Goal: Task Accomplishment & Management: Use online tool/utility

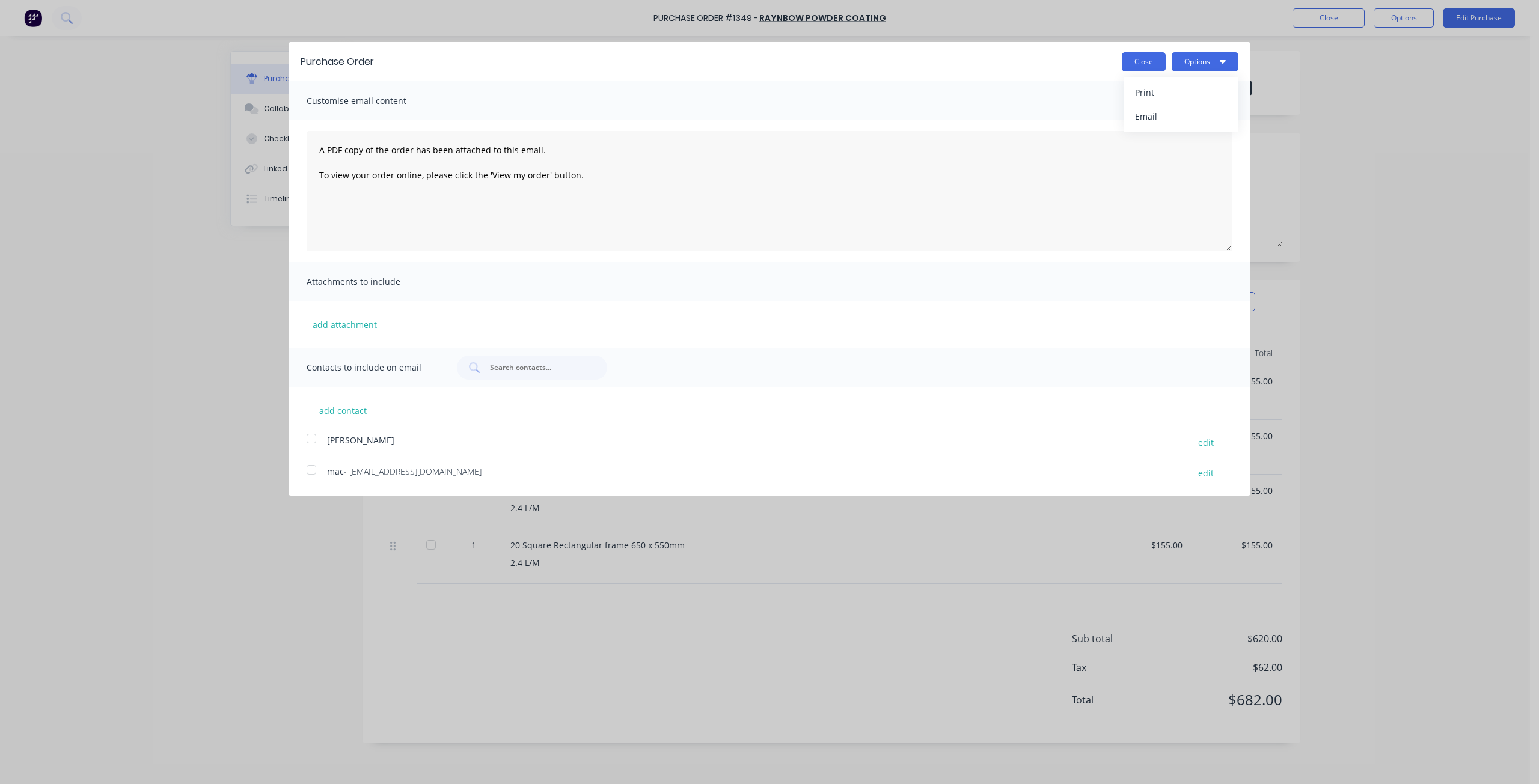
click at [1136, 65] on button "Close" at bounding box center [1143, 62] width 44 height 20
type textarea "x"
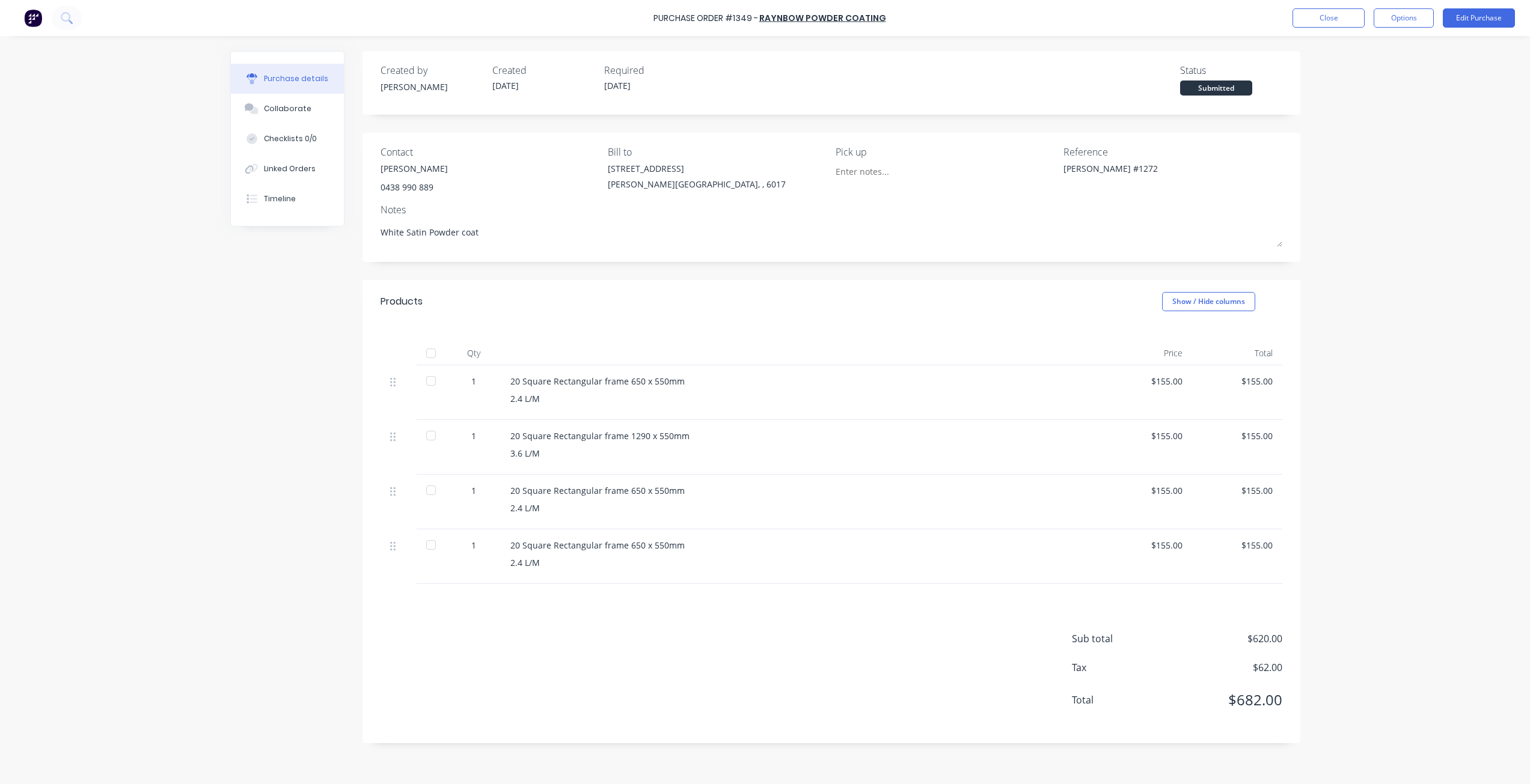
click at [1327, 6] on div "Purchase Order #1349 - raynbow powder coating Close Options Edit Purchase" at bounding box center [769, 18] width 1539 height 36
click at [1327, 12] on button "Close" at bounding box center [1328, 18] width 72 height 20
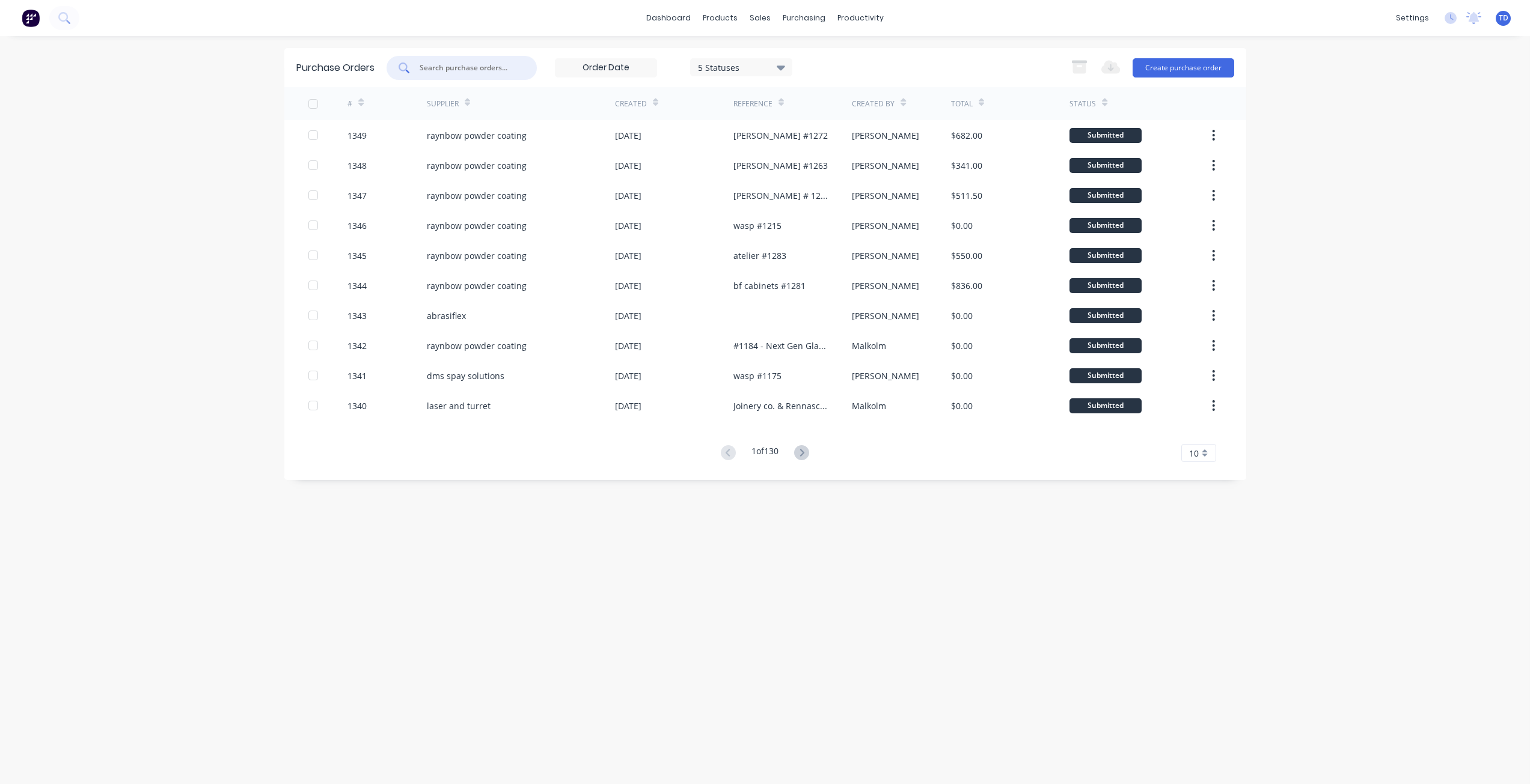
click at [441, 71] on input "text" at bounding box center [468, 67] width 100 height 12
type input "[PERSON_NAME]"
click at [753, 19] on div "sales" at bounding box center [760, 17] width 33 height 18
click at [783, 78] on div "Customers" at bounding box center [801, 82] width 43 height 11
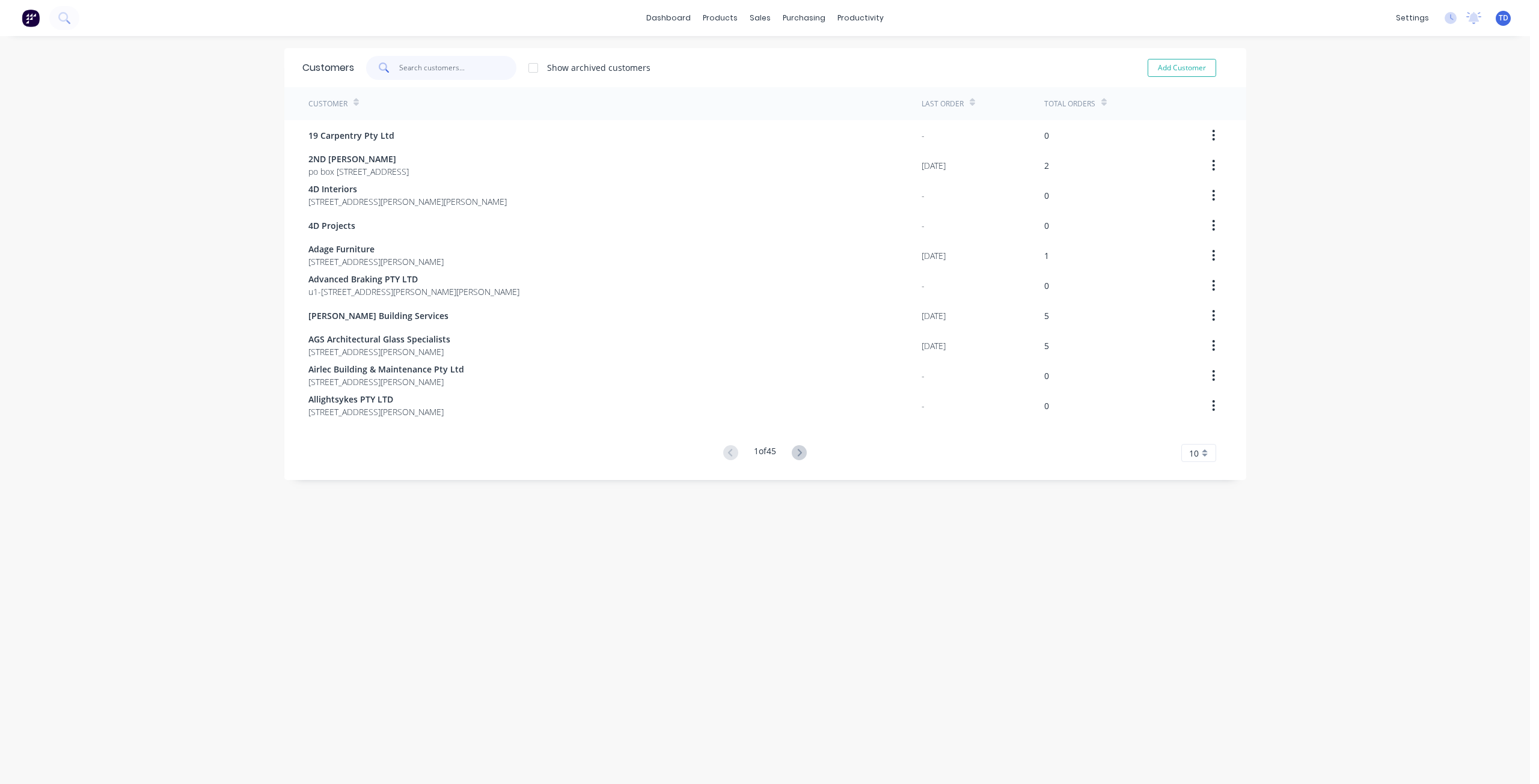
click at [483, 71] on input "text" at bounding box center [457, 67] width 117 height 24
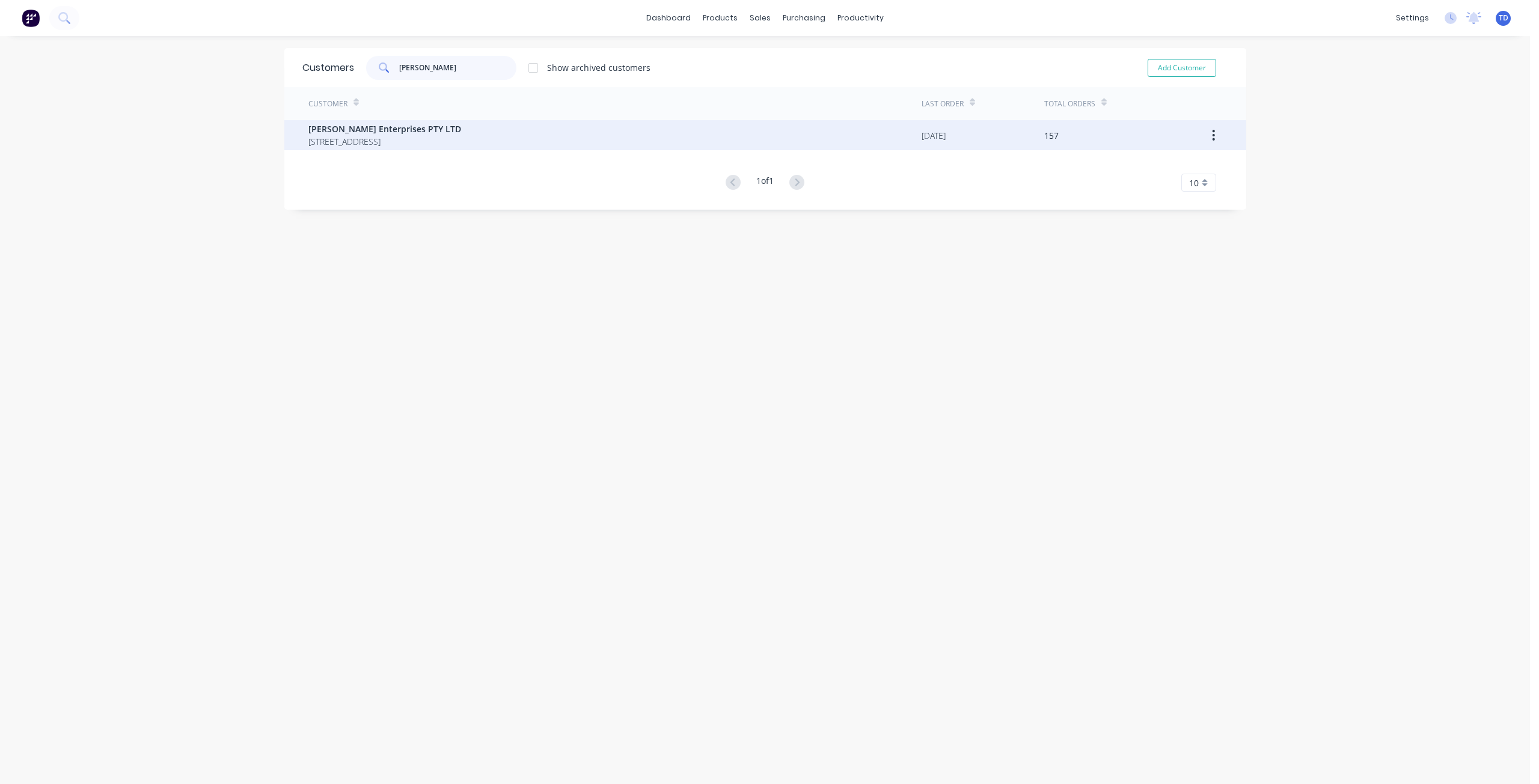
type input "[PERSON_NAME]"
click at [407, 129] on span "[PERSON_NAME] Enterprises PTY LTD" at bounding box center [384, 129] width 153 height 13
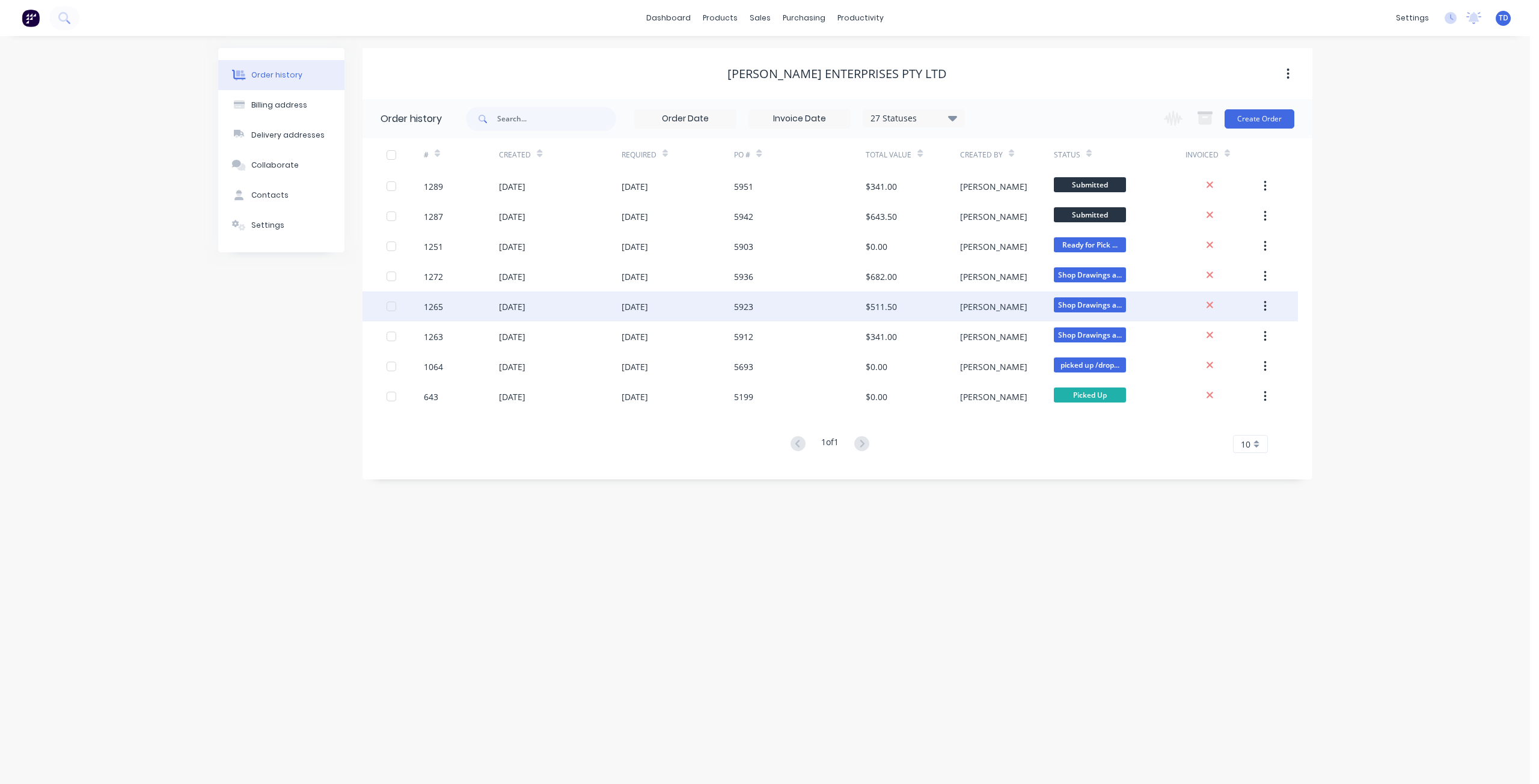
click at [501, 301] on div "[DATE]" at bounding box center [512, 307] width 27 height 13
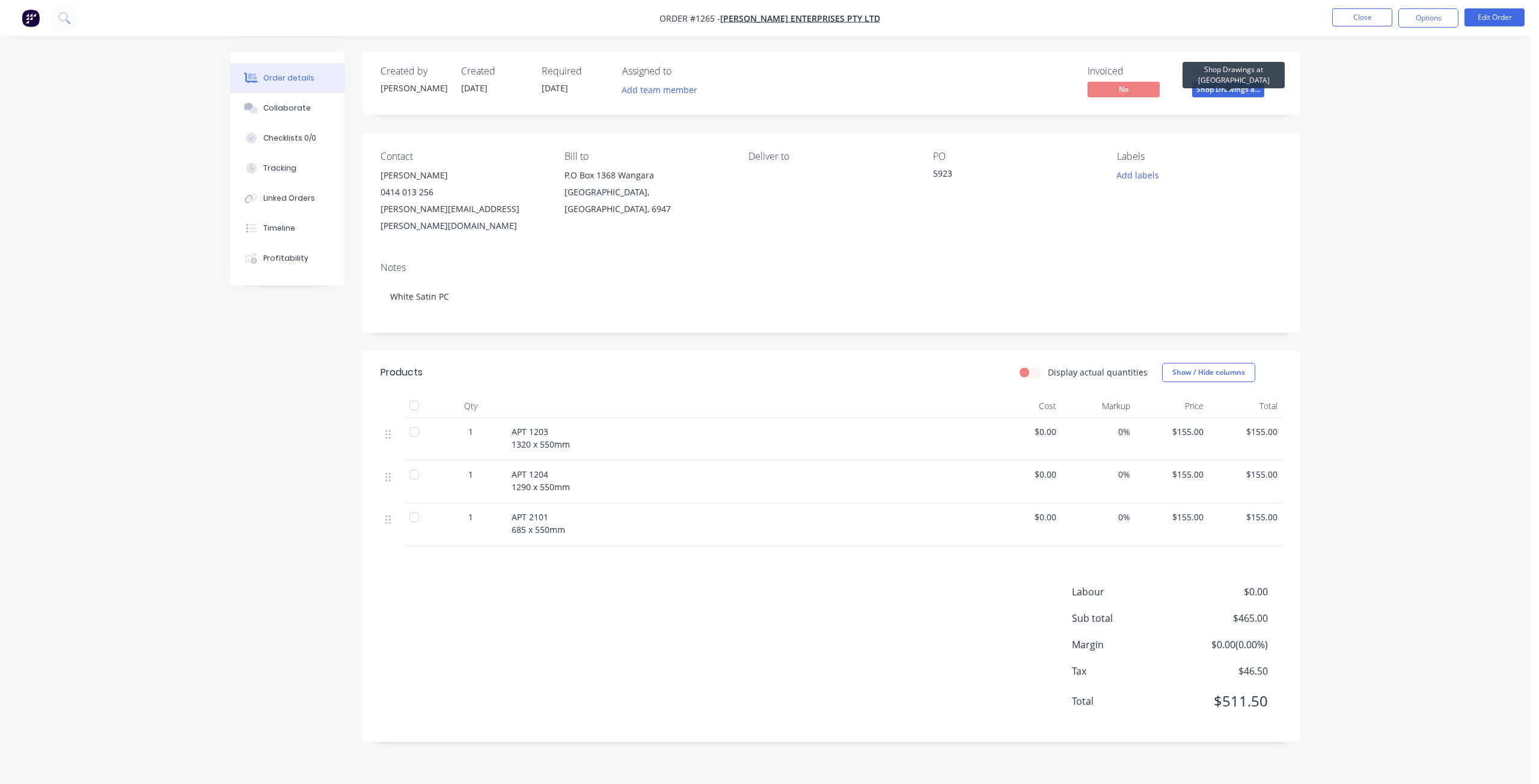
click at [1233, 89] on span "Shop Drawings a..." at bounding box center [1228, 89] width 72 height 15
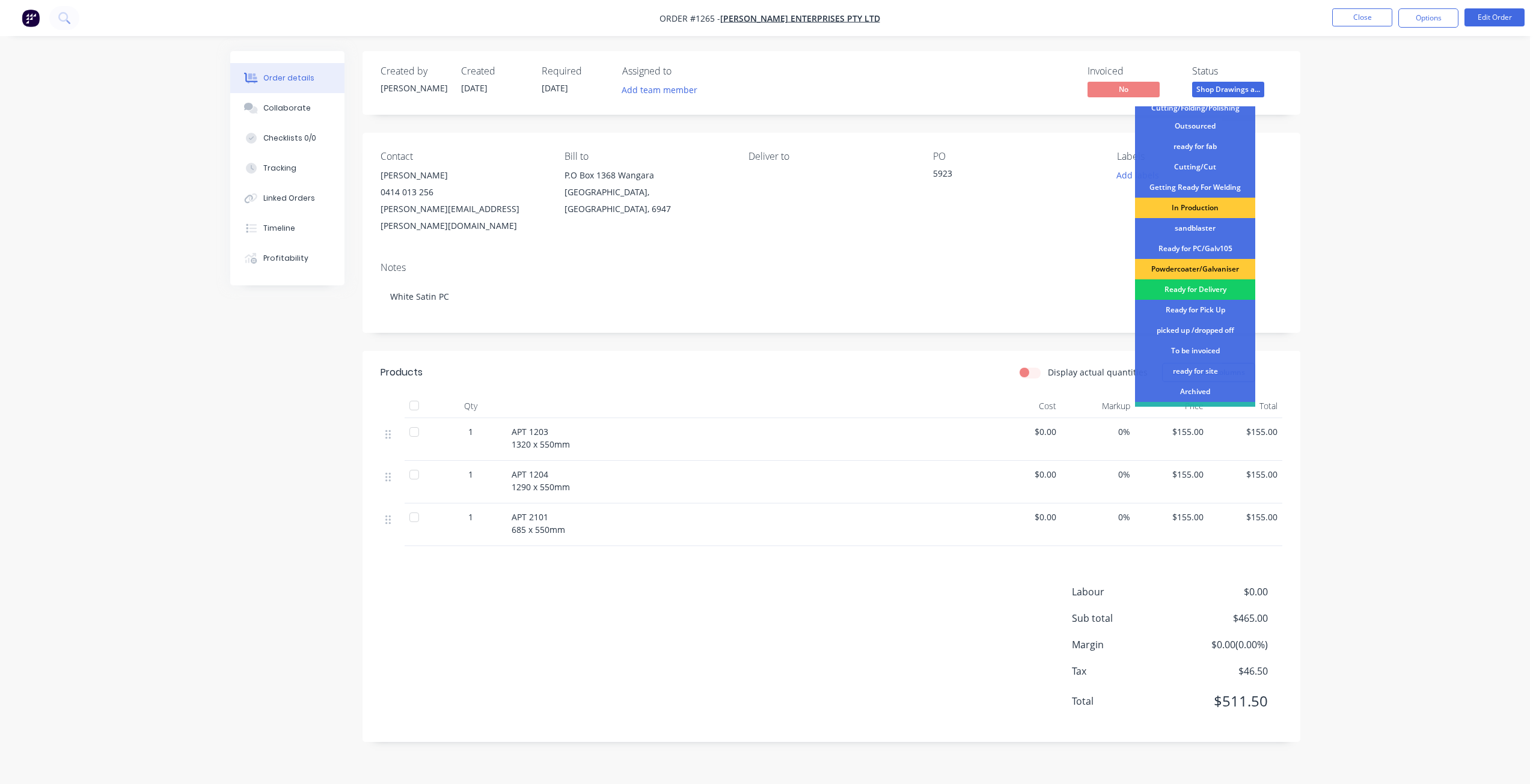
scroll to position [120, 0]
click at [1197, 249] on div "Ready for PC/Galv105" at bounding box center [1194, 249] width 120 height 20
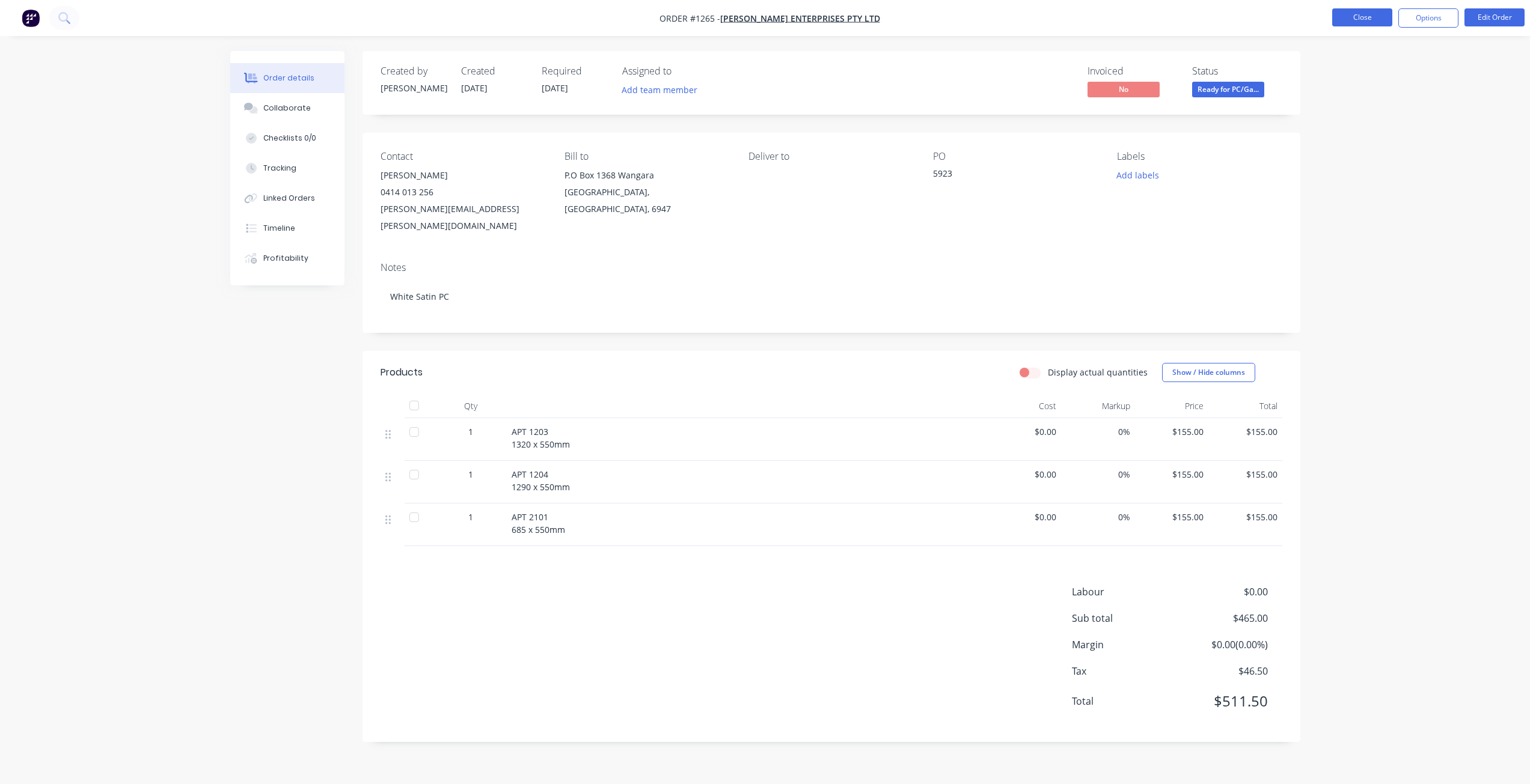
click at [1370, 12] on button "Close" at bounding box center [1362, 17] width 60 height 18
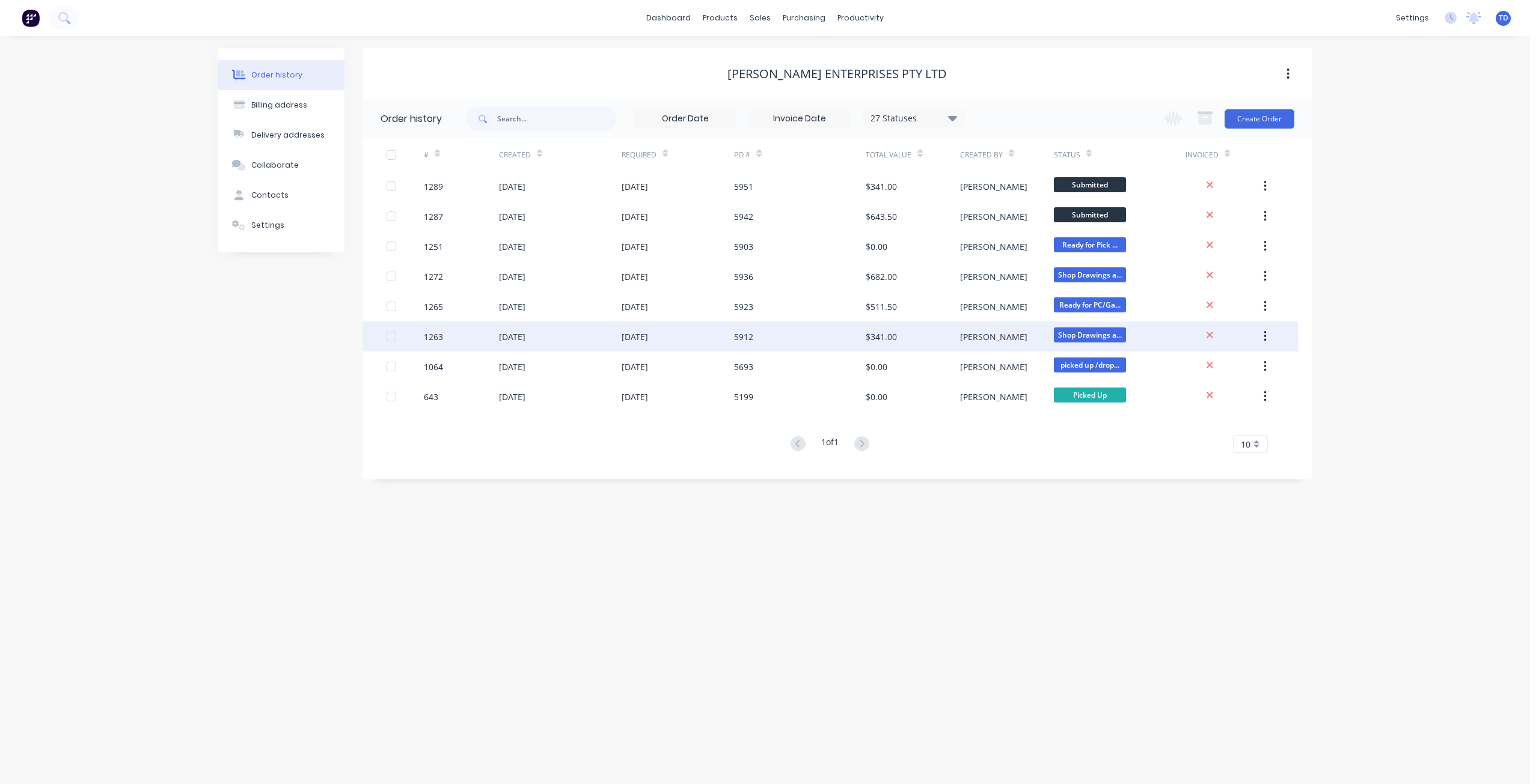
click at [477, 336] on div "1263" at bounding box center [461, 336] width 75 height 30
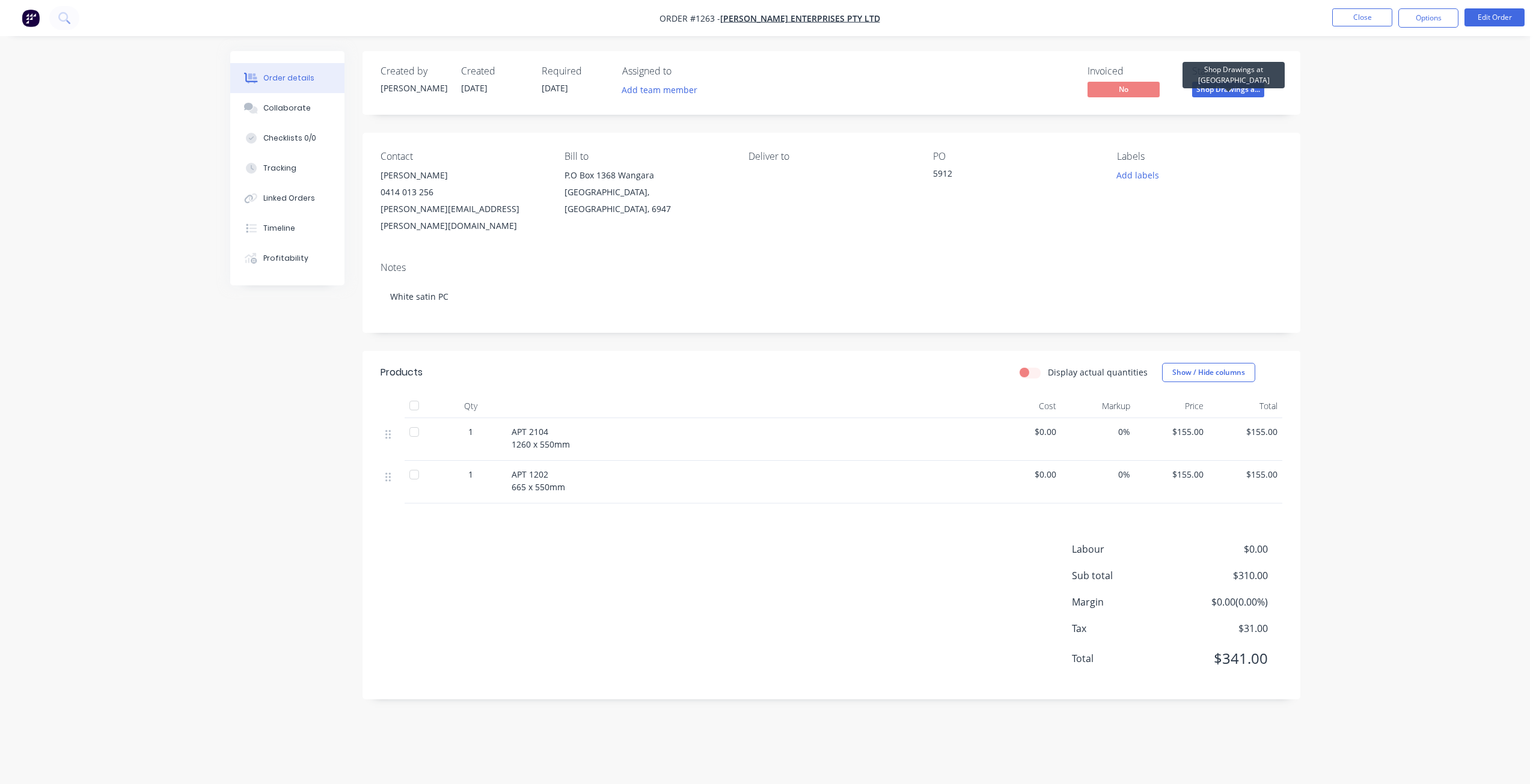
click at [1224, 89] on span "Shop Drawings a..." at bounding box center [1228, 89] width 72 height 15
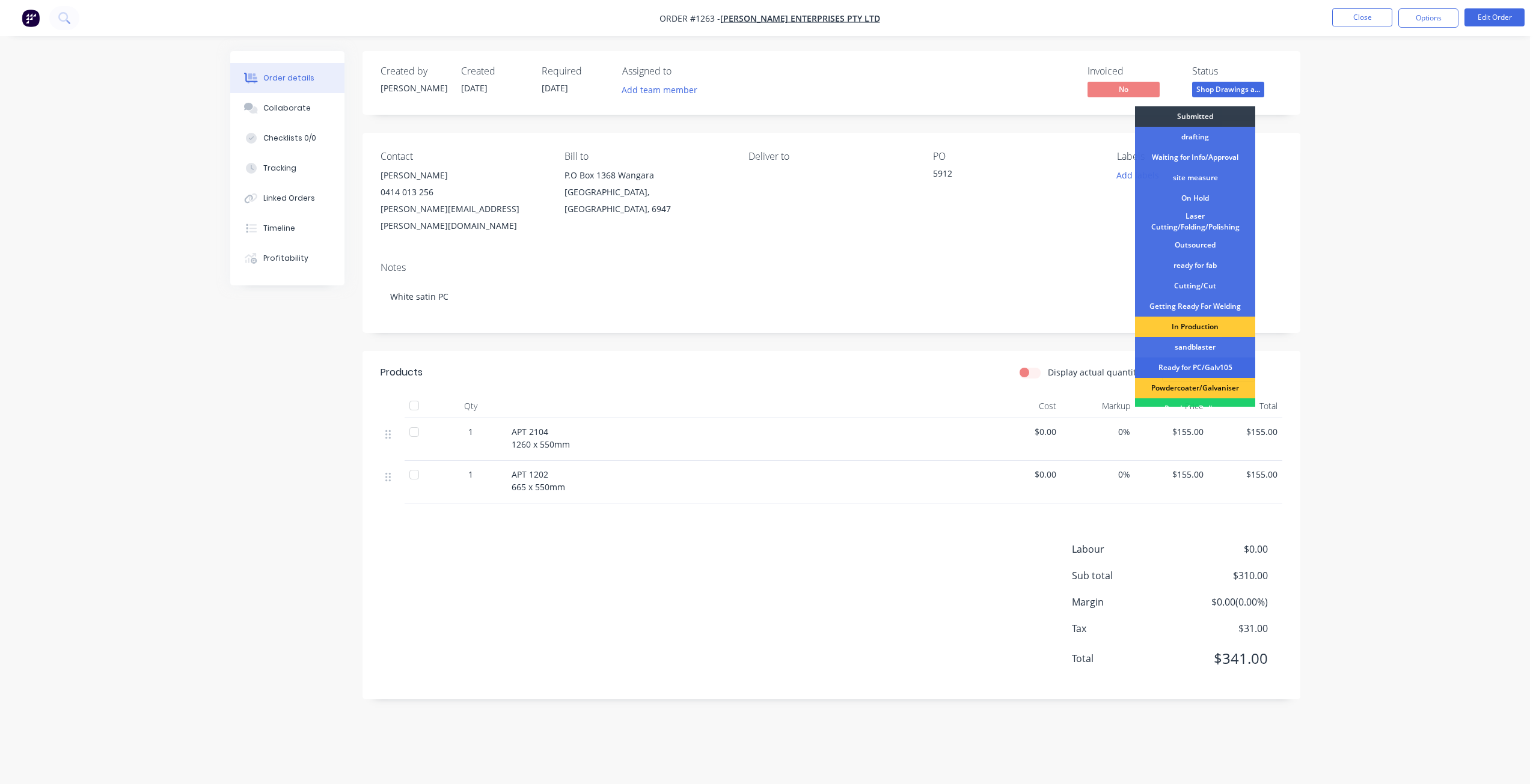
click at [1205, 365] on div "Ready for PC/Galv105" at bounding box center [1194, 368] width 120 height 20
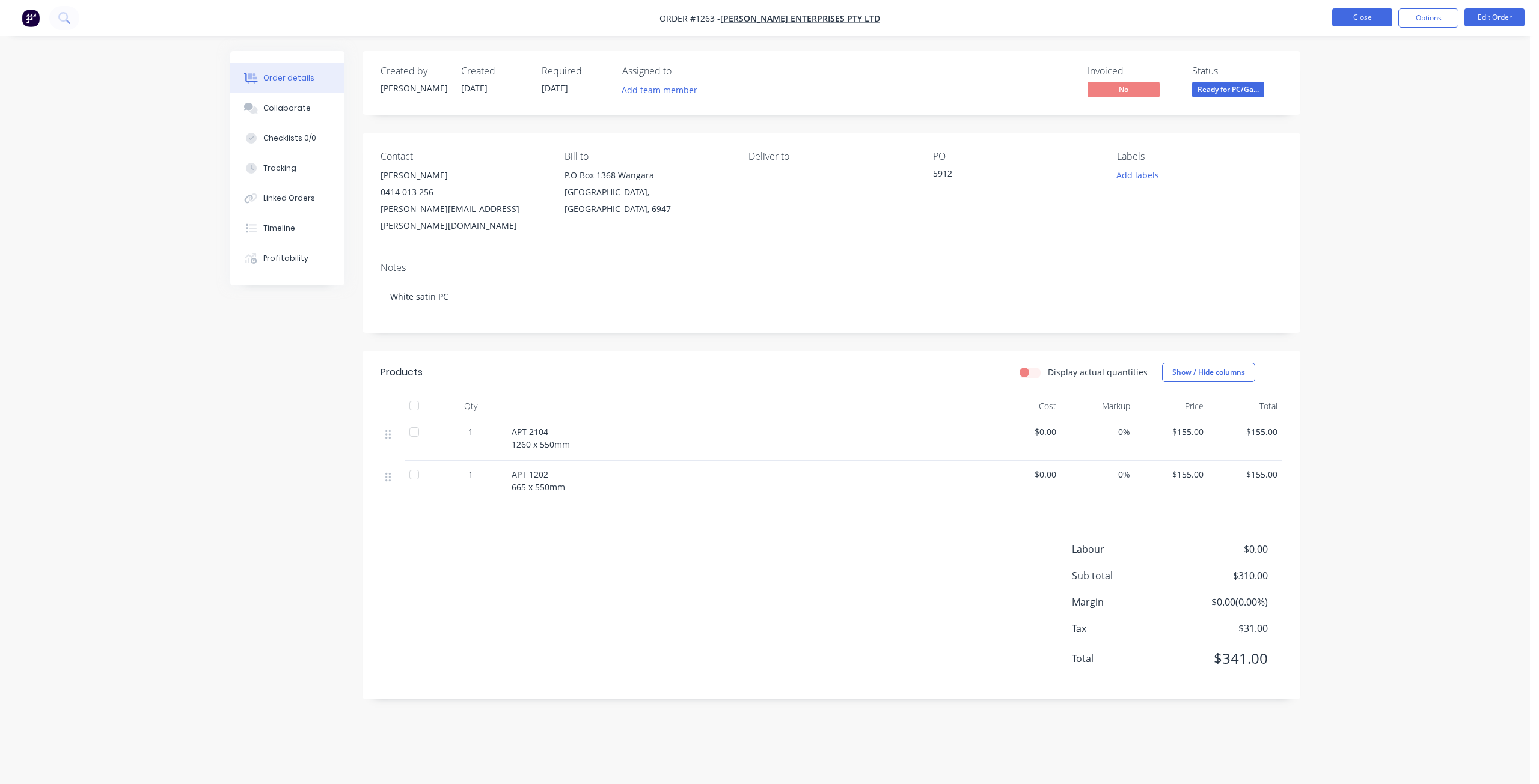
click at [1361, 20] on button "Close" at bounding box center [1362, 17] width 60 height 18
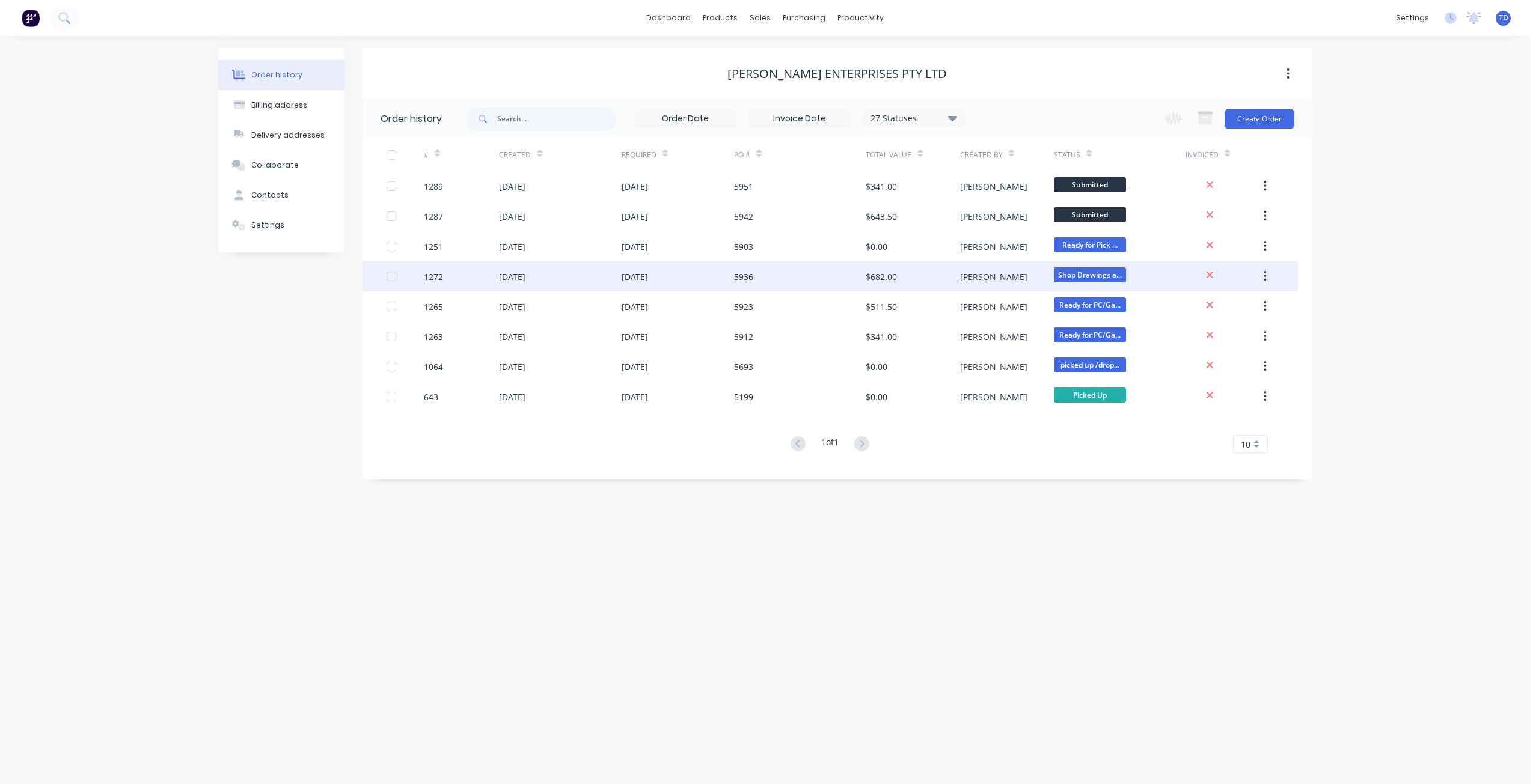
click at [457, 285] on div "1272" at bounding box center [461, 276] width 75 height 30
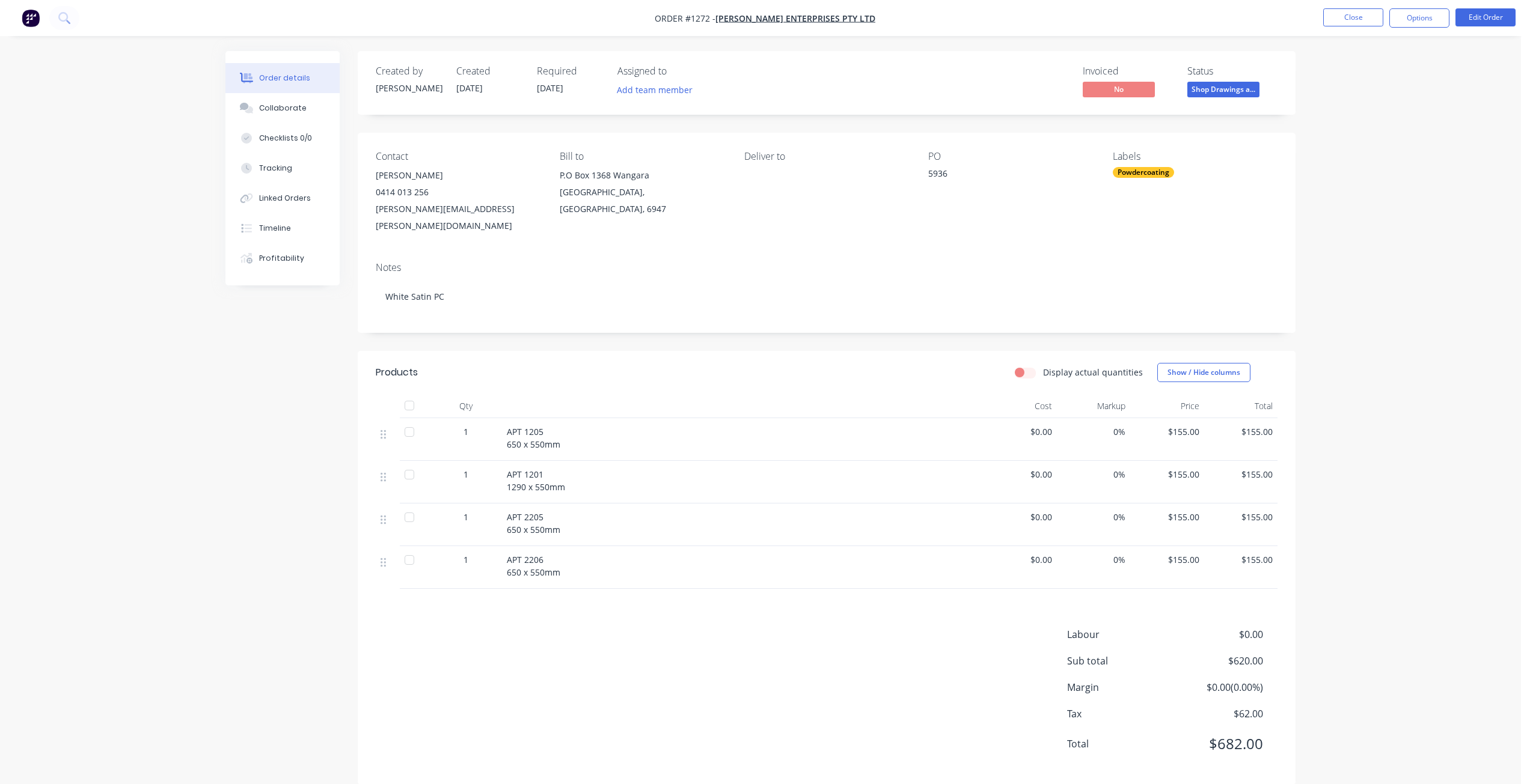
click at [1243, 89] on span "Shop Drawings a..." at bounding box center [1223, 89] width 72 height 15
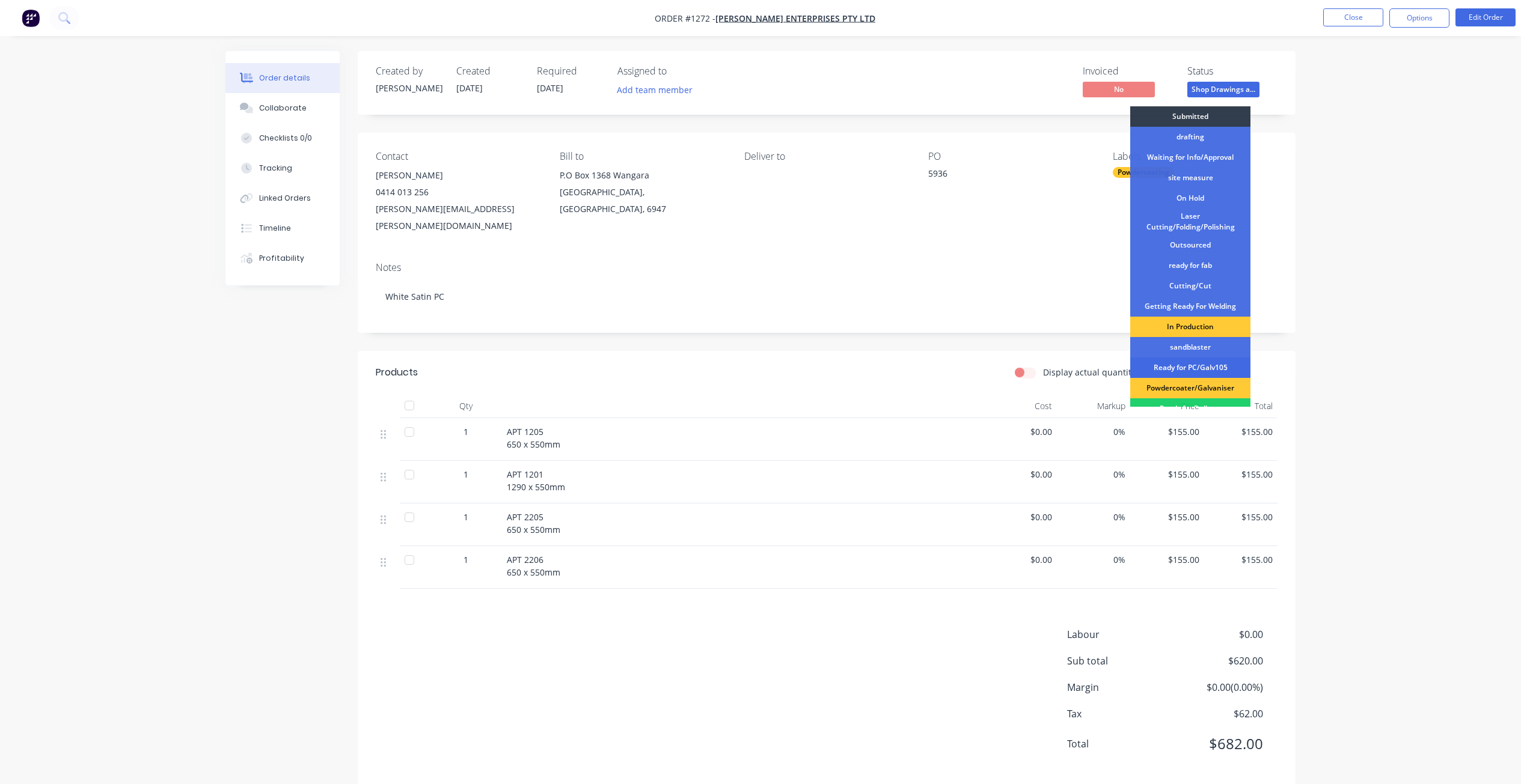
click at [1186, 371] on div "Ready for PC/Galv105" at bounding box center [1190, 368] width 120 height 20
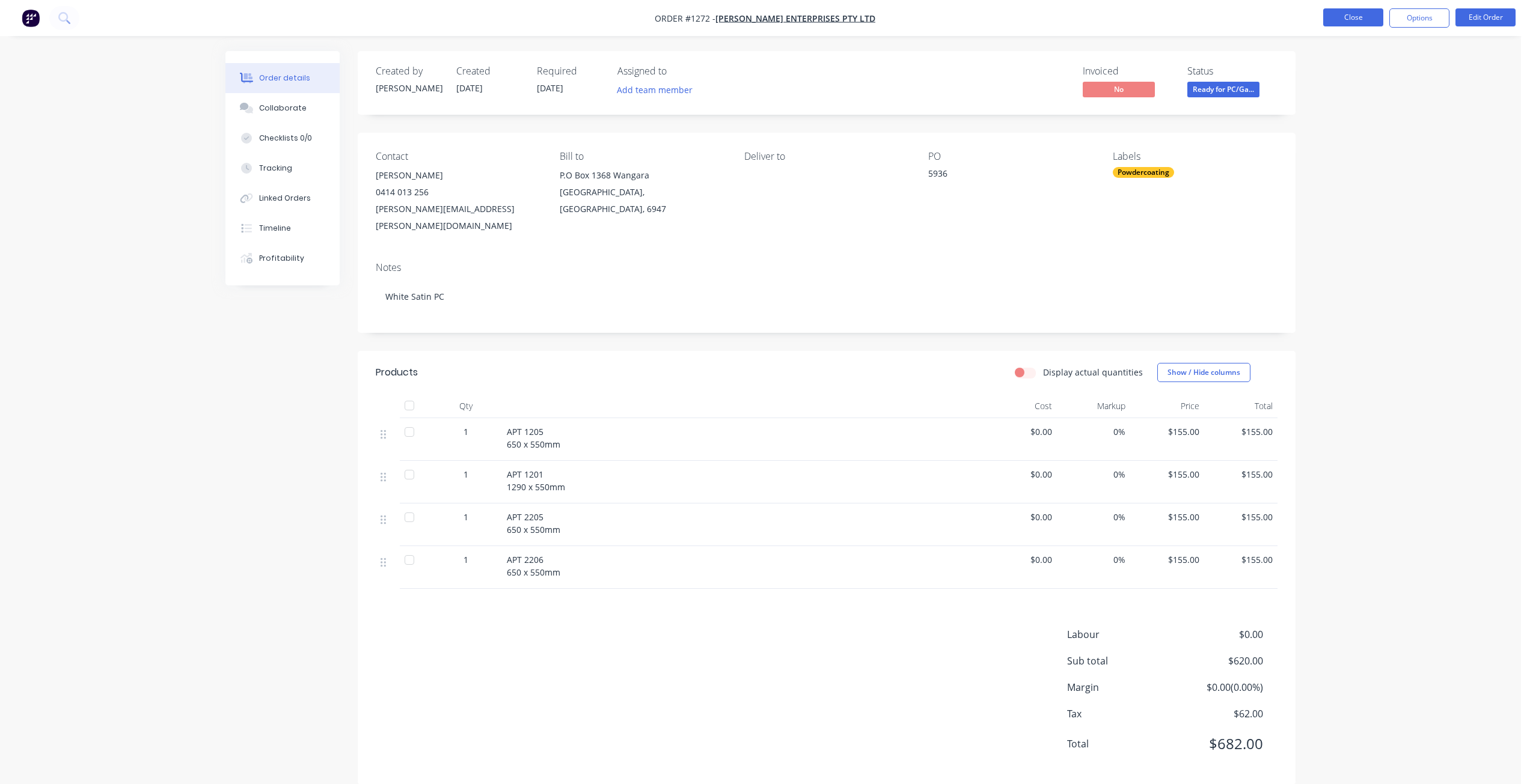
click at [1350, 15] on button "Close" at bounding box center [1353, 17] width 60 height 18
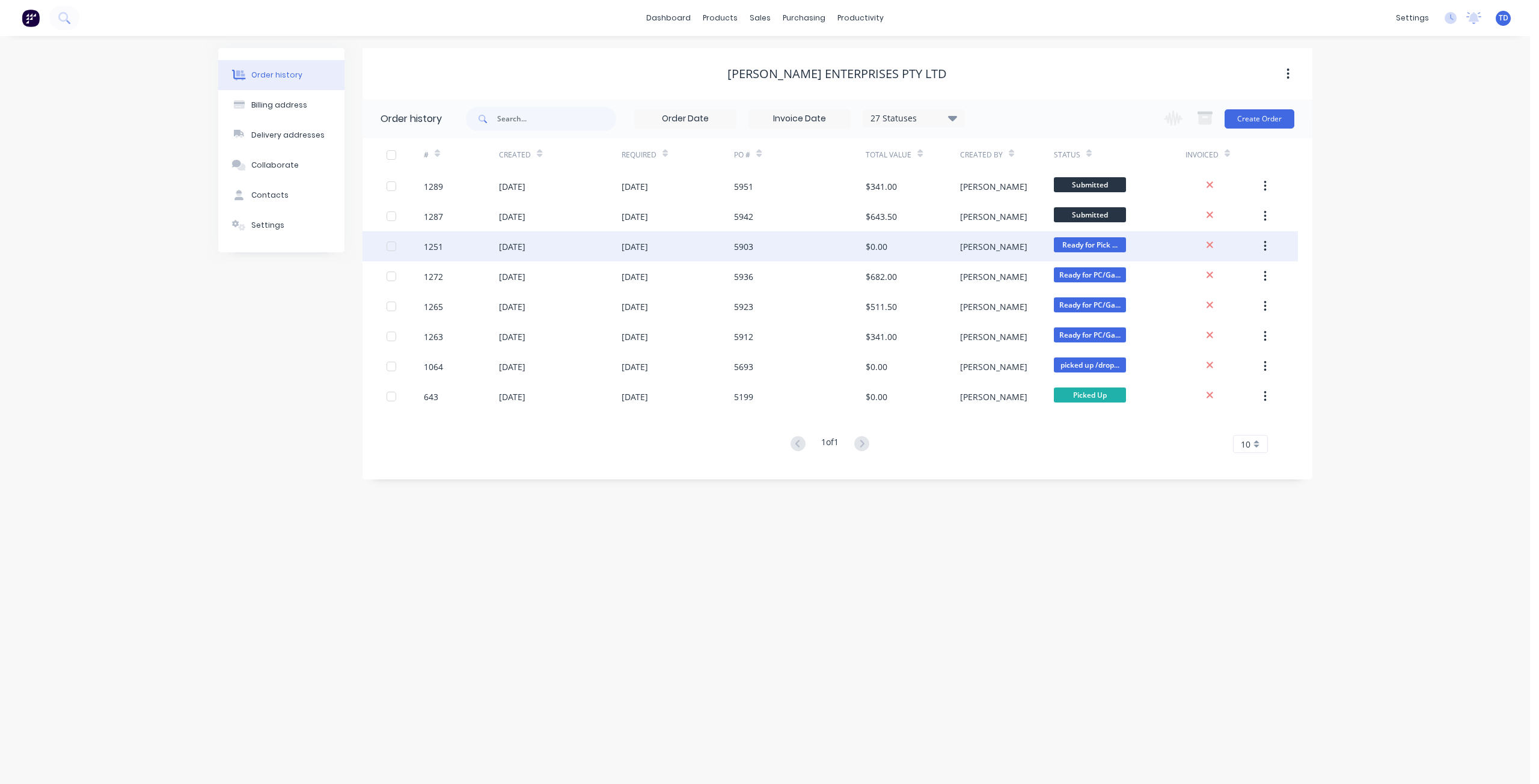
click at [498, 251] on div "1251" at bounding box center [461, 246] width 75 height 30
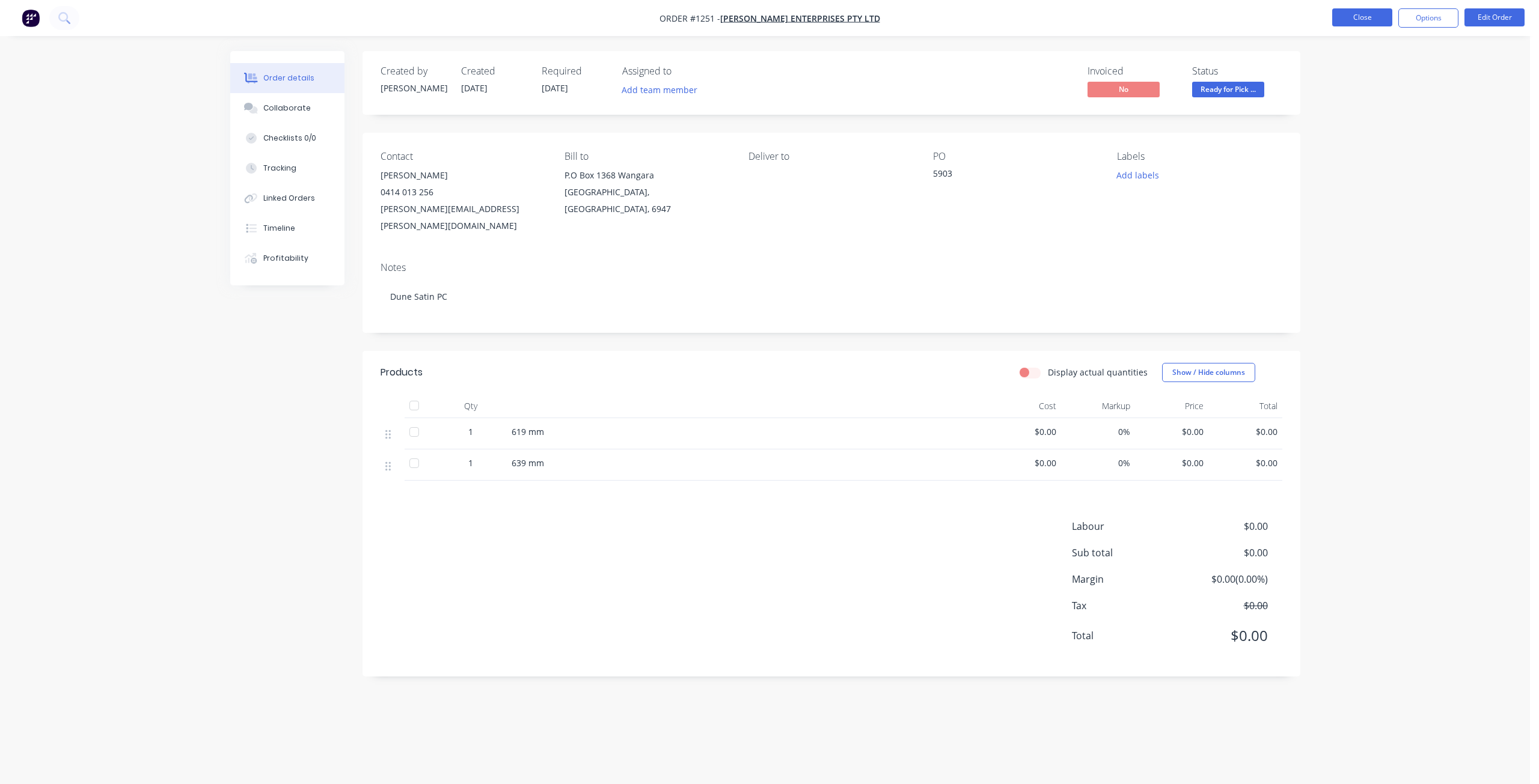
click at [1374, 20] on button "Close" at bounding box center [1362, 17] width 60 height 18
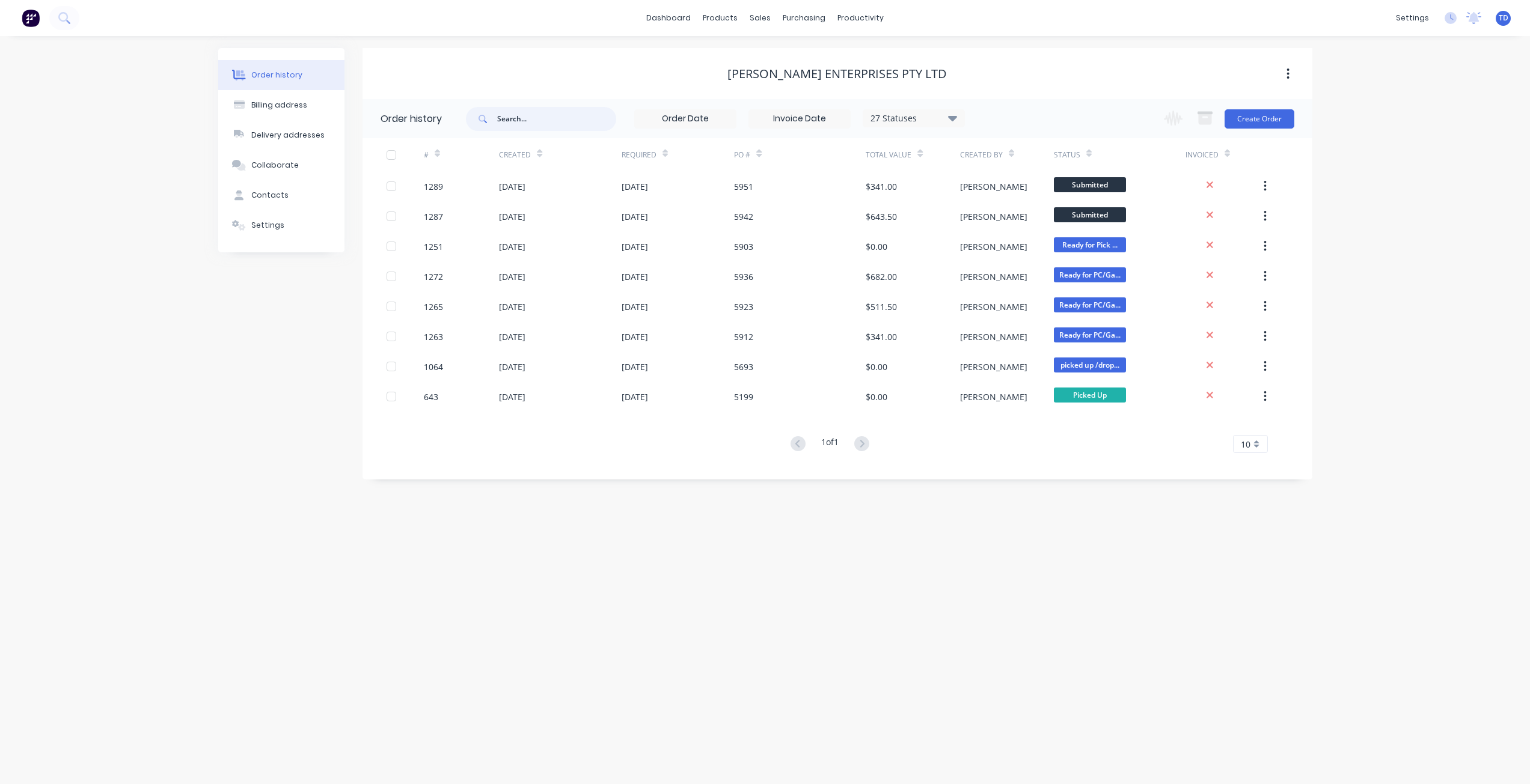
click at [546, 111] on input "text" at bounding box center [557, 118] width 119 height 24
click at [774, 80] on div at bounding box center [767, 82] width 18 height 11
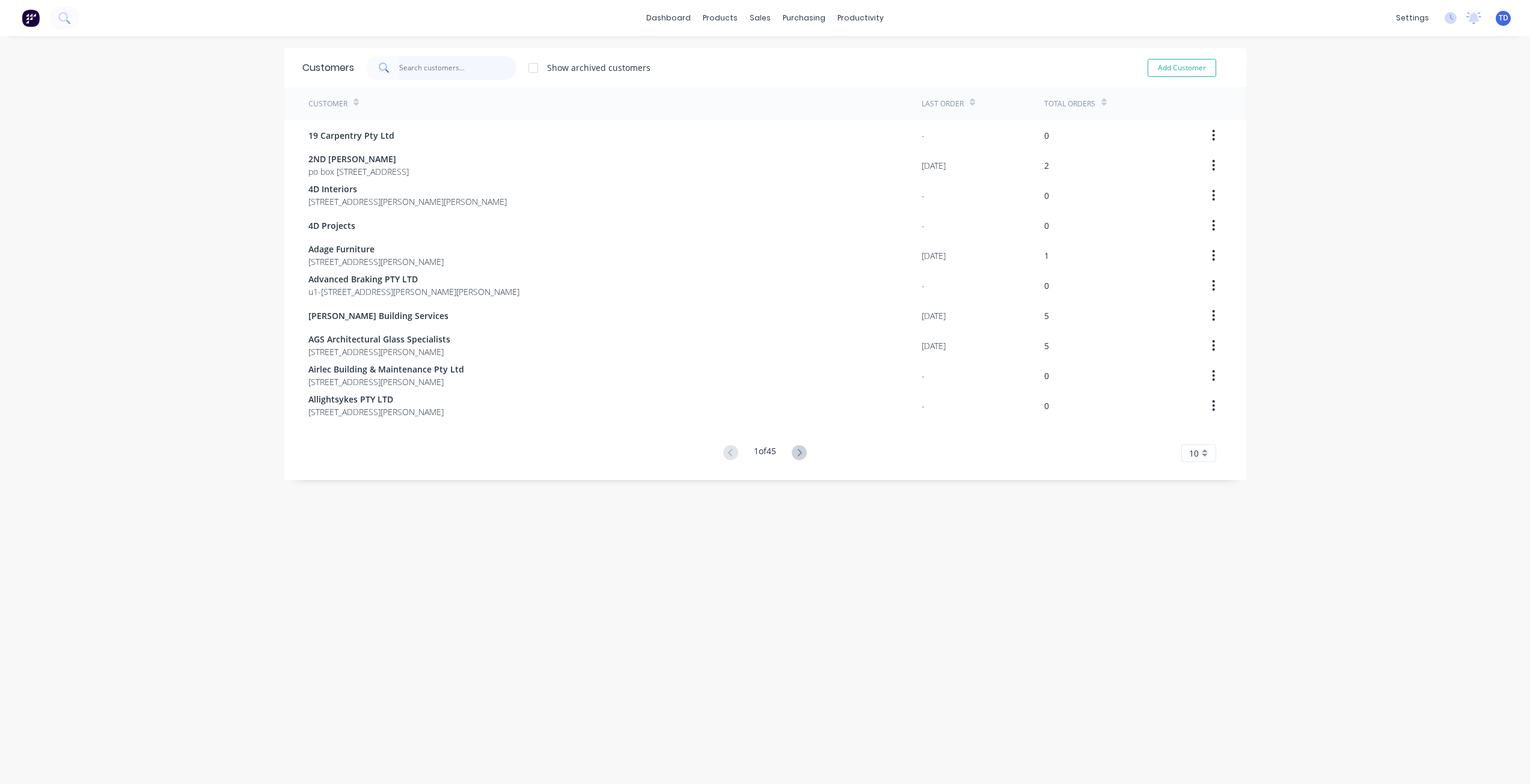
click at [448, 68] on input "text" at bounding box center [457, 67] width 117 height 24
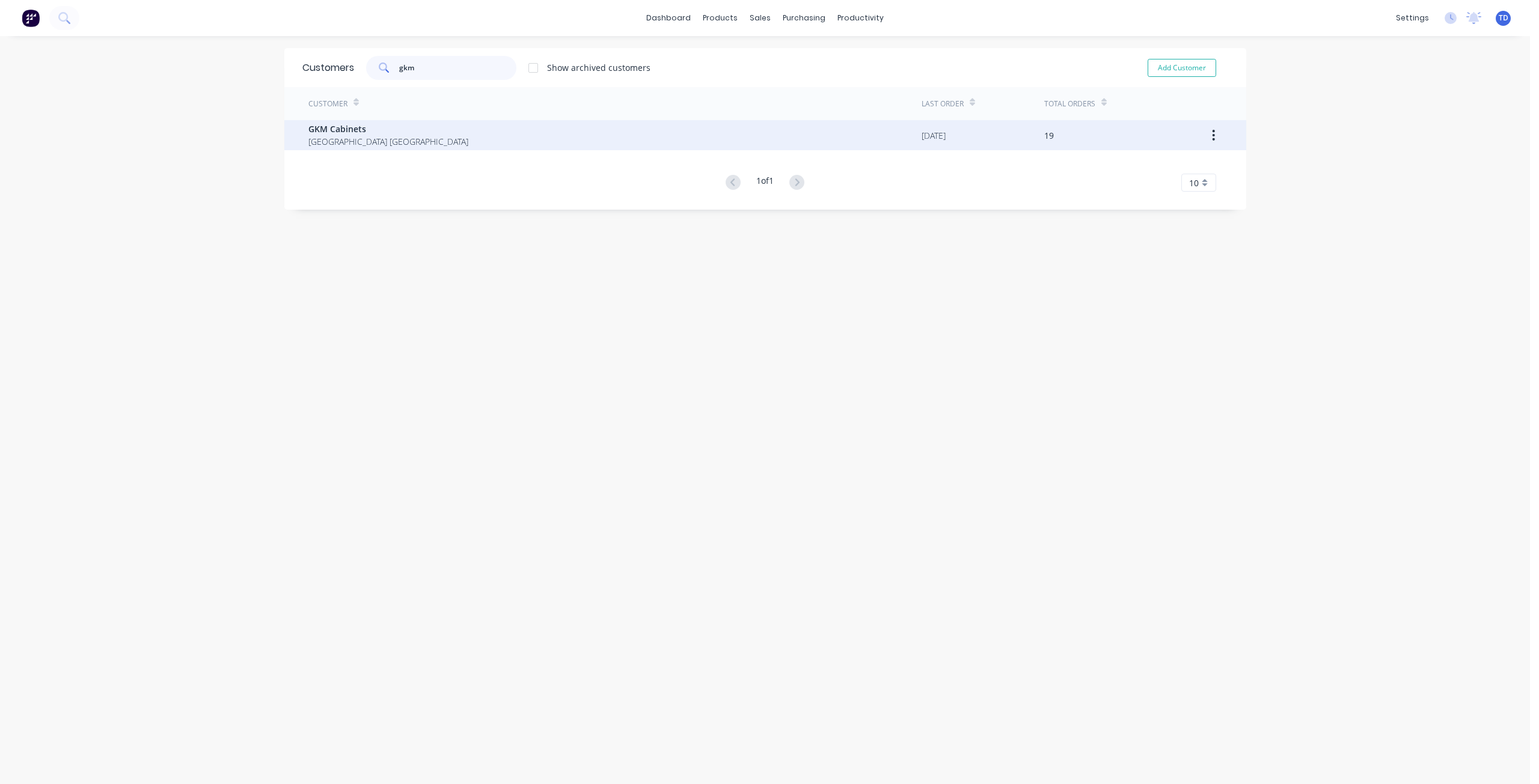
type input "gkm"
click at [365, 135] on span "[GEOGRAPHIC_DATA] [GEOGRAPHIC_DATA]" at bounding box center [388, 141] width 160 height 13
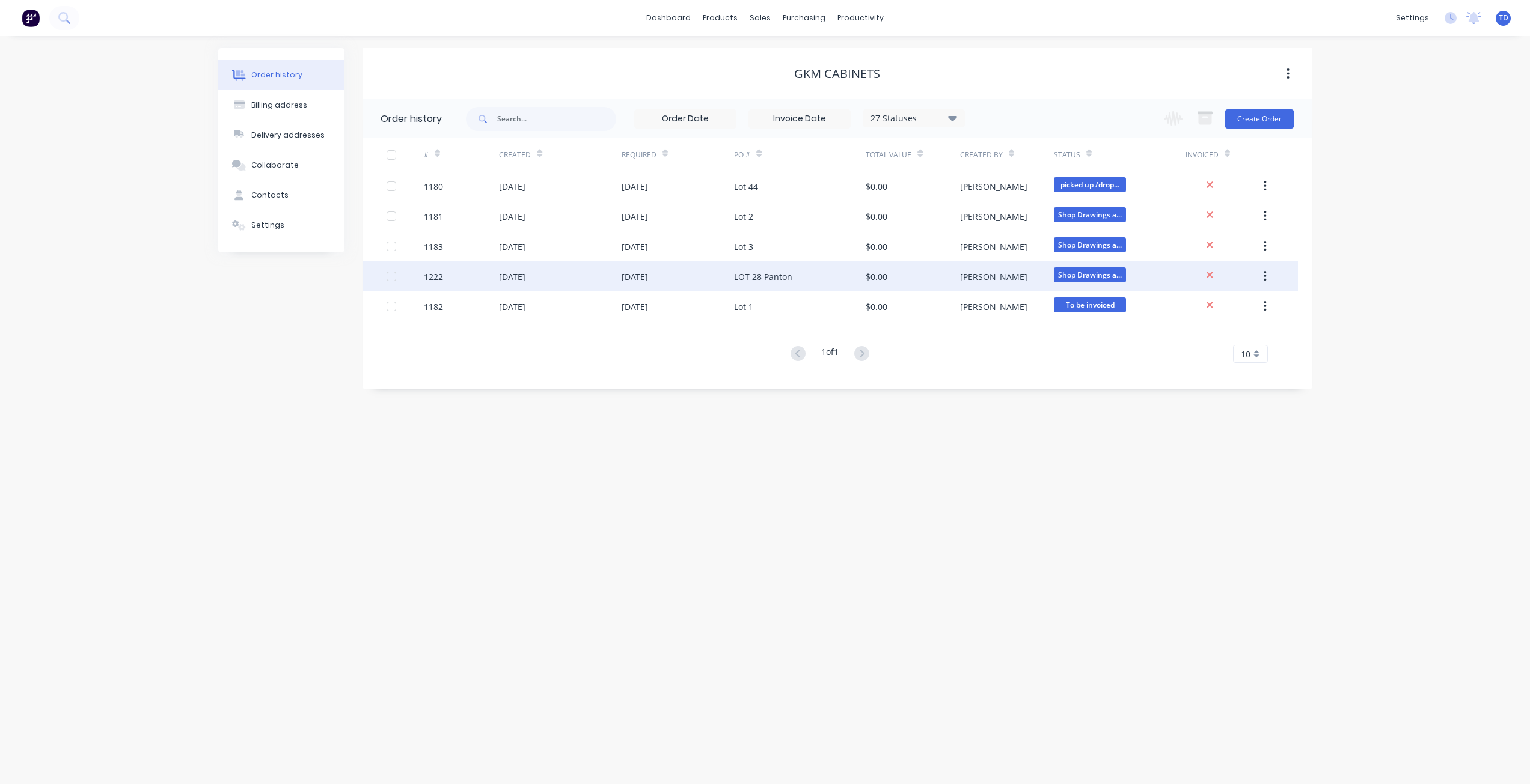
click at [721, 280] on div "[DATE]" at bounding box center [678, 276] width 113 height 30
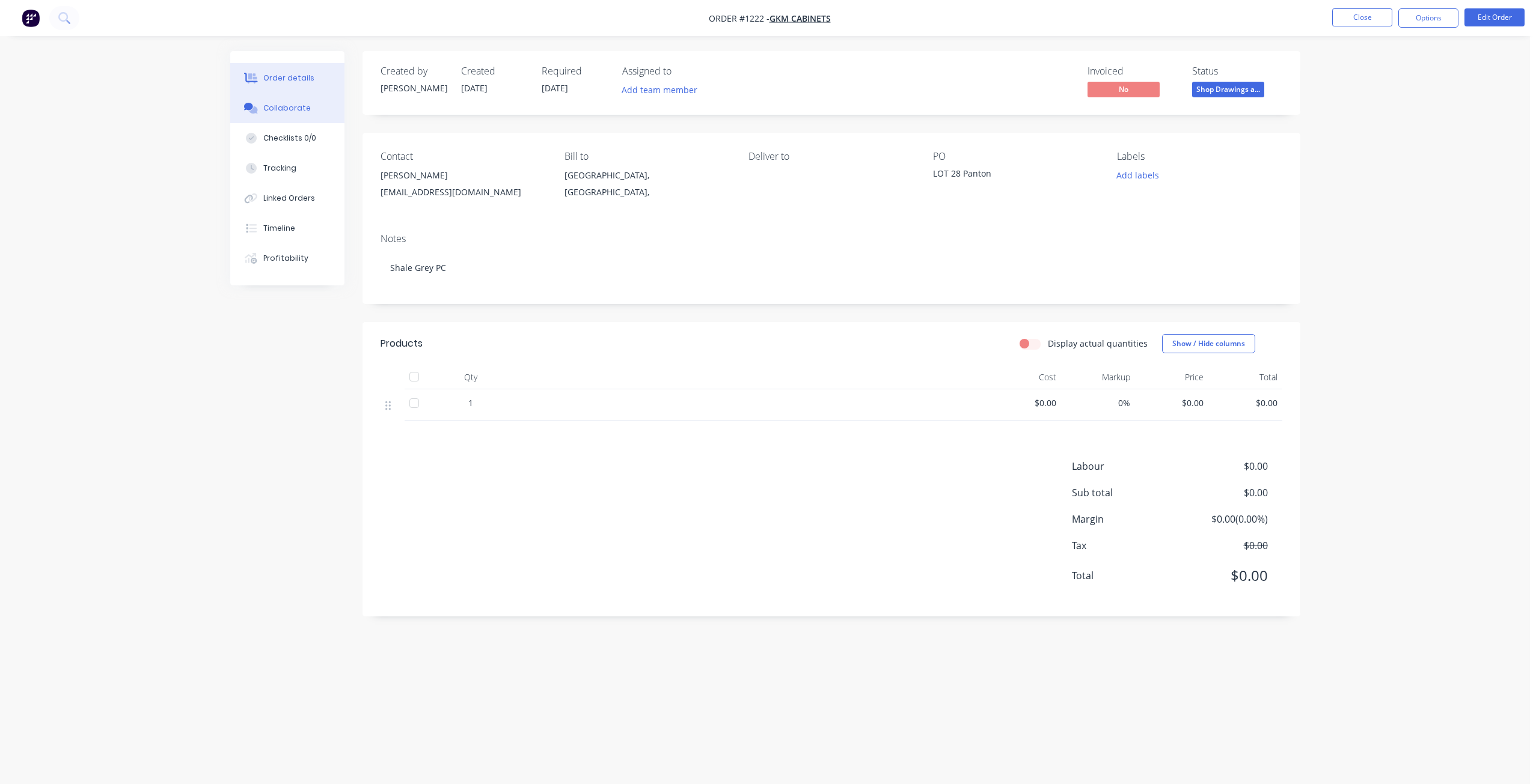
click at [287, 105] on div "Collaborate" at bounding box center [287, 108] width 48 height 11
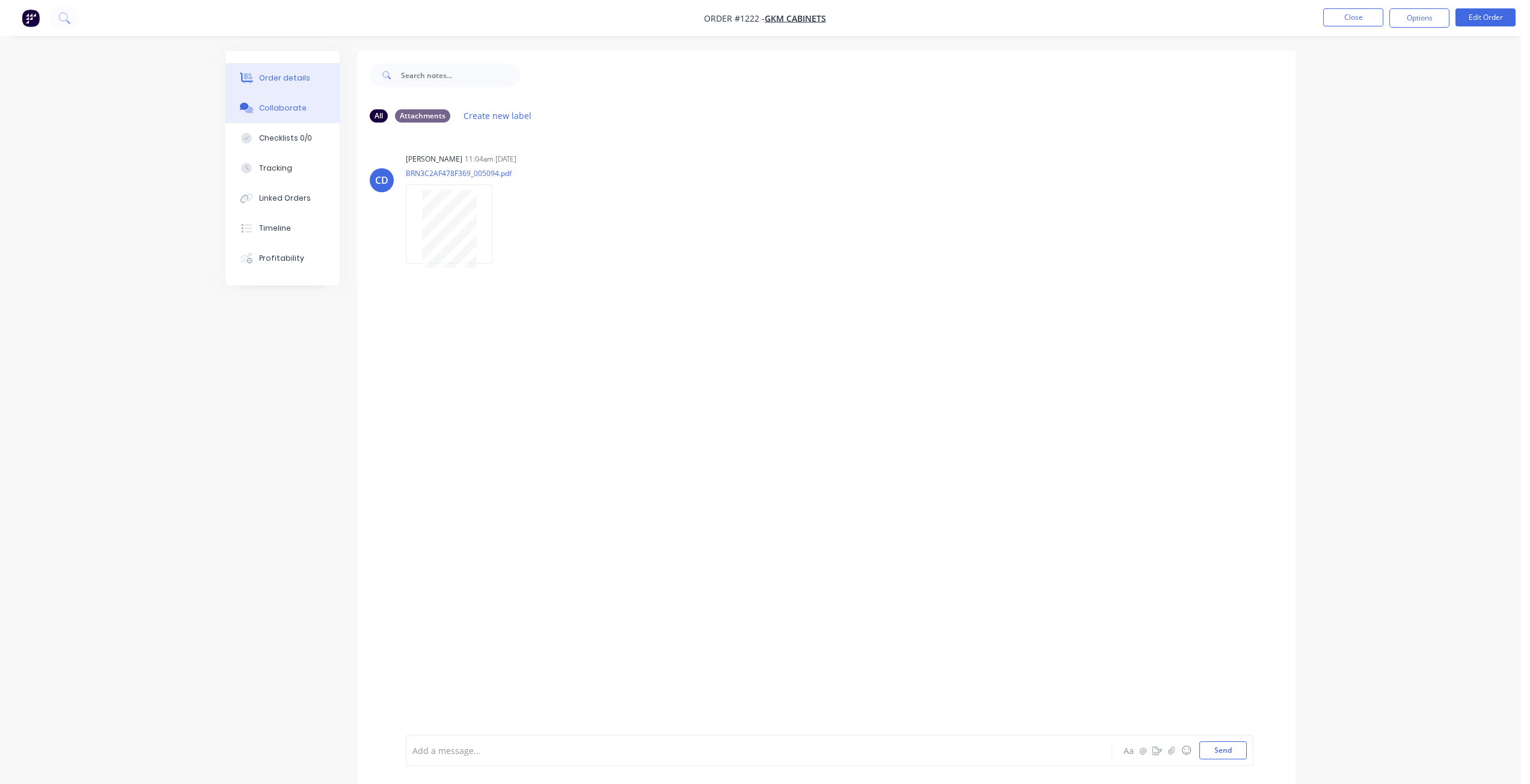
click at [257, 80] on button "Order details" at bounding box center [282, 78] width 114 height 30
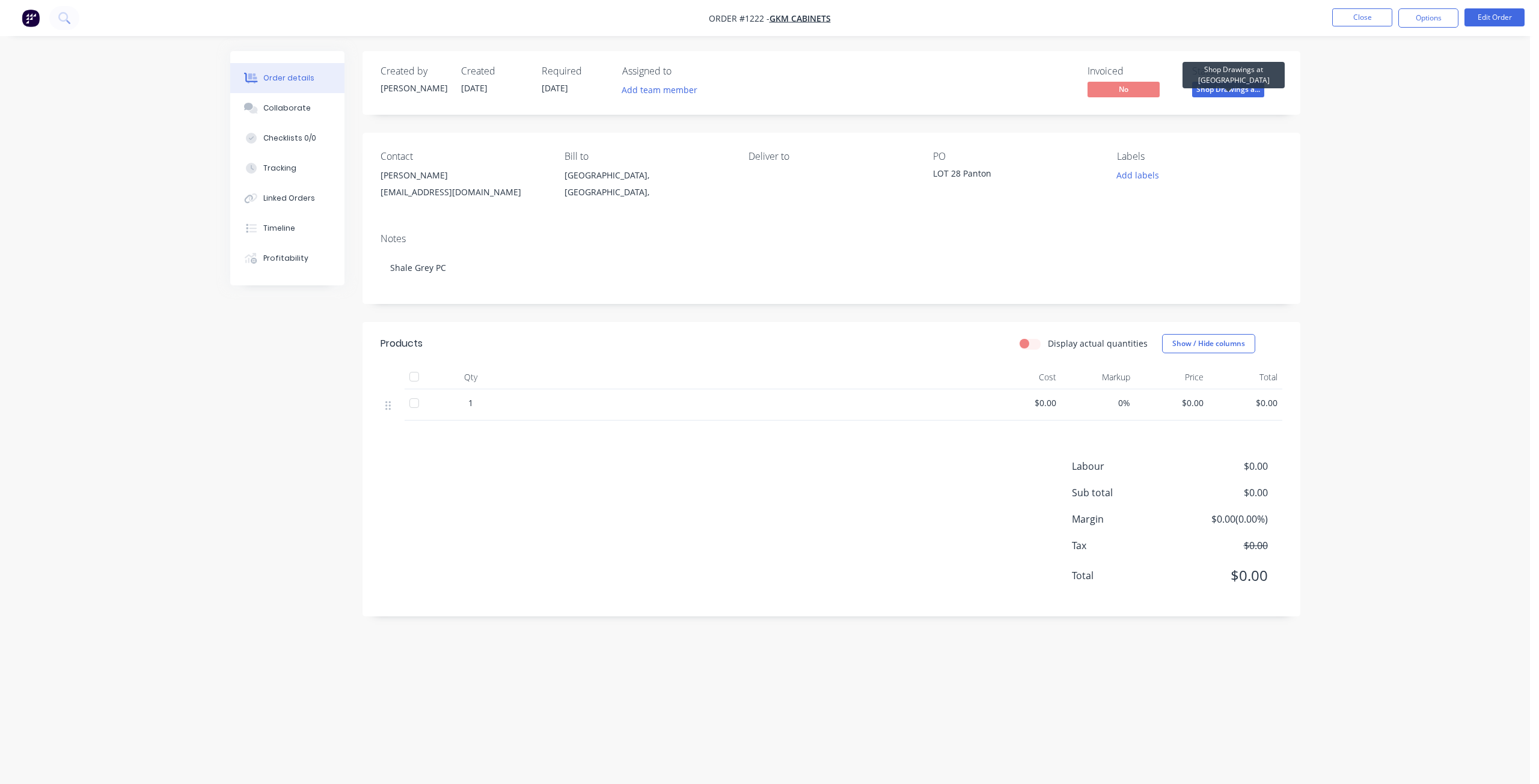
click at [1235, 87] on span "Shop Drawings a..." at bounding box center [1228, 89] width 72 height 15
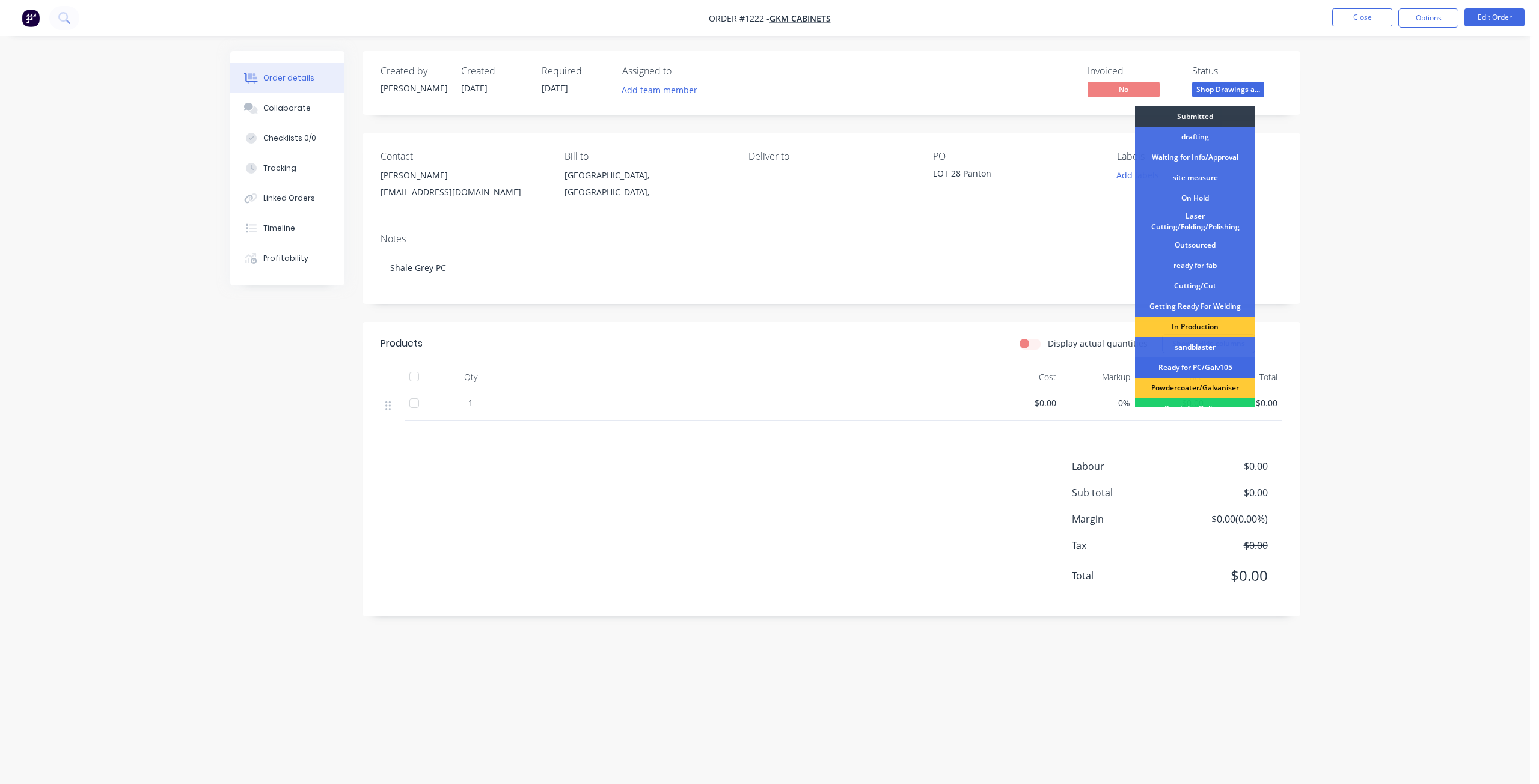
click at [1195, 366] on div "Ready for PC/Galv105" at bounding box center [1194, 368] width 120 height 20
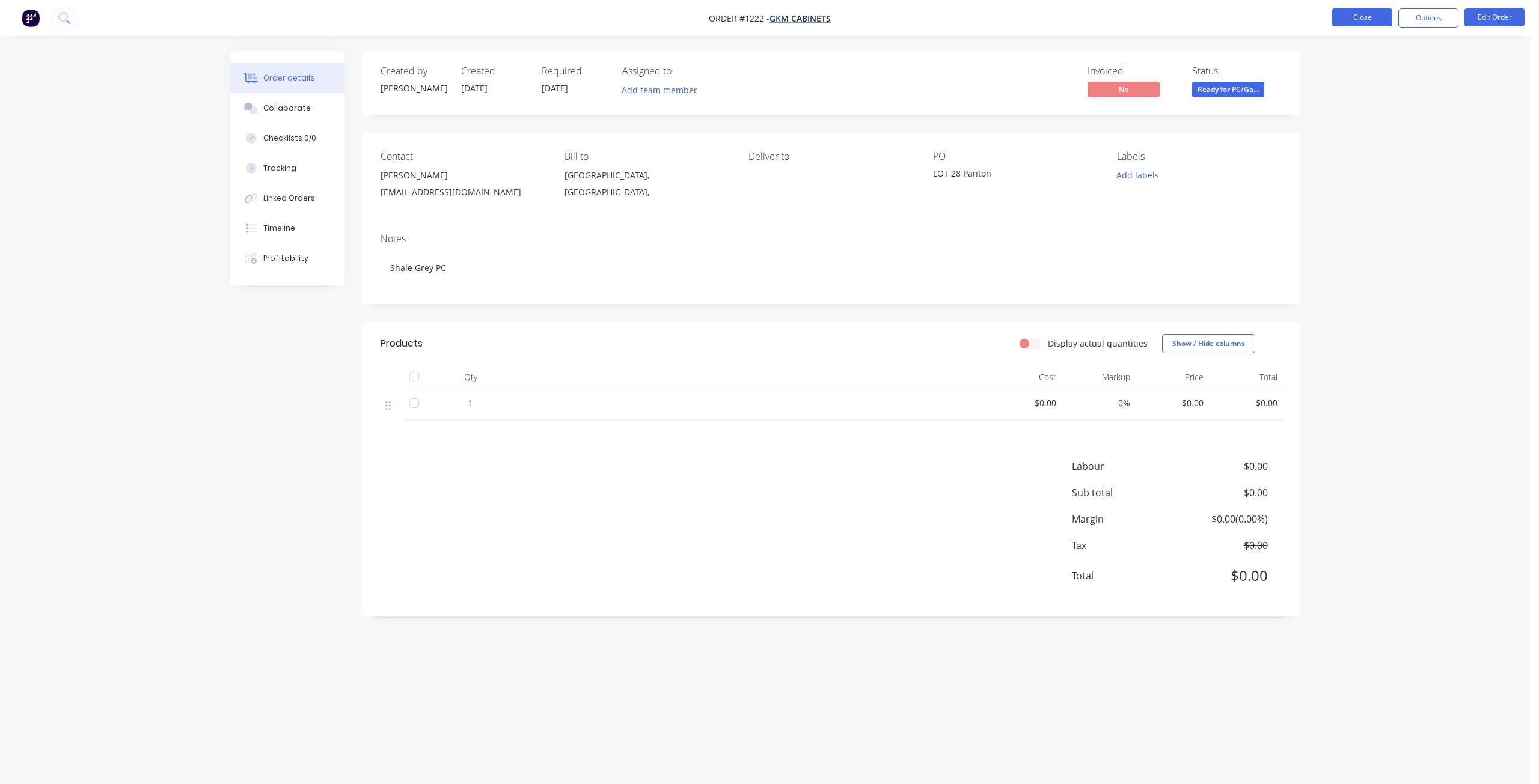
click at [1356, 20] on button "Close" at bounding box center [1362, 17] width 60 height 18
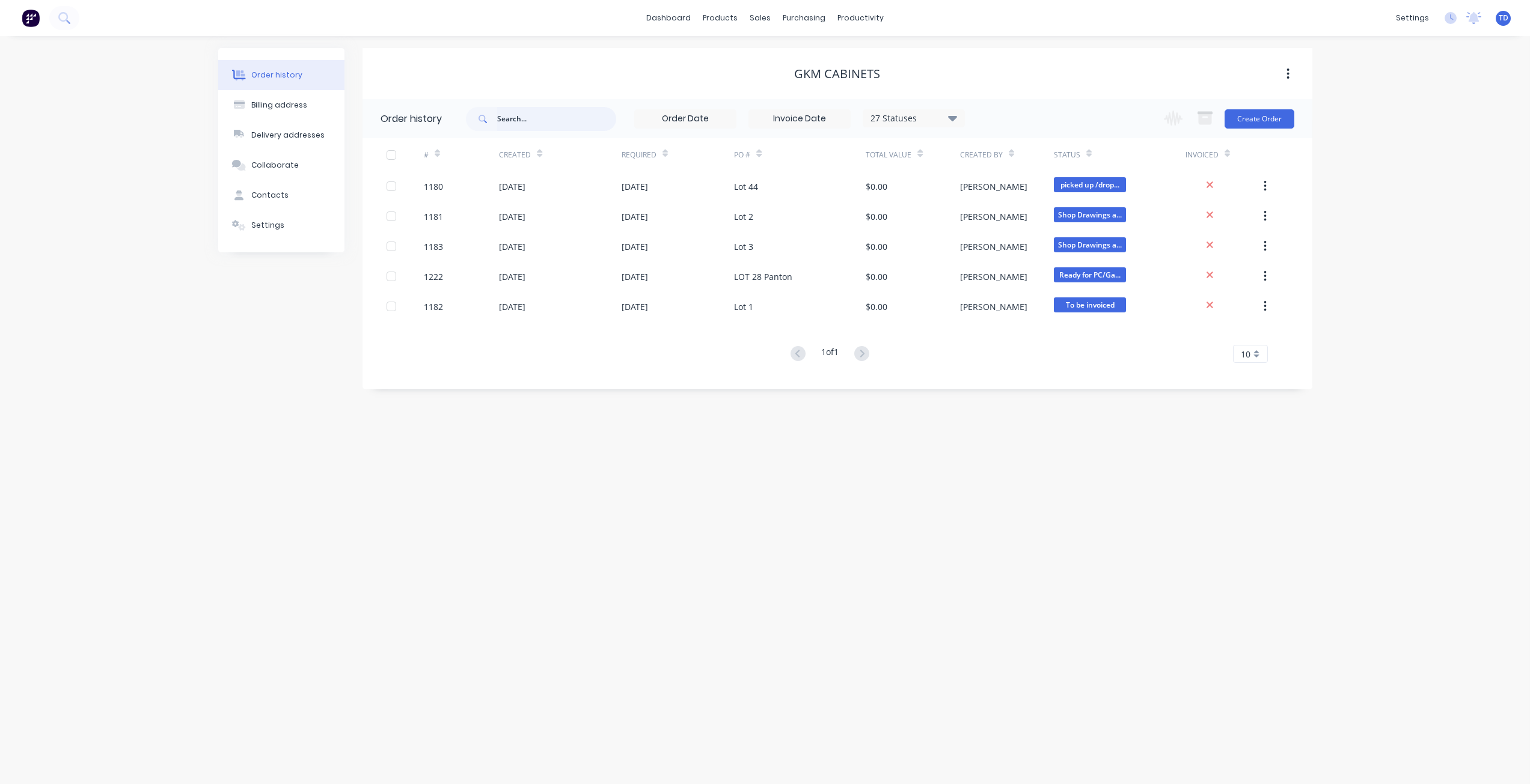
click at [534, 123] on input "text" at bounding box center [557, 118] width 119 height 24
type input "1221"
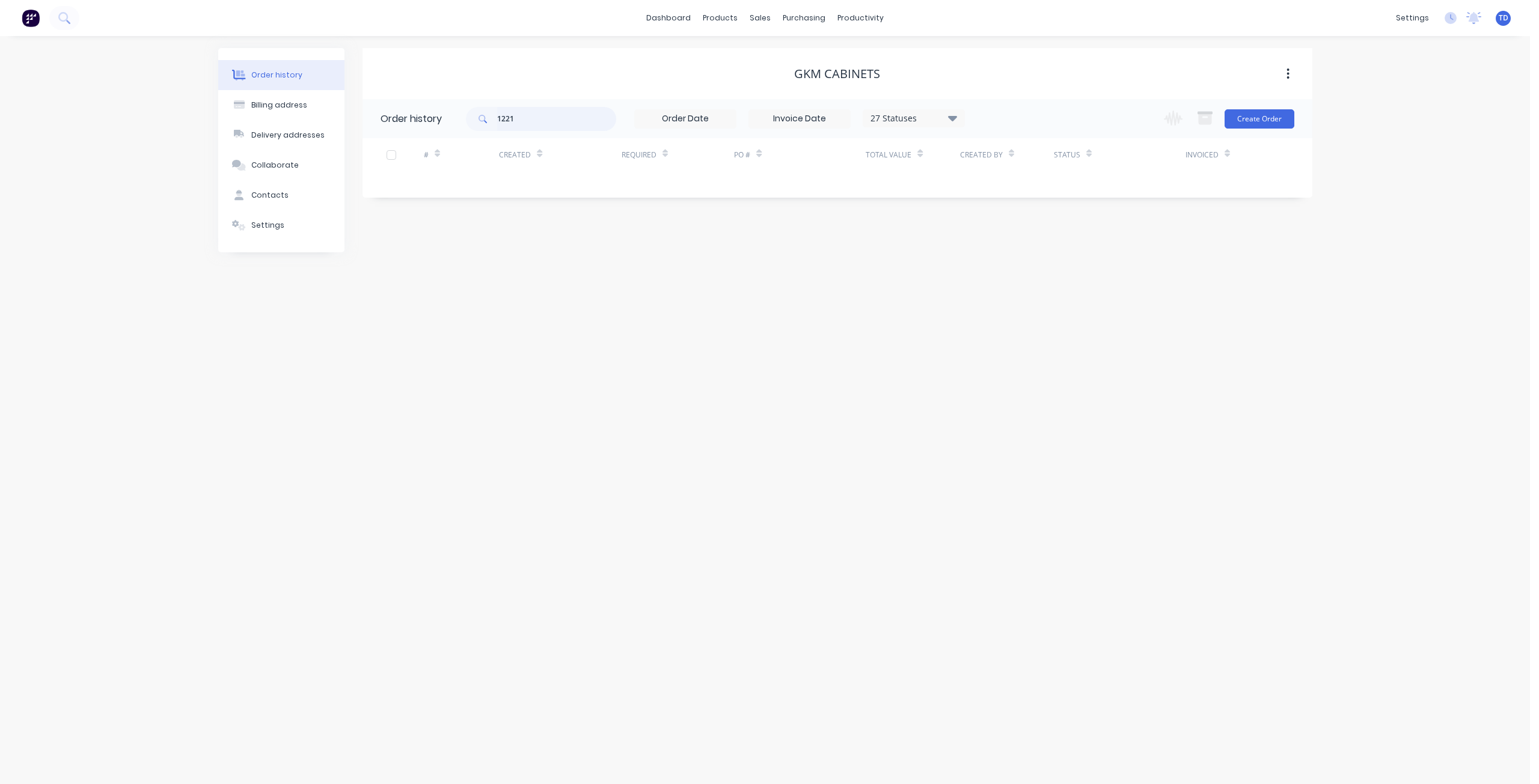
click at [534, 123] on input "1221" at bounding box center [557, 118] width 119 height 24
type input "1"
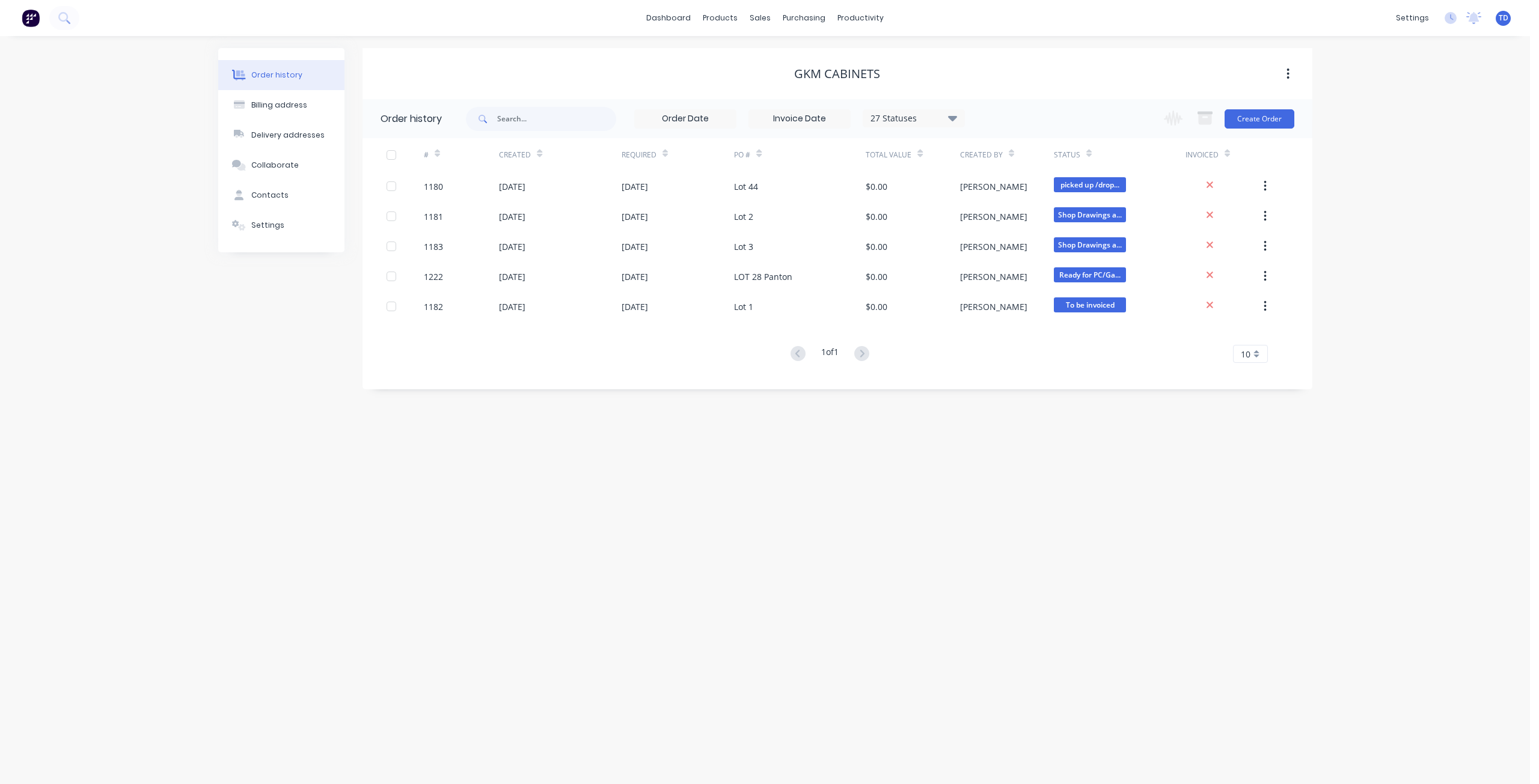
click at [946, 116] on div "27 Statuses" at bounding box center [913, 118] width 101 height 13
click at [985, 269] on div "All" at bounding box center [938, 263] width 151 height 24
click at [1013, 256] on label at bounding box center [1013, 256] width 0 height 0
click at [1013, 259] on input "checkbox" at bounding box center [1018, 262] width 9 height 12
checkbox input "true"
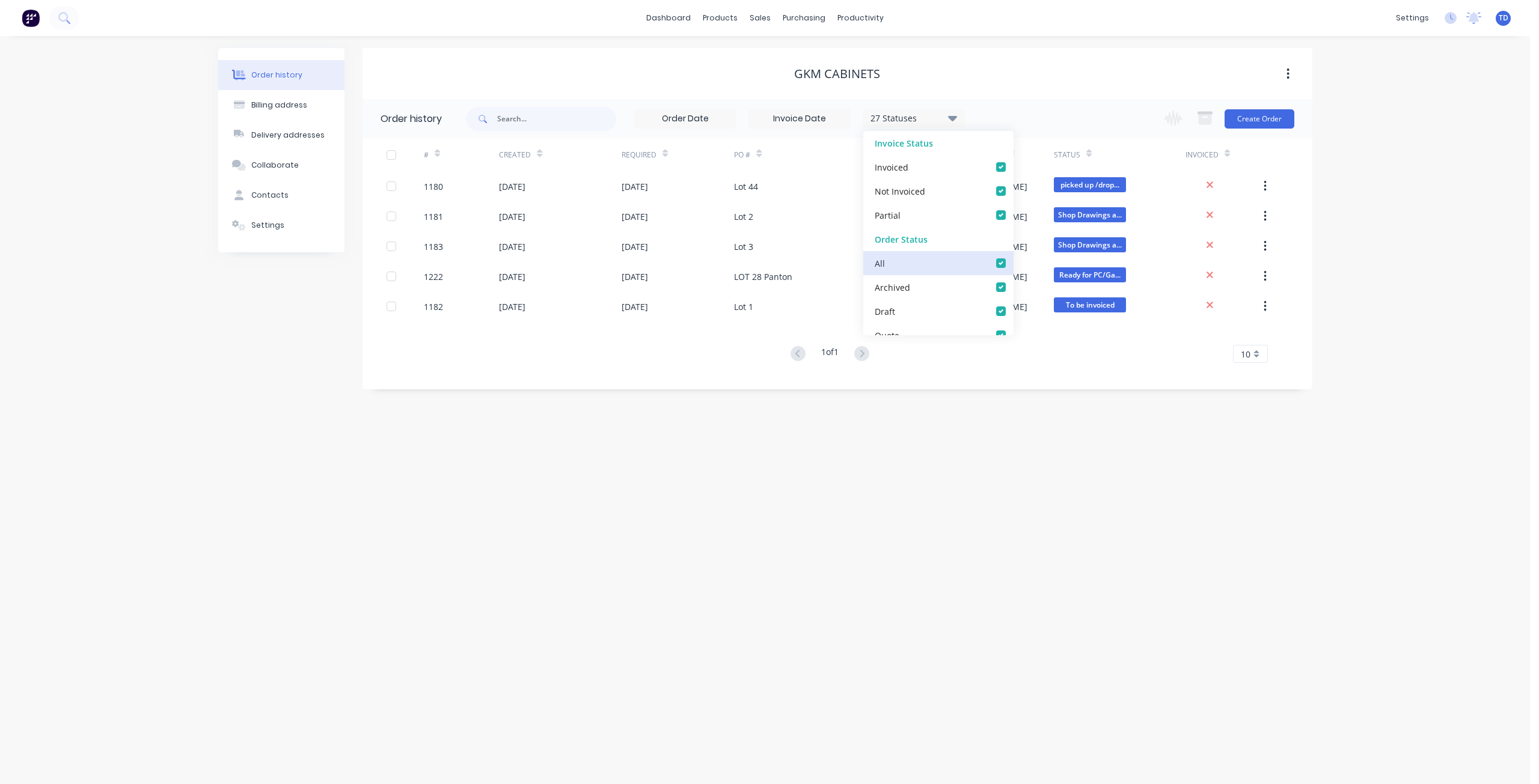
checkbox input "true"
click at [678, 450] on div "Order history Billing address Delivery addresses Collaborate Contacts Settings …" at bounding box center [764, 410] width 1530 height 748
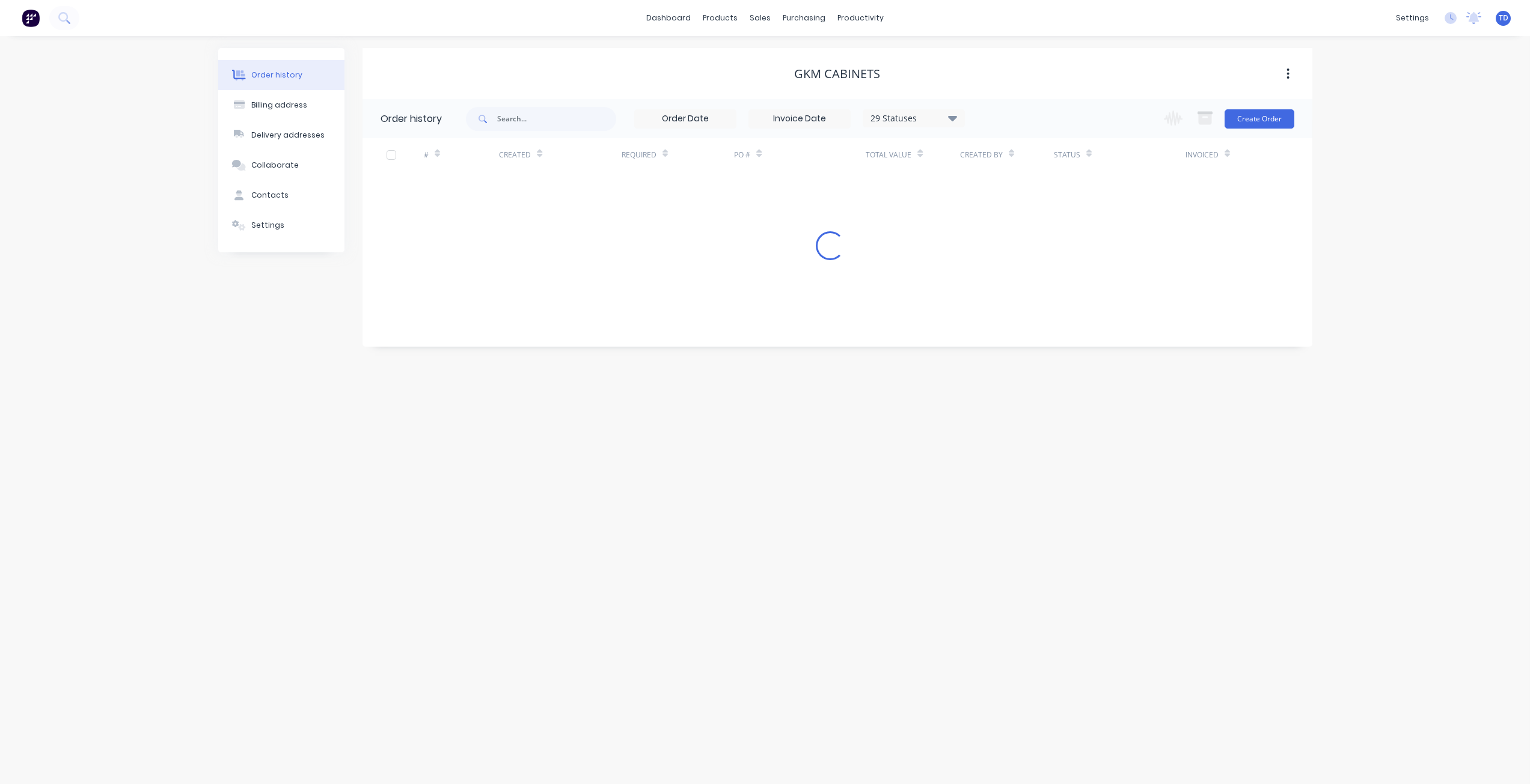
click at [678, 450] on div "Order history Billing address Delivery addresses Collaborate Contacts Settings …" at bounding box center [764, 410] width 1530 height 748
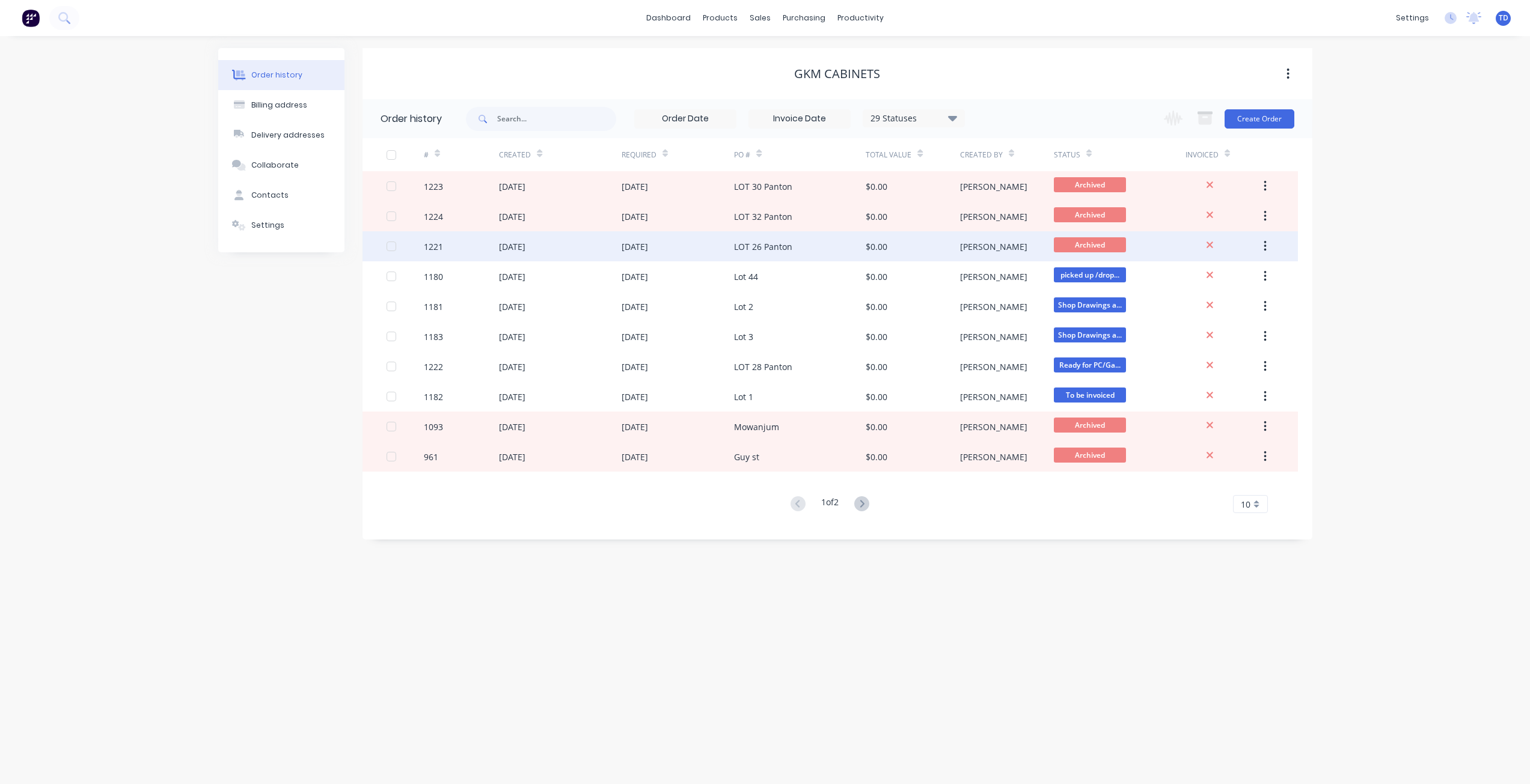
click at [1264, 245] on icon "button" at bounding box center [1265, 246] width 3 height 13
click at [1214, 278] on div "Unarchive" at bounding box center [1221, 278] width 93 height 17
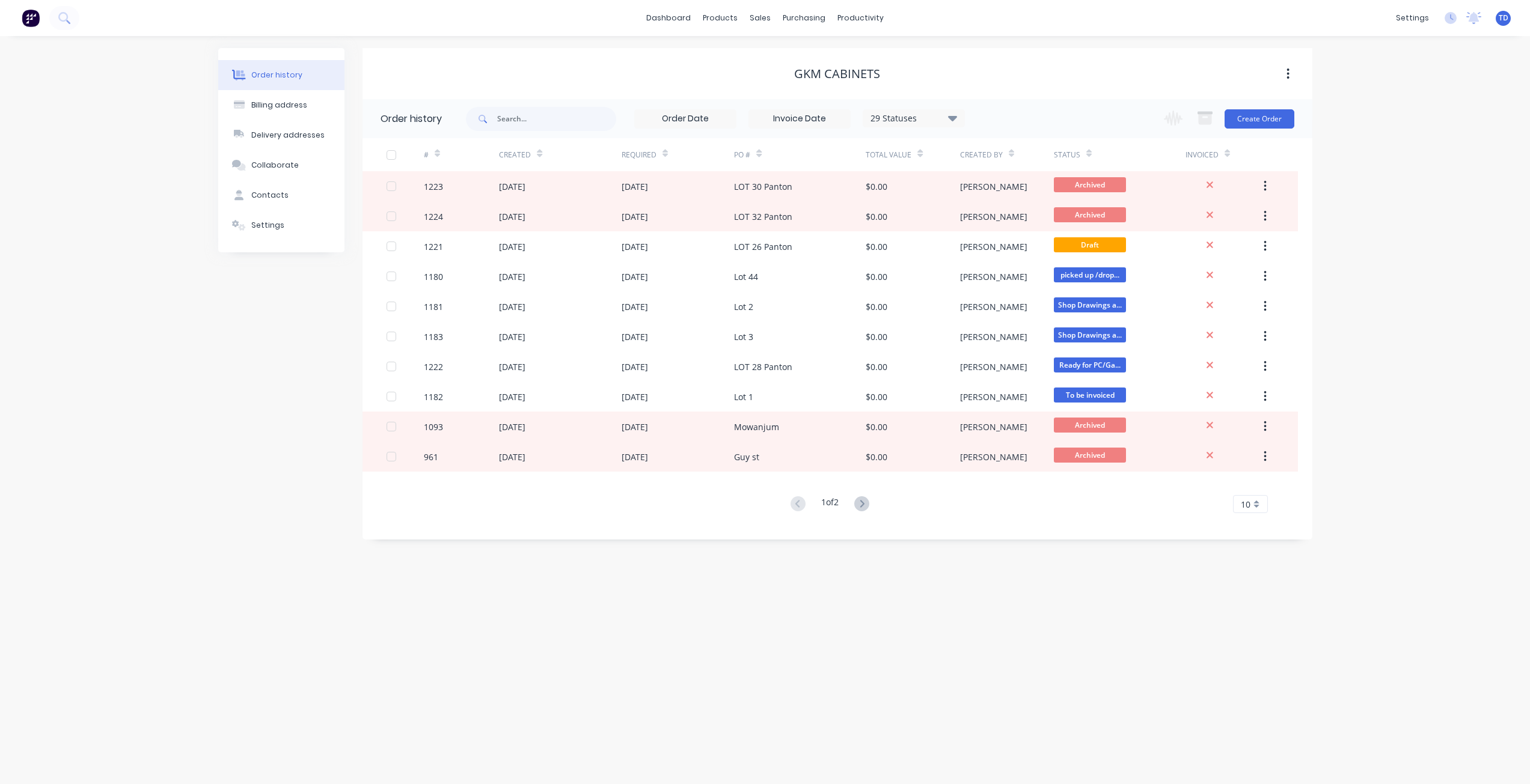
click at [246, 328] on div "Order history Billing address Delivery addresses Collaborate Contacts Settings" at bounding box center [281, 293] width 126 height 492
click at [953, 122] on icon at bounding box center [952, 118] width 9 height 14
click at [1013, 256] on label at bounding box center [1013, 256] width 0 height 0
click at [1013, 264] on input "checkbox" at bounding box center [1018, 262] width 9 height 12
checkbox input "false"
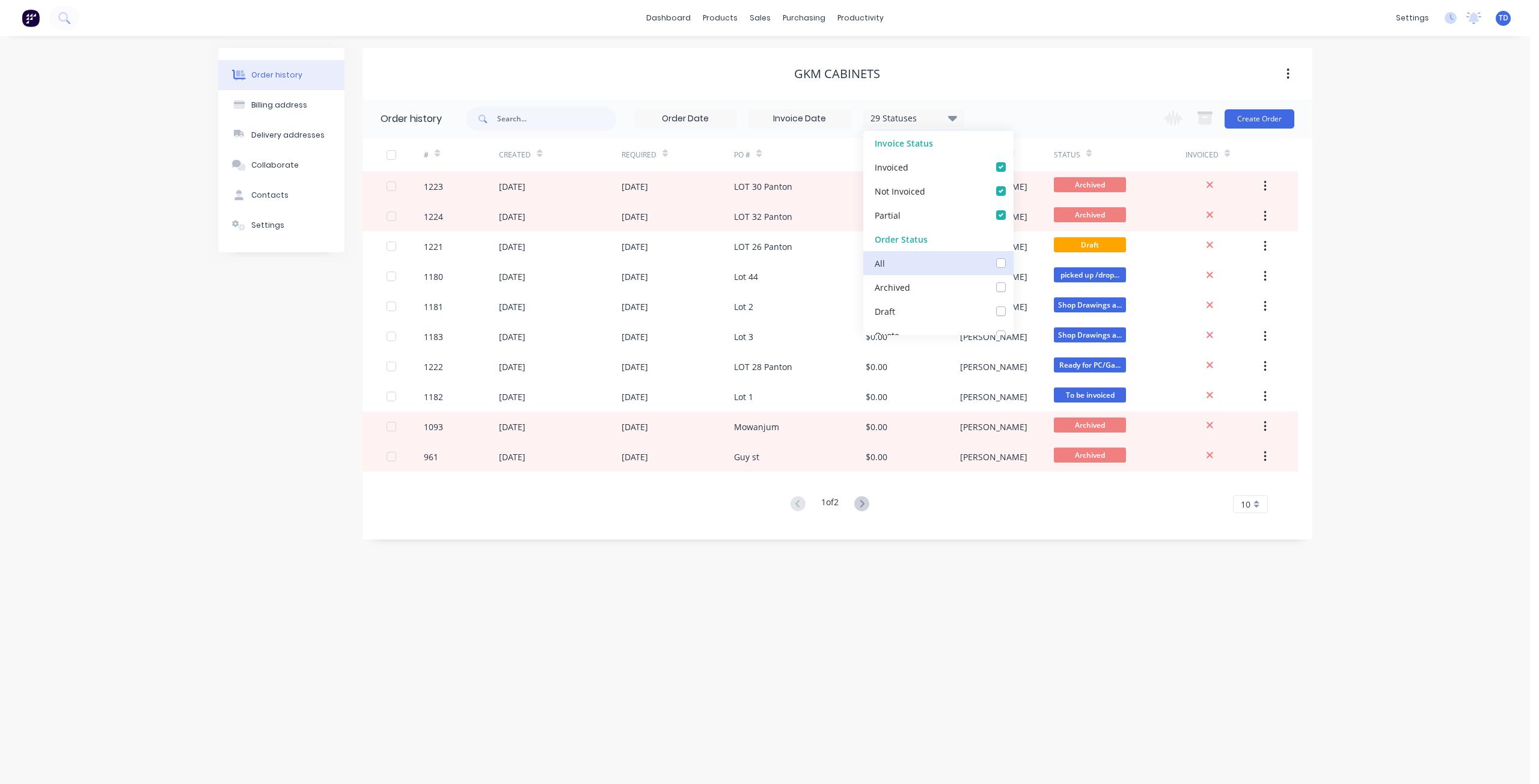
checkbox input "false"
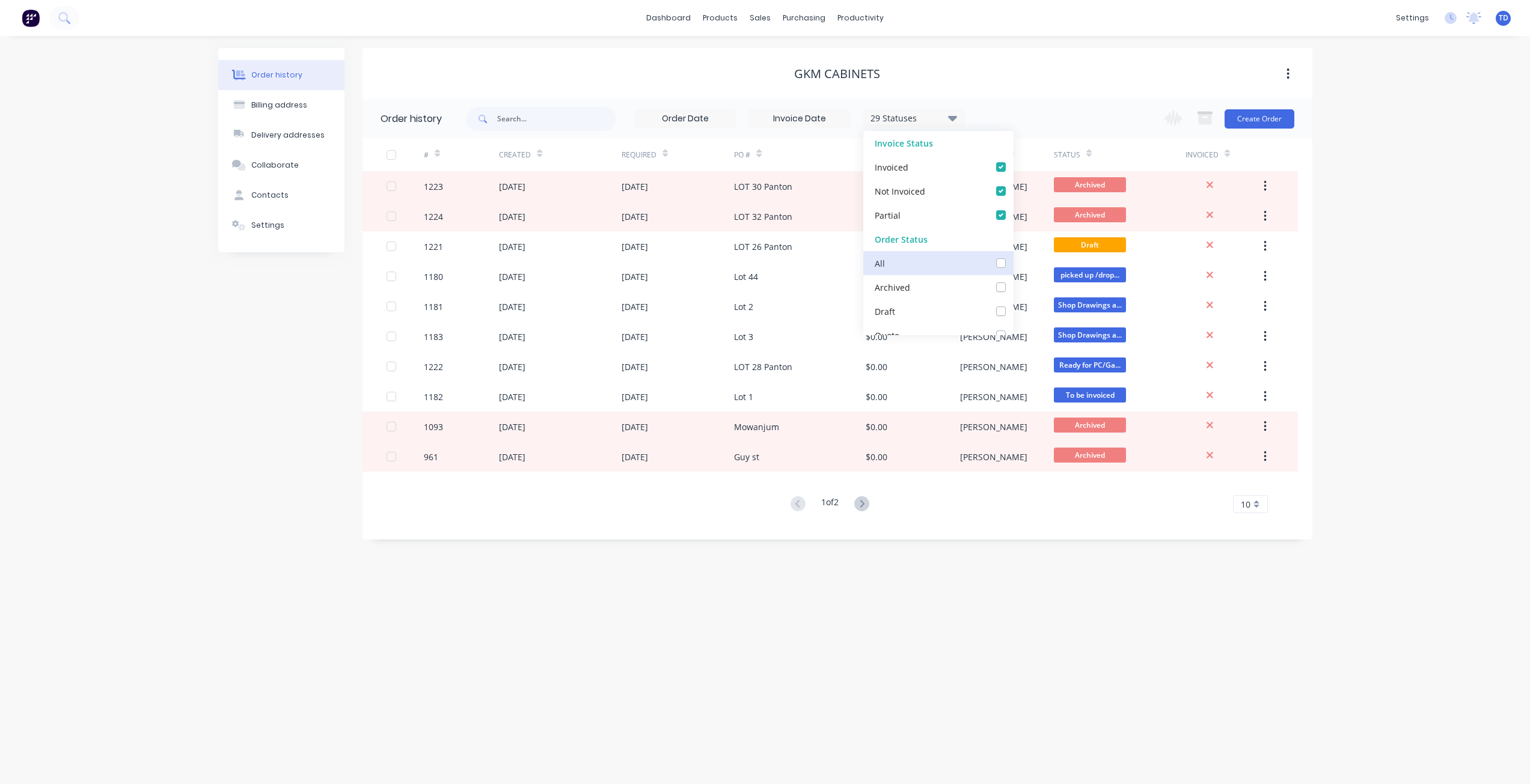
checkbox Info\/Approval_checkbox_8e0403d3-99c4-4b4d-9d07-d49b4954e886undefined "false"
checkbox measure_checkbox_4b8f2b2e-b031-4684-a764-1c57bfd1b2aaundefined "false"
checkbox Hold_checkbox_f4c5b410-a02c-4c56-937e-a75dd8cd0607undefined "false"
checkbox Cutting\/Folding\/Polishing_checkbox_8630c3f4-3a88-4b13-8dc1-7e6fe8d3ac43undefined "false"
checkbox input "false"
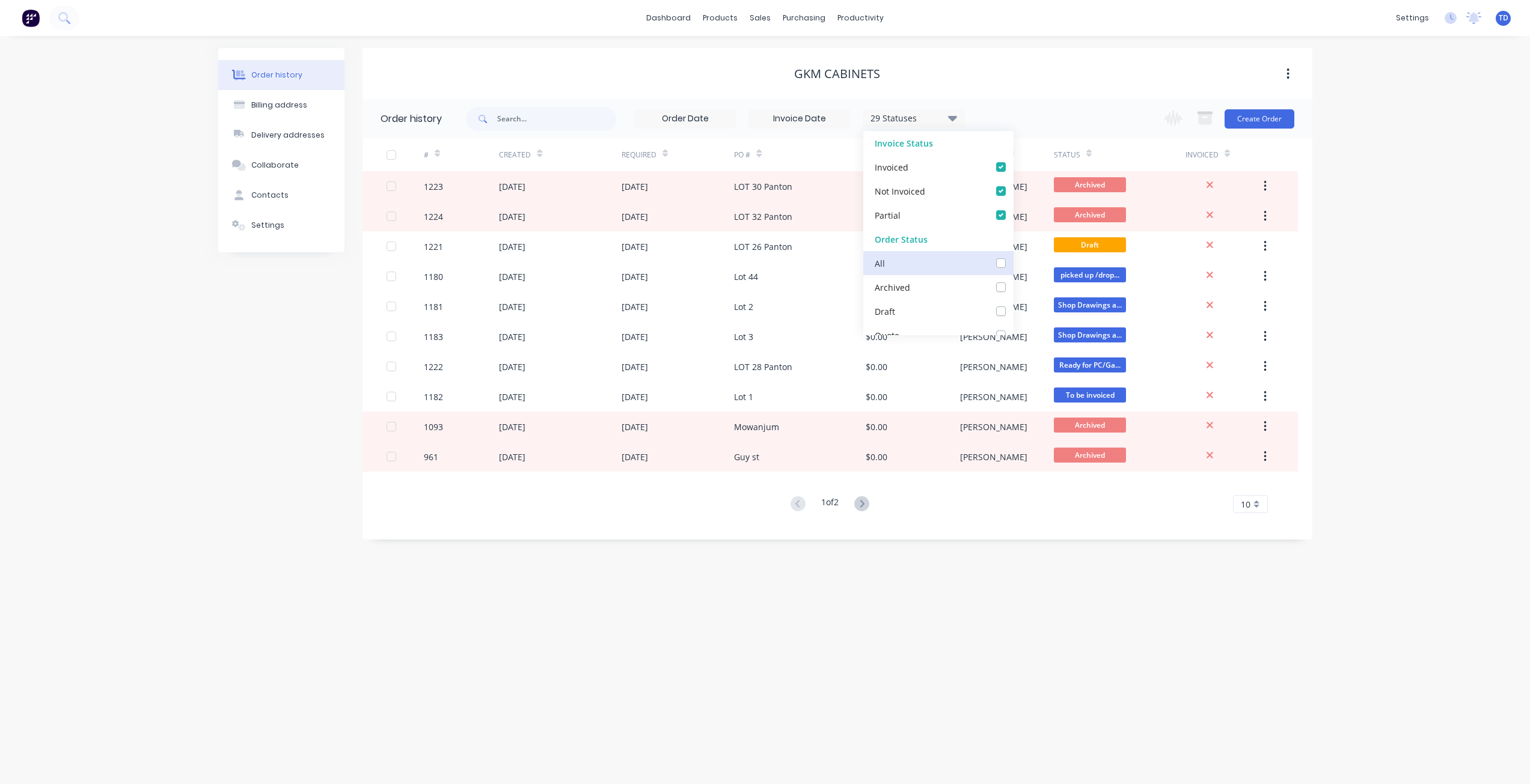
checkbox fab_checkbox_d09e91ba-1681-4d8e-82c2-6f2410ec0ef8undefined "false"
checkbox Cutter_checkbox_3ad2bee9-e182-41bd-9d4d-3c7c3234a1cfundefined "false"
checkbox input "false"
checkbox Welding_checkbox_d846023e-ed75-4563-8897-0aa4be058a68undefined "false"
checkbox Production_checkbox_3657023c-b407-4ea9-bf08-eb37e209956bundefined "false"
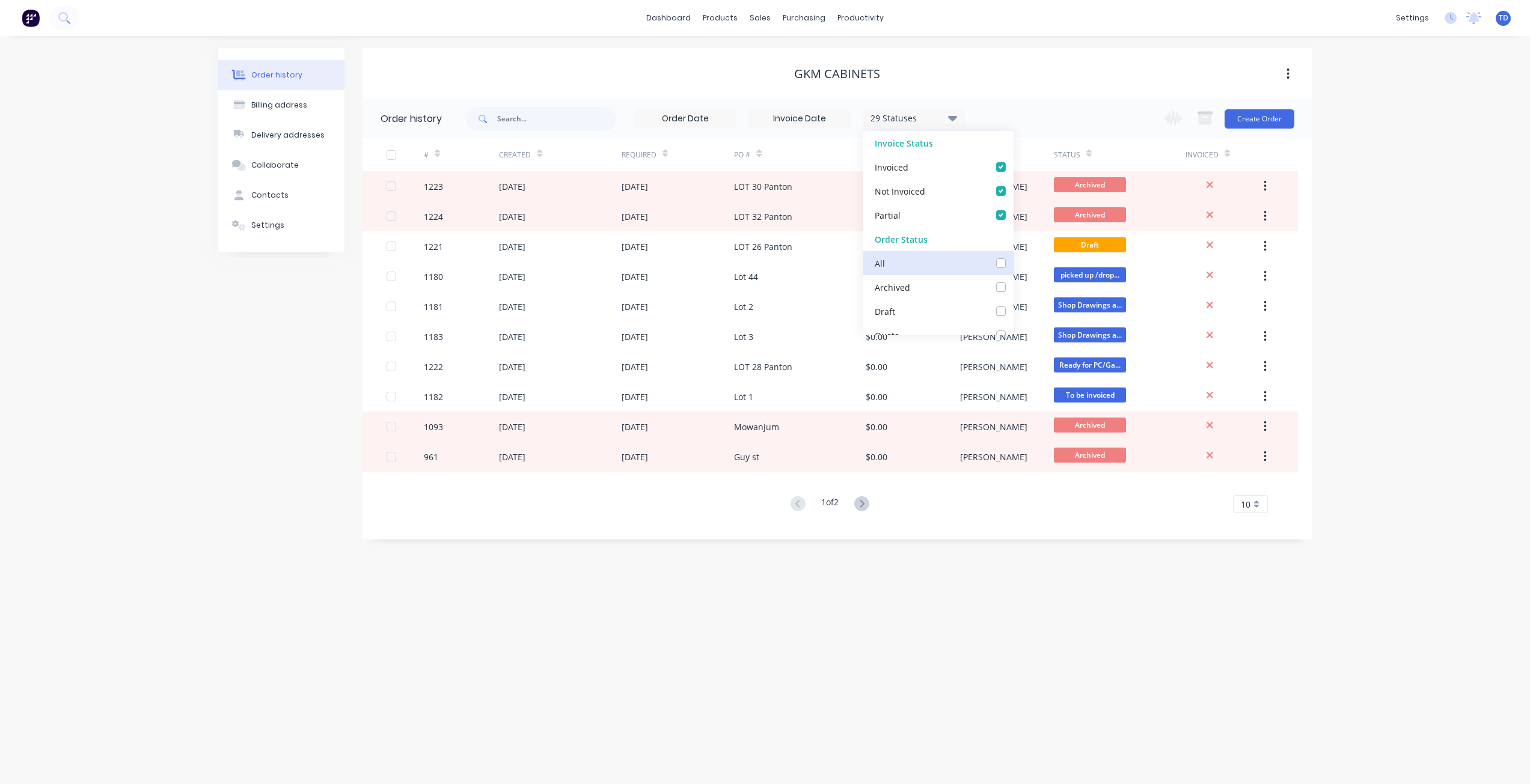
checkbox input "false"
checkbox PC\/Galv105_checkbox_730aa875-2639-482f-a6d2-b0661707abb3undefined "false"
checkbox input "false"
checkbox Delivery_checkbox_120f6393-f719-4ab7-a1bc-b97eac6dbf1bundefined "false"
checkbox Up_checkbox_9b4e2778-9fbf-44cd-8222-1172bee42abfundefined "false"
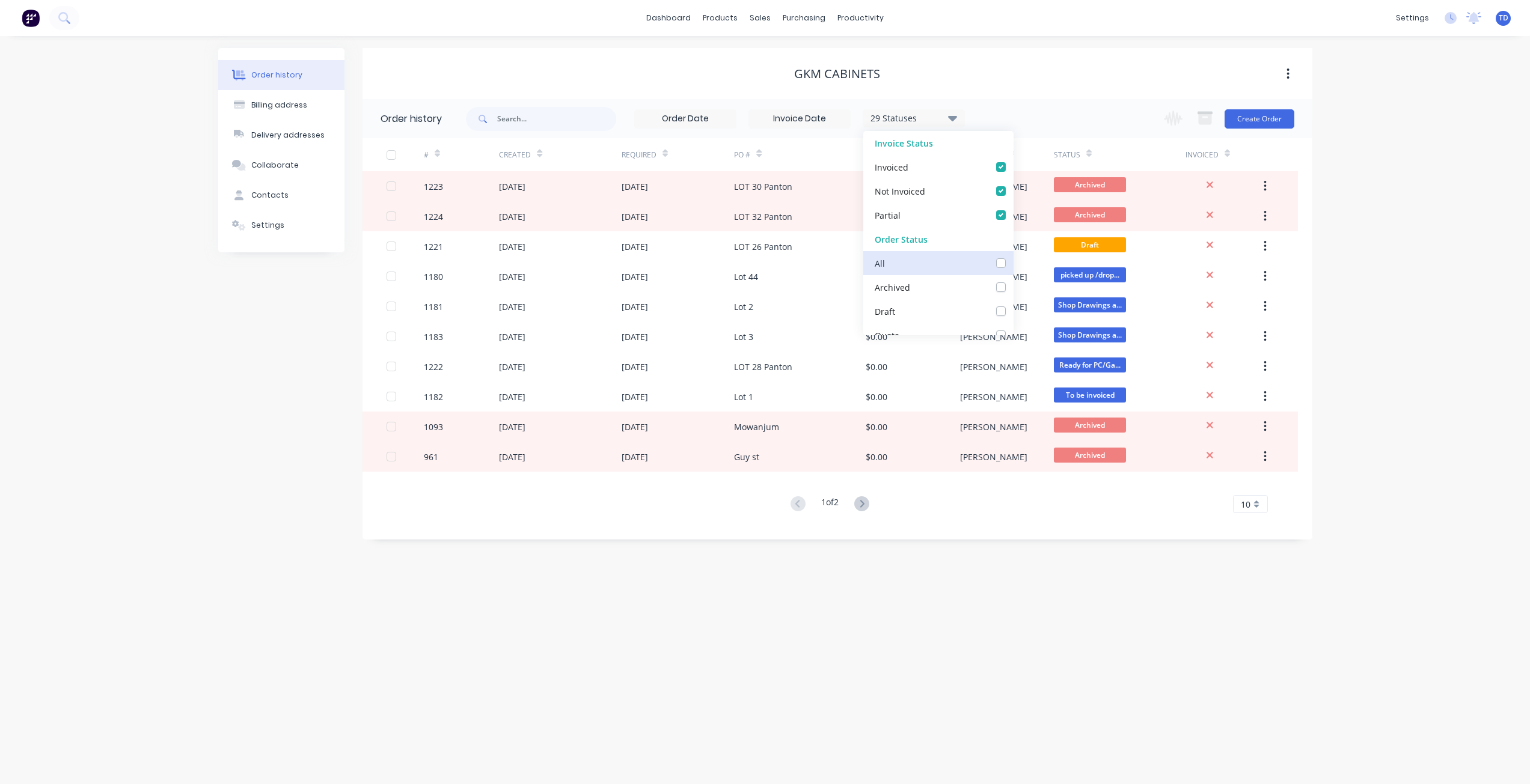
checkbox off_checkbox_f8d7d8b9-3596-46b4-a4ee-a06328a82f37undefined "false"
checkbox invoiced_checkbox_2f2d19d9-c9ad-4502-ae64-bb7c5690f5daundefined "false"
checkbox site_checkbox_40f63413-5e29-48d0-a968-b0bebe2ce24dundefined "false"
checkbox input "false"
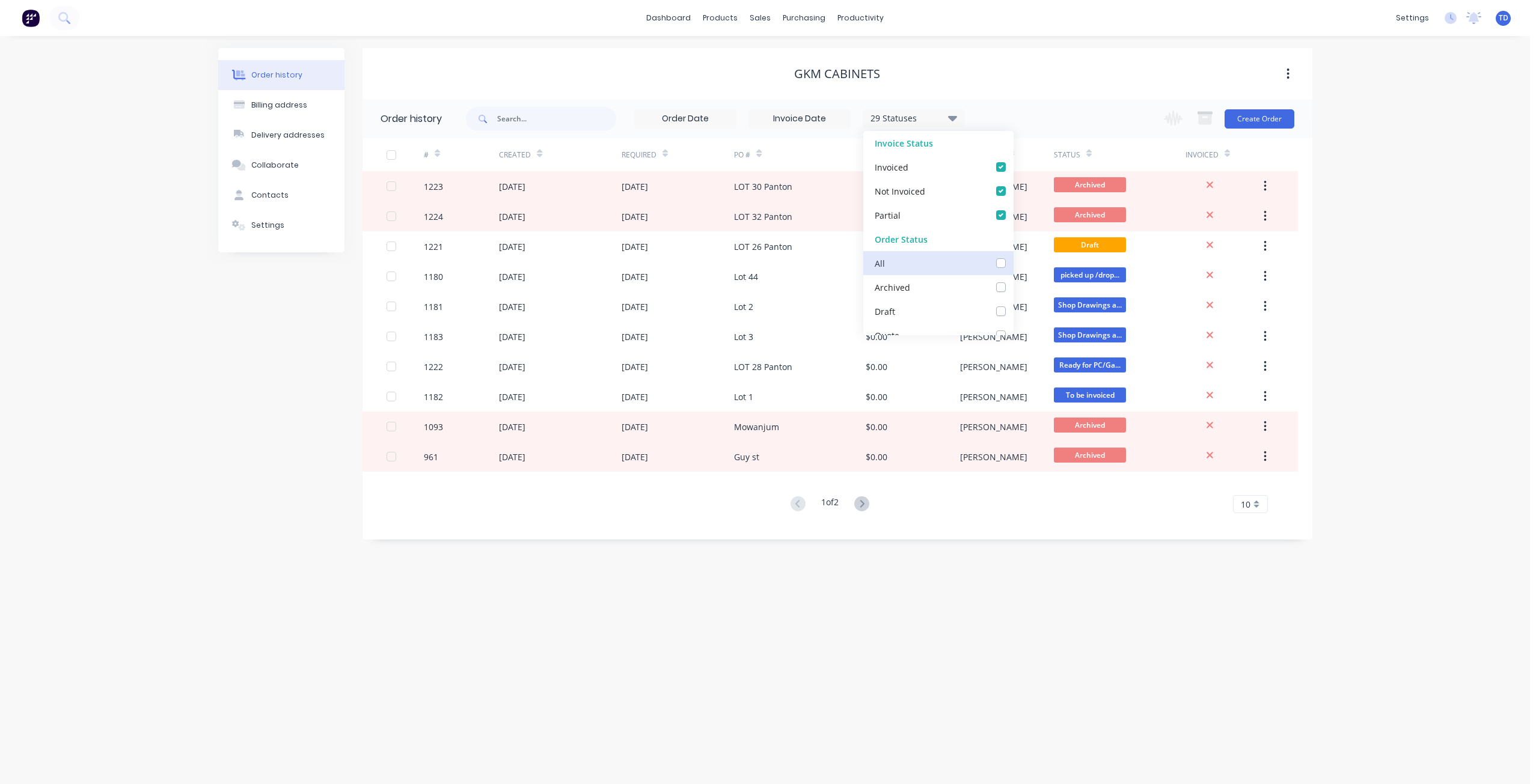
checkbox Up_checkbox_264d4undefined "false"
click at [1013, 256] on label at bounding box center [1013, 256] width 0 height 0
click at [1013, 263] on input "checkbox" at bounding box center [1018, 262] width 9 height 12
checkbox input "true"
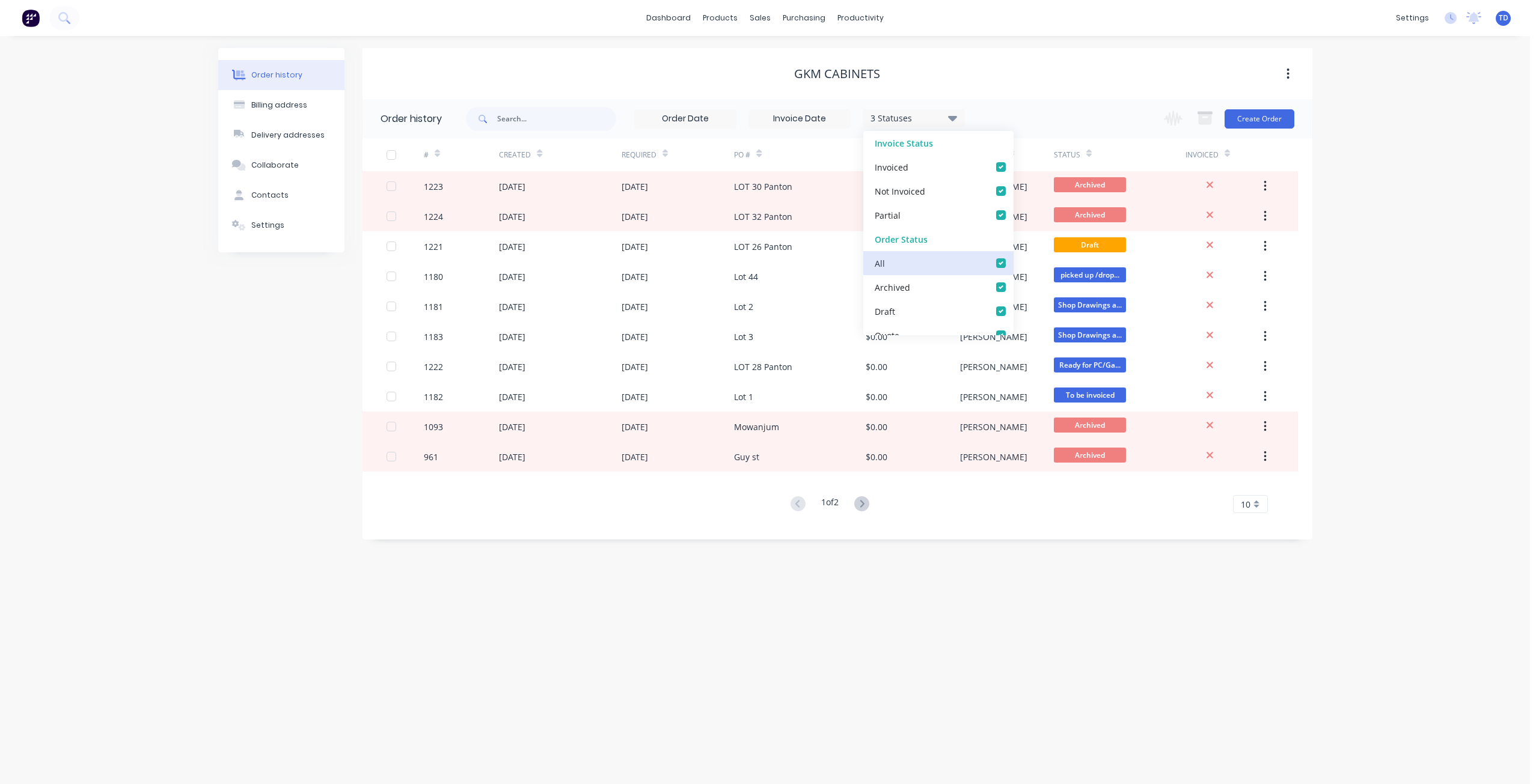
checkbox input "true"
checkbox Info\/Approval_checkbox_8e0403d3-99c4-4b4d-9d07-d49b4954e886undefined "true"
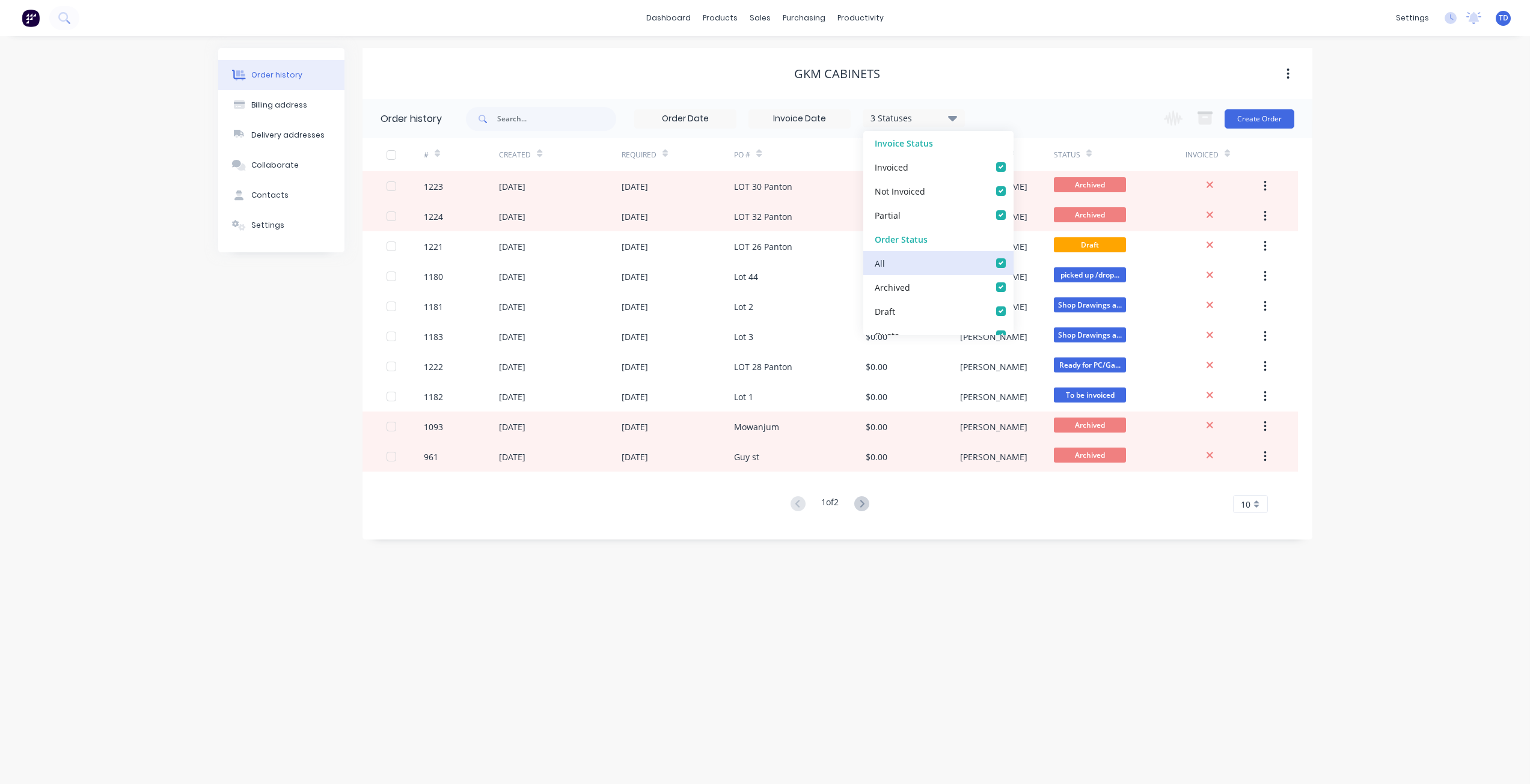
checkbox measure_checkbox_4b8f2b2e-b031-4684-a764-1c57bfd1b2aaundefined "true"
checkbox Hold_checkbox_f4c5b410-a02c-4c56-937e-a75dd8cd0607undefined "true"
checkbox Cutting\/Folding\/Polishing_checkbox_8630c3f4-3a88-4b13-8dc1-7e6fe8d3ac43undefined "true"
checkbox input "true"
checkbox fab_checkbox_d09e91ba-1681-4d8e-82c2-6f2410ec0ef8undefined "true"
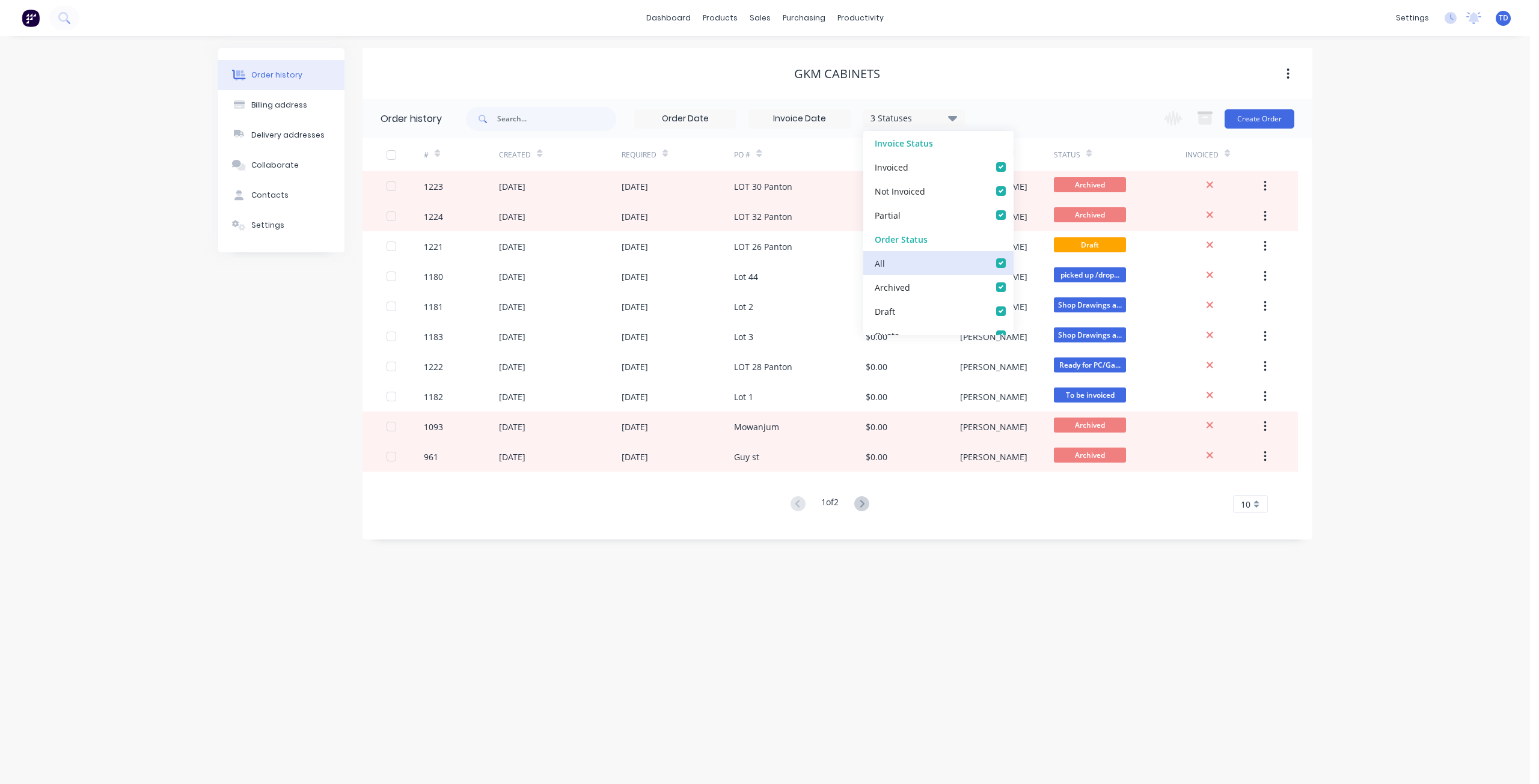
checkbox Cutter_checkbox_3ad2bee9-e182-41bd-9d4d-3c7c3234a1cfundefined "true"
checkbox input "true"
checkbox Welding_checkbox_d846023e-ed75-4563-8897-0aa4be058a68undefined "true"
checkbox Production_checkbox_3657023c-b407-4ea9-bf08-eb37e209956bundefined "true"
checkbox input "true"
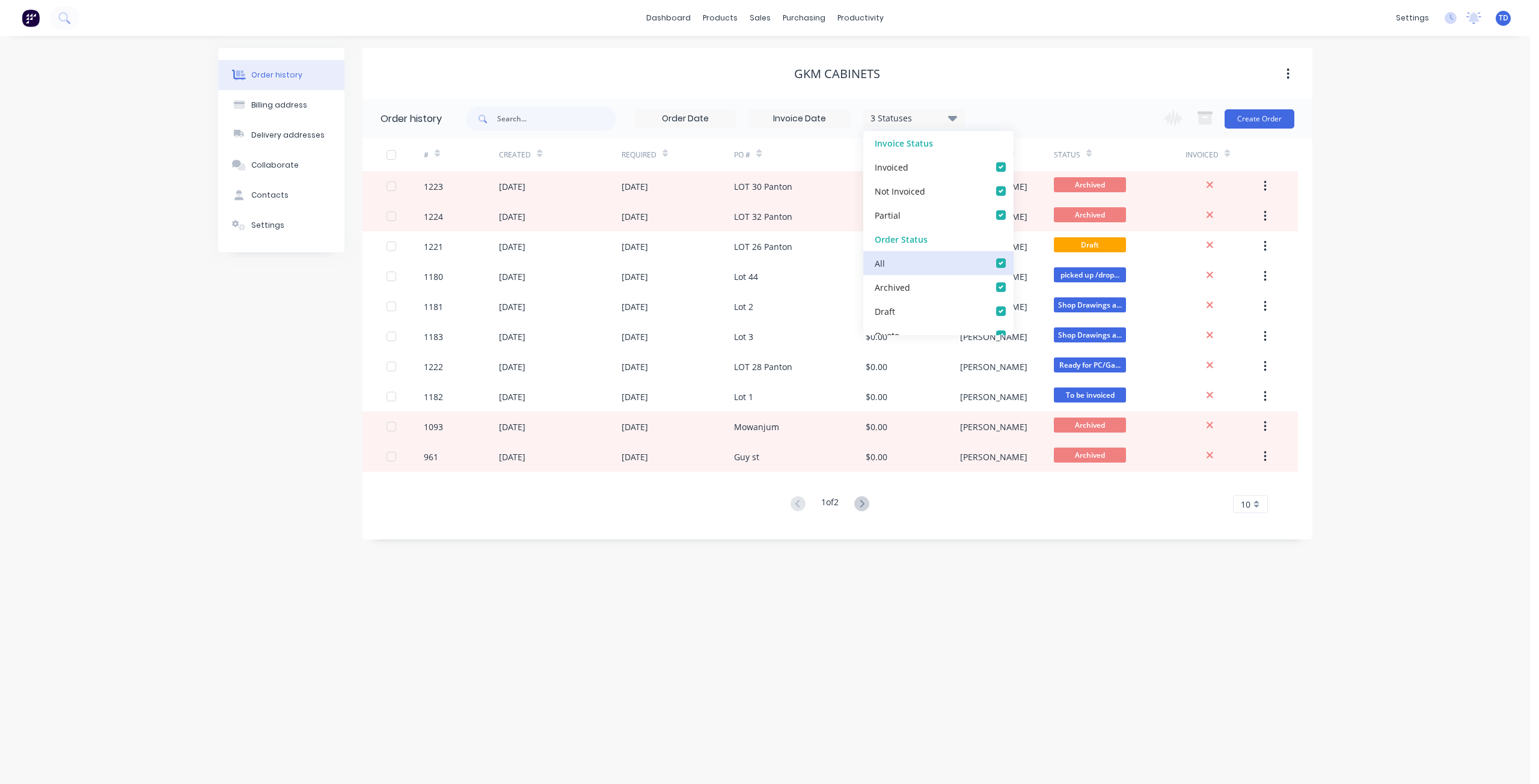
checkbox PC\/Galv105_checkbox_730aa875-2639-482f-a6d2-b0661707abb3undefined "true"
checkbox input "true"
checkbox Delivery_checkbox_120f6393-f719-4ab7-a1bc-b97eac6dbf1bundefined "true"
checkbox Up_checkbox_9b4e2778-9fbf-44cd-8222-1172bee42abfundefined "true"
checkbox off_checkbox_f8d7d8b9-3596-46b4-a4ee-a06328a82f37undefined "true"
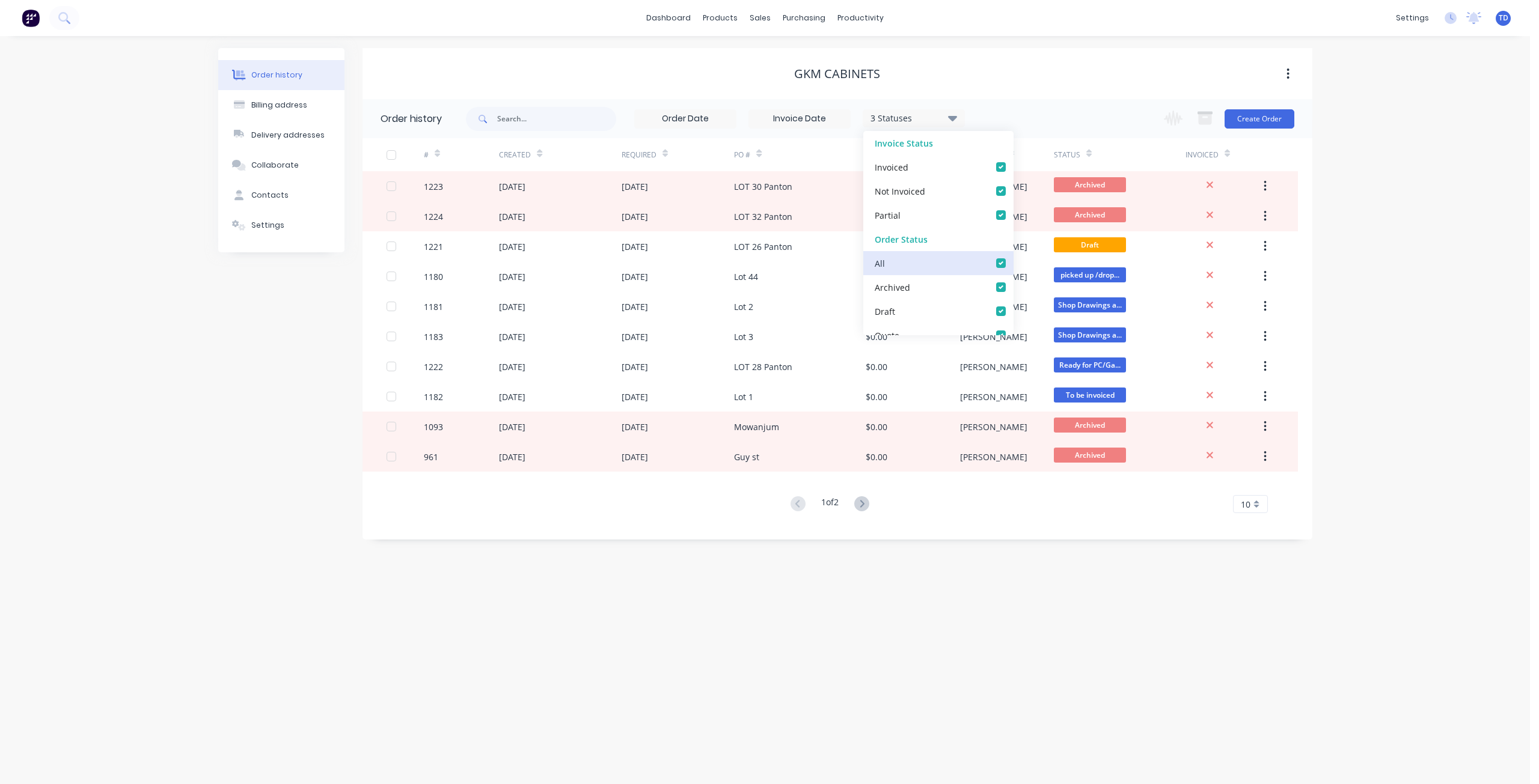
checkbox invoiced_checkbox_2f2d19d9-c9ad-4502-ae64-bb7c5690f5daundefined "true"
checkbox site_checkbox_40f63413-5e29-48d0-a968-b0bebe2ce24dundefined "true"
checkbox input "true"
checkbox Up_checkbox_264d4undefined "true"
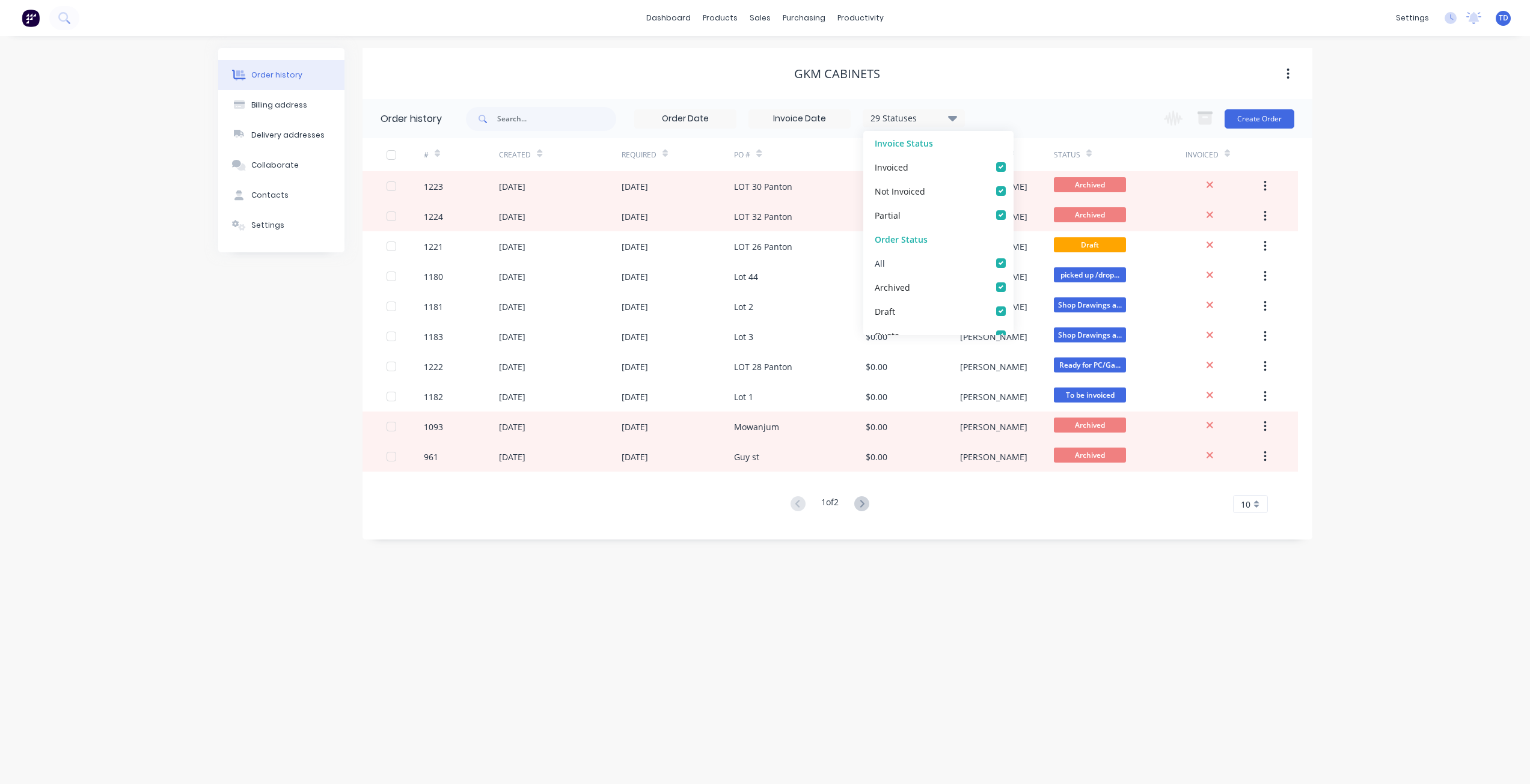
click at [1013, 256] on label at bounding box center [1013, 256] width 0 height 0
click at [1013, 263] on input "checkbox" at bounding box center [1018, 262] width 9 height 12
checkbox input "false"
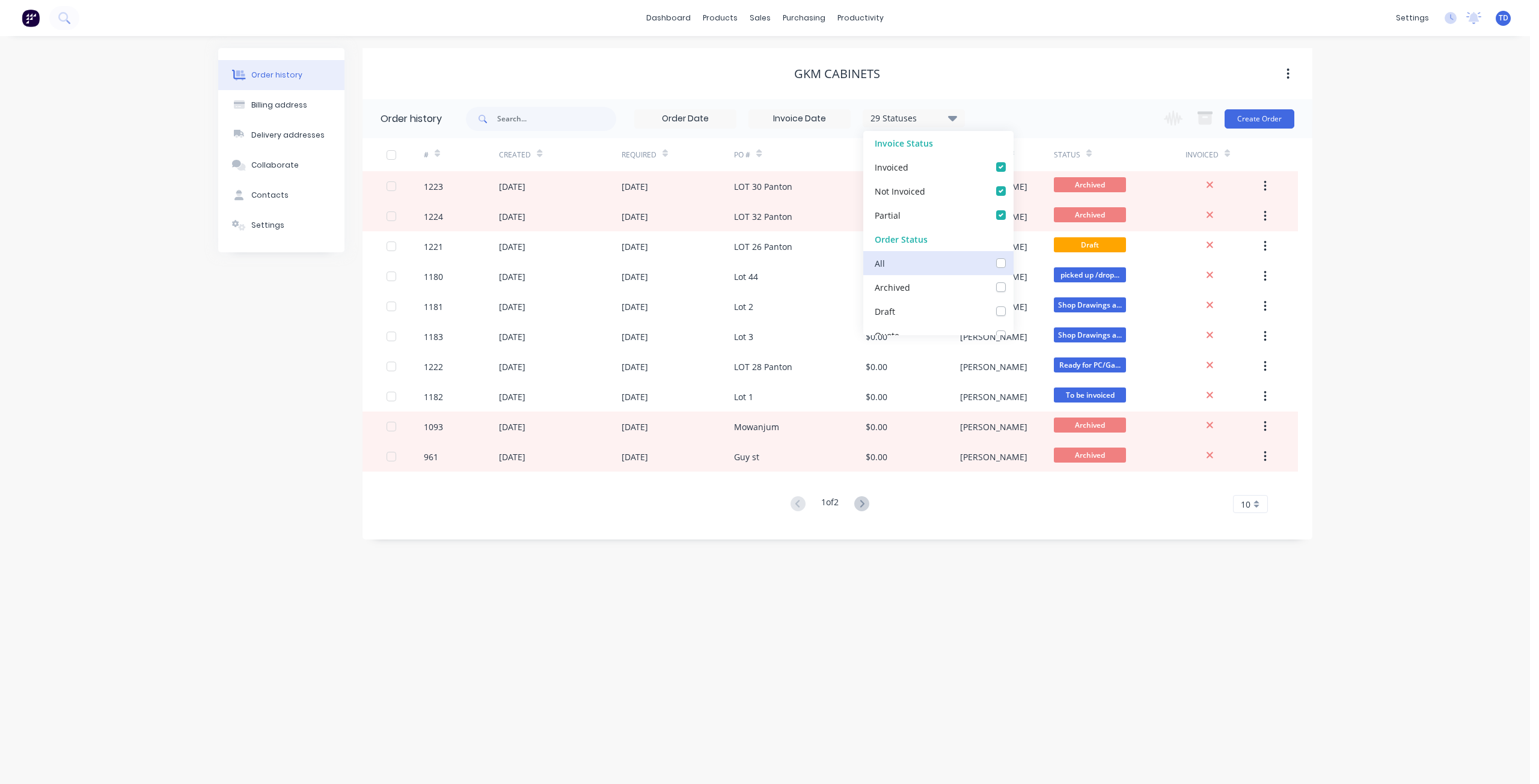
checkbox input "false"
checkbox Info\/Approval_checkbox_8e0403d3-99c4-4b4d-9d07-d49b4954e886undefined "false"
checkbox measure_checkbox_4b8f2b2e-b031-4684-a764-1c57bfd1b2aaundefined "false"
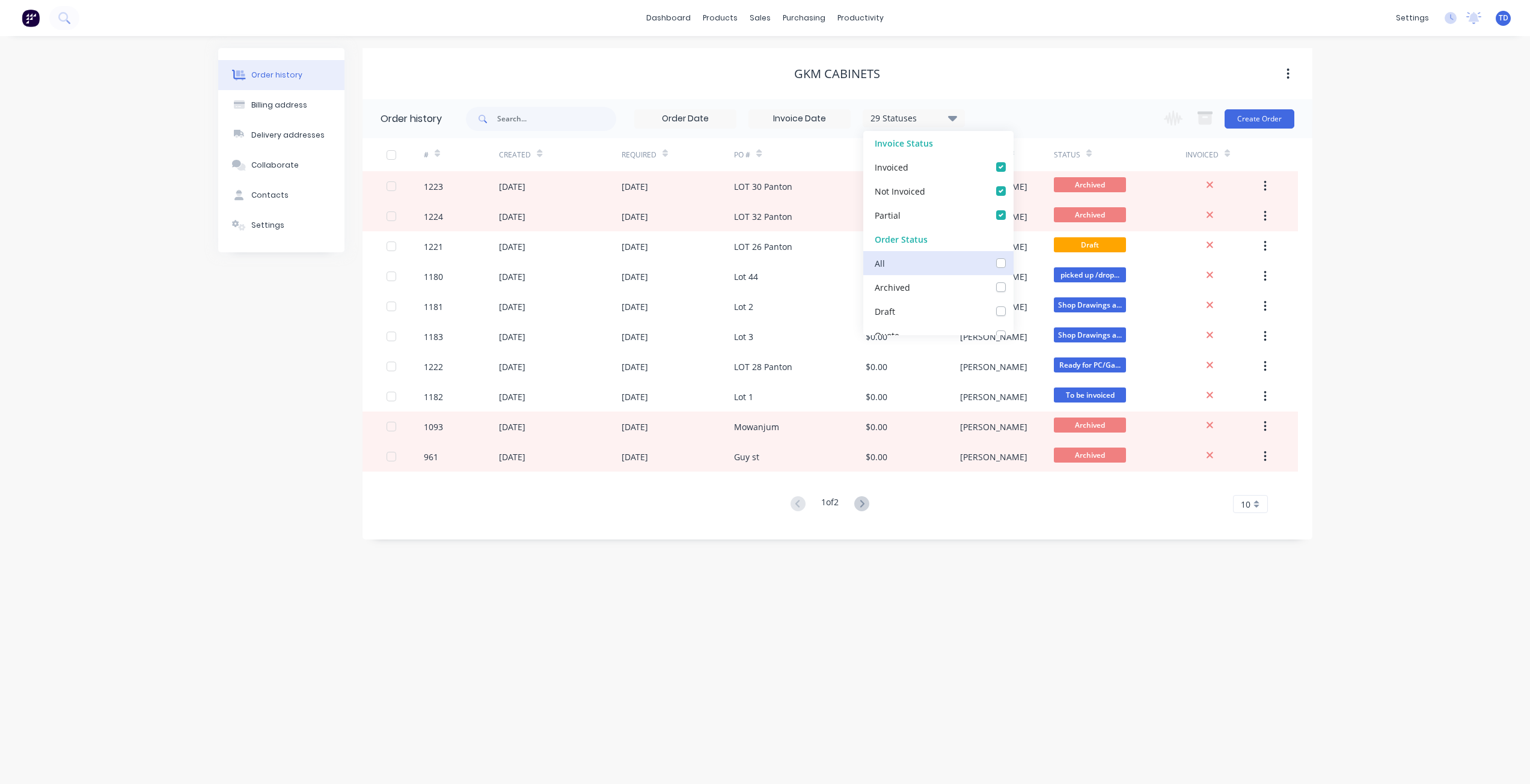
checkbox Hold_checkbox_f4c5b410-a02c-4c56-937e-a75dd8cd0607undefined "false"
checkbox Cutting\/Folding\/Polishing_checkbox_8630c3f4-3a88-4b13-8dc1-7e6fe8d3ac43undefined "false"
checkbox input "false"
checkbox fab_checkbox_d09e91ba-1681-4d8e-82c2-6f2410ec0ef8undefined "false"
checkbox Cutter_checkbox_3ad2bee9-e182-41bd-9d4d-3c7c3234a1cfundefined "false"
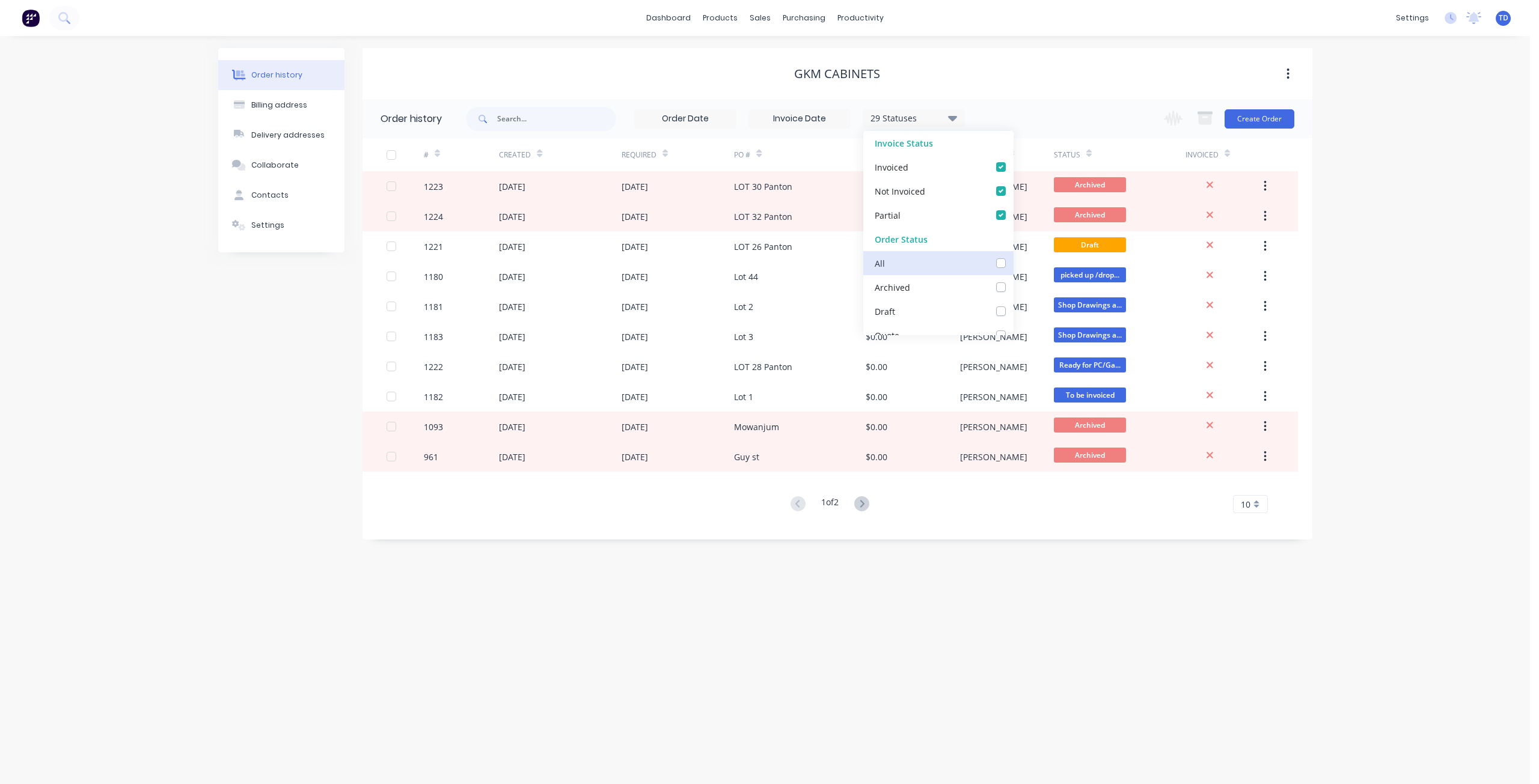
checkbox input "false"
checkbox Welding_checkbox_d846023e-ed75-4563-8897-0aa4be058a68undefined "false"
checkbox Production_checkbox_3657023c-b407-4ea9-bf08-eb37e209956bundefined "false"
checkbox input "false"
checkbox PC\/Galv105_checkbox_730aa875-2639-482f-a6d2-b0661707abb3undefined "false"
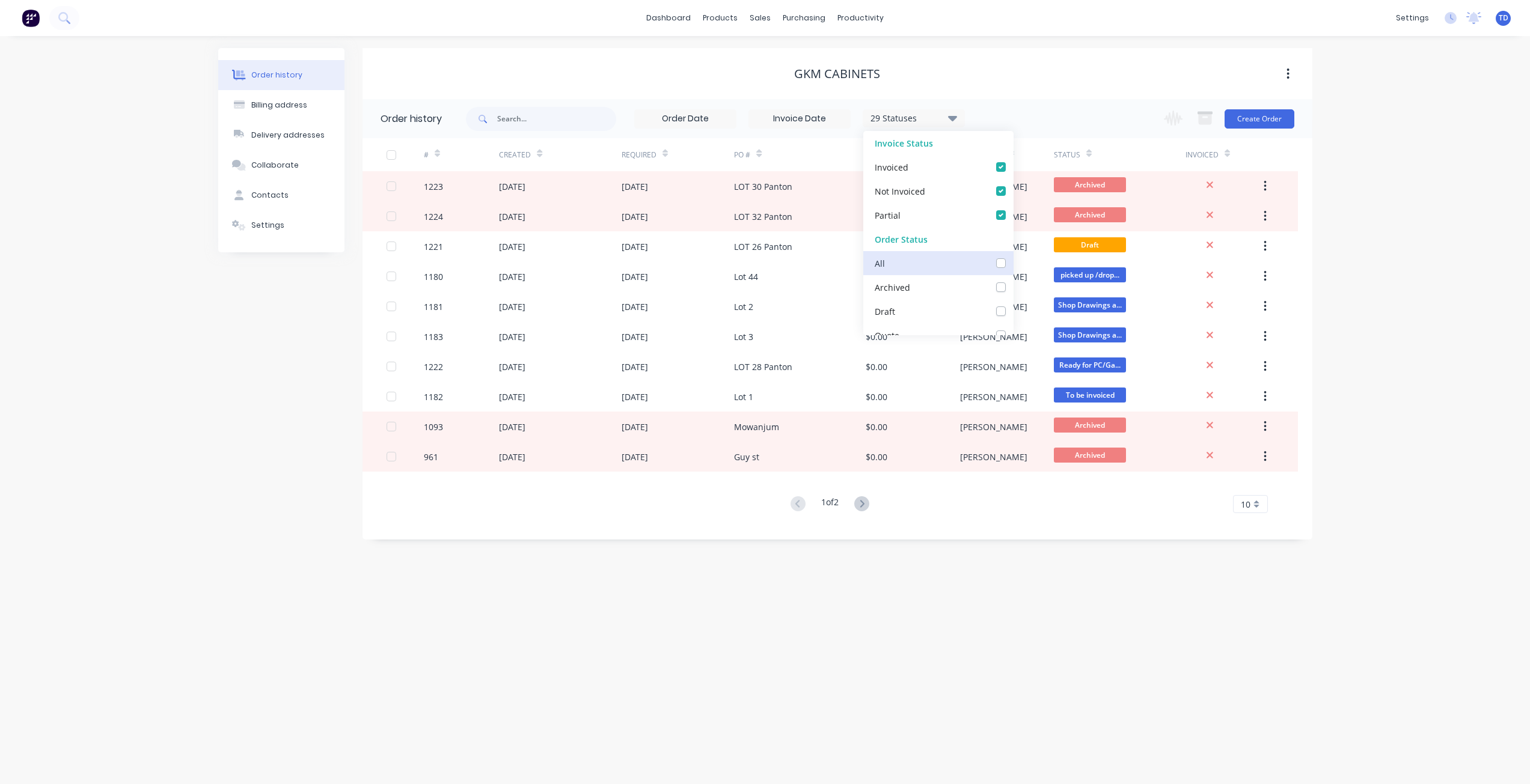
checkbox input "false"
checkbox Delivery_checkbox_120f6393-f719-4ab7-a1bc-b97eac6dbf1bundefined "false"
checkbox Up_checkbox_9b4e2778-9fbf-44cd-8222-1172bee42abfundefined "false"
checkbox off_checkbox_f8d7d8b9-3596-46b4-a4ee-a06328a82f37undefined "false"
checkbox invoiced_checkbox_2f2d19d9-c9ad-4502-ae64-bb7c5690f5daundefined "false"
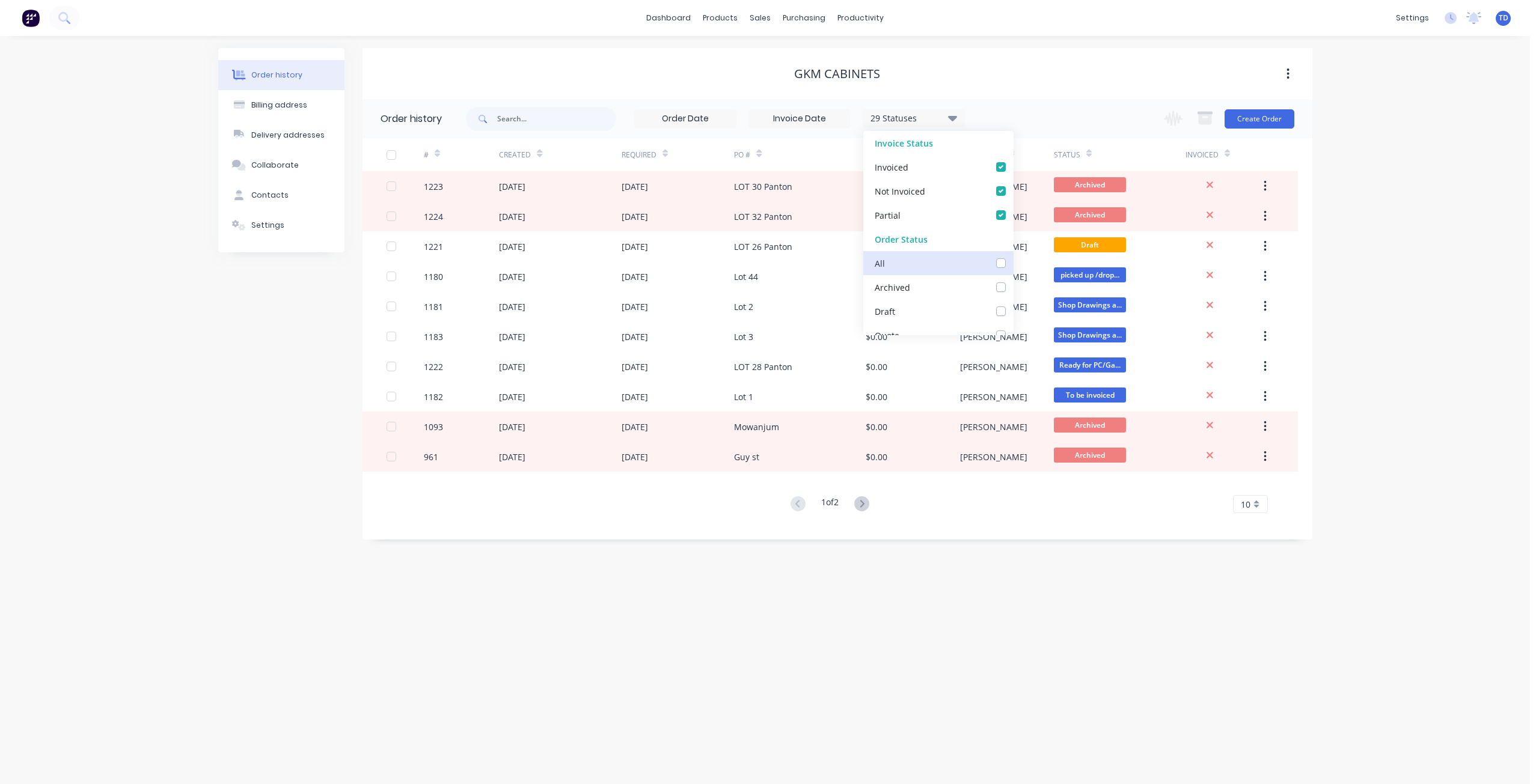
checkbox site_checkbox_40f63413-5e29-48d0-a968-b0bebe2ce24dundefined "false"
checkbox input "false"
checkbox Up_checkbox_264d4undefined "false"
click at [194, 326] on div "Order history Billing address Delivery addresses Collaborate Contacts Settings …" at bounding box center [764, 410] width 1530 height 748
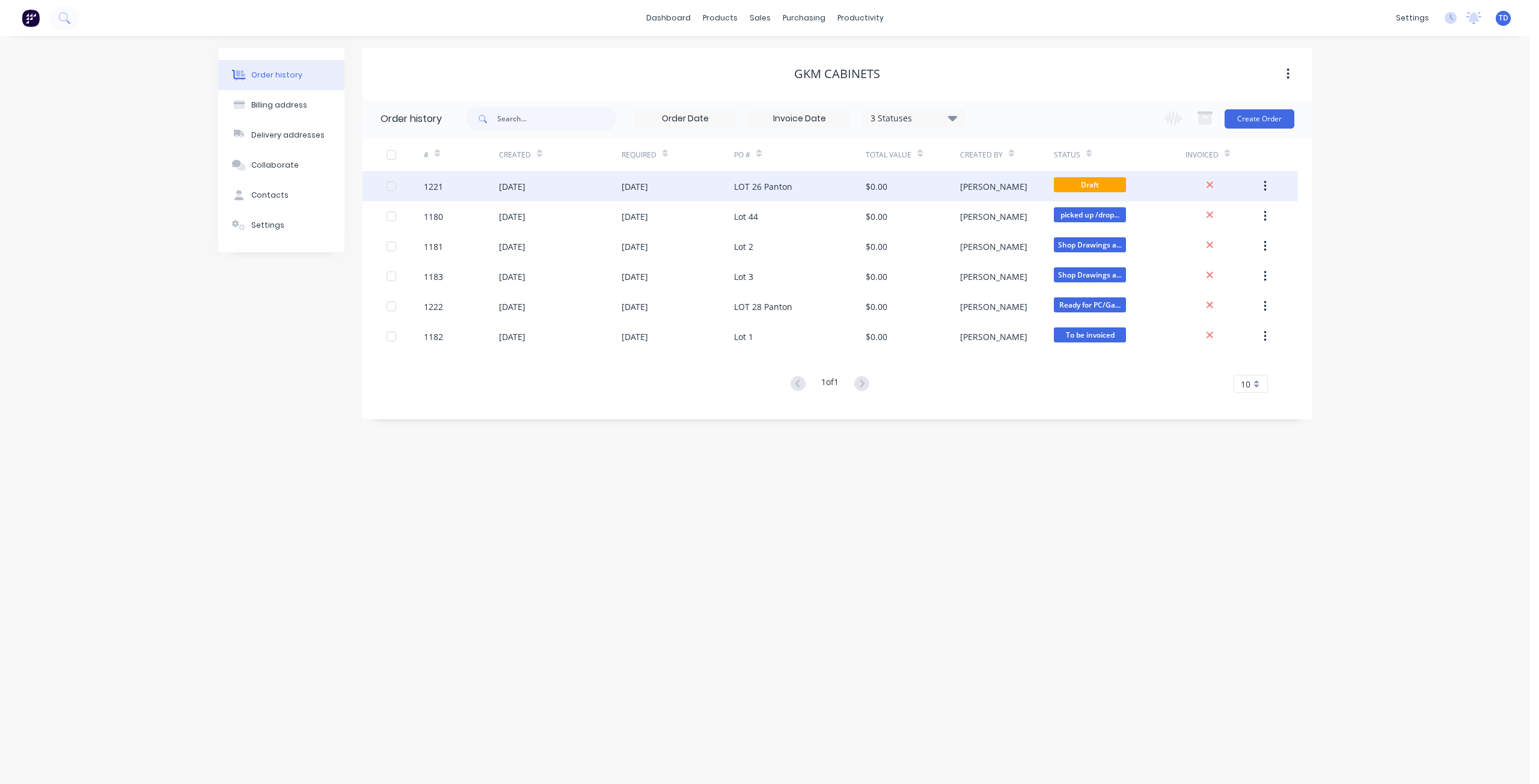
click at [871, 183] on div "$0.00" at bounding box center [877, 187] width 22 height 13
click at [844, 191] on div "LOT 26 Panton" at bounding box center [800, 186] width 132 height 30
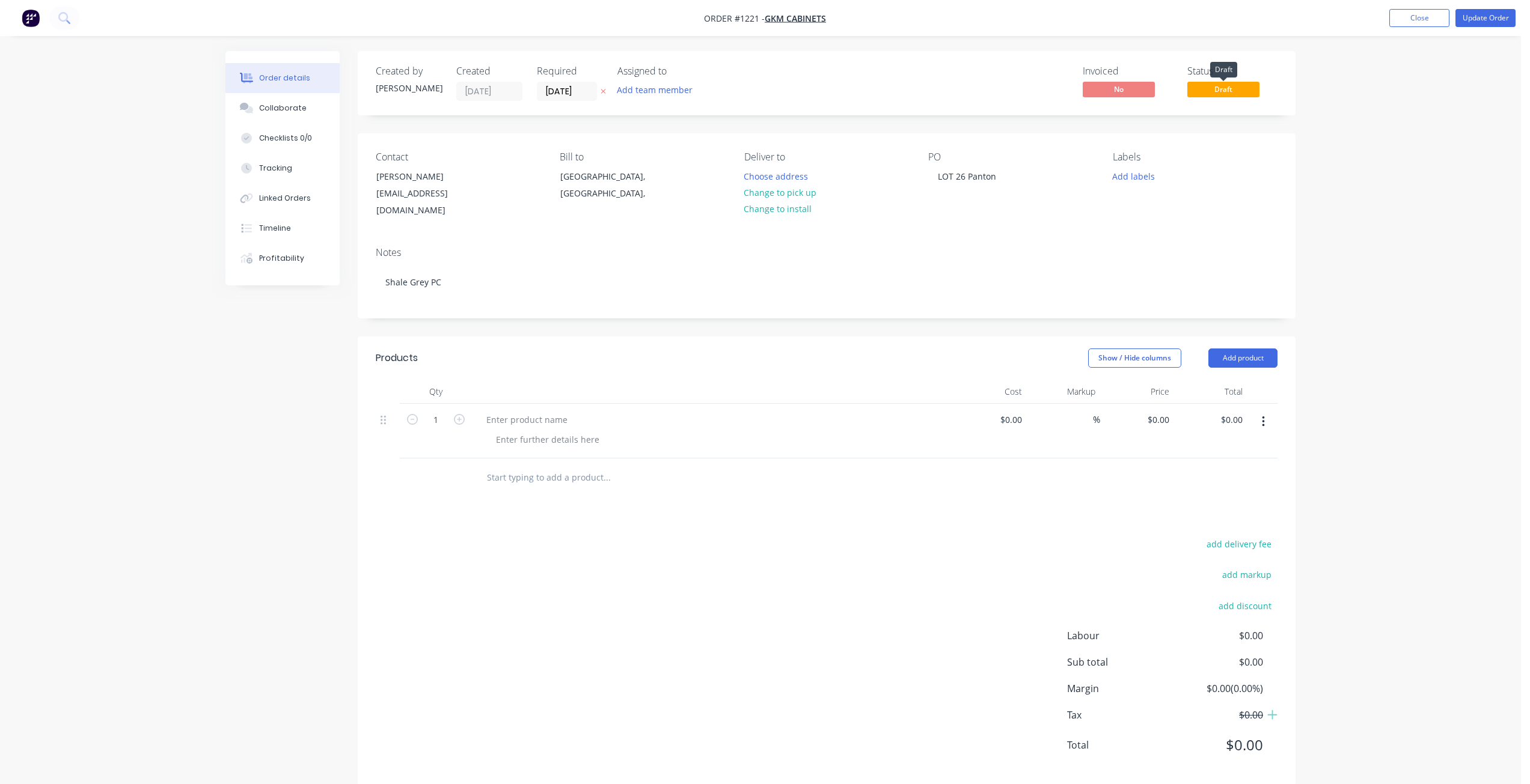
click at [1234, 93] on span "Draft" at bounding box center [1223, 89] width 72 height 15
click at [1243, 84] on span "Draft" at bounding box center [1223, 89] width 72 height 15
click at [1488, 20] on button "Update Order" at bounding box center [1485, 17] width 60 height 18
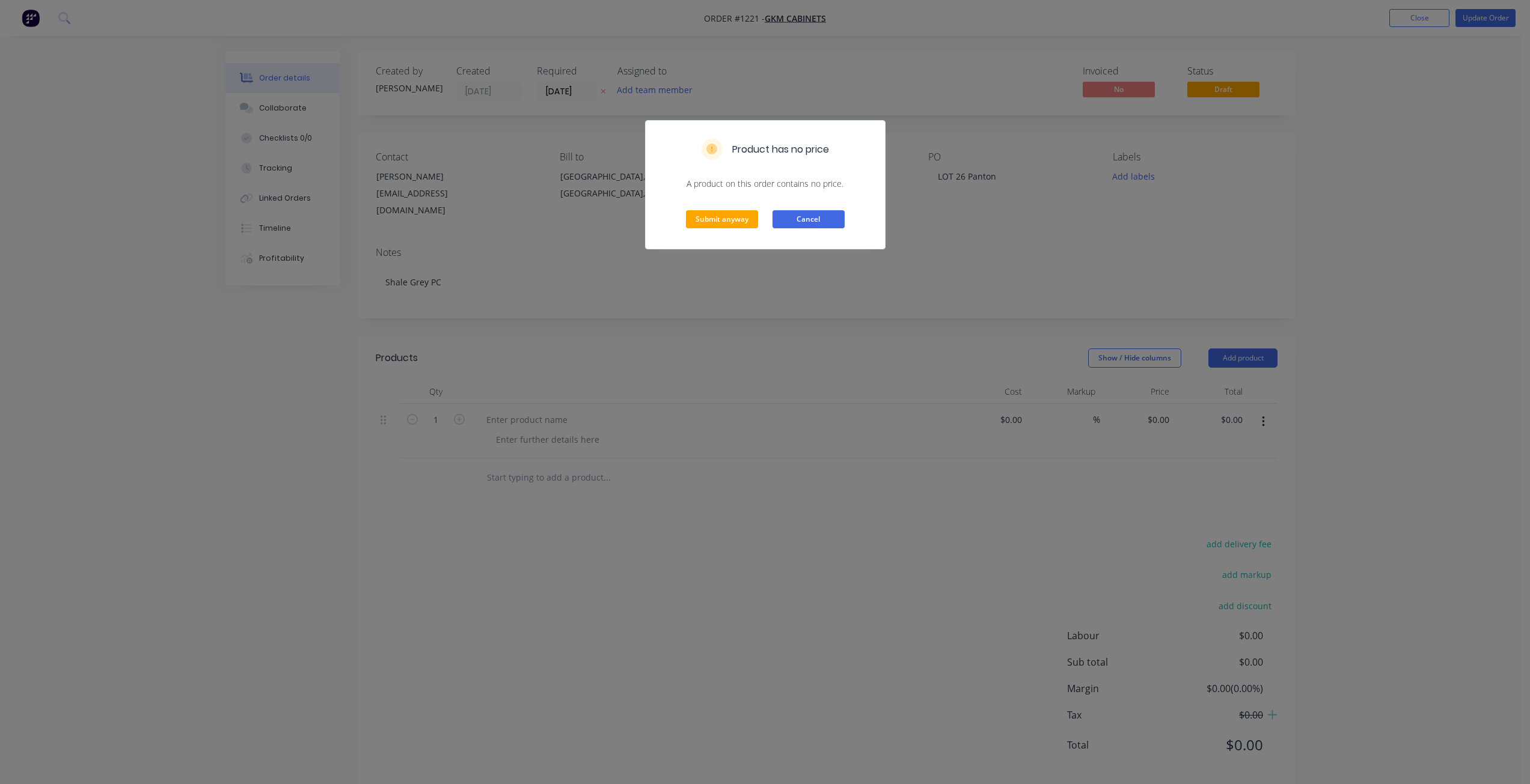
click at [826, 220] on button "Cancel" at bounding box center [809, 219] width 72 height 18
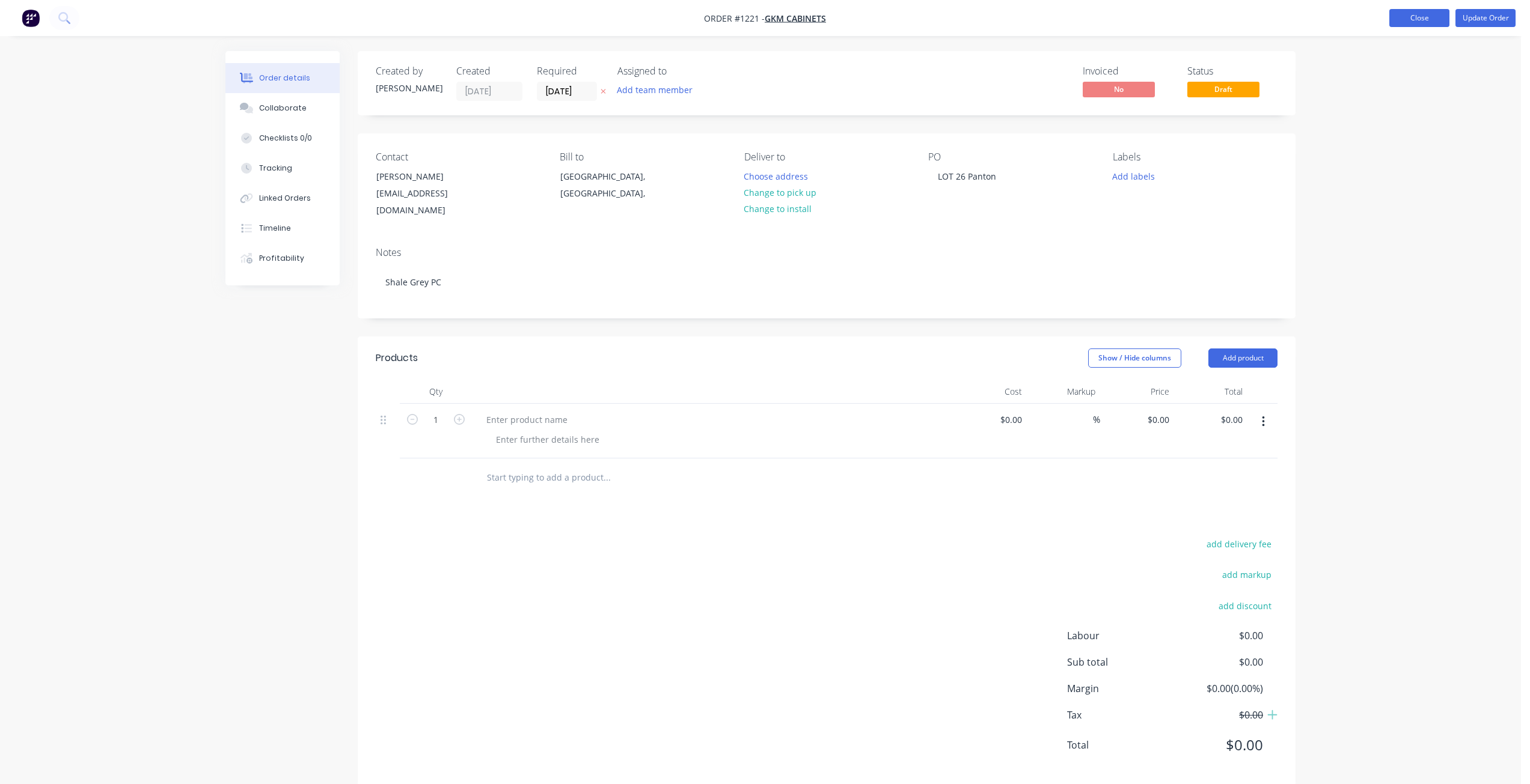
click at [1402, 21] on button "Close" at bounding box center [1419, 17] width 60 height 18
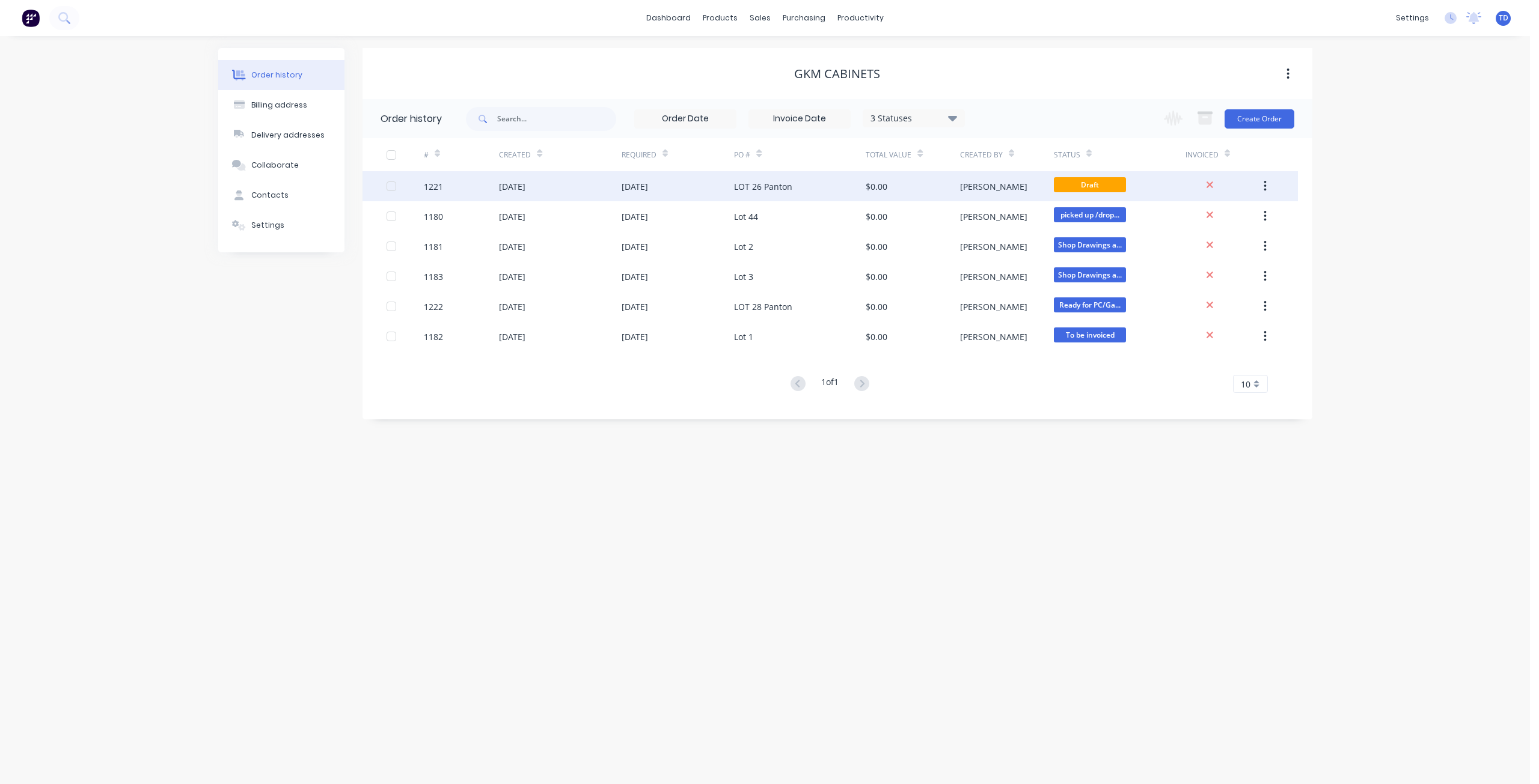
click at [1266, 181] on icon "button" at bounding box center [1265, 186] width 3 height 13
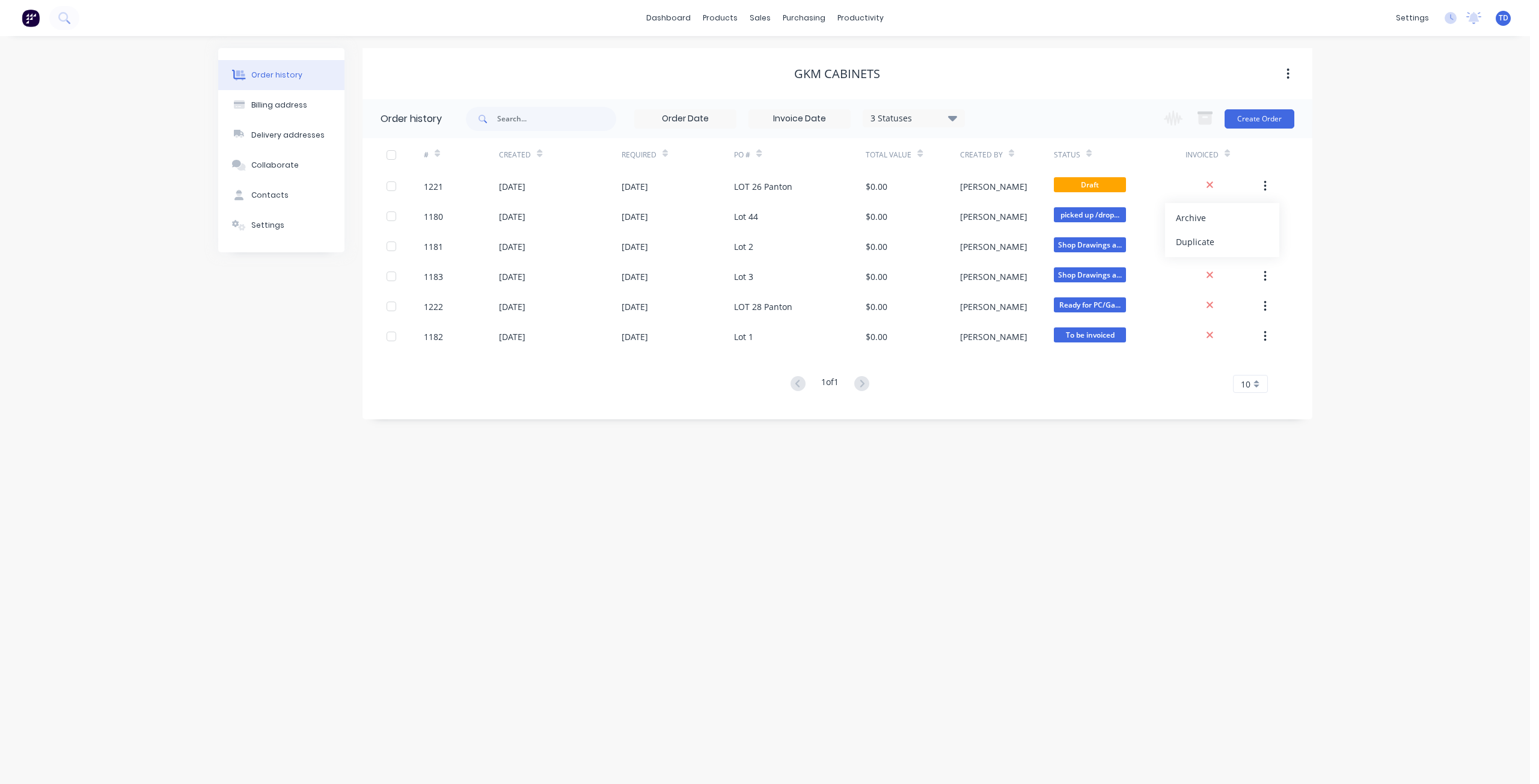
click at [1091, 154] on div "Status" at bounding box center [1120, 154] width 132 height 33
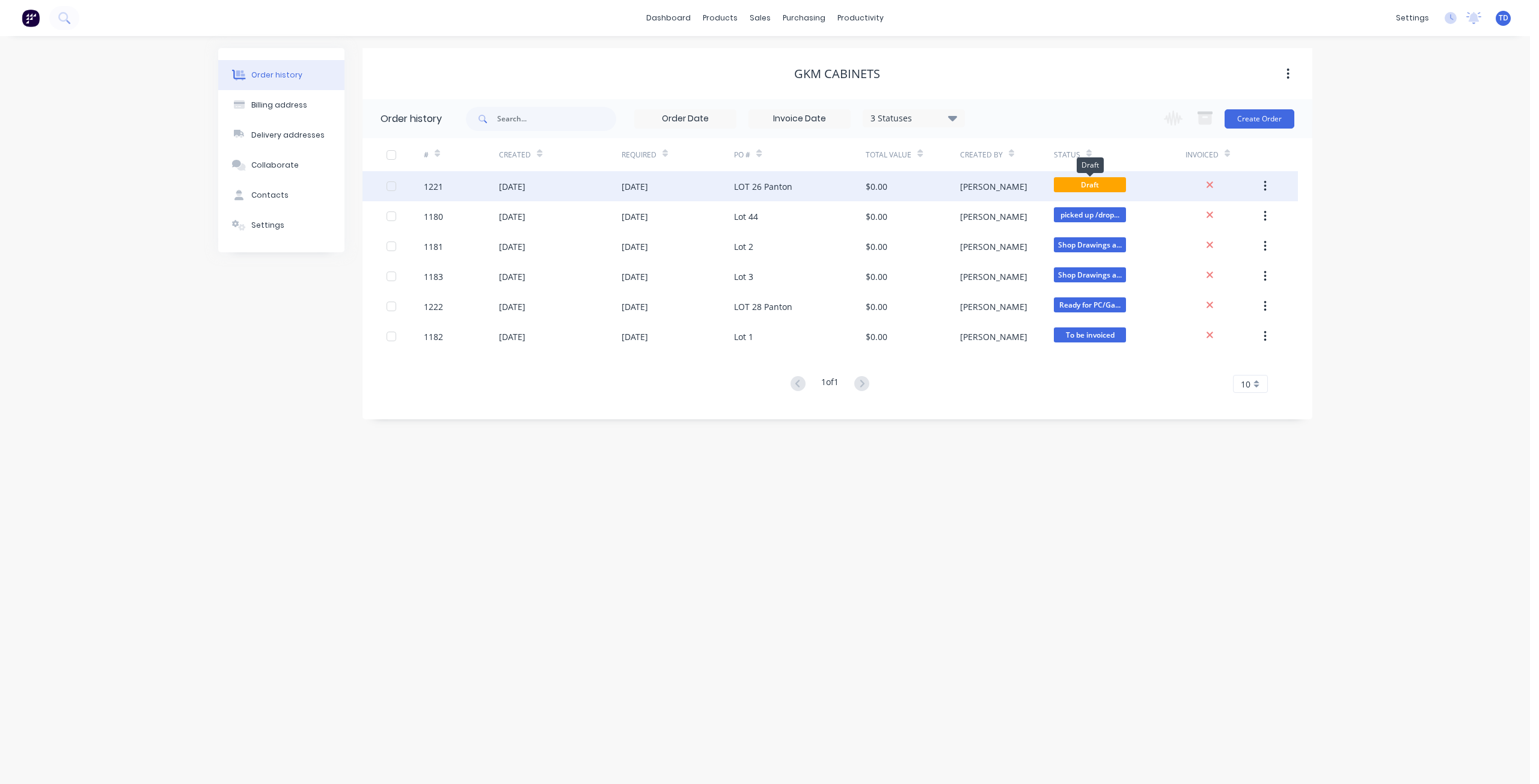
click at [1095, 185] on span "Draft" at bounding box center [1090, 184] width 72 height 15
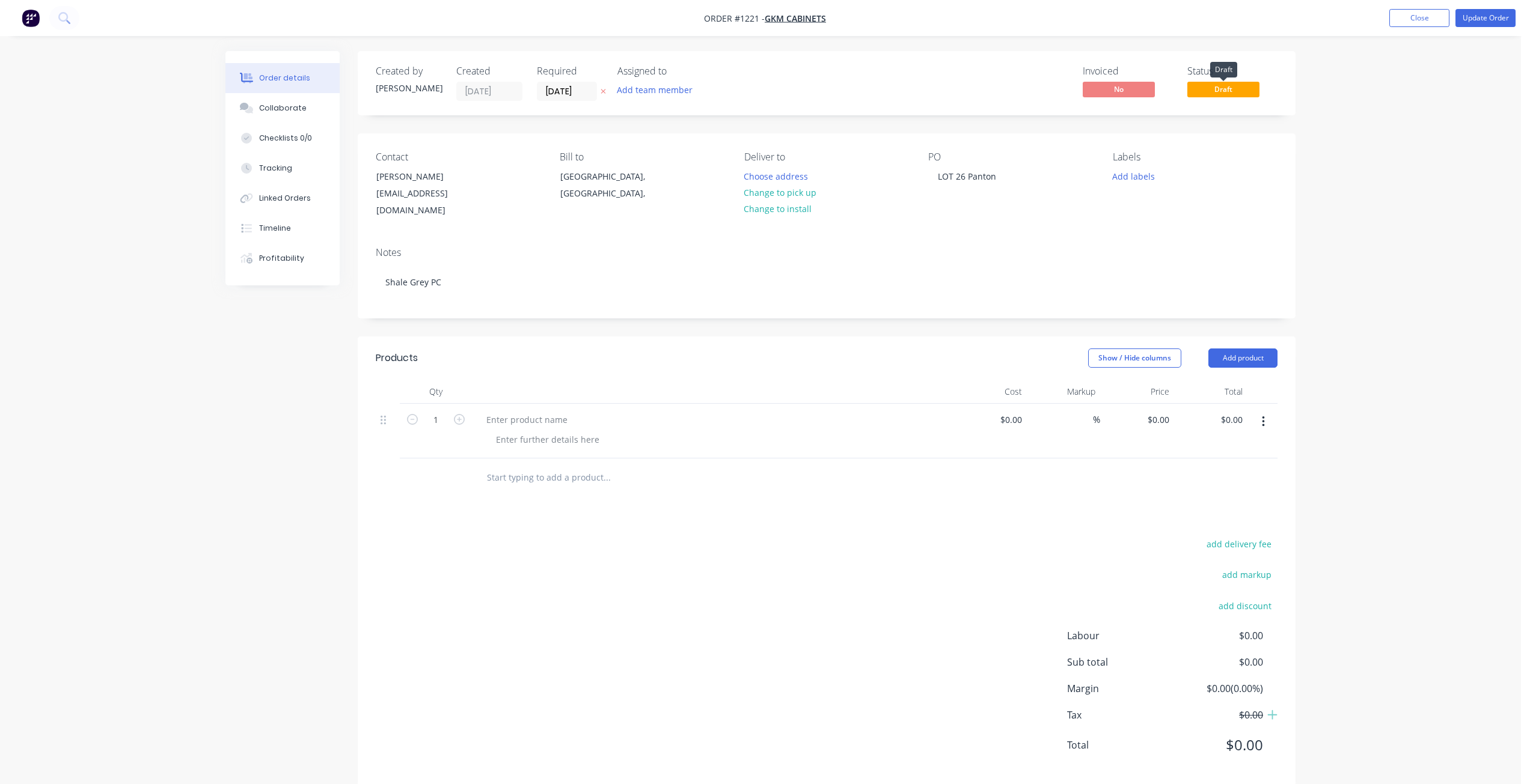
click at [1212, 92] on span "Draft" at bounding box center [1223, 89] width 72 height 15
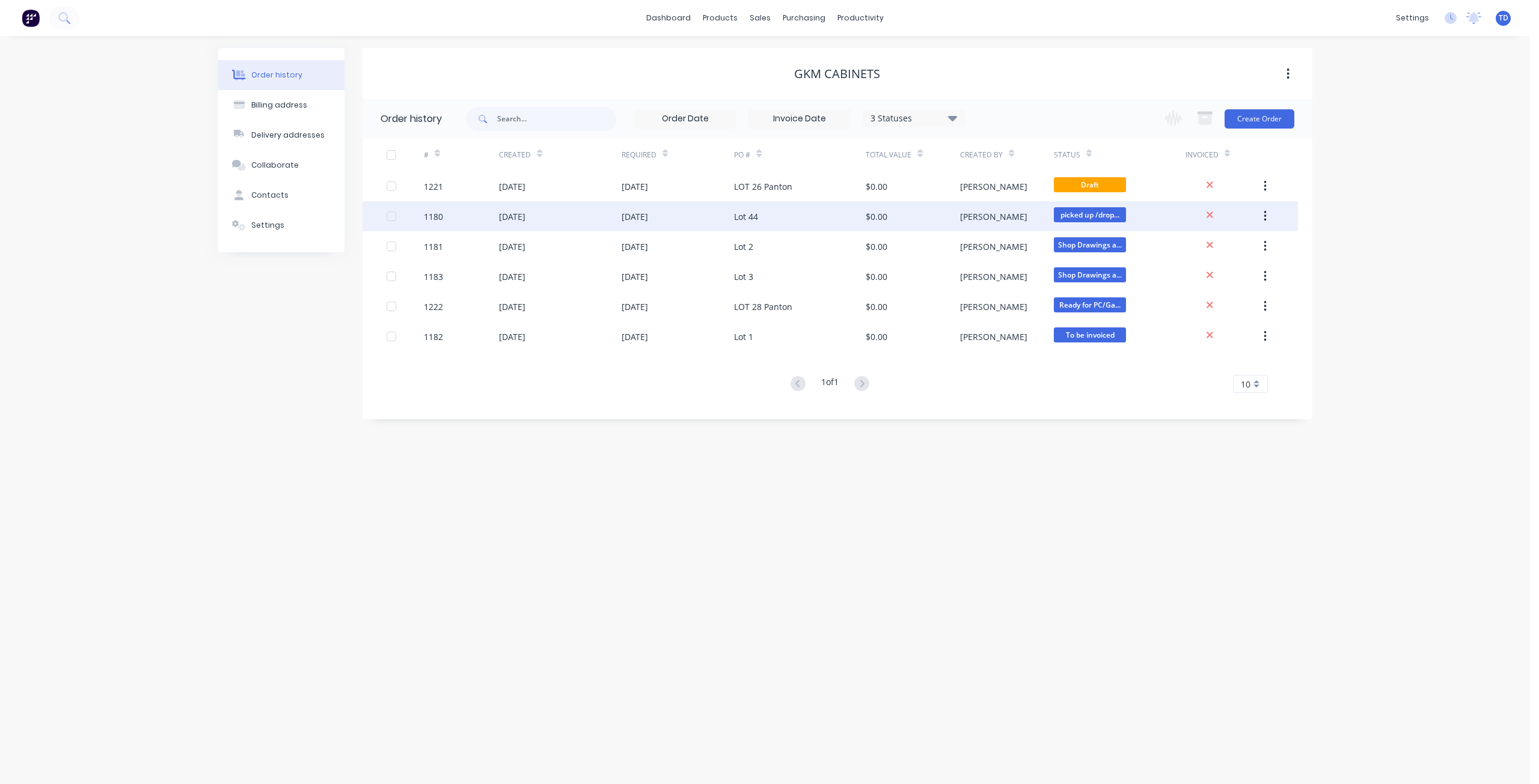
click at [935, 208] on div "$0.00" at bounding box center [913, 216] width 94 height 30
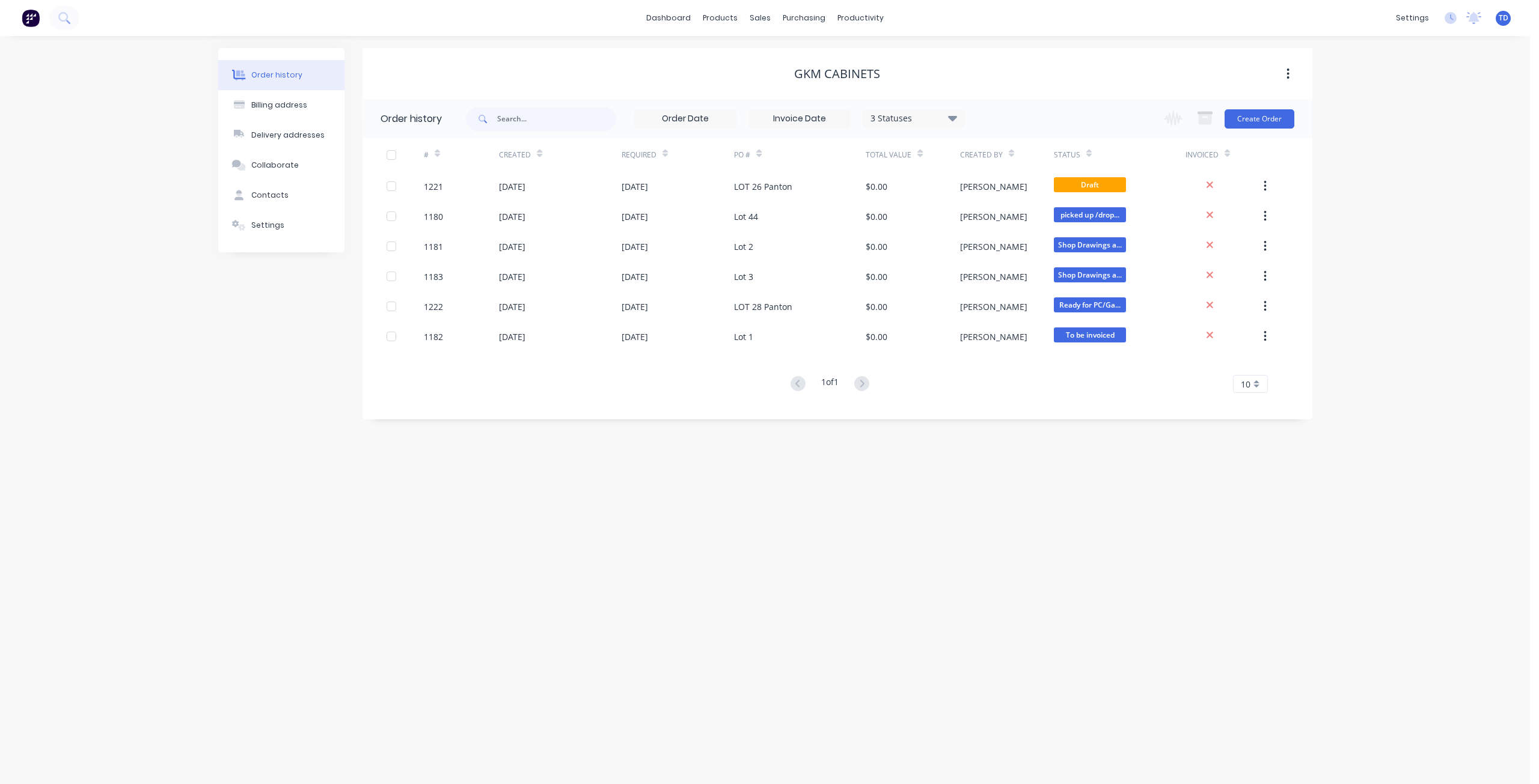
click at [1087, 163] on div "Status" at bounding box center [1073, 154] width 38 height 21
click at [1087, 156] on icon at bounding box center [1088, 155] width 5 height 4
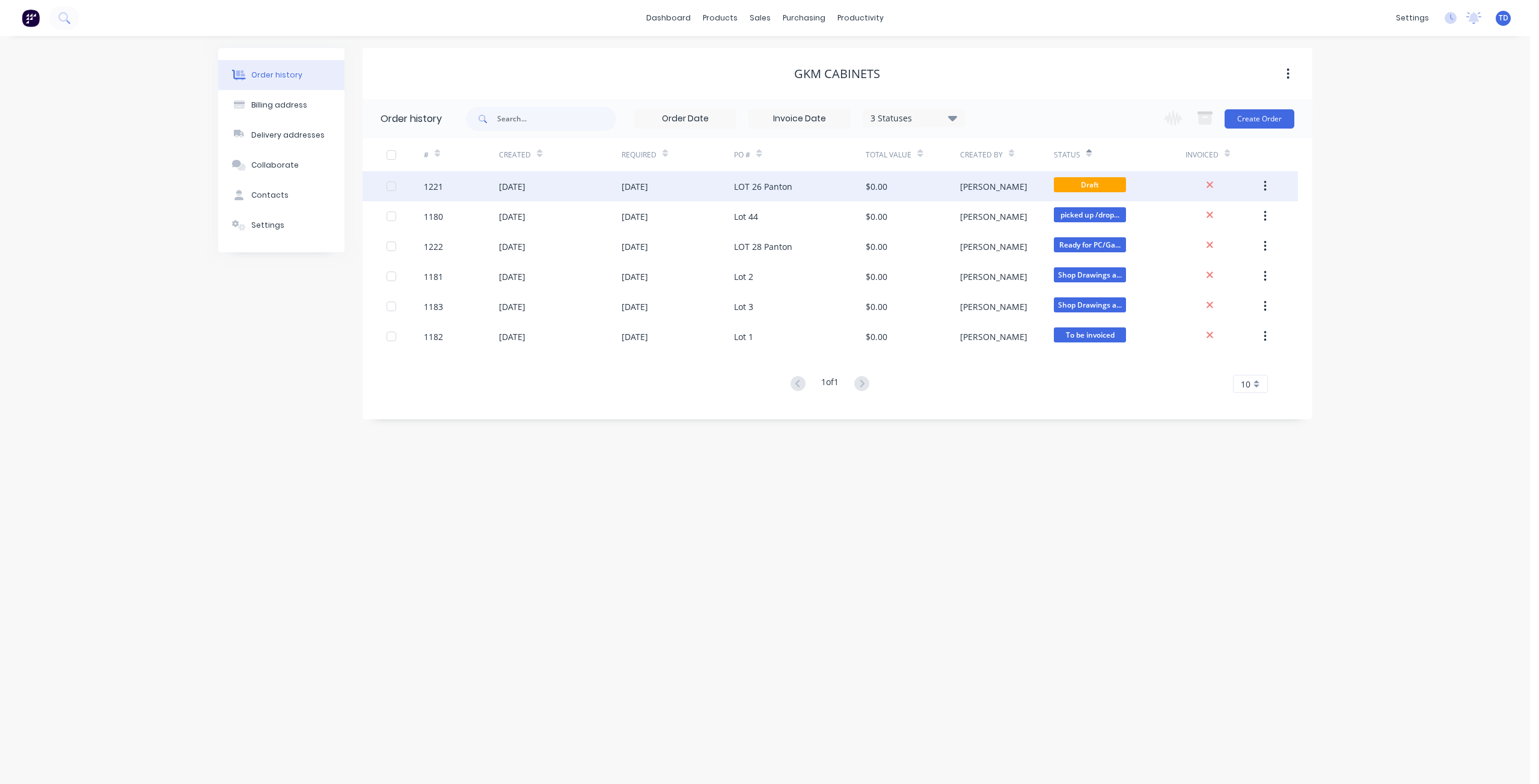
click at [1264, 192] on icon "button" at bounding box center [1265, 186] width 3 height 13
click at [753, 184] on div "LOT 26 Panton" at bounding box center [763, 187] width 58 height 13
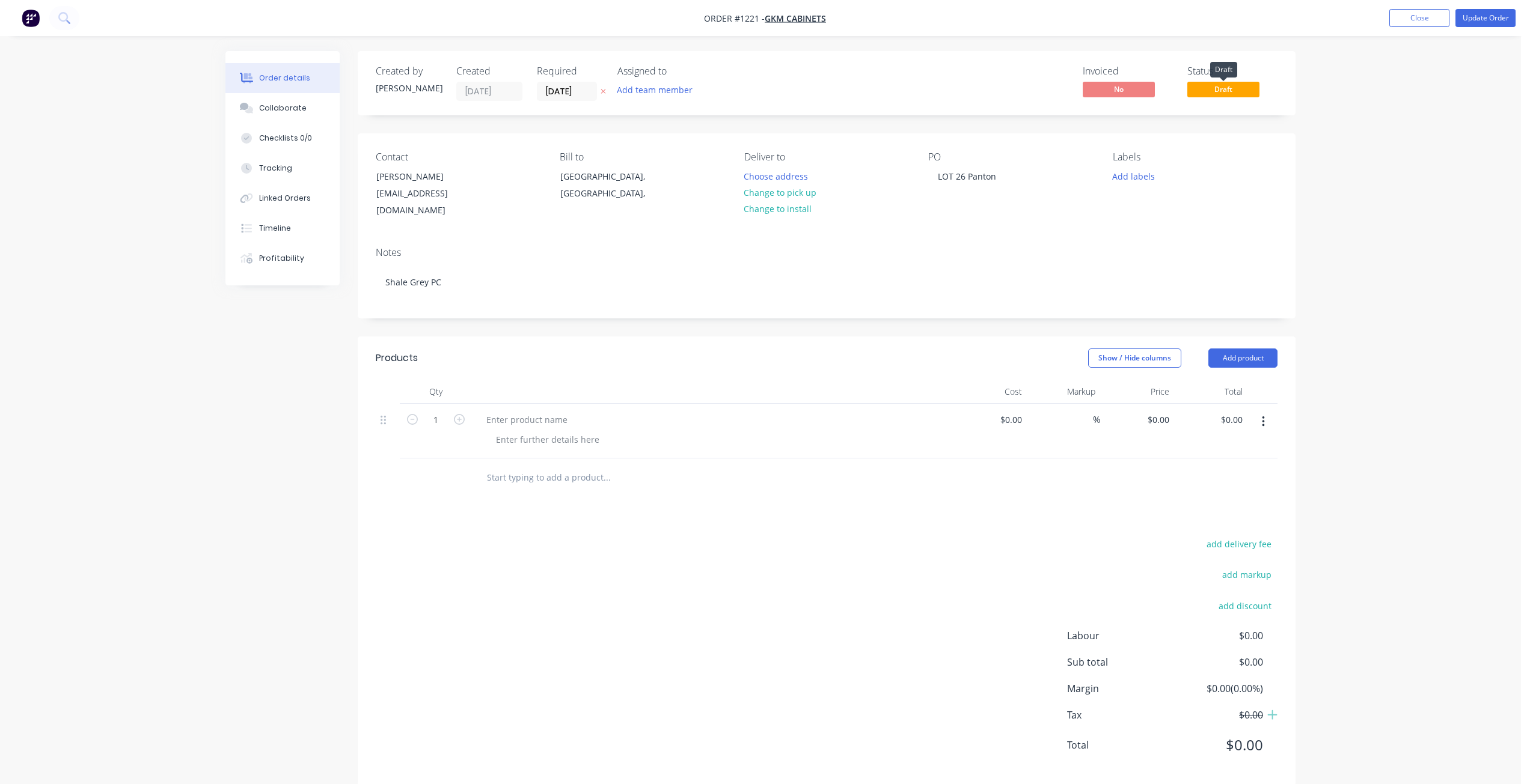
click at [1213, 92] on span "Draft" at bounding box center [1223, 89] width 72 height 15
click at [1477, 18] on button "Update Order" at bounding box center [1485, 17] width 60 height 18
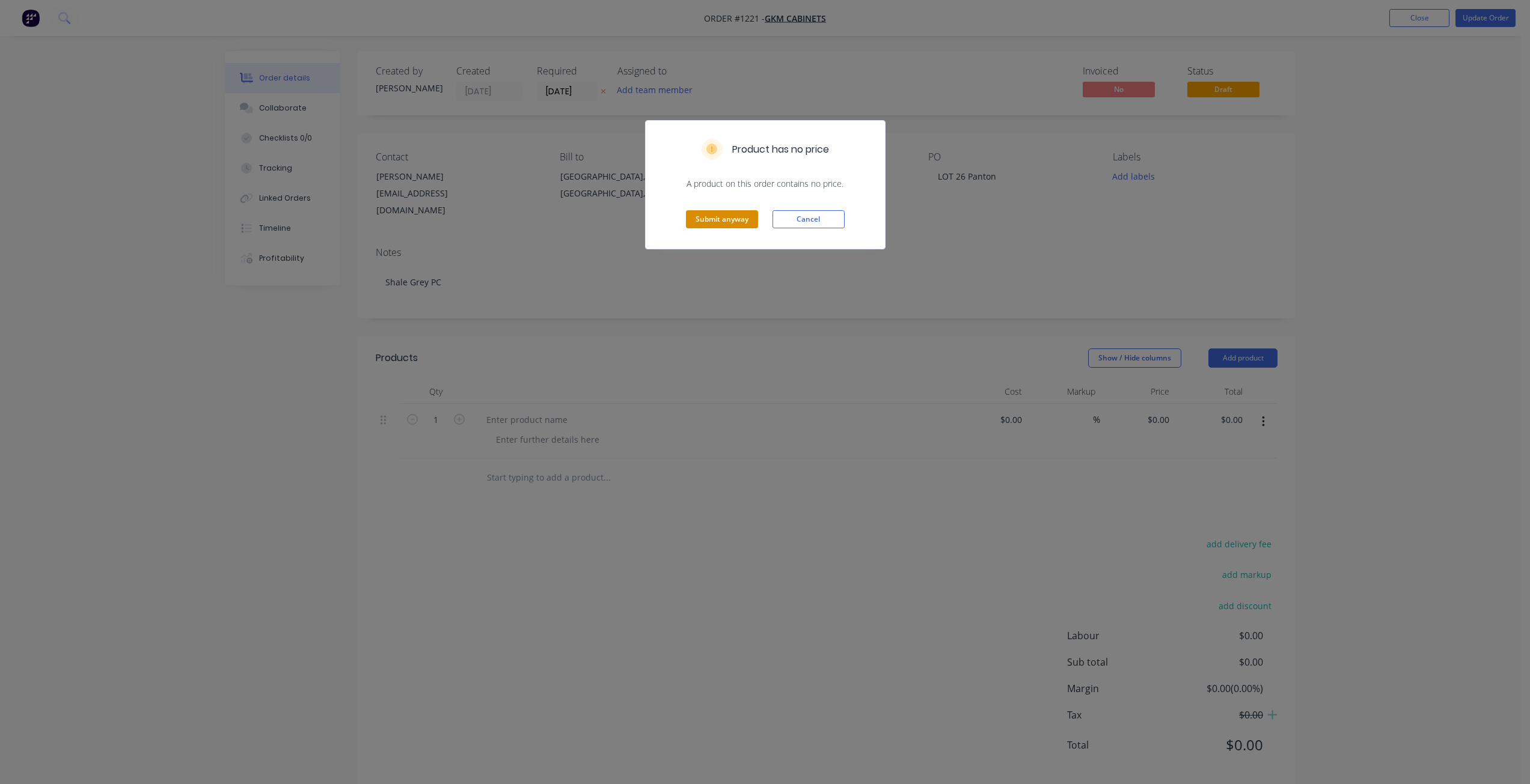
click at [744, 220] on button "Submit anyway" at bounding box center [722, 219] width 72 height 18
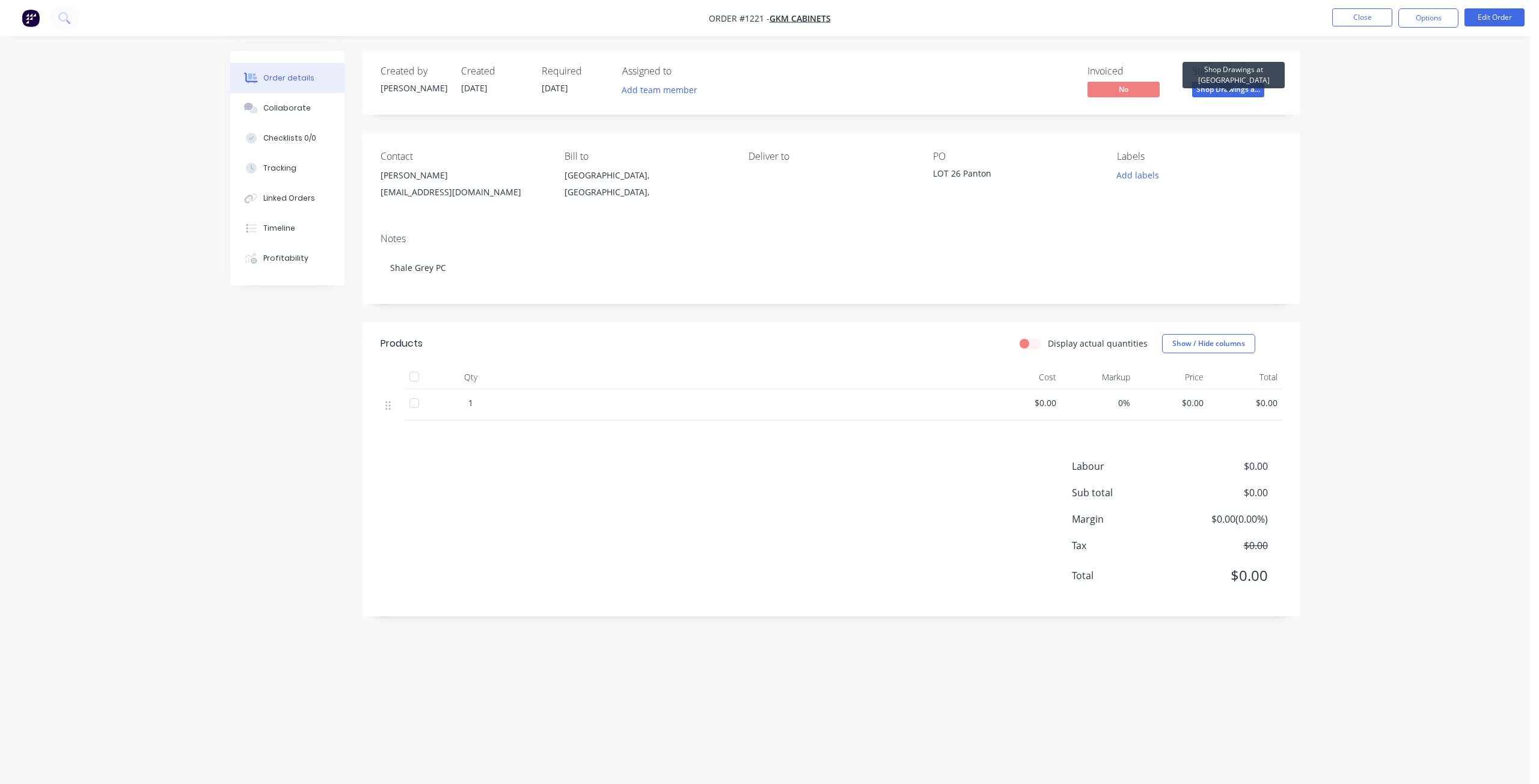
click at [1249, 87] on span "Shop Drawings a..." at bounding box center [1228, 89] width 72 height 15
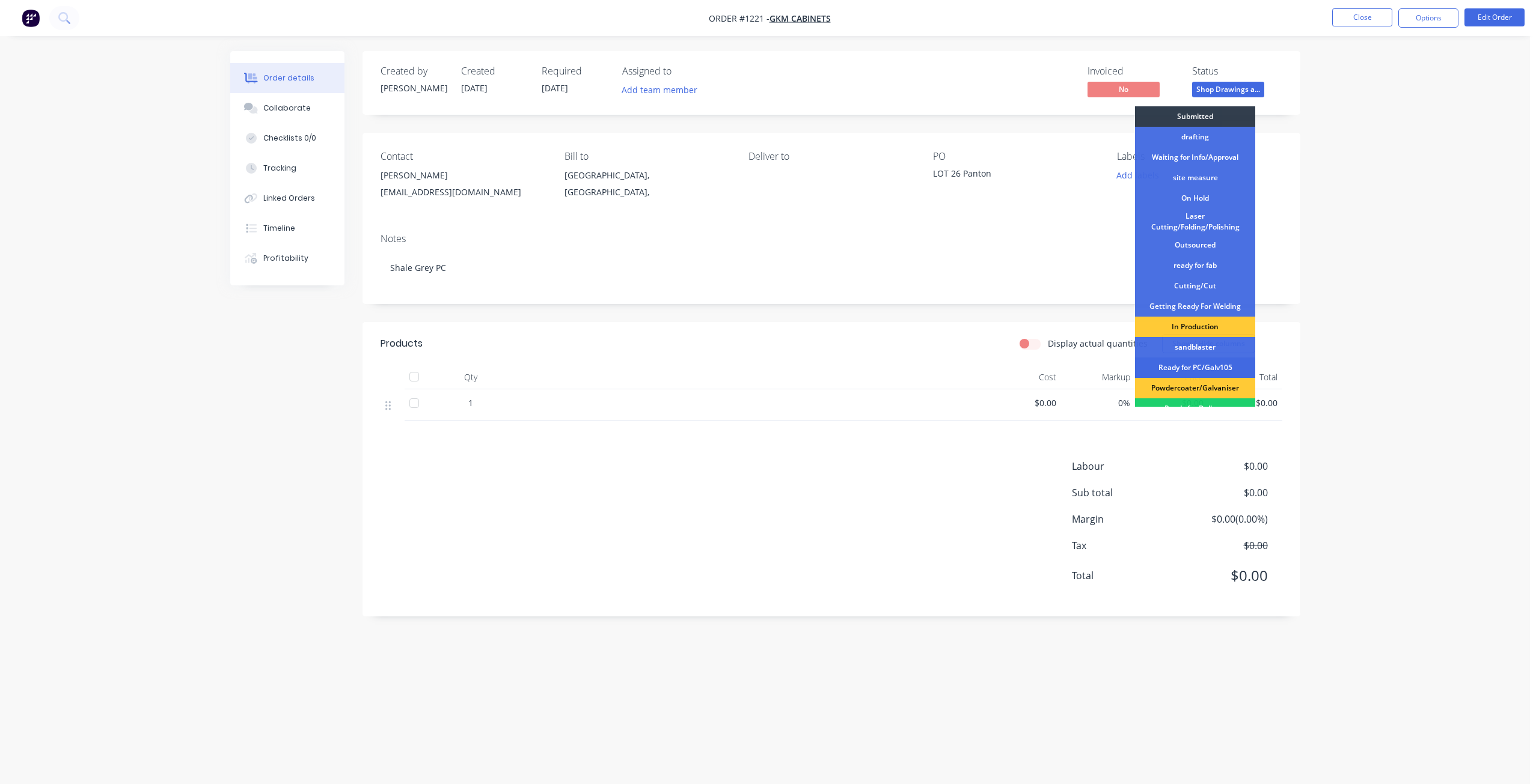
click at [1213, 365] on div "Ready for PC/Galv105" at bounding box center [1194, 368] width 120 height 20
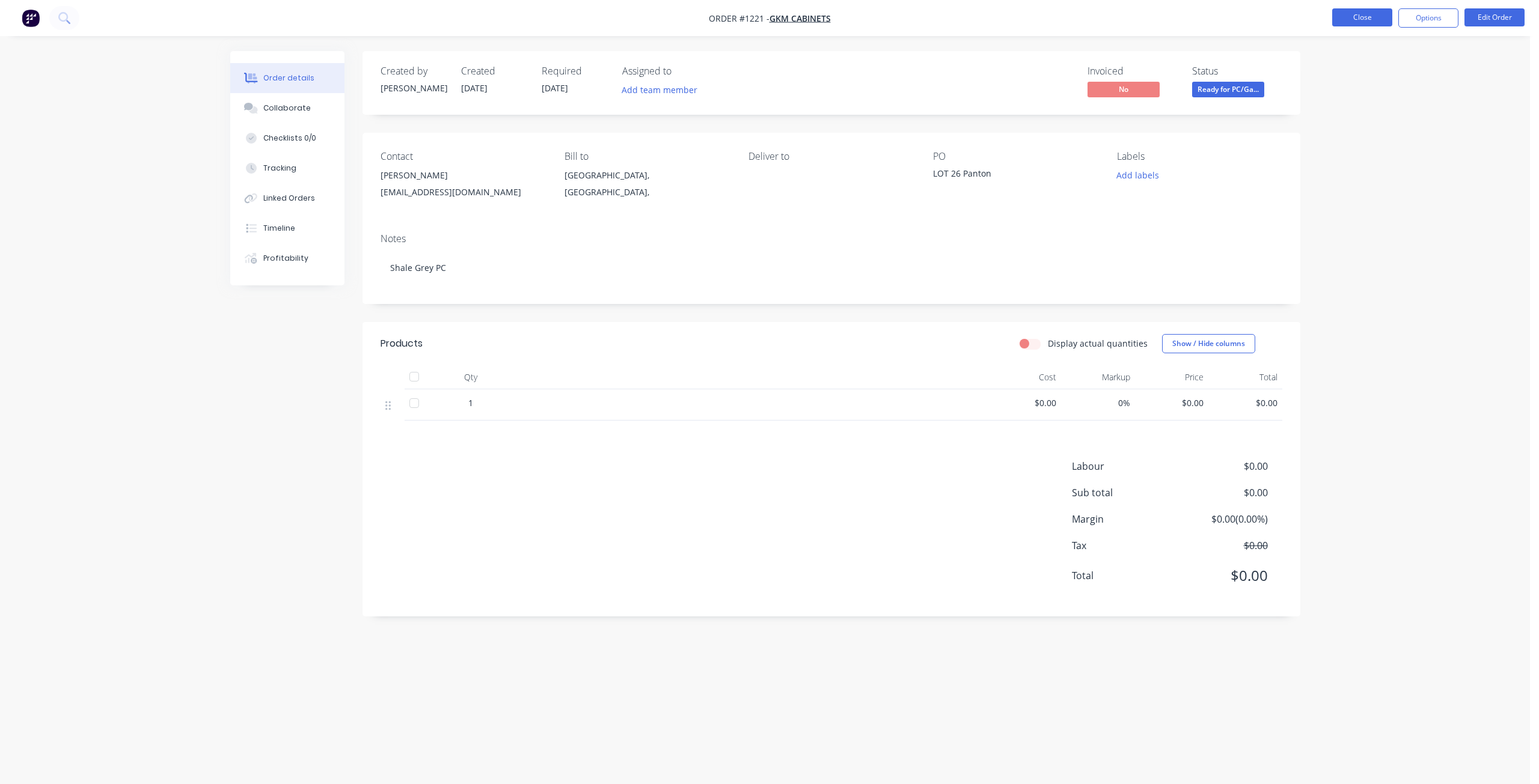
click at [1341, 18] on button "Close" at bounding box center [1362, 17] width 60 height 18
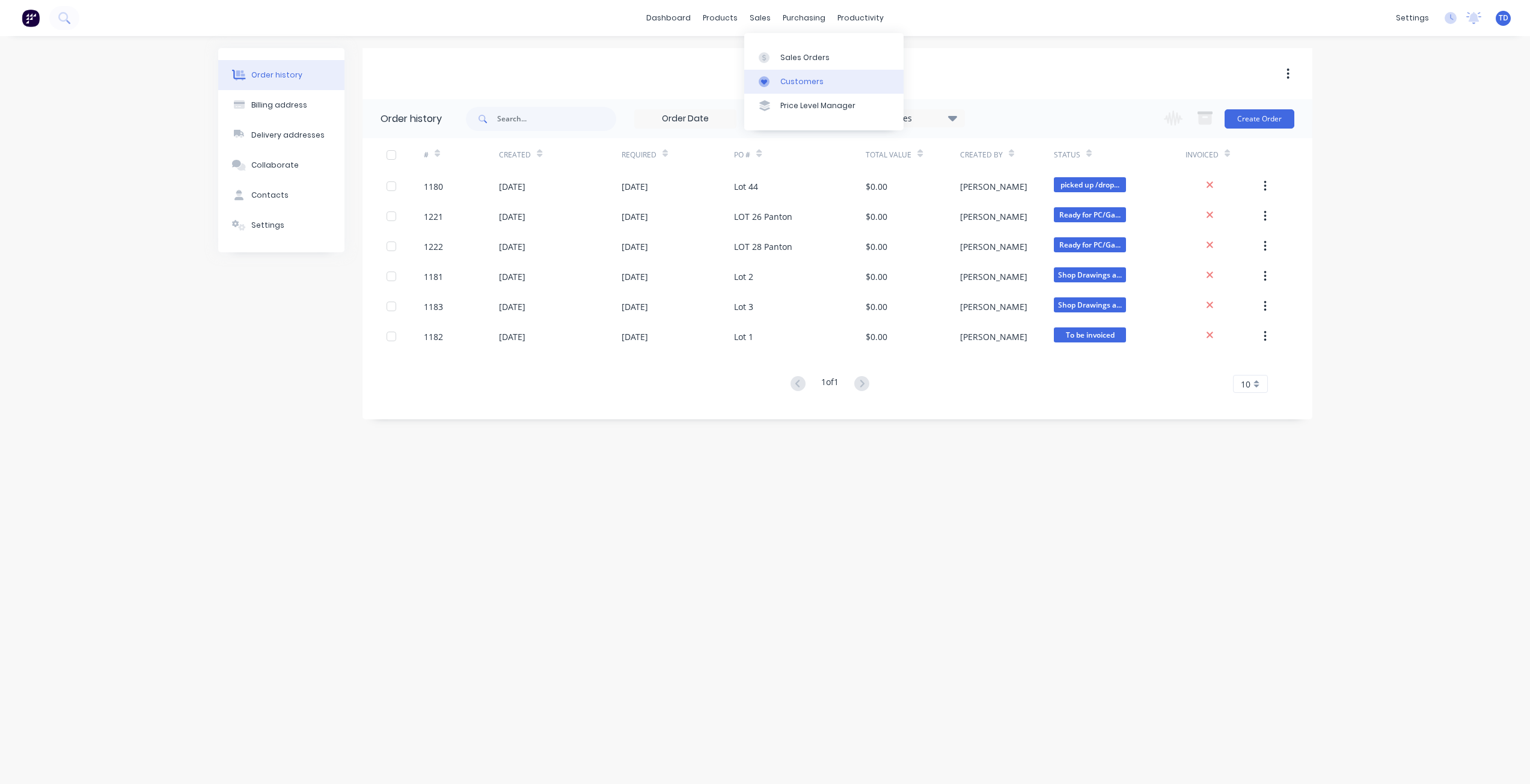
click at [780, 71] on link "Customers" at bounding box center [823, 82] width 159 height 24
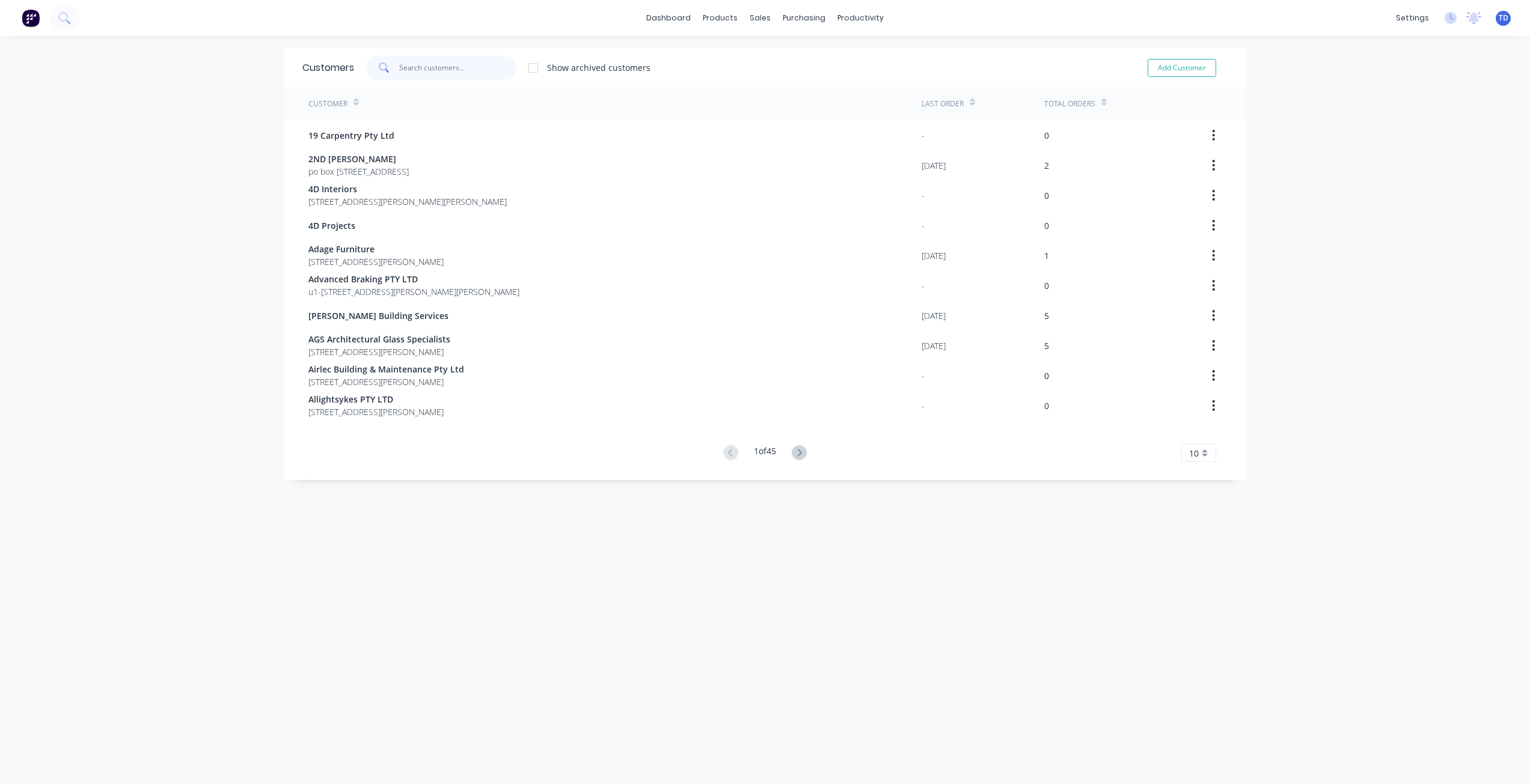
click at [477, 76] on input "text" at bounding box center [457, 67] width 117 height 24
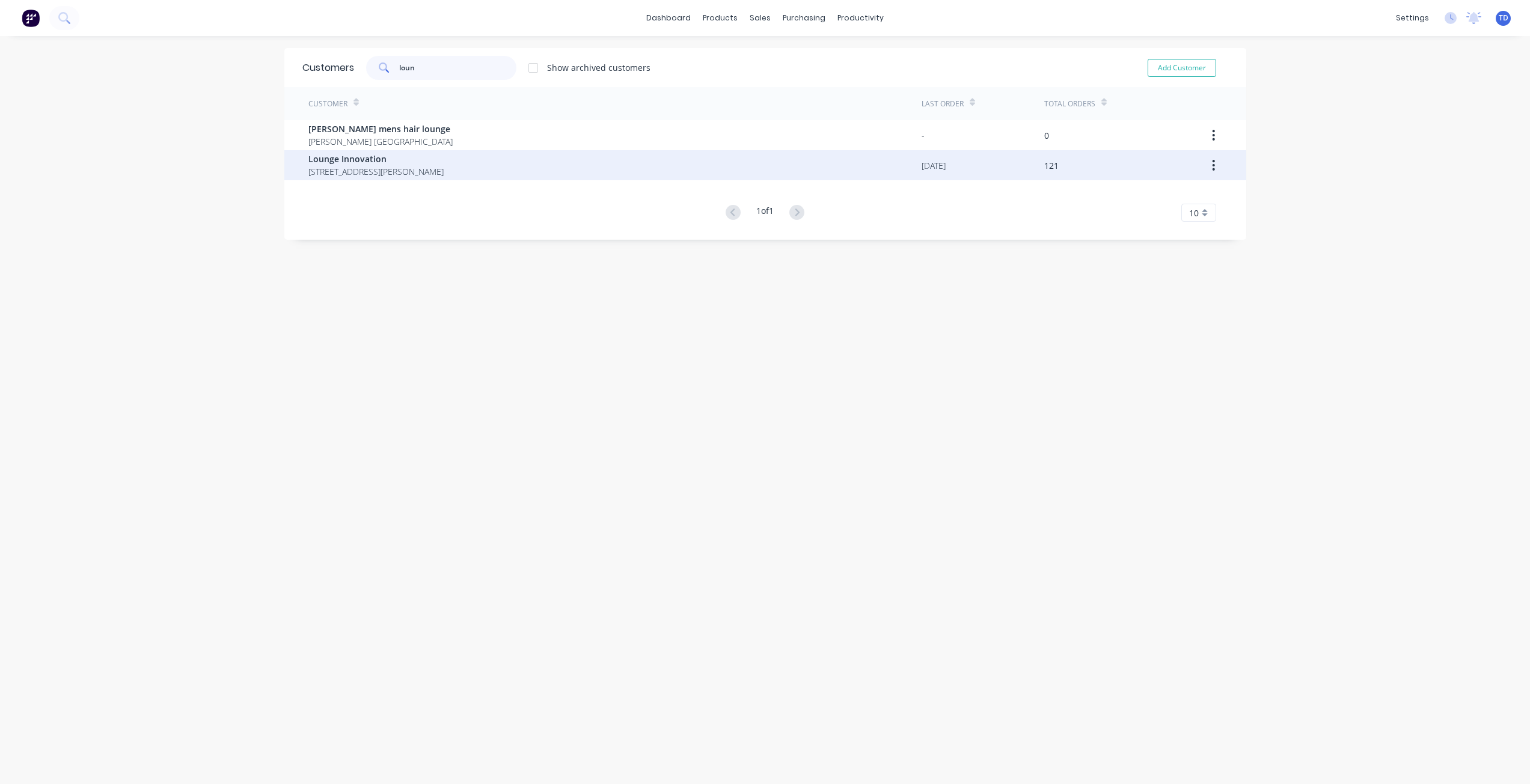
type input "loun"
click at [380, 166] on span "[STREET_ADDRESS][PERSON_NAME]" at bounding box center [376, 172] width 135 height 13
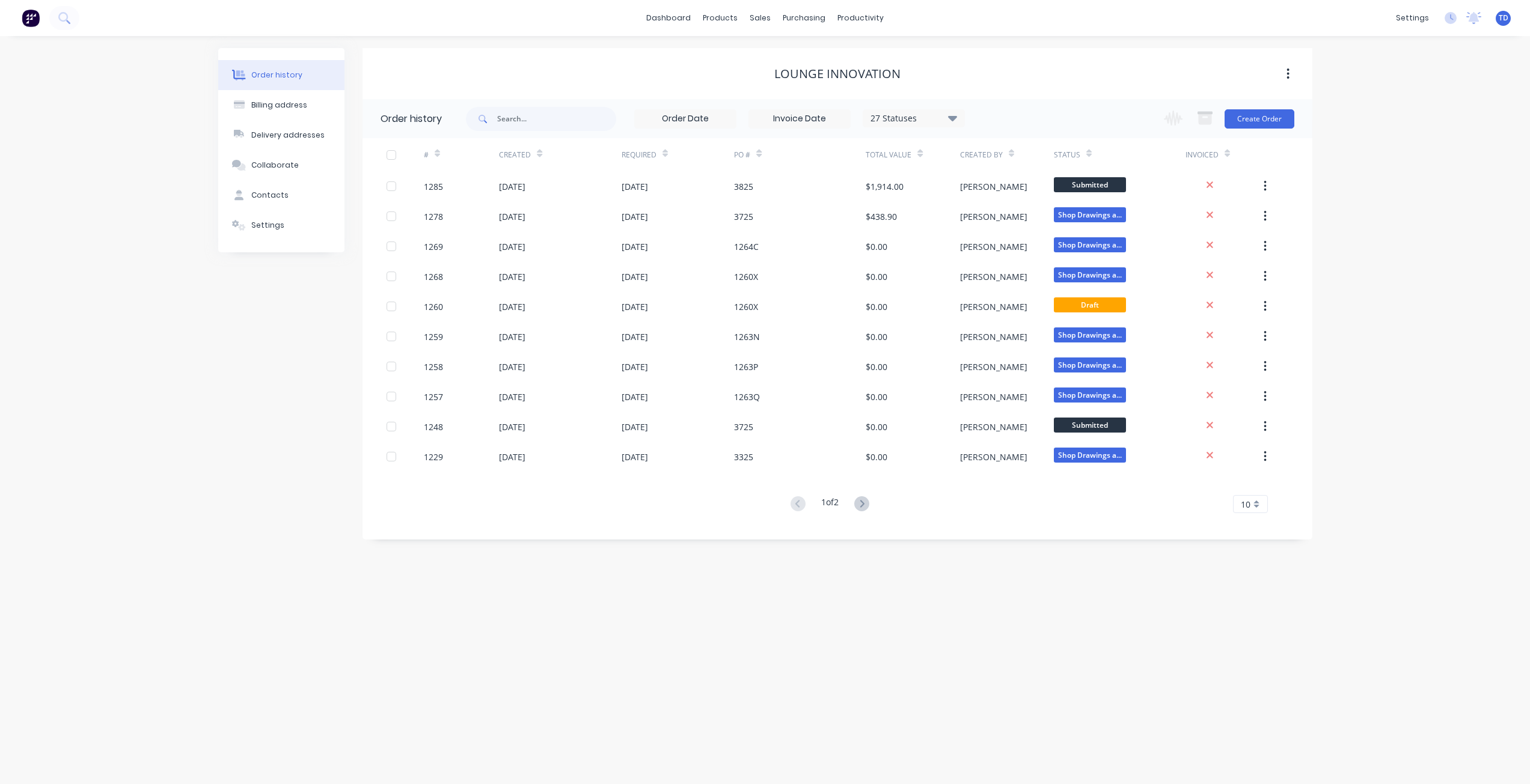
click at [942, 116] on div "27 Statuses" at bounding box center [913, 118] width 101 height 13
click at [920, 256] on div "All" at bounding box center [938, 263] width 151 height 24
click at [993, 258] on div "All" at bounding box center [938, 263] width 151 height 24
click at [1013, 256] on label at bounding box center [1013, 256] width 0 height 0
click at [1013, 262] on input "checkbox" at bounding box center [1018, 262] width 9 height 12
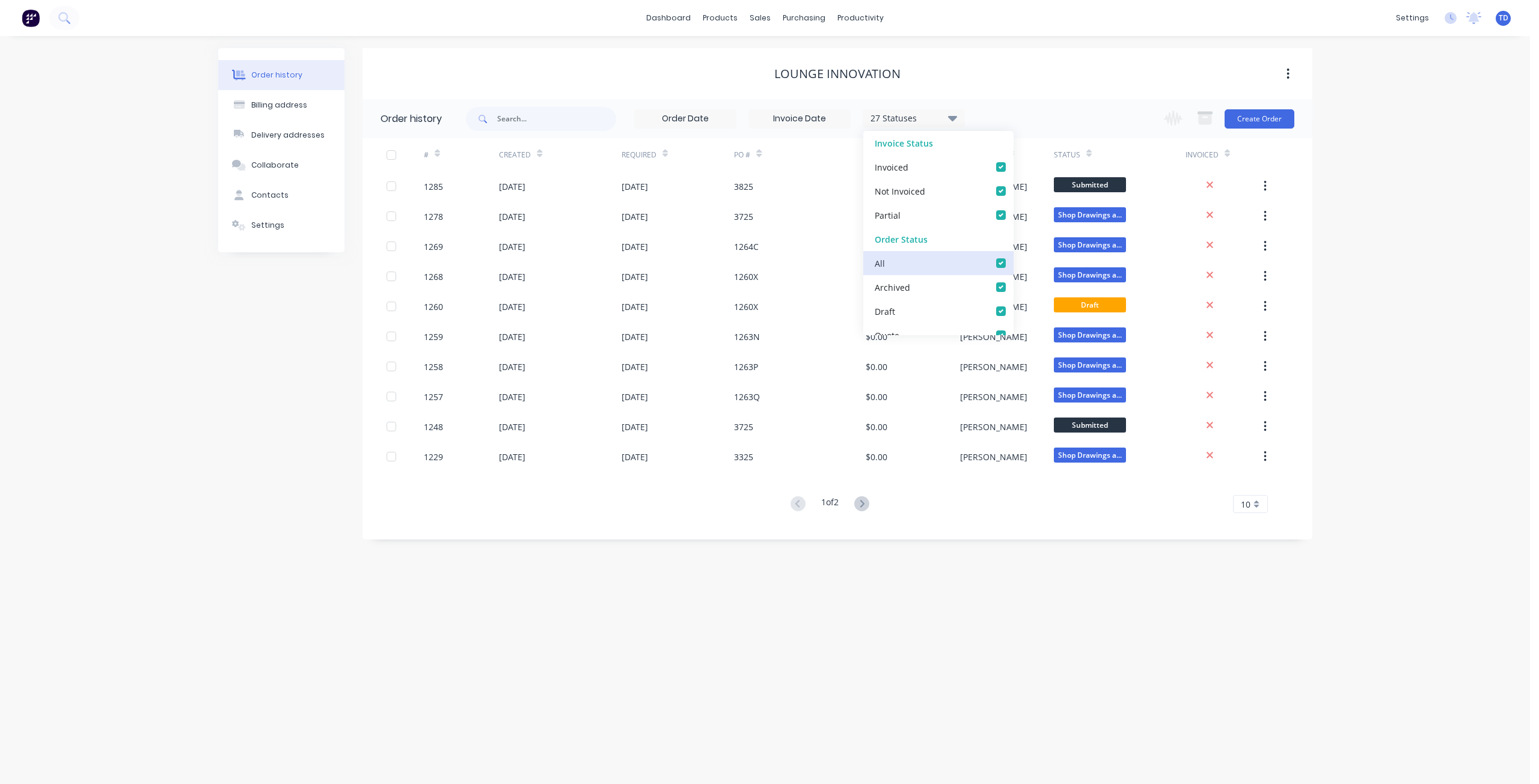
checkbox input "true"
click at [493, 579] on div "Order history Billing address Delivery addresses Collaborate Contacts Settings …" at bounding box center [764, 410] width 1530 height 748
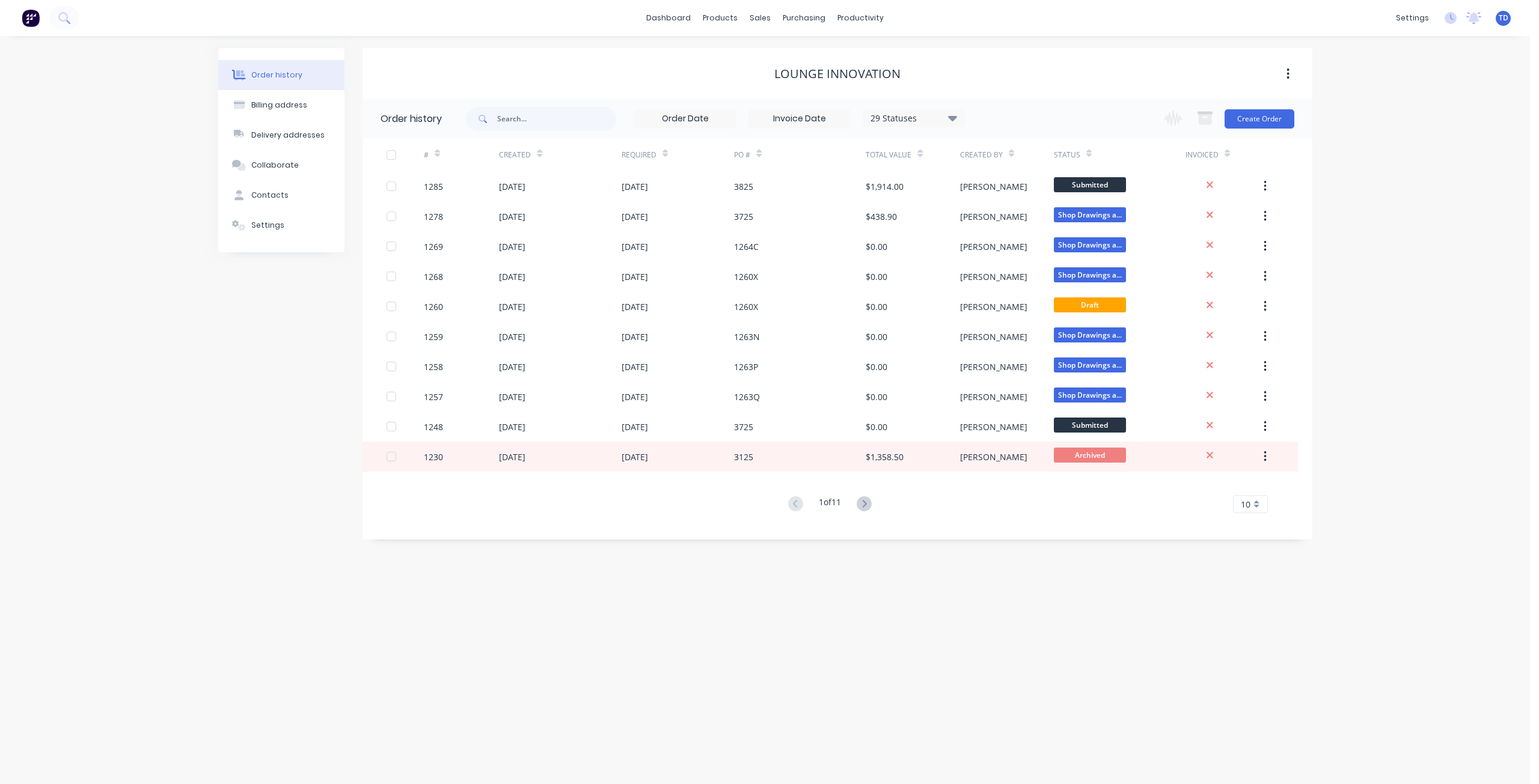
click at [927, 120] on div "29 Statuses" at bounding box center [913, 118] width 101 height 13
click at [1013, 256] on label at bounding box center [1013, 256] width 0 height 0
click at [1013, 262] on input "checkbox" at bounding box center [1018, 262] width 9 height 12
checkbox input "false"
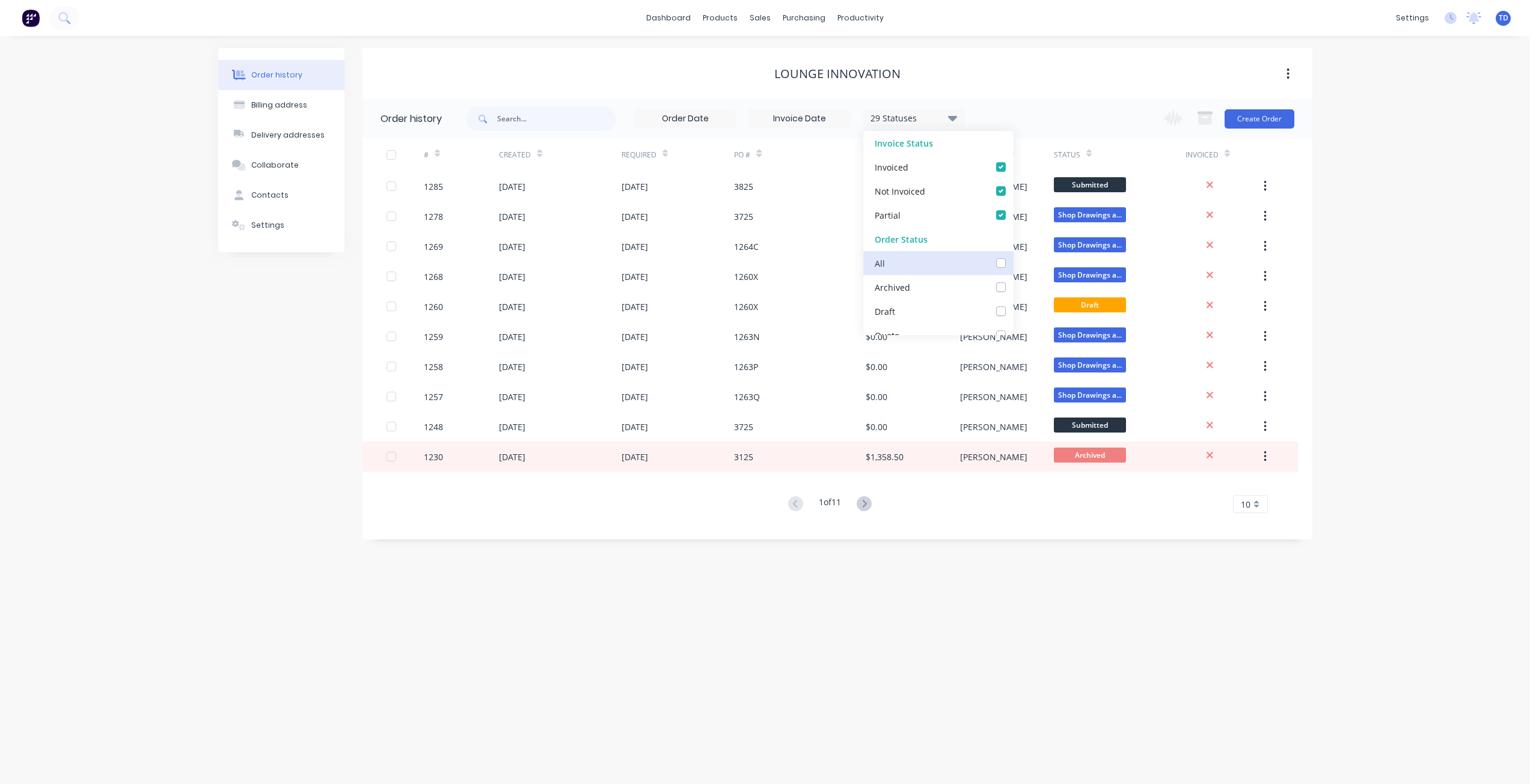
checkbox input "false"
checkbox Info\/Approval_checkbox_8e0403d3-99c4-4b4d-9d07-d49b4954e886undefined "false"
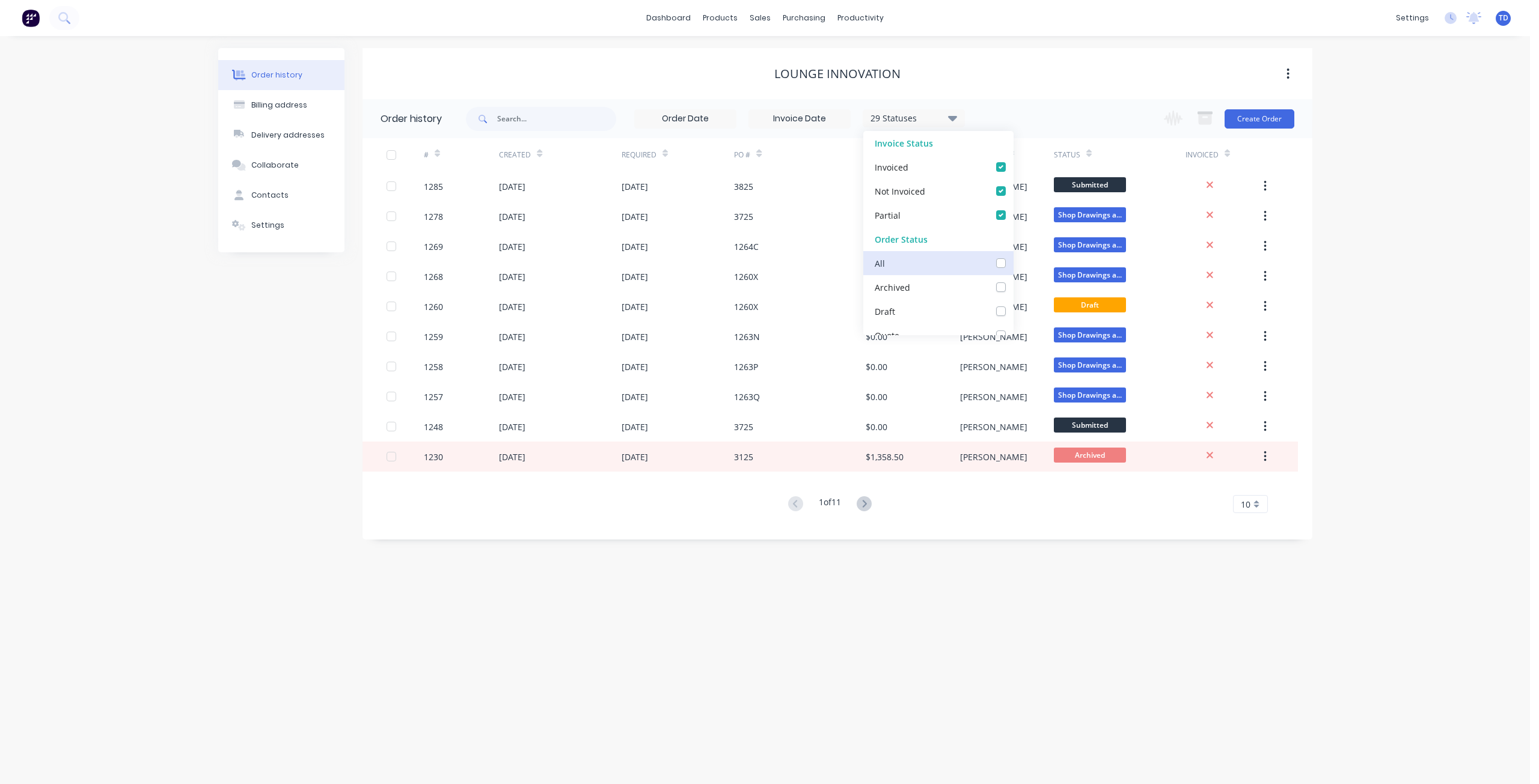
checkbox measure_checkbox_4b8f2b2e-b031-4684-a764-1c57bfd1b2aaundefined "false"
checkbox Hold_checkbox_f4c5b410-a02c-4c56-937e-a75dd8cd0607undefined "false"
checkbox Cutting\/Folding\/Polishing_checkbox_8630c3f4-3a88-4b13-8dc1-7e6fe8d3ac43undefined "false"
checkbox input "false"
checkbox fab_checkbox_d09e91ba-1681-4d8e-82c2-6f2410ec0ef8undefined "false"
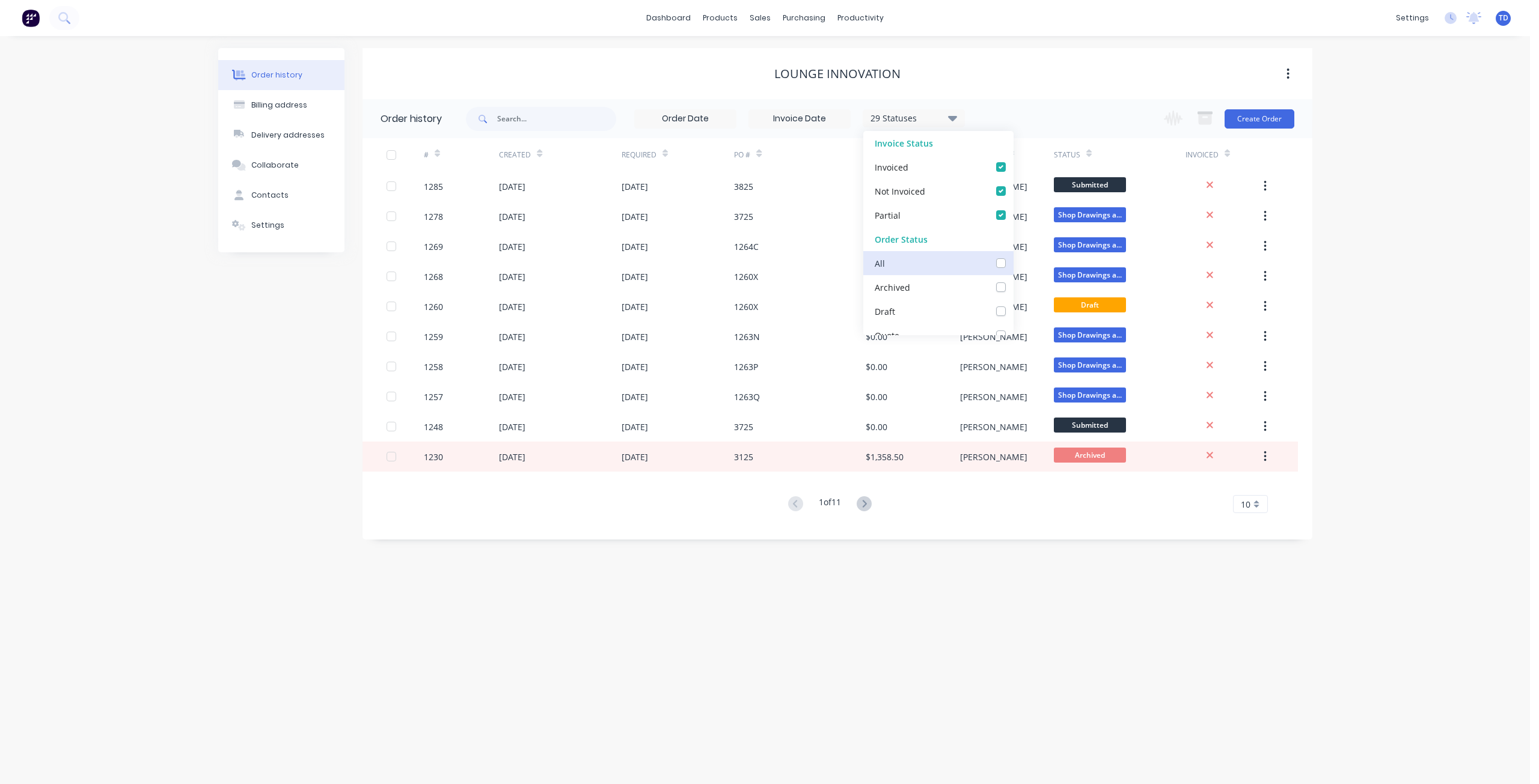
checkbox Cutter_checkbox_3ad2bee9-e182-41bd-9d4d-3c7c3234a1cfundefined "false"
checkbox input "false"
checkbox Welding_checkbox_d846023e-ed75-4563-8897-0aa4be058a68undefined "false"
checkbox Production_checkbox_3657023c-b407-4ea9-bf08-eb37e209956bundefined "false"
checkbox input "false"
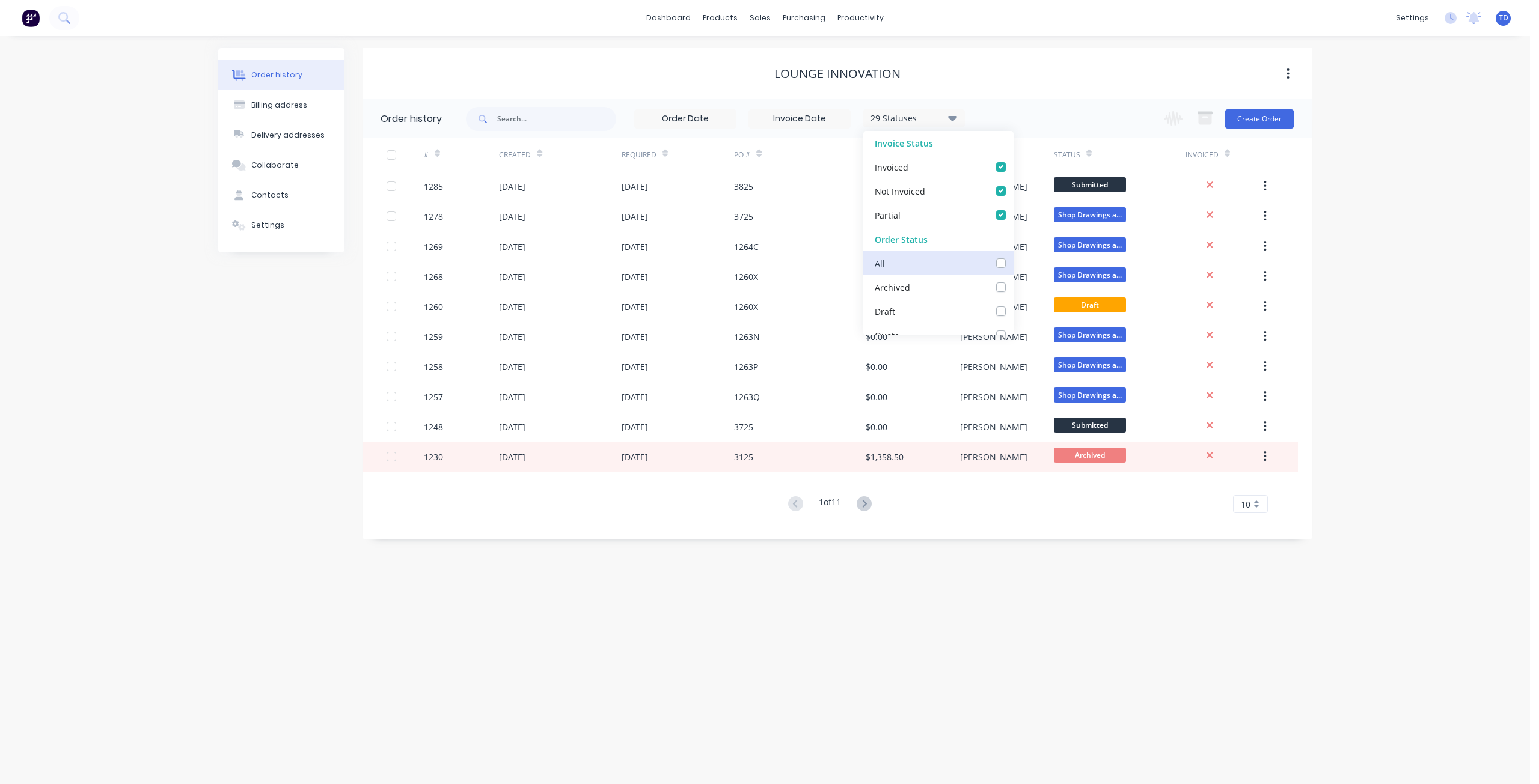
checkbox PC\/Galv105_checkbox_730aa875-2639-482f-a6d2-b0661707abb3undefined "false"
checkbox input "false"
checkbox Delivery_checkbox_120f6393-f719-4ab7-a1bc-b97eac6dbf1bundefined "false"
checkbox Up_checkbox_9b4e2778-9fbf-44cd-8222-1172bee42abfundefined "false"
checkbox off_checkbox_f8d7d8b9-3596-46b4-a4ee-a06328a82f37undefined "false"
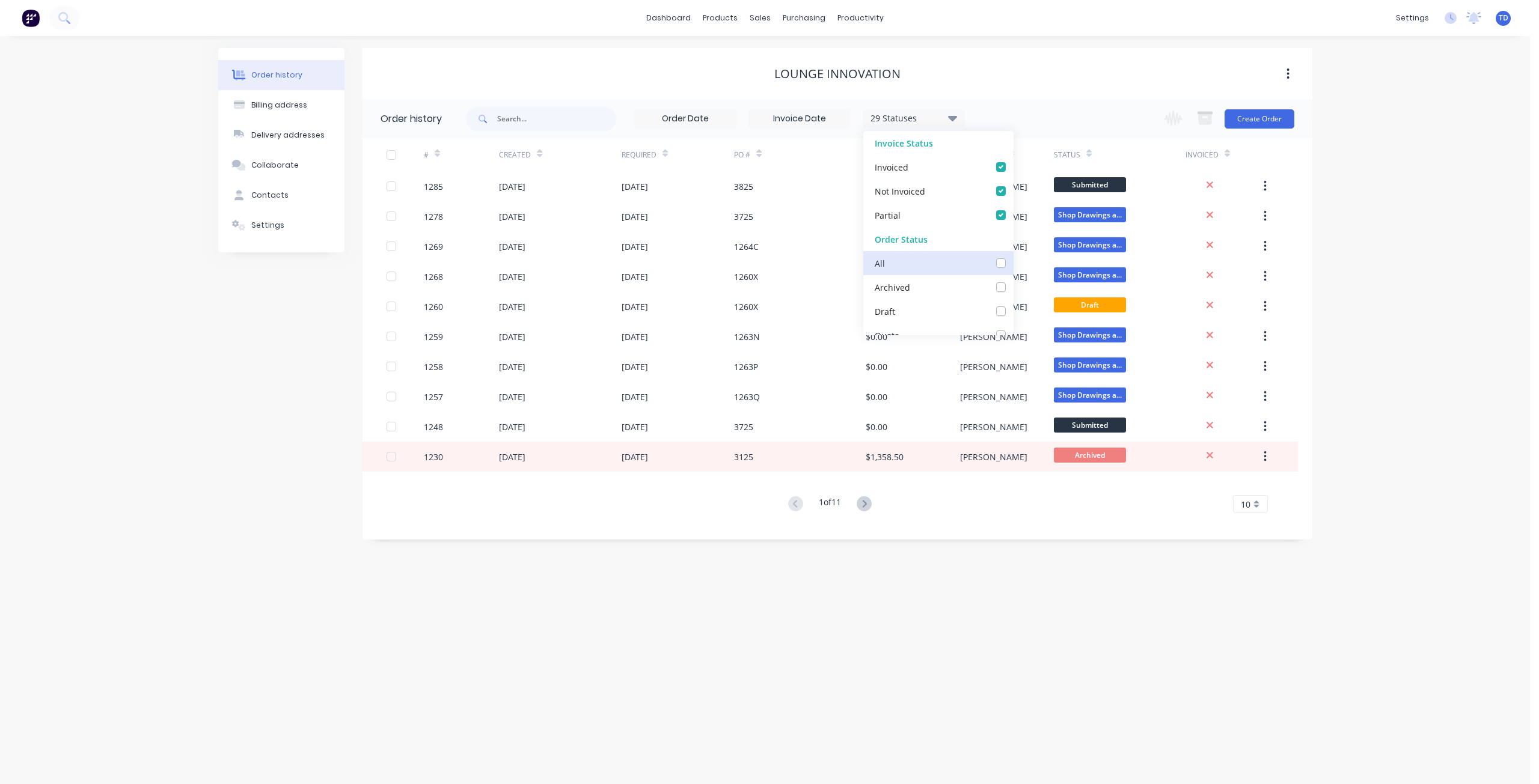
checkbox invoiced_checkbox_2f2d19d9-c9ad-4502-ae64-bb7c5690f5daundefined "false"
checkbox site_checkbox_40f63413-5e29-48d0-a968-b0bebe2ce24dundefined "false"
checkbox input "false"
checkbox Up_checkbox_ttolrwundefined "false"
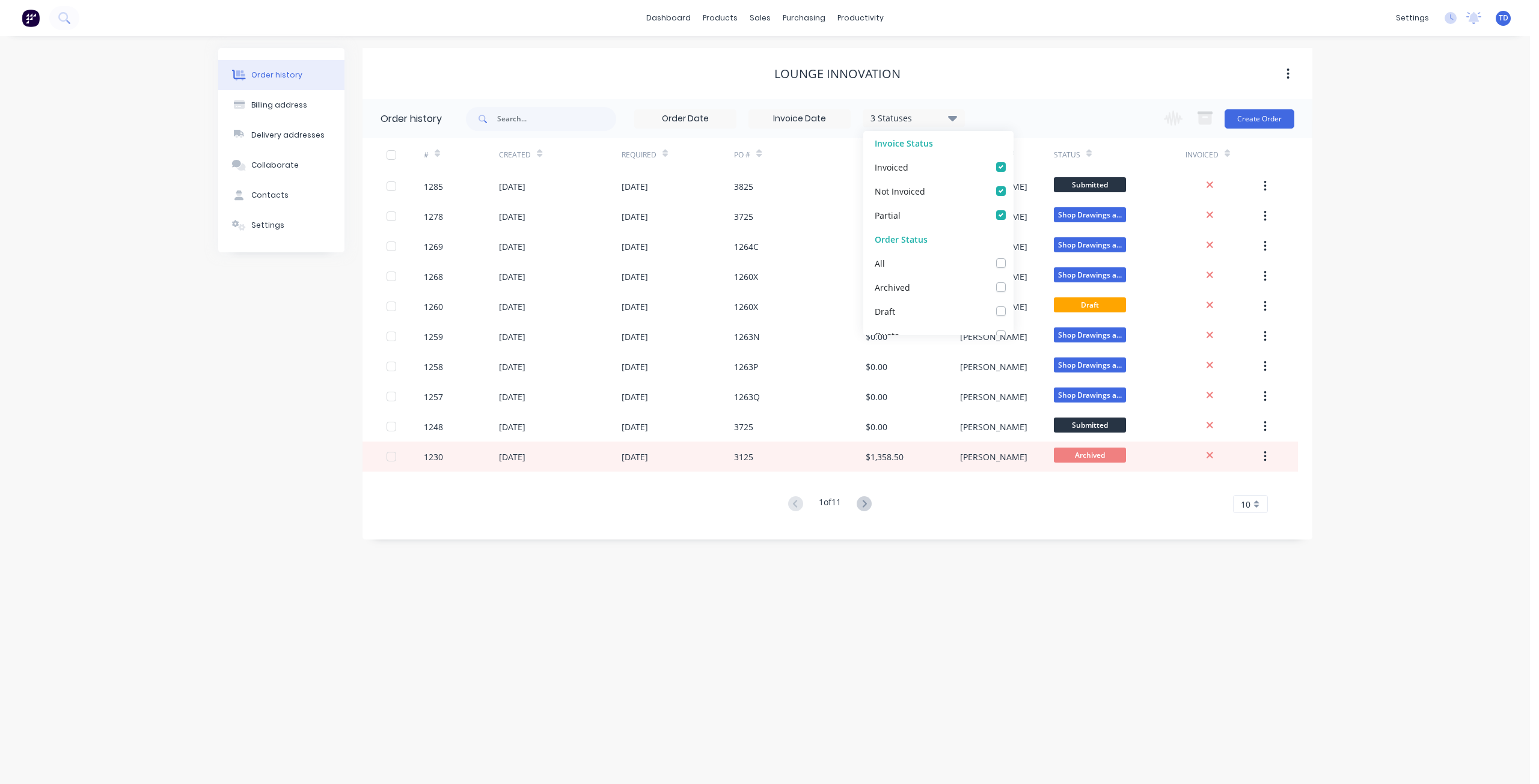
click at [311, 347] on div "Order history Billing address Delivery addresses Collaborate Contacts Settings" at bounding box center [281, 293] width 126 height 492
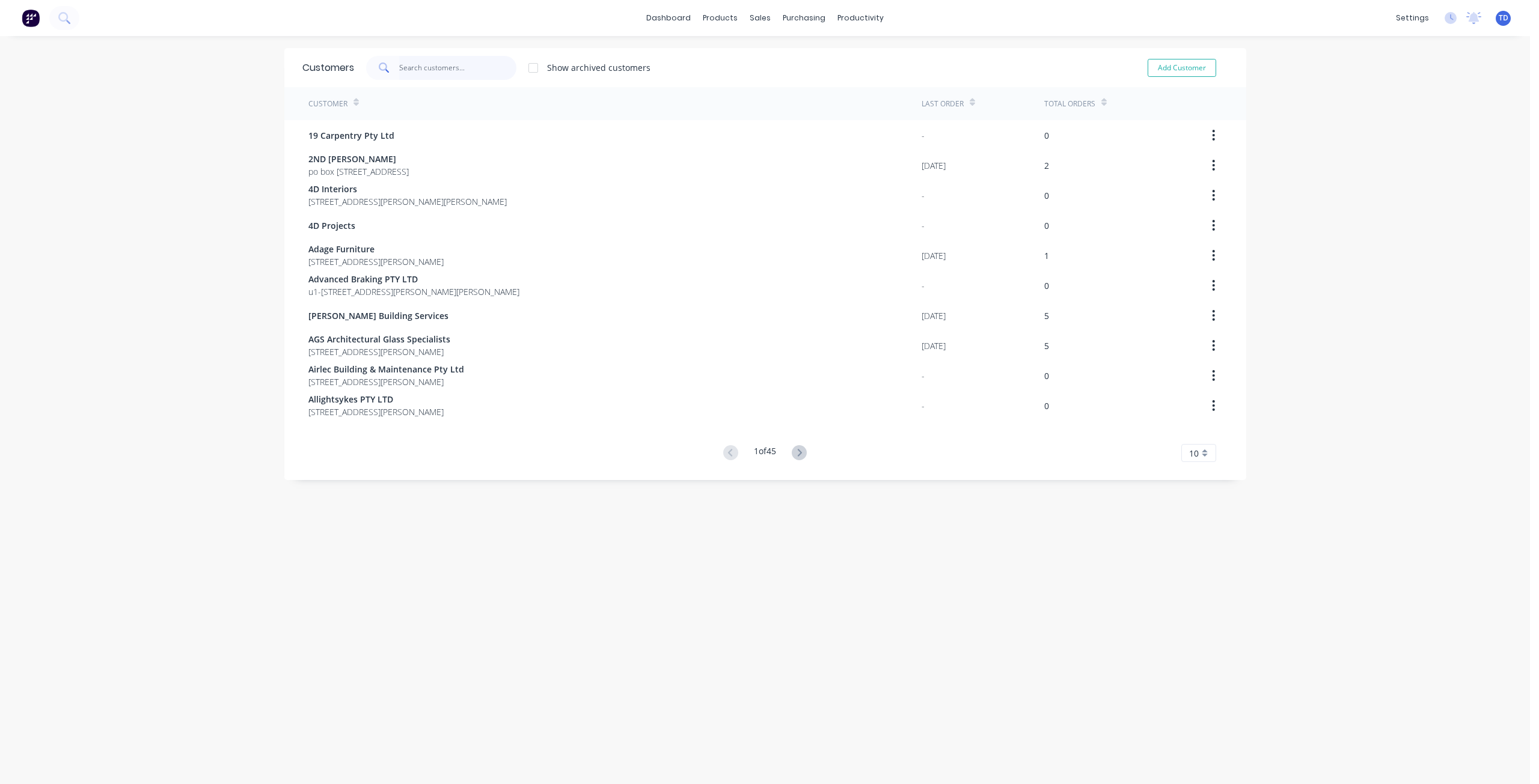
click at [464, 70] on input "text" at bounding box center [457, 67] width 117 height 24
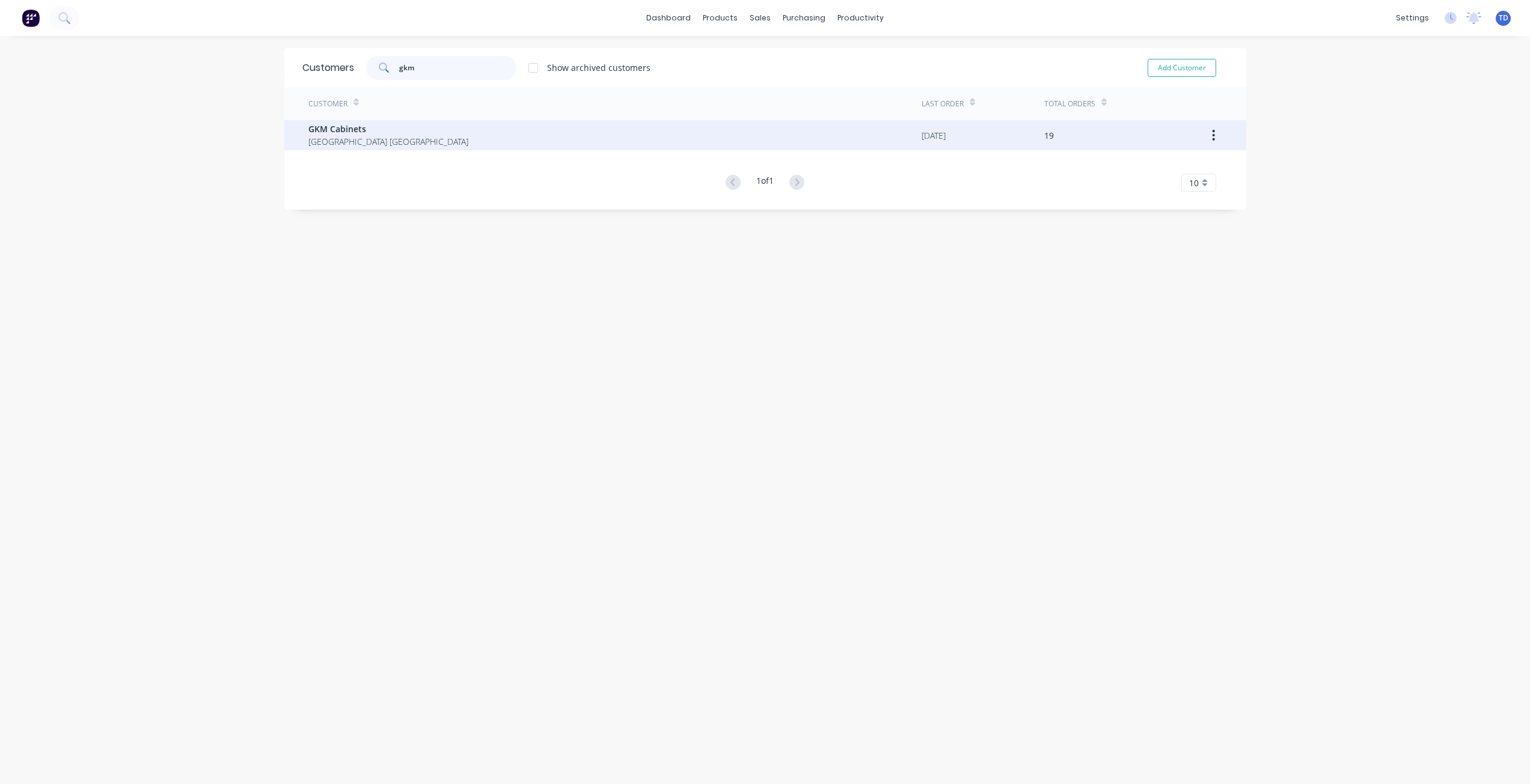
type input "gkm"
click at [393, 137] on span "[GEOGRAPHIC_DATA] [GEOGRAPHIC_DATA]" at bounding box center [388, 141] width 160 height 13
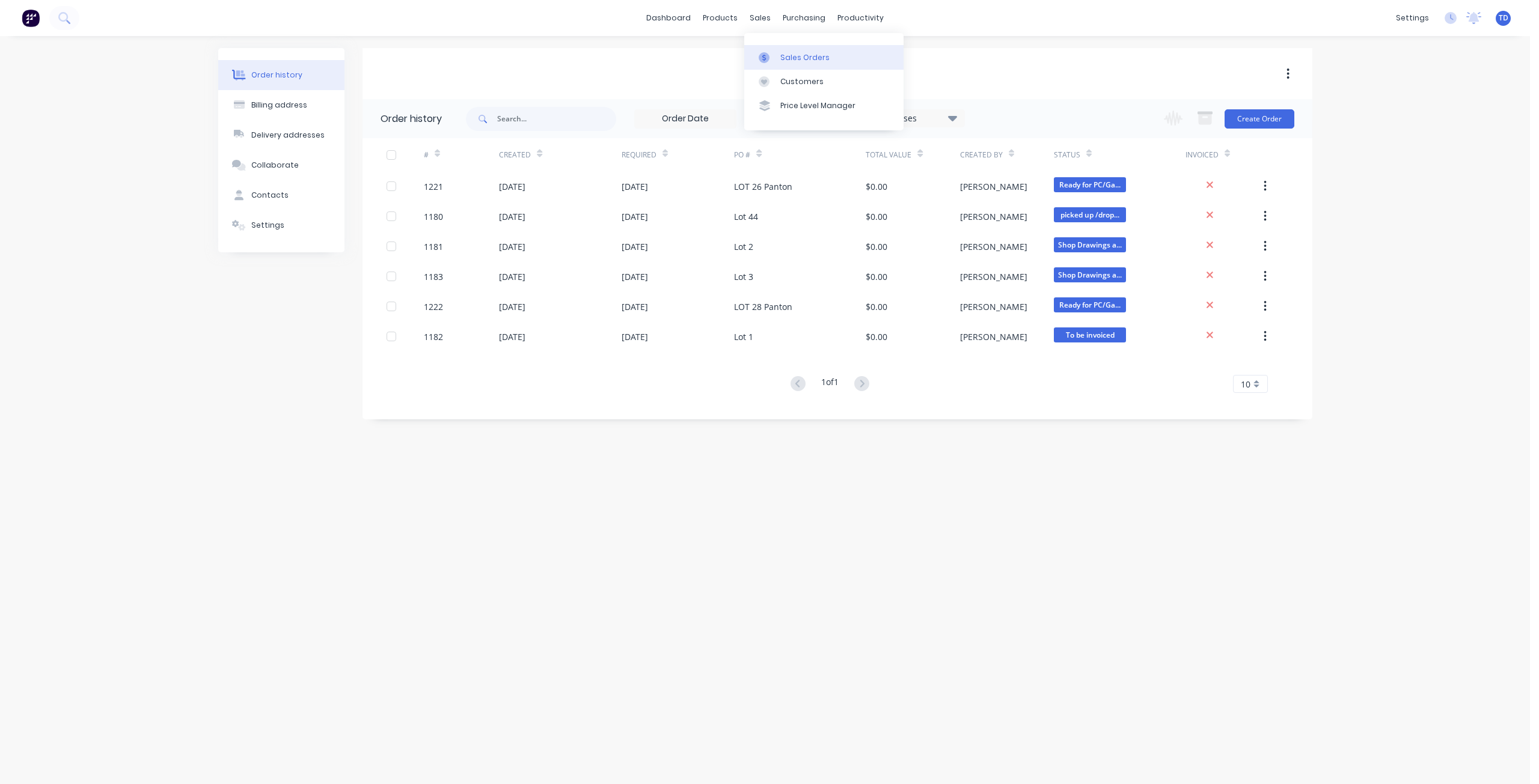
click at [764, 54] on icon at bounding box center [764, 58] width 11 height 11
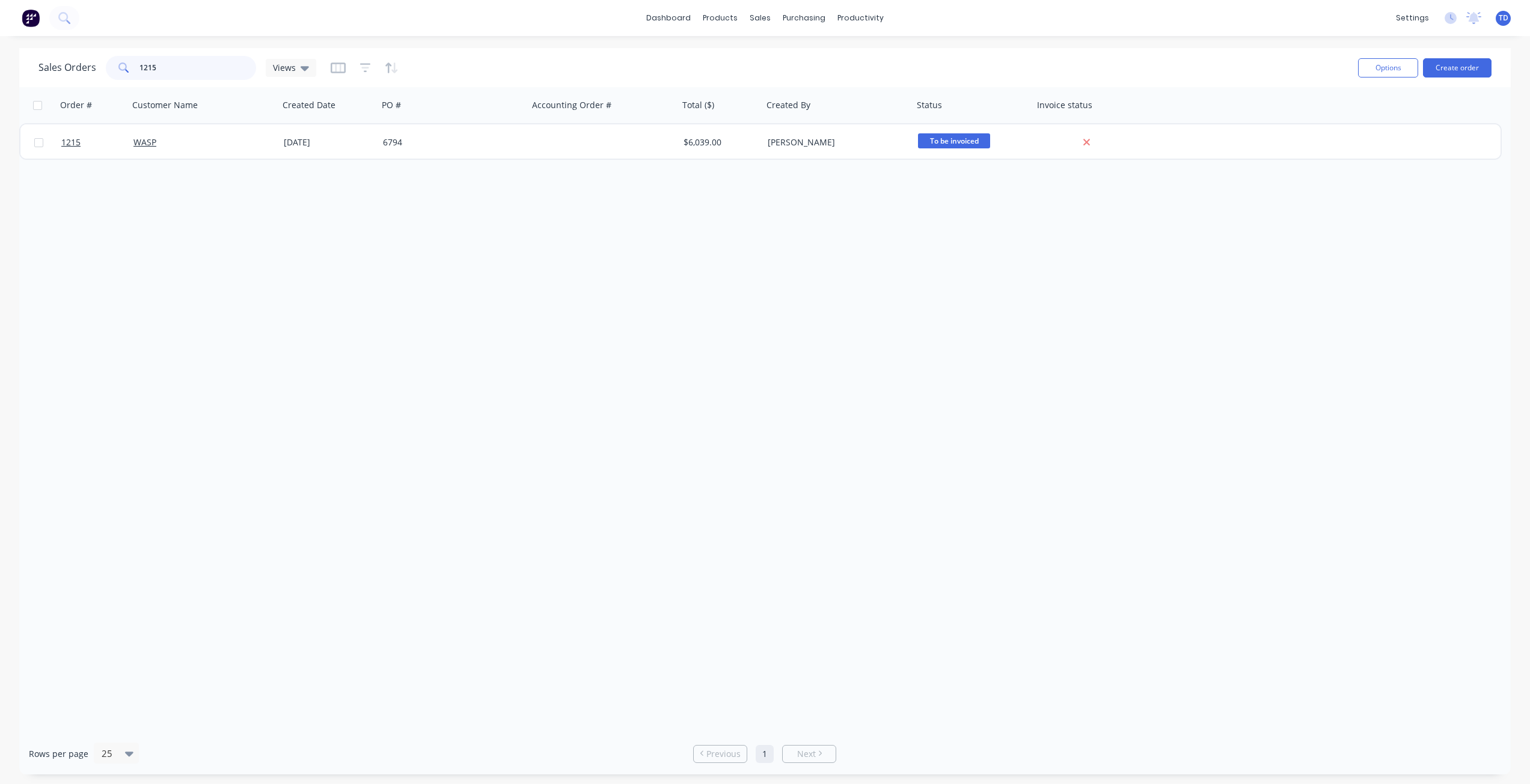
drag, startPoint x: 169, startPoint y: 62, endPoint x: 26, endPoint y: 66, distance: 143.1
click at [26, 66] on div "Sales Orders 1215 Views Options Create order" at bounding box center [765, 67] width 1491 height 39
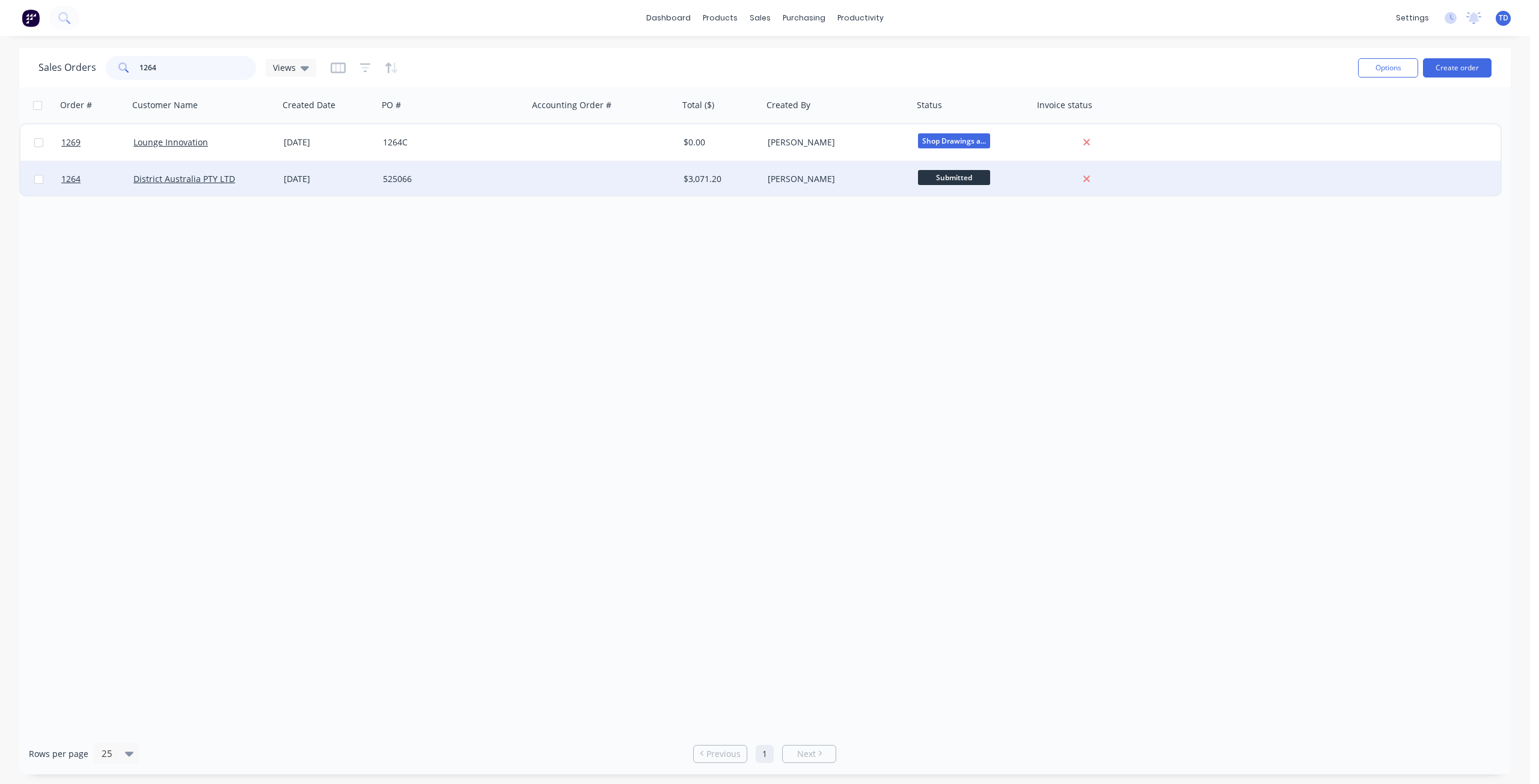
type input "1264"
click at [481, 177] on div "525066" at bounding box center [449, 179] width 133 height 12
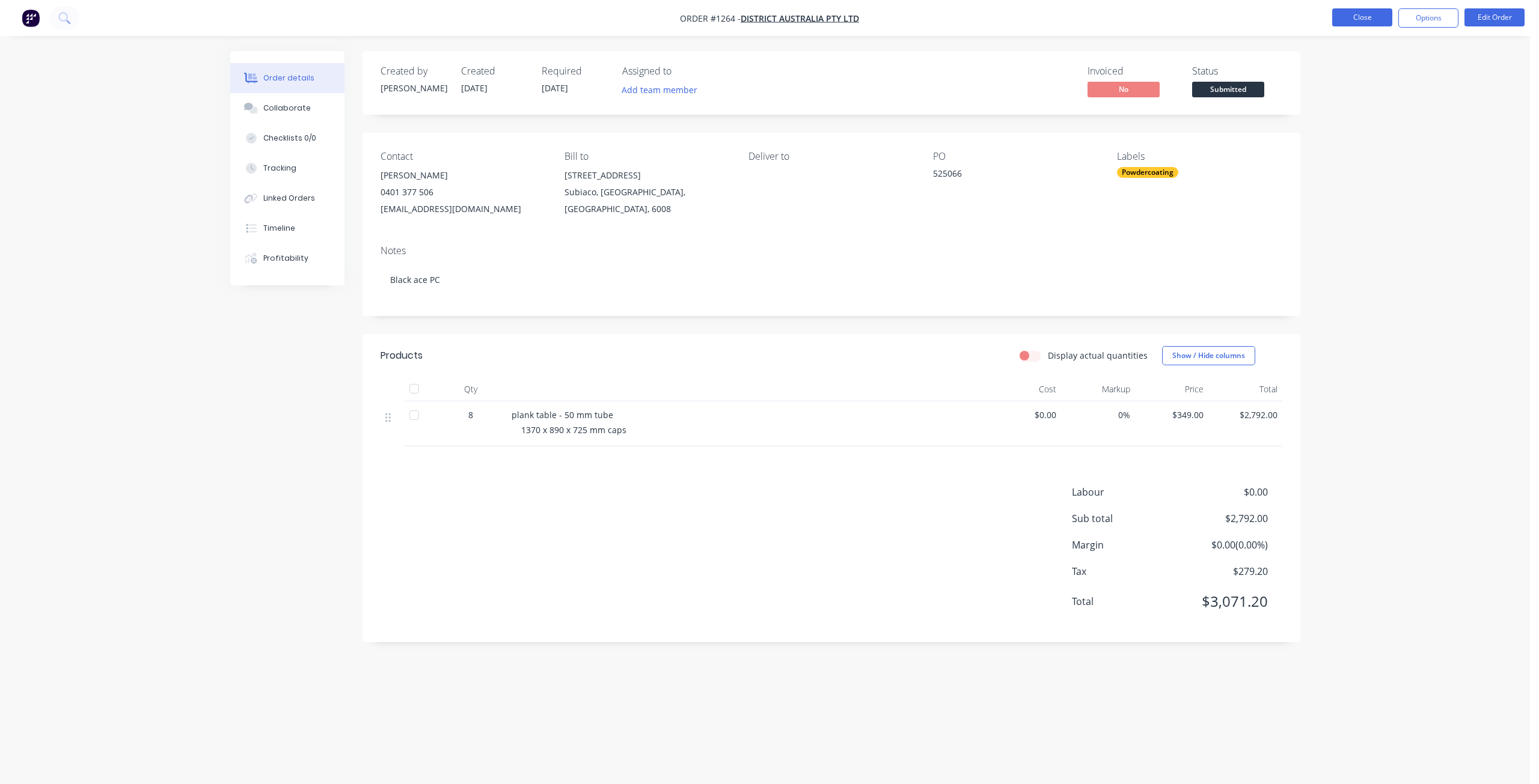
click at [1364, 17] on button "Close" at bounding box center [1362, 17] width 60 height 18
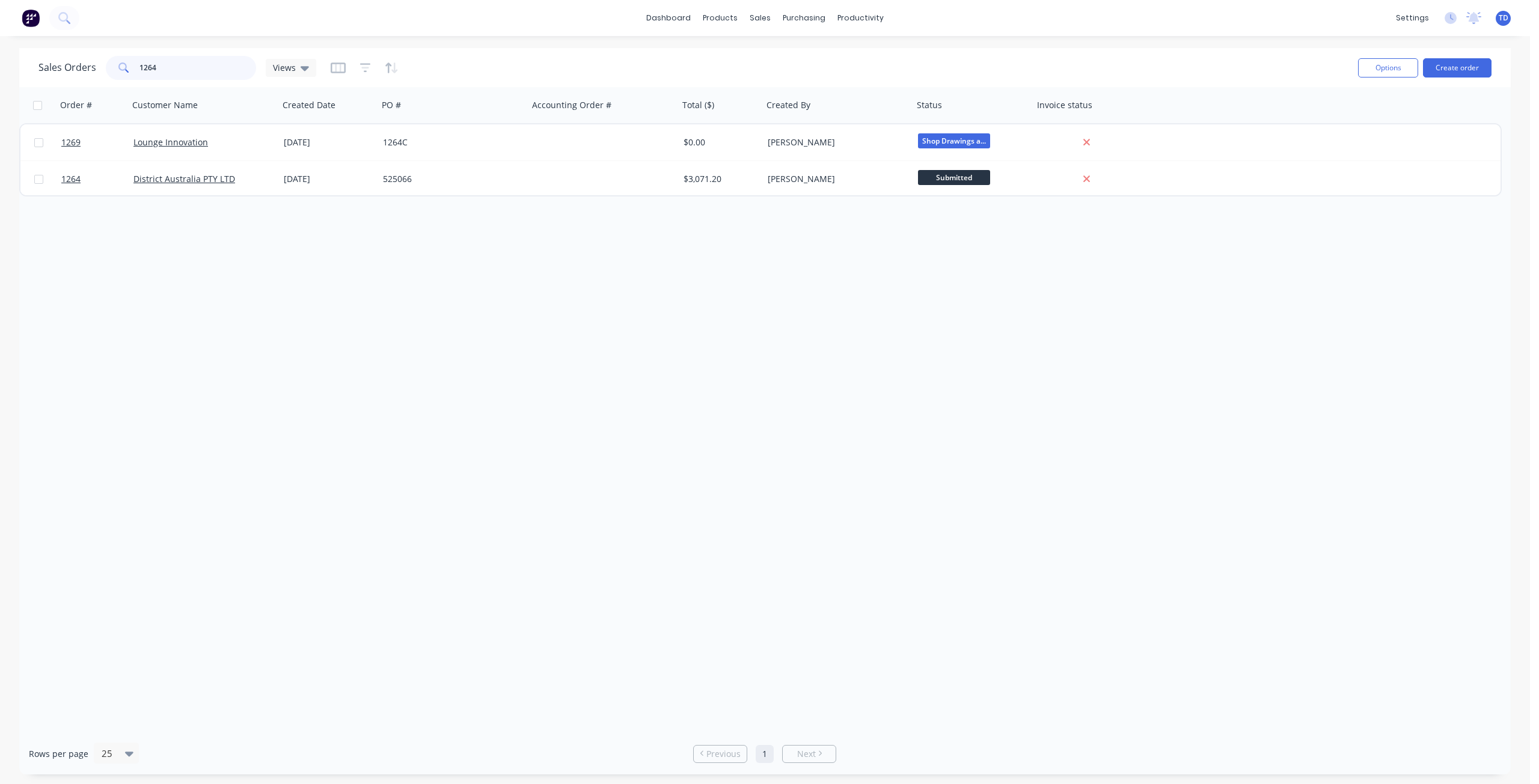
click at [157, 62] on input "1264" at bounding box center [198, 67] width 117 height 24
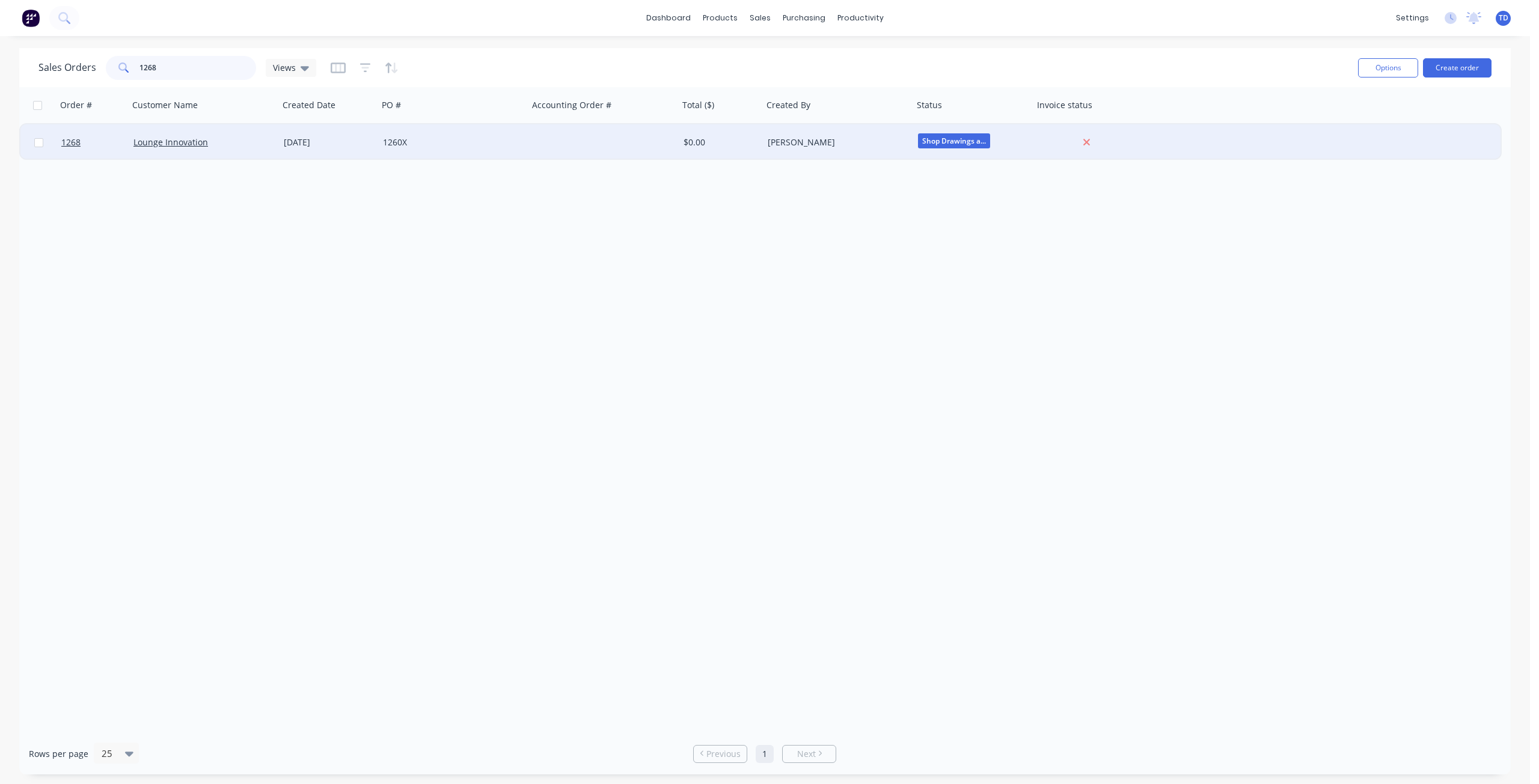
type input "1268"
click at [301, 143] on div "[DATE]" at bounding box center [328, 142] width 89 height 12
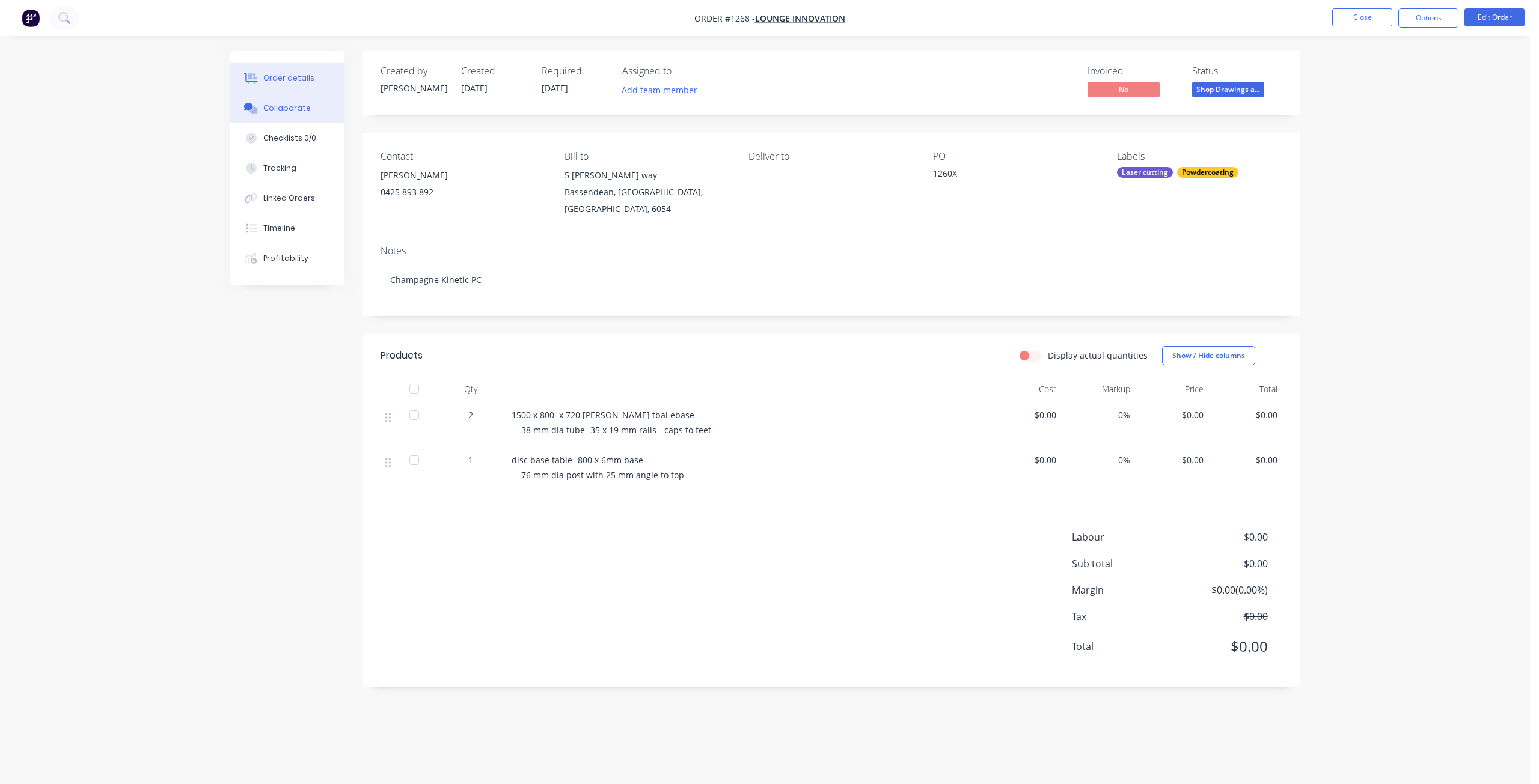
click at [292, 111] on div "Collaborate" at bounding box center [287, 108] width 48 height 11
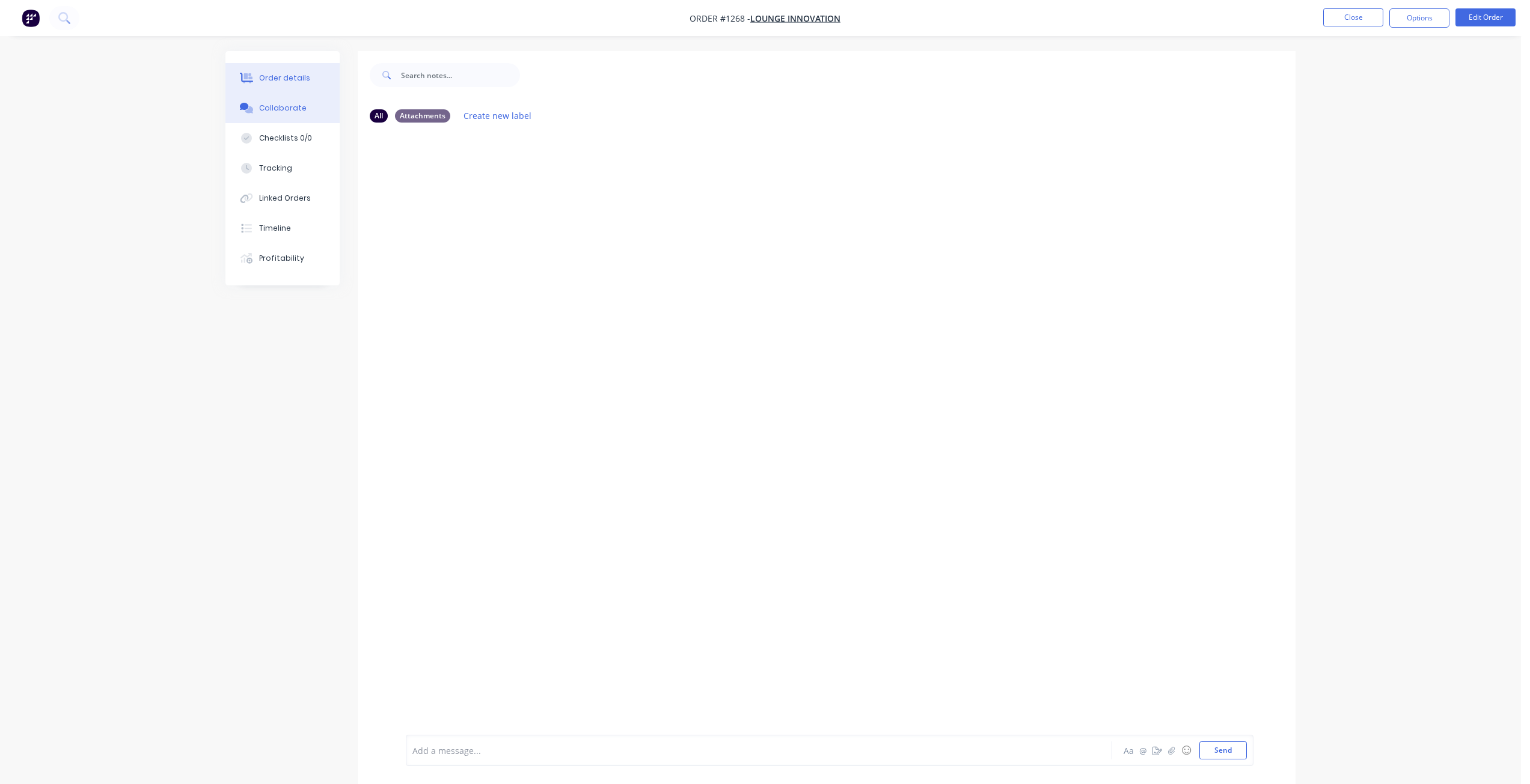
click at [290, 81] on div "Order details" at bounding box center [284, 78] width 51 height 11
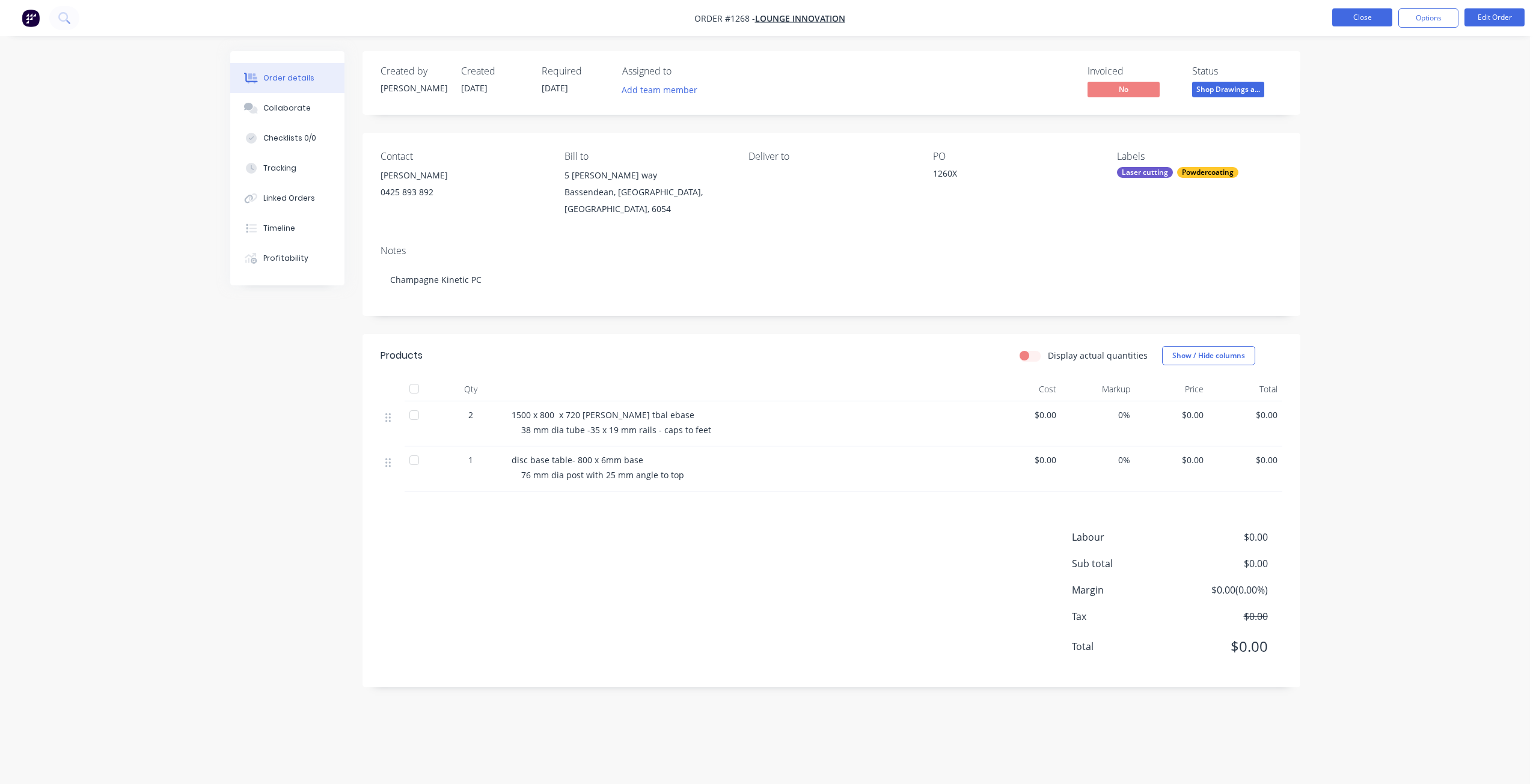
click at [1363, 9] on button "Close" at bounding box center [1362, 17] width 60 height 18
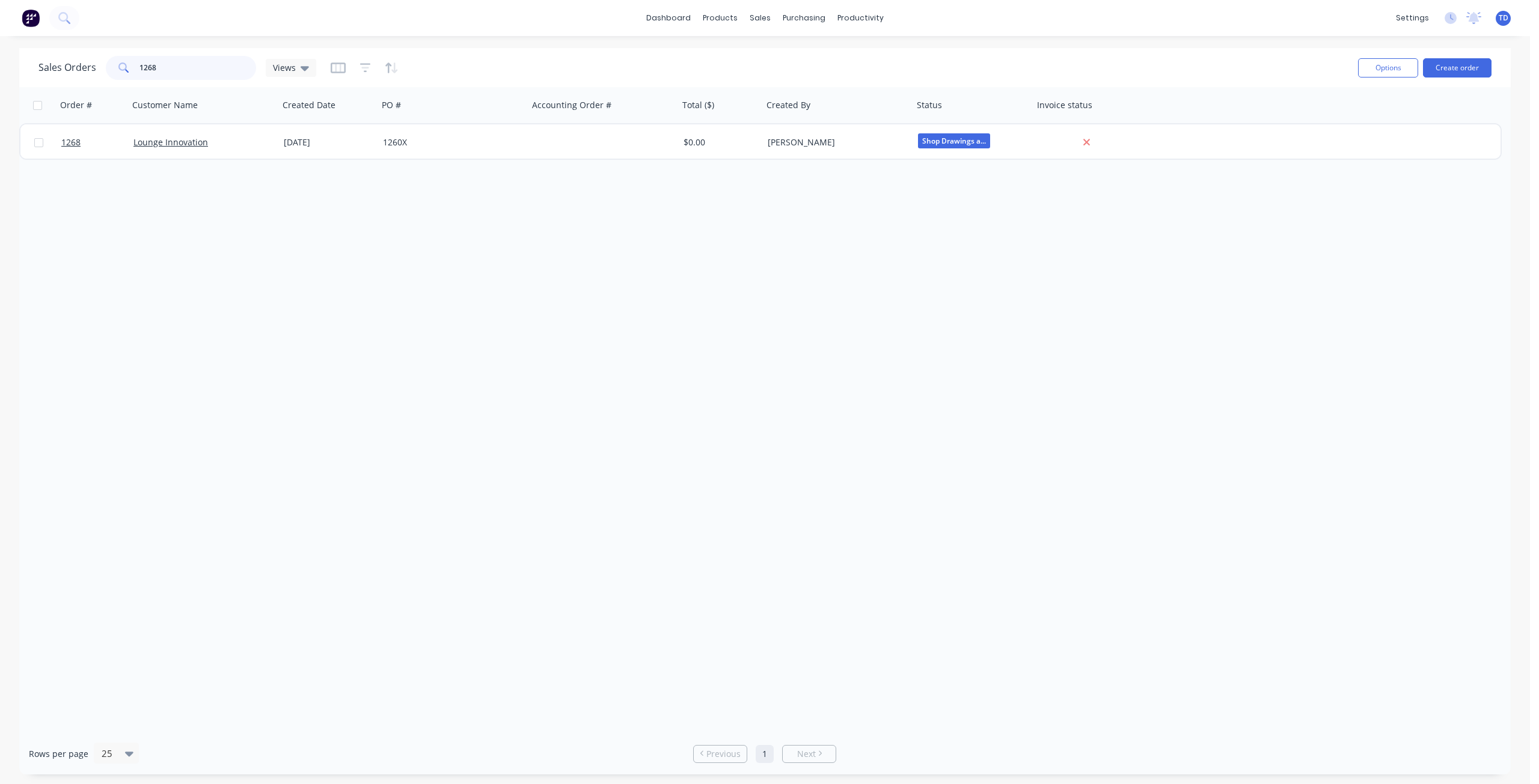
drag, startPoint x: 156, startPoint y: 68, endPoint x: 144, endPoint y: 58, distance: 15.6
click at [144, 58] on input "1268" at bounding box center [198, 67] width 117 height 24
type input "1274"
click at [354, 158] on div "1274 Artisan Furnishing & Cabinets [DATE] 19206 $0.00 [PERSON_NAME] Shop Drawin…" at bounding box center [760, 141] width 1482 height 37
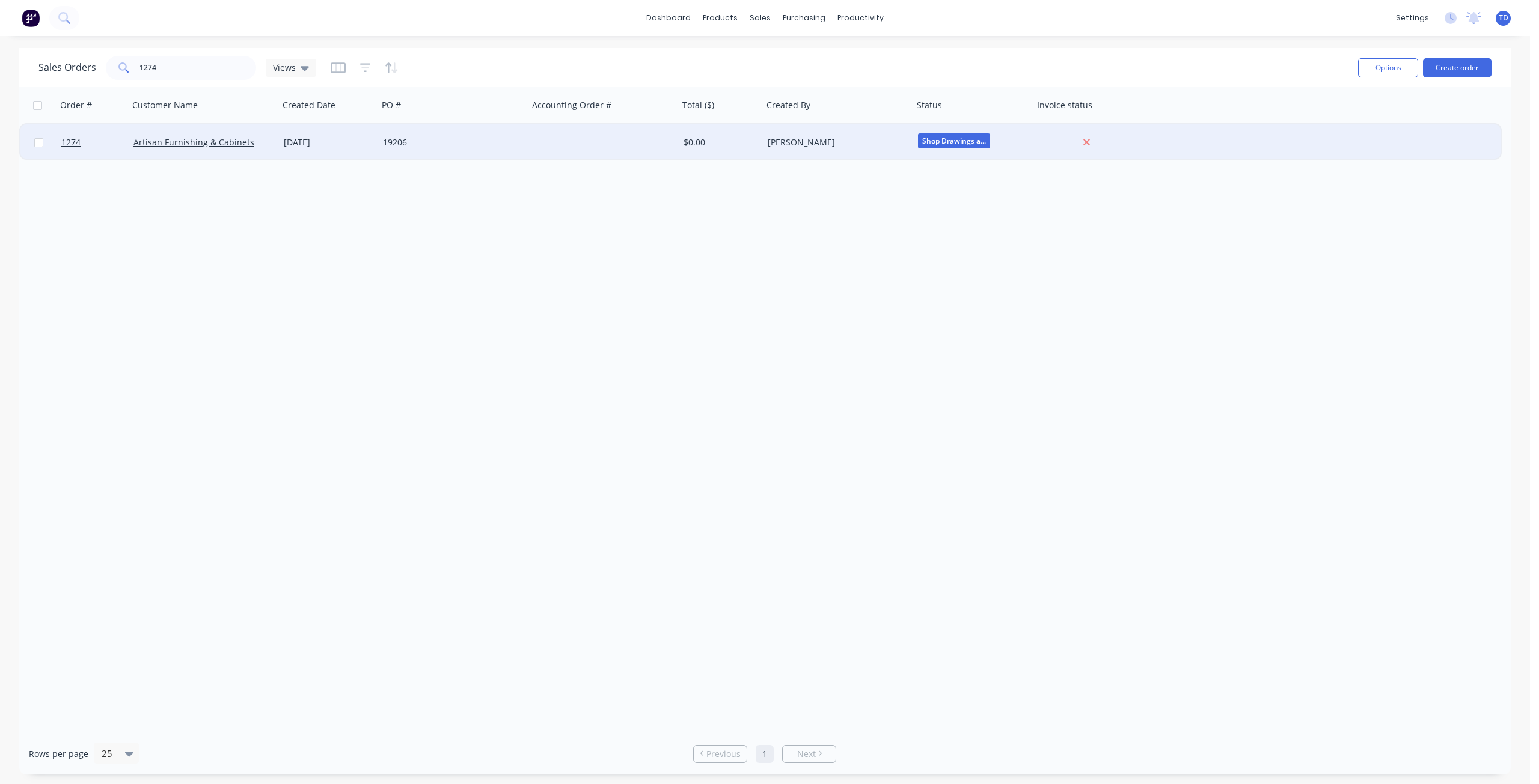
click at [358, 146] on div "[DATE]" at bounding box center [328, 142] width 89 height 12
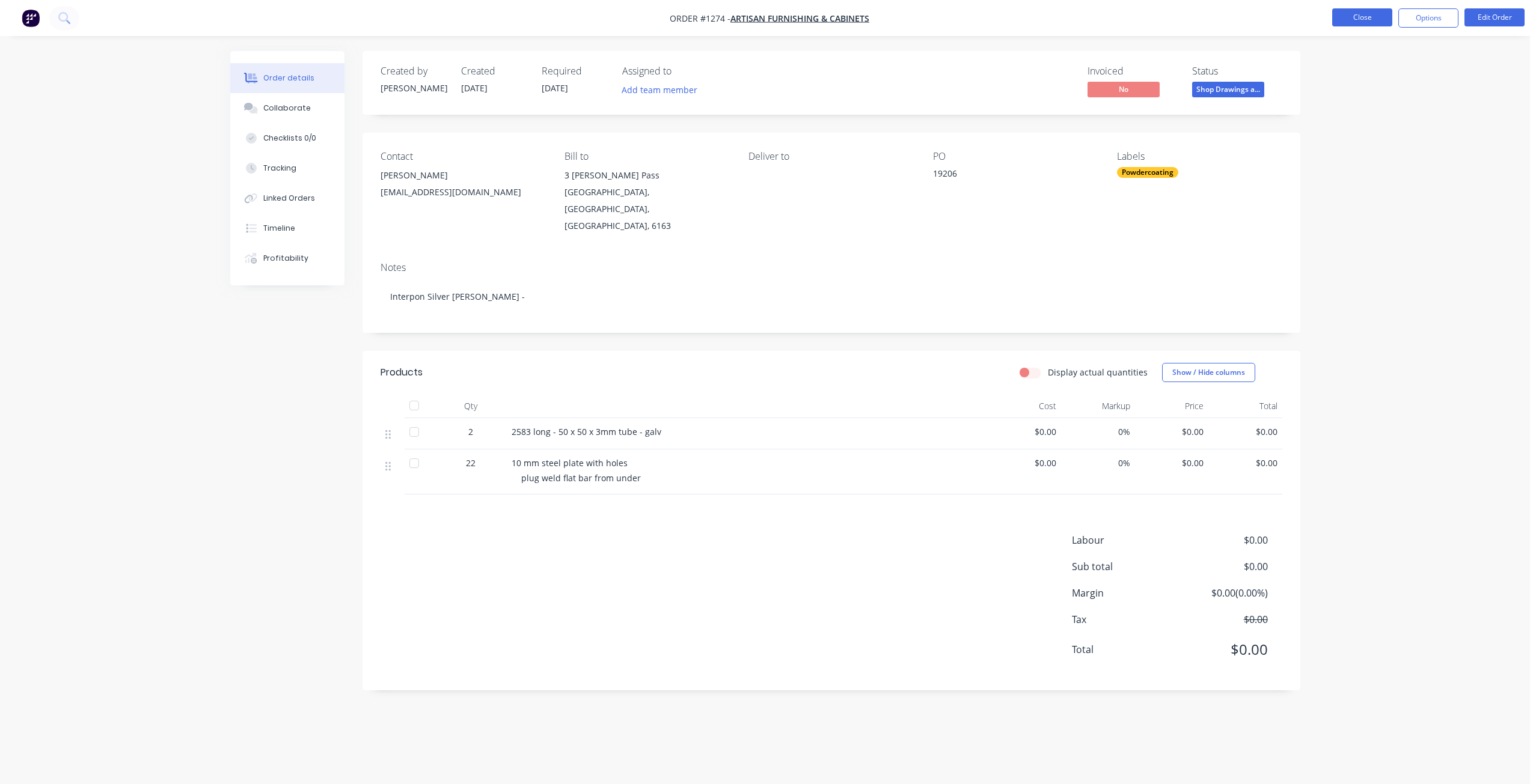
click at [1361, 16] on button "Close" at bounding box center [1362, 17] width 60 height 18
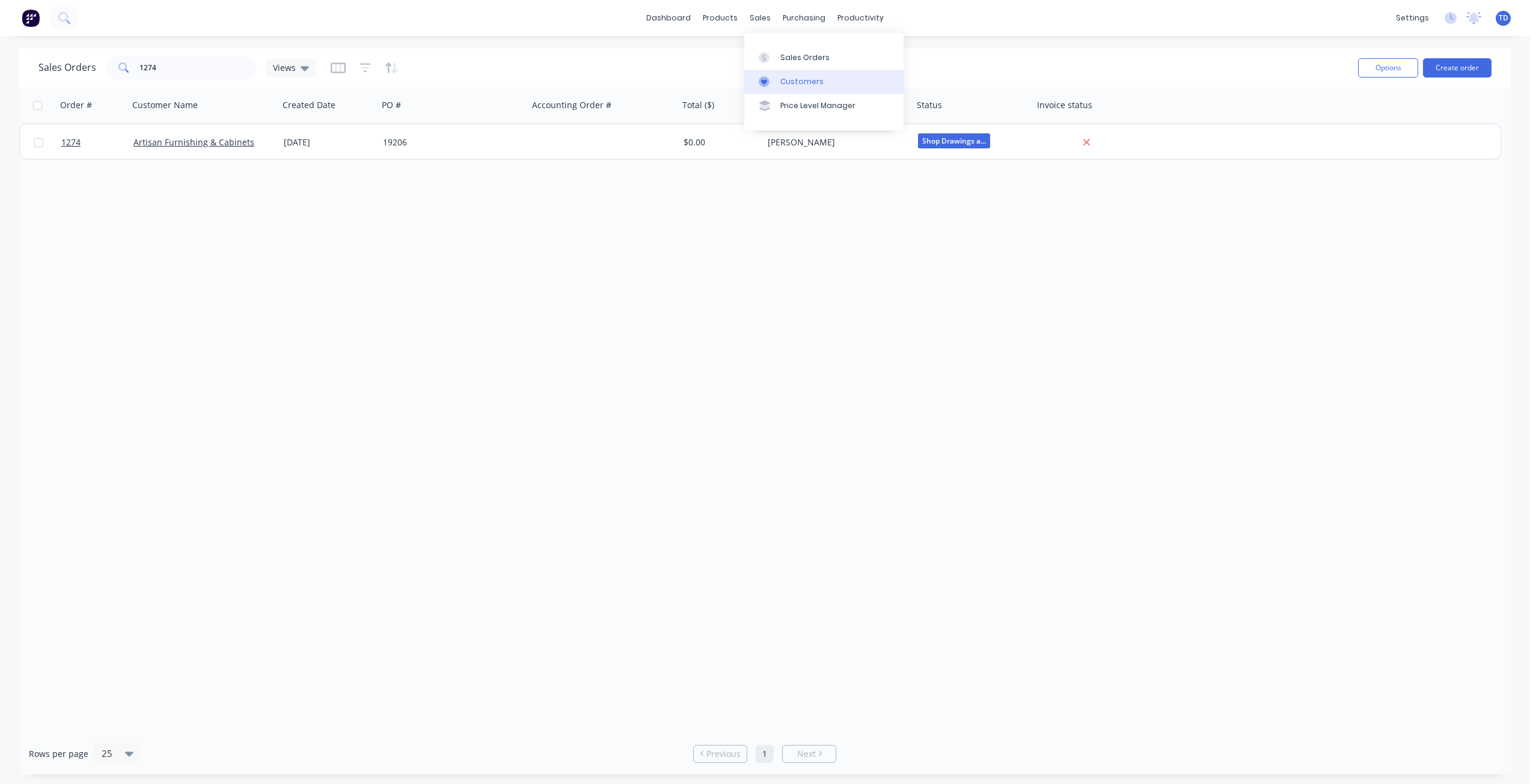
click at [782, 86] on div "Customers" at bounding box center [801, 82] width 43 height 11
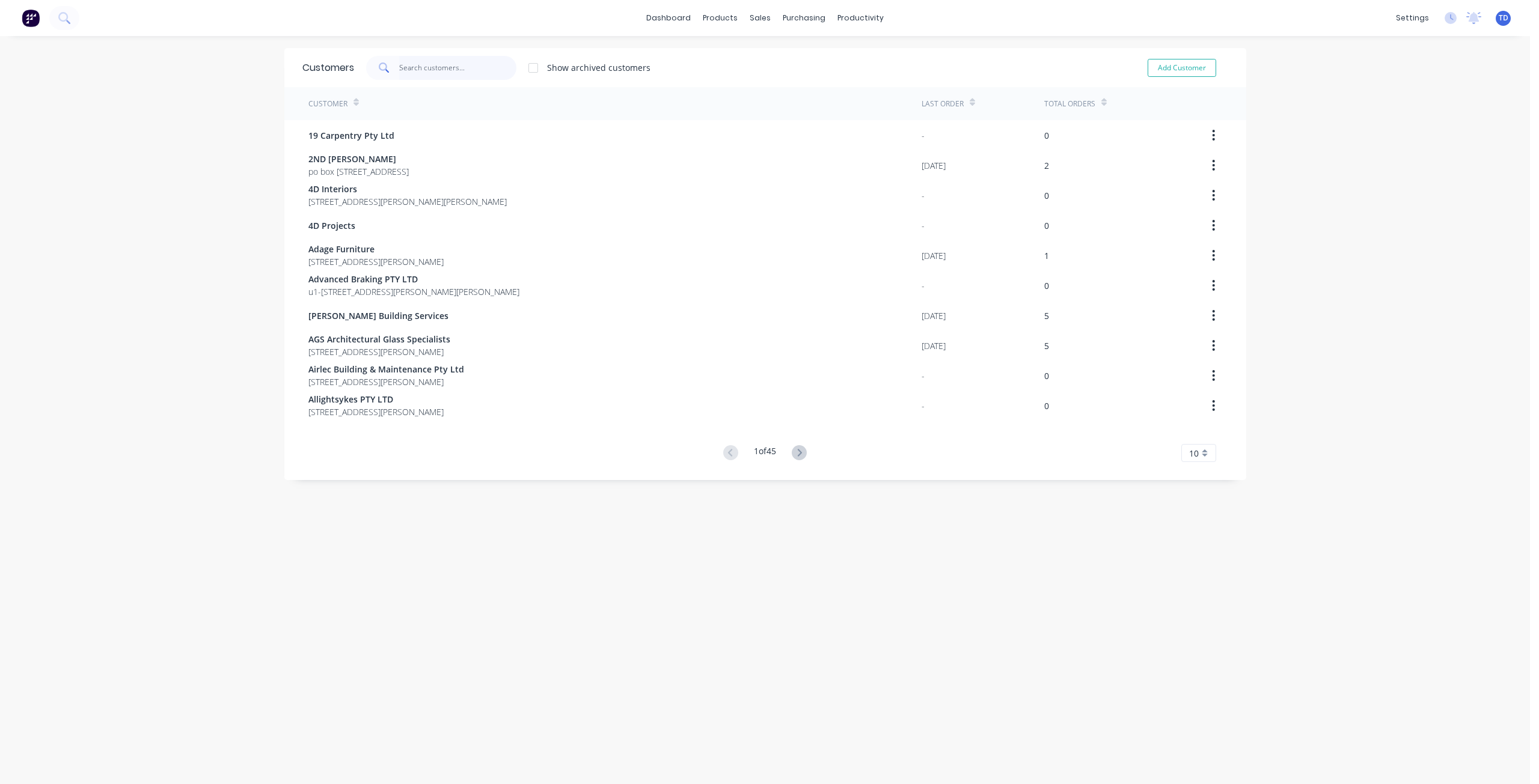
click at [430, 64] on input "text" at bounding box center [457, 67] width 117 height 24
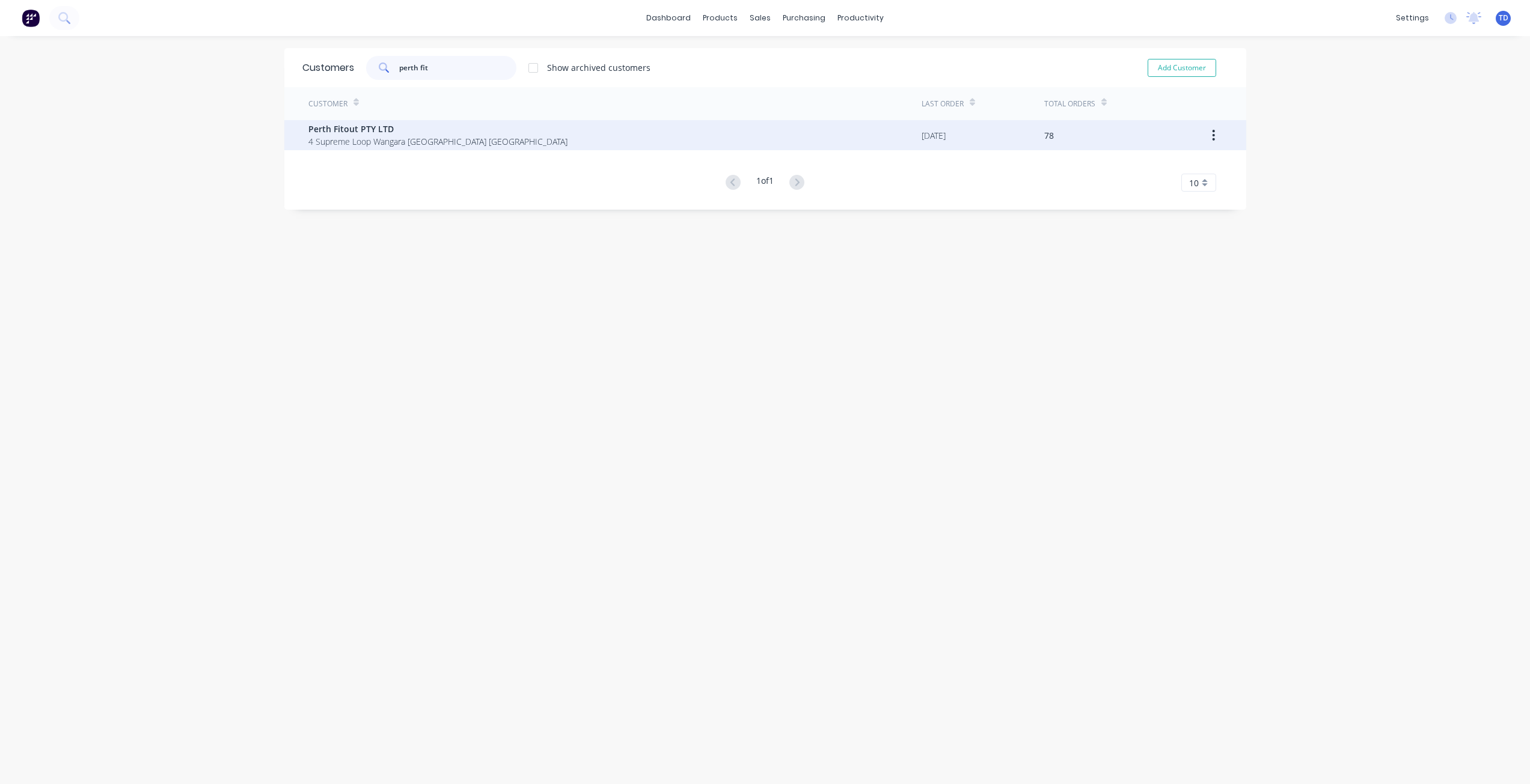
type input "perth fit"
click at [423, 129] on span "Perth Fitout PTY LTD" at bounding box center [437, 129] width 259 height 13
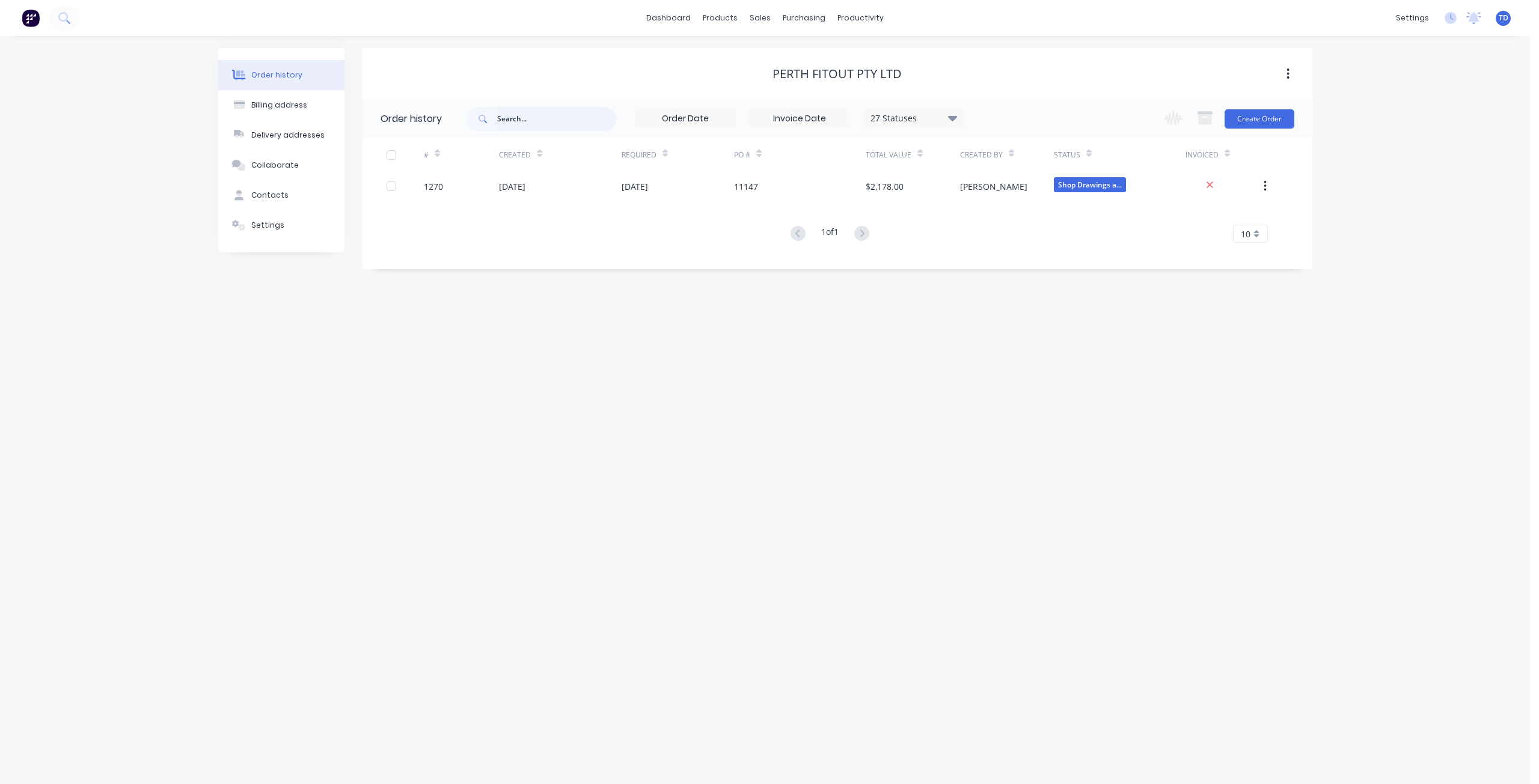
click at [521, 120] on input "text" at bounding box center [557, 118] width 119 height 24
drag, startPoint x: 520, startPoint y: 120, endPoint x: 512, endPoint y: 115, distance: 9.4
click at [516, 117] on input "text" at bounding box center [557, 118] width 119 height 24
type input "113"
click at [538, 120] on input "113" at bounding box center [557, 118] width 119 height 24
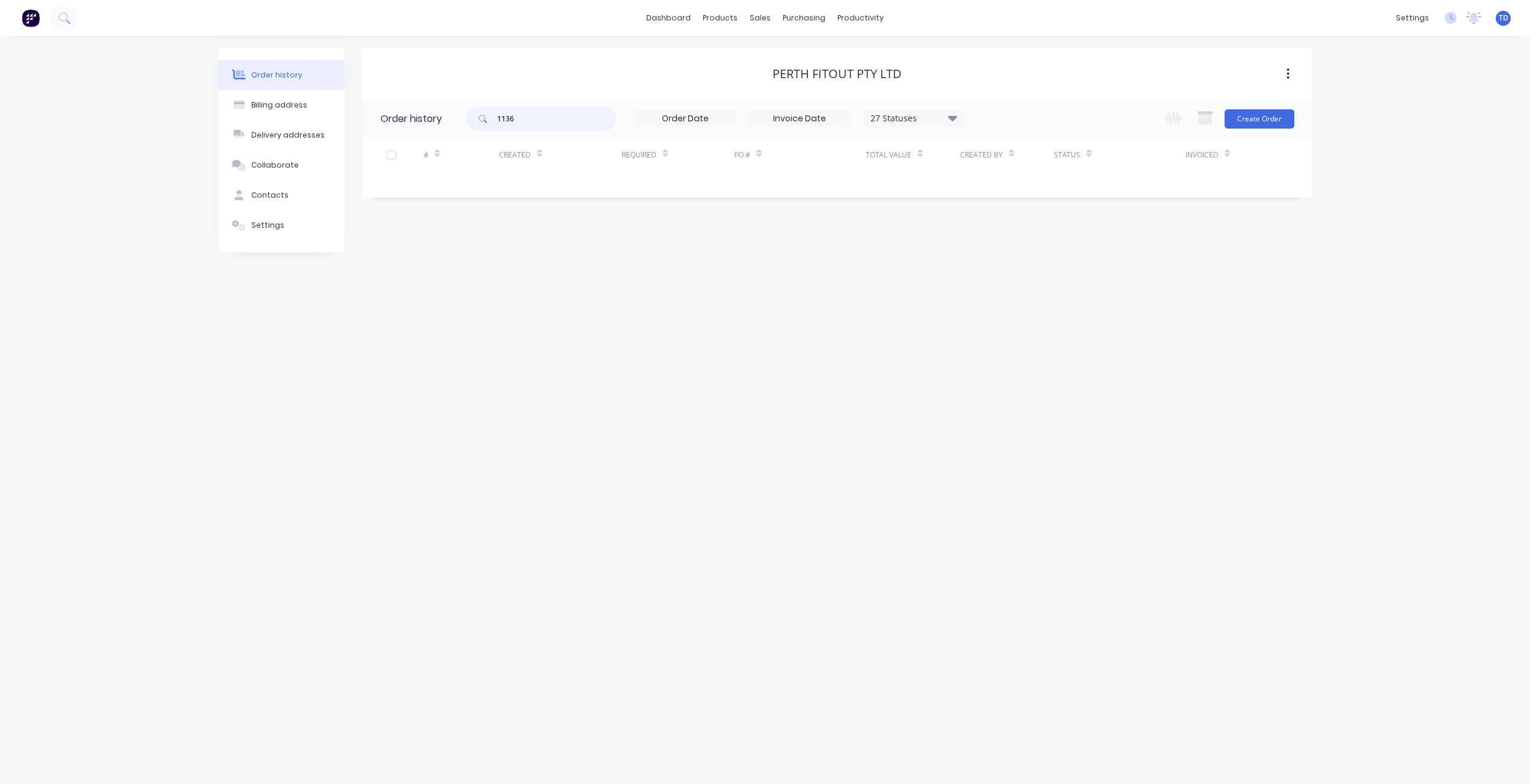
type input "11366"
click at [954, 117] on icon at bounding box center [951, 118] width 9 height 5
click at [1013, 256] on label at bounding box center [1013, 256] width 0 height 0
click at [1013, 264] on input "checkbox" at bounding box center [1018, 262] width 9 height 12
checkbox input "true"
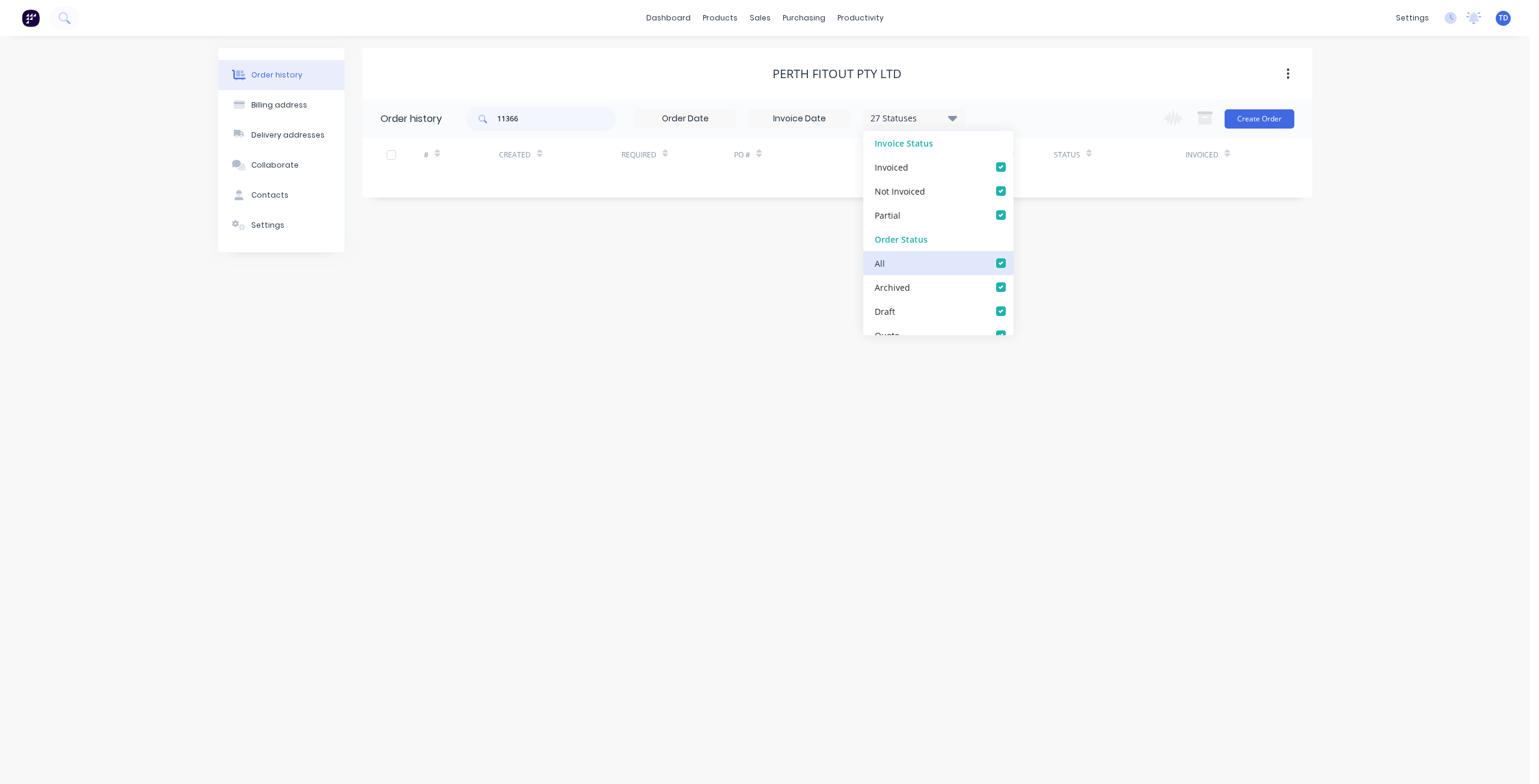
checkbox input "true"
click at [1021, 97] on div "Perth Fitout PTY LTD" at bounding box center [837, 73] width 949 height 51
click at [784, 57] on div "Sales Orders" at bounding box center [804, 58] width 49 height 11
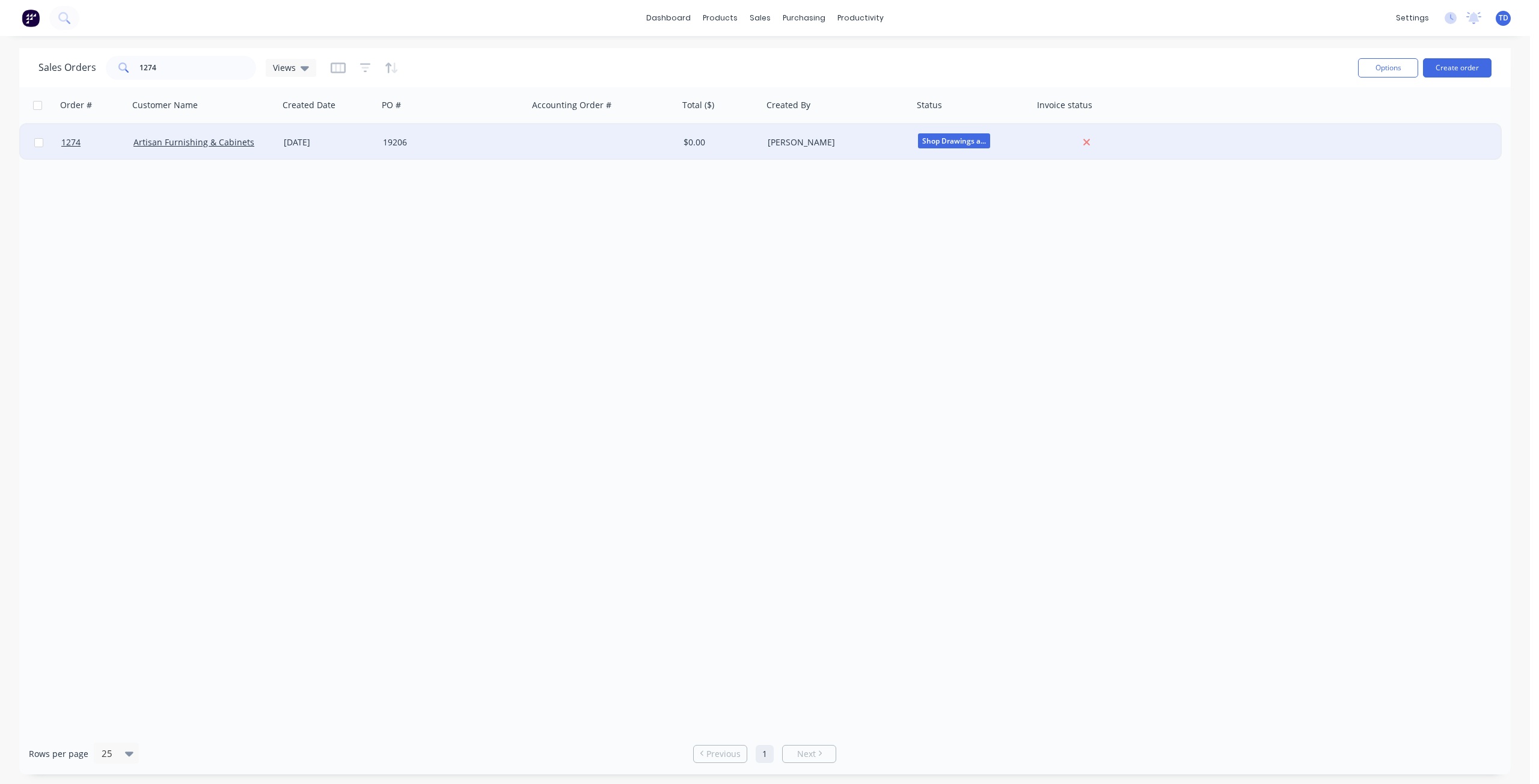
click at [394, 145] on div "19206" at bounding box center [449, 142] width 133 height 12
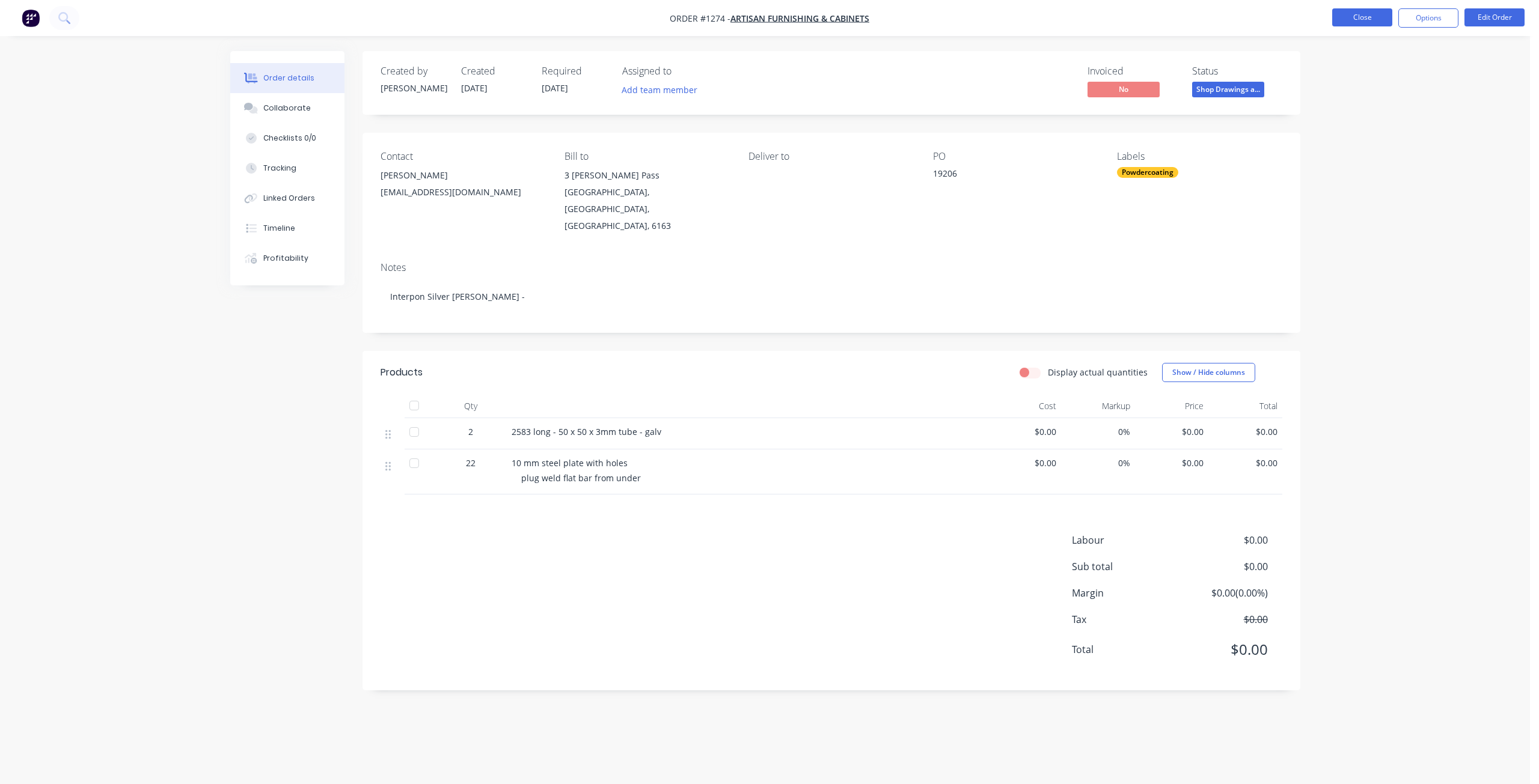
click at [1353, 20] on button "Close" at bounding box center [1362, 17] width 60 height 18
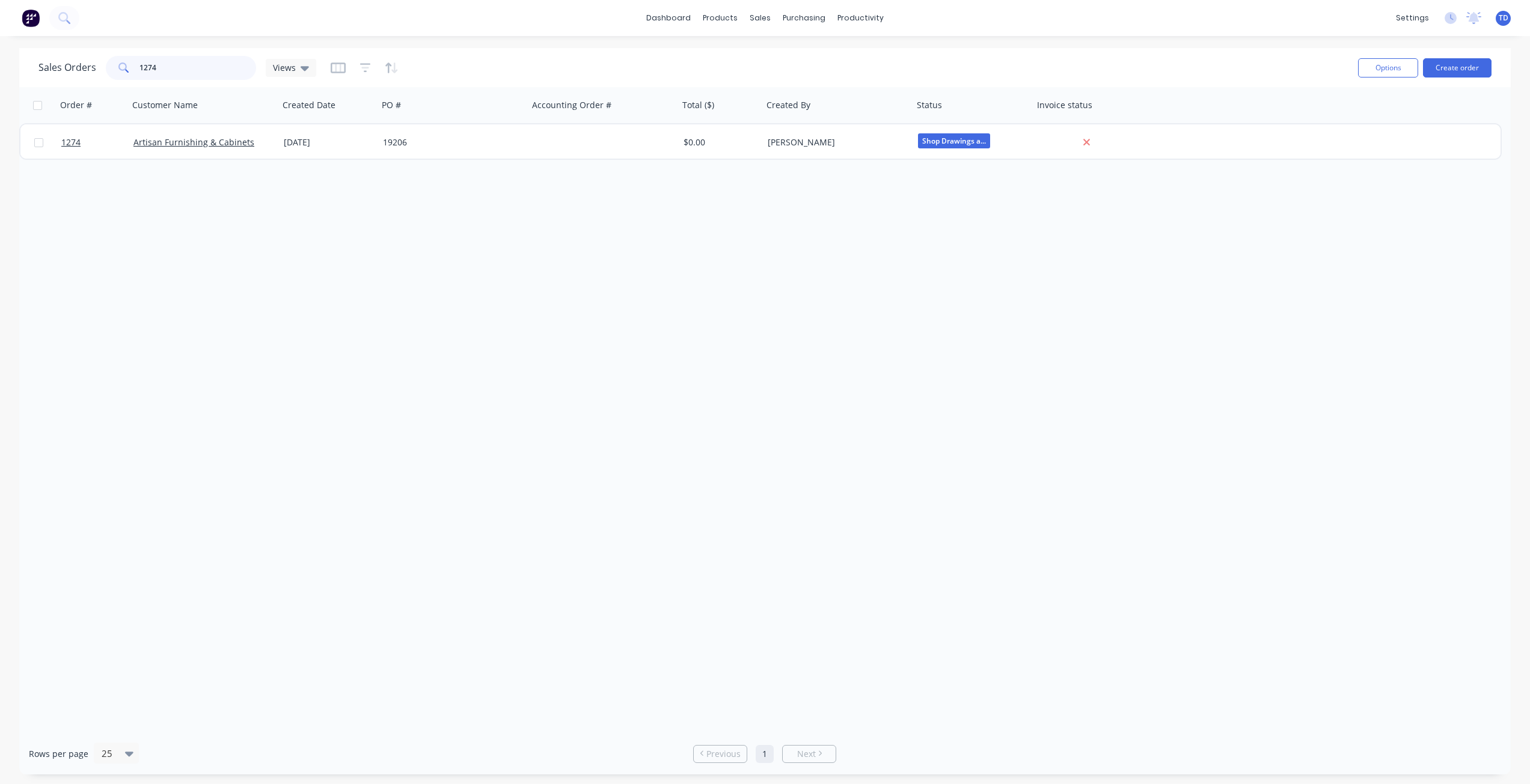
drag, startPoint x: 179, startPoint y: 68, endPoint x: 145, endPoint y: 47, distance: 40.0
click at [145, 47] on div "dashboard products sales purchasing productivity dashboard products Product Cat…" at bounding box center [764, 392] width 1530 height 784
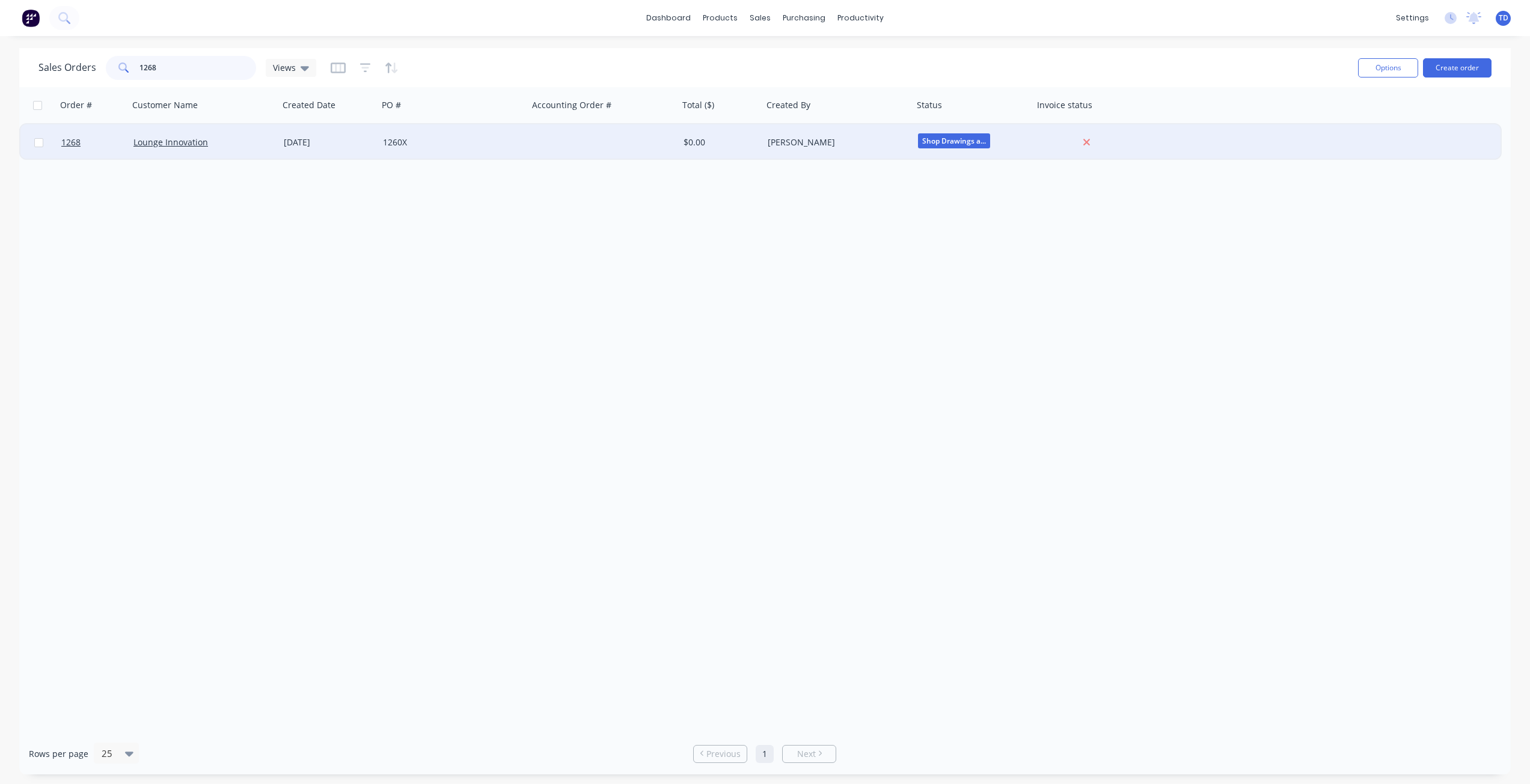
type input "1268"
click at [465, 148] on div "1260X" at bounding box center [449, 142] width 133 height 12
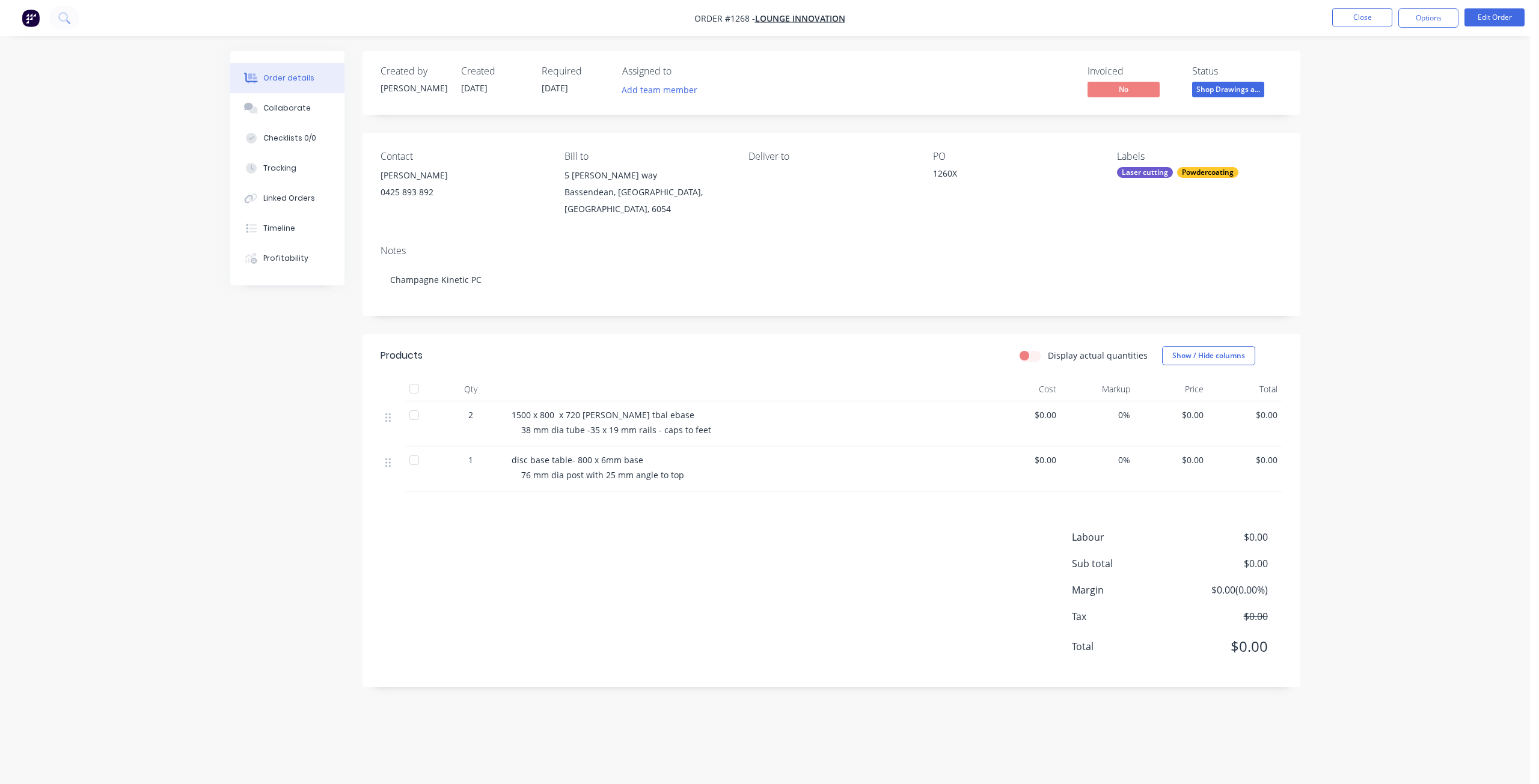
click at [1284, 734] on div "Order details Collaborate Checklists 0/0 Tracking Linked Orders Timeline Profit…" at bounding box center [764, 392] width 1530 height 784
click at [1365, 21] on button "Close" at bounding box center [1362, 17] width 60 height 18
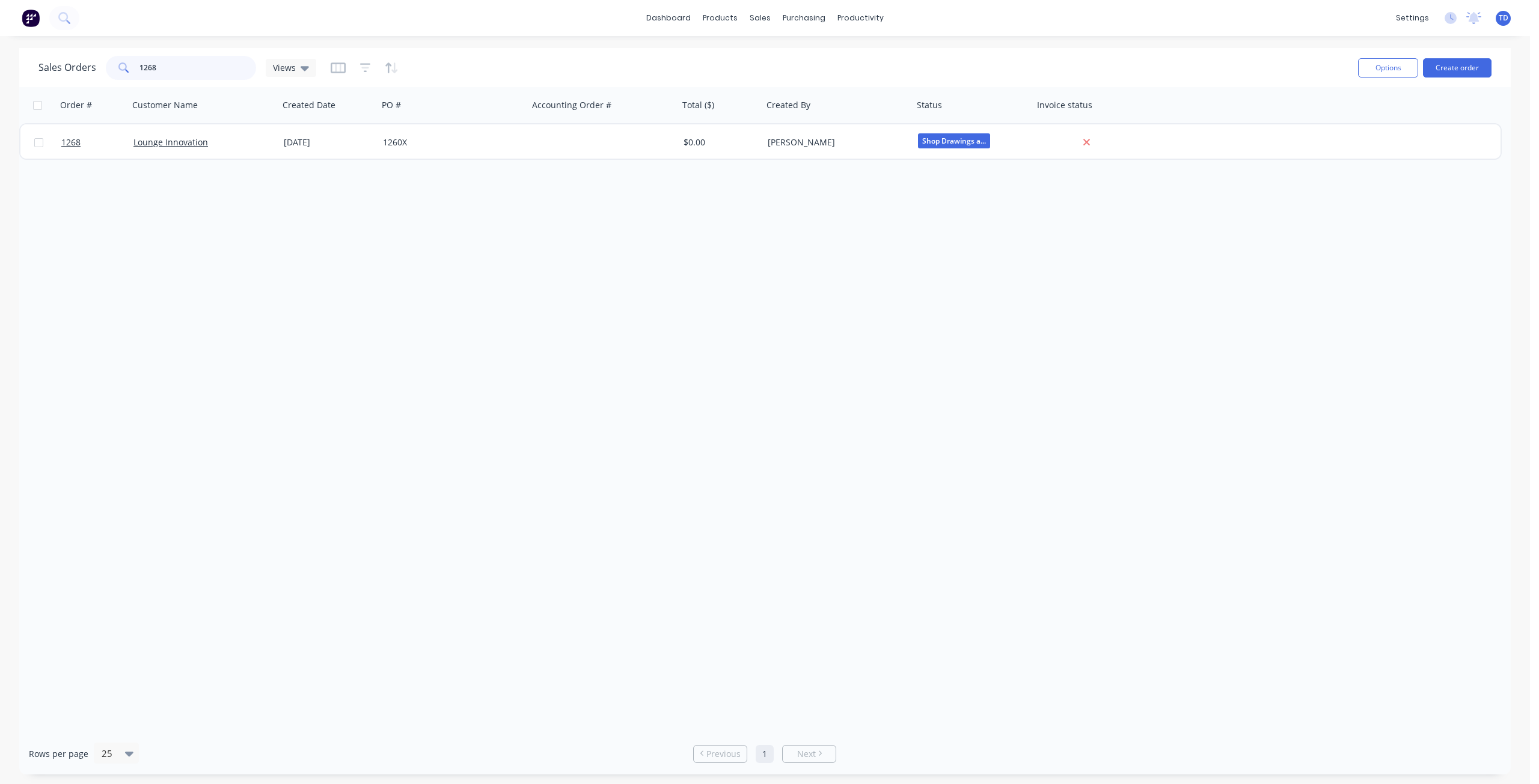
click at [169, 66] on input "1268" at bounding box center [198, 67] width 117 height 24
click at [347, 358] on div "Order # Customer Name Created Date PO # Accounting Order # Total ($) Created By…" at bounding box center [765, 410] width 1491 height 646
drag, startPoint x: 166, startPoint y: 67, endPoint x: 112, endPoint y: 67, distance: 54.0
click at [112, 67] on div "1264" at bounding box center [181, 67] width 151 height 24
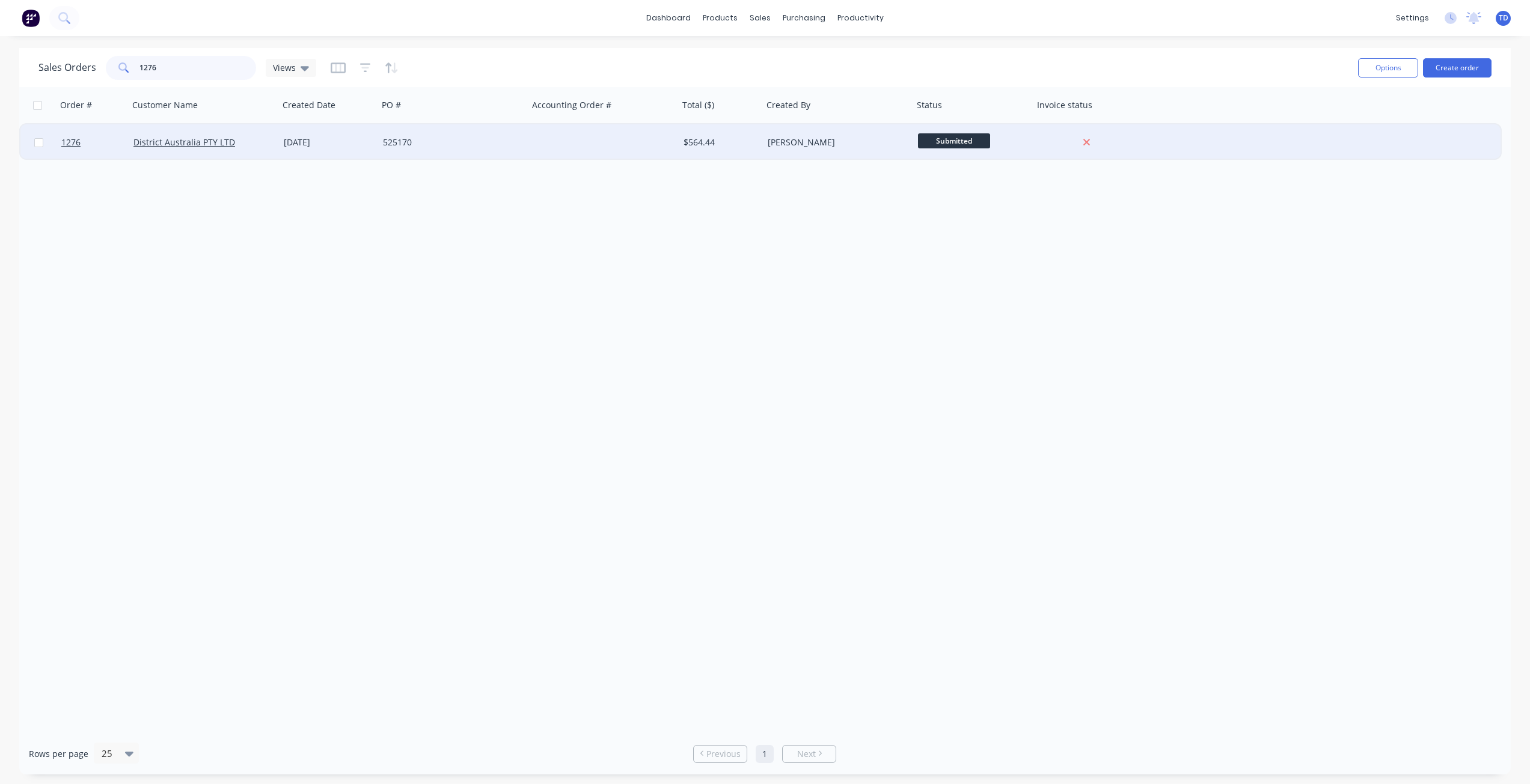
type input "1276"
click at [375, 135] on div "[DATE]" at bounding box center [328, 143] width 99 height 36
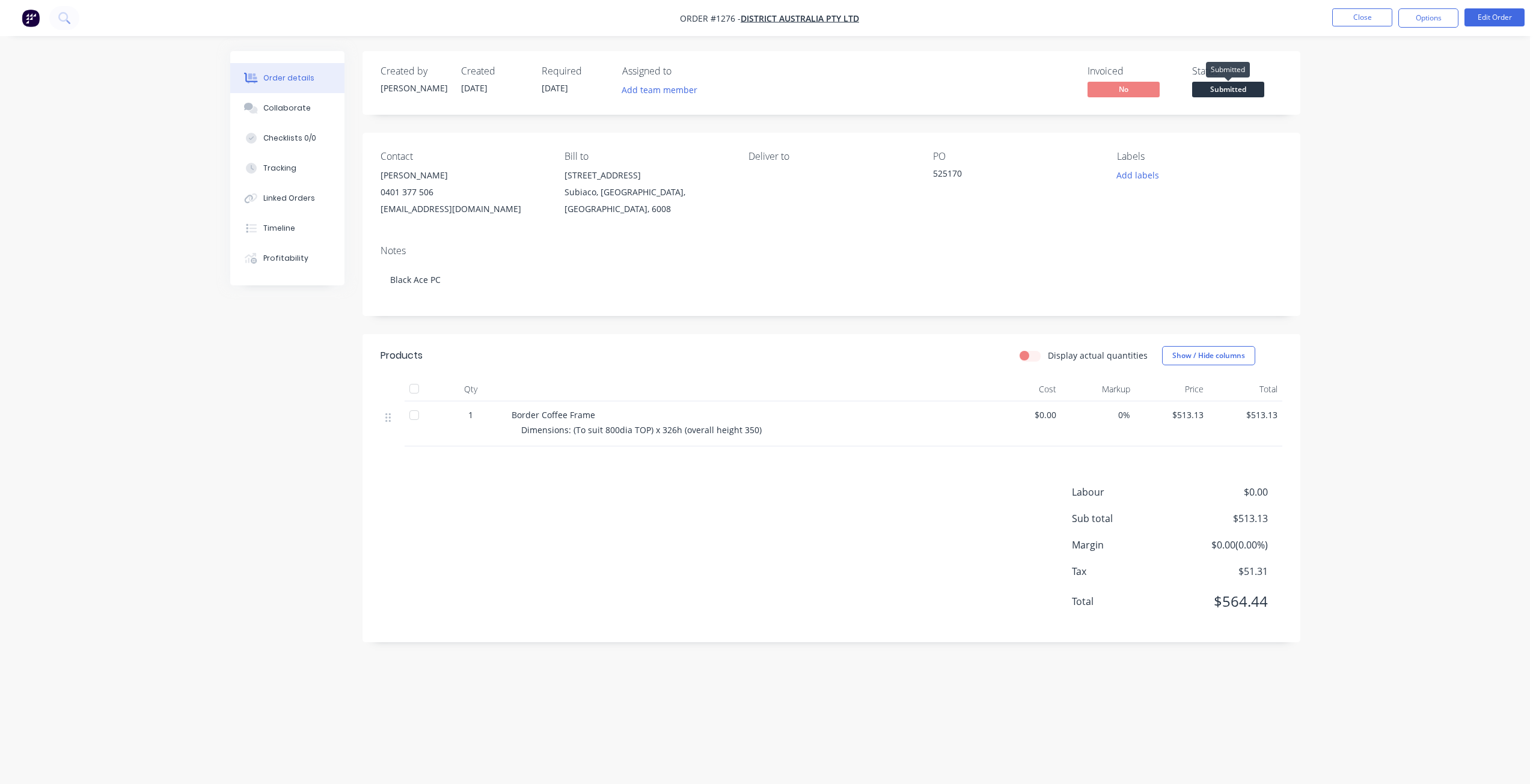
click at [1238, 89] on span "Submitted" at bounding box center [1228, 89] width 72 height 15
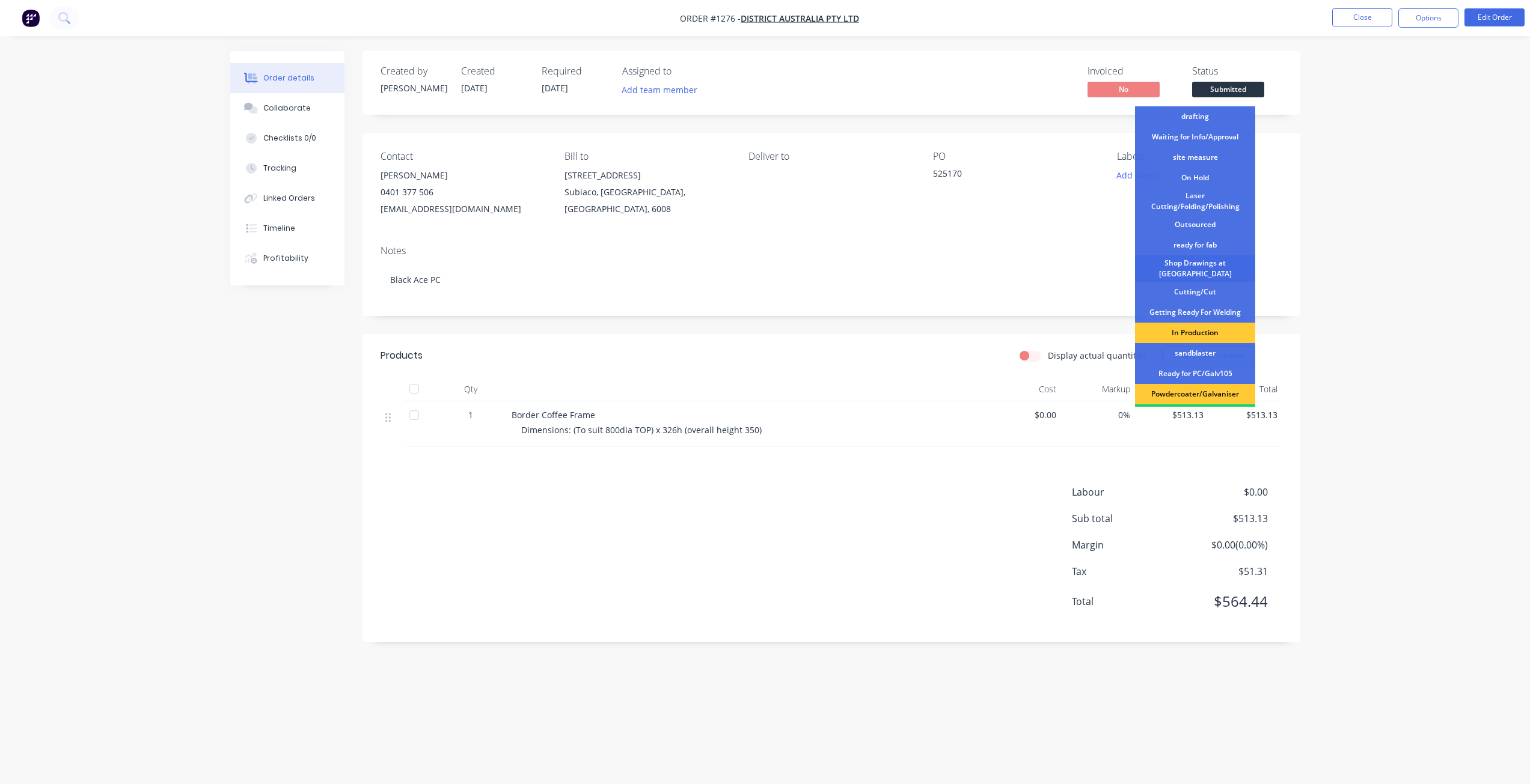
click at [1200, 269] on div "Shop Drawings at [GEOGRAPHIC_DATA]" at bounding box center [1194, 269] width 120 height 27
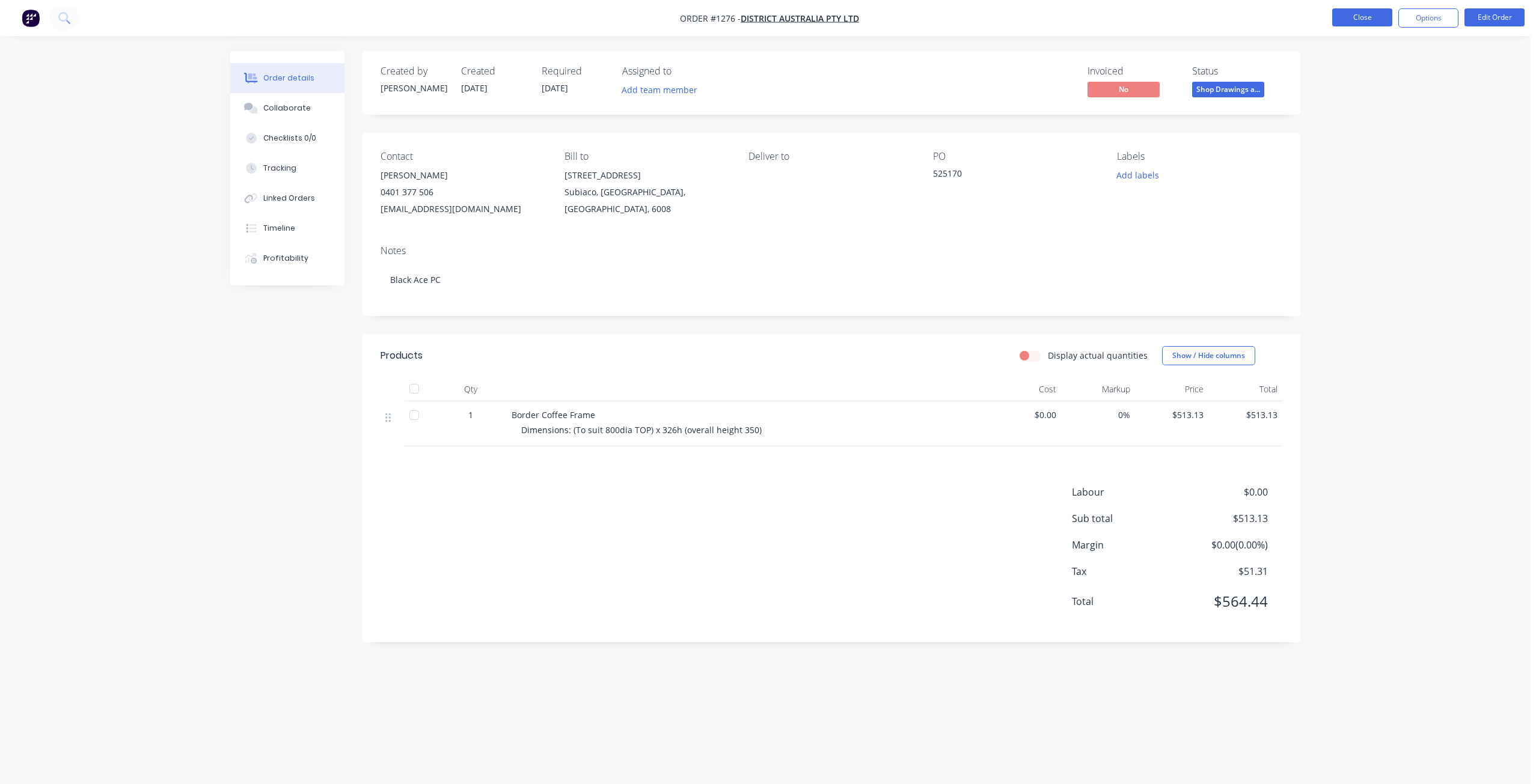
click at [1367, 14] on button "Close" at bounding box center [1362, 17] width 60 height 18
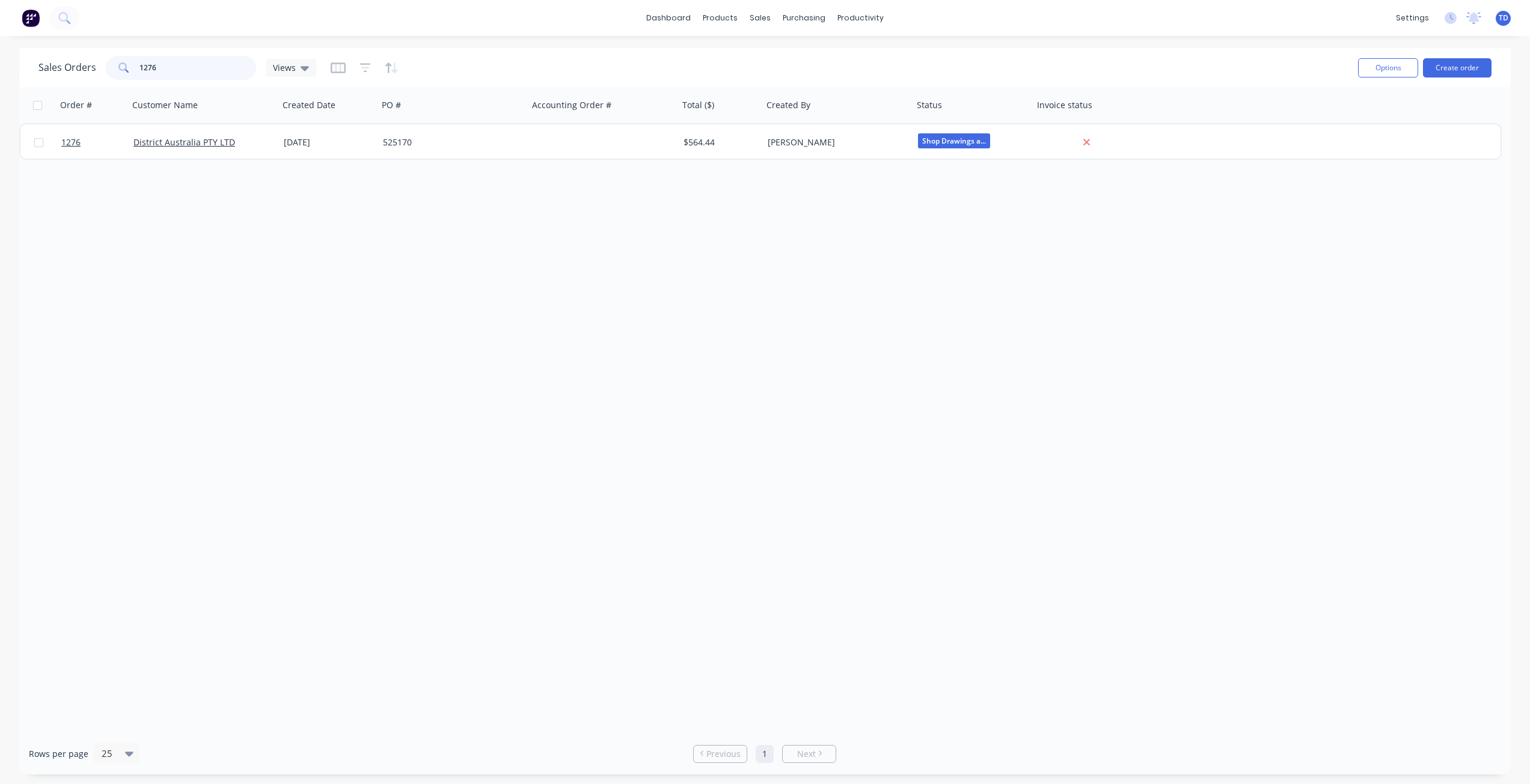
drag, startPoint x: 161, startPoint y: 64, endPoint x: 147, endPoint y: 60, distance: 14.6
click at [147, 60] on input "1276" at bounding box center [198, 67] width 117 height 24
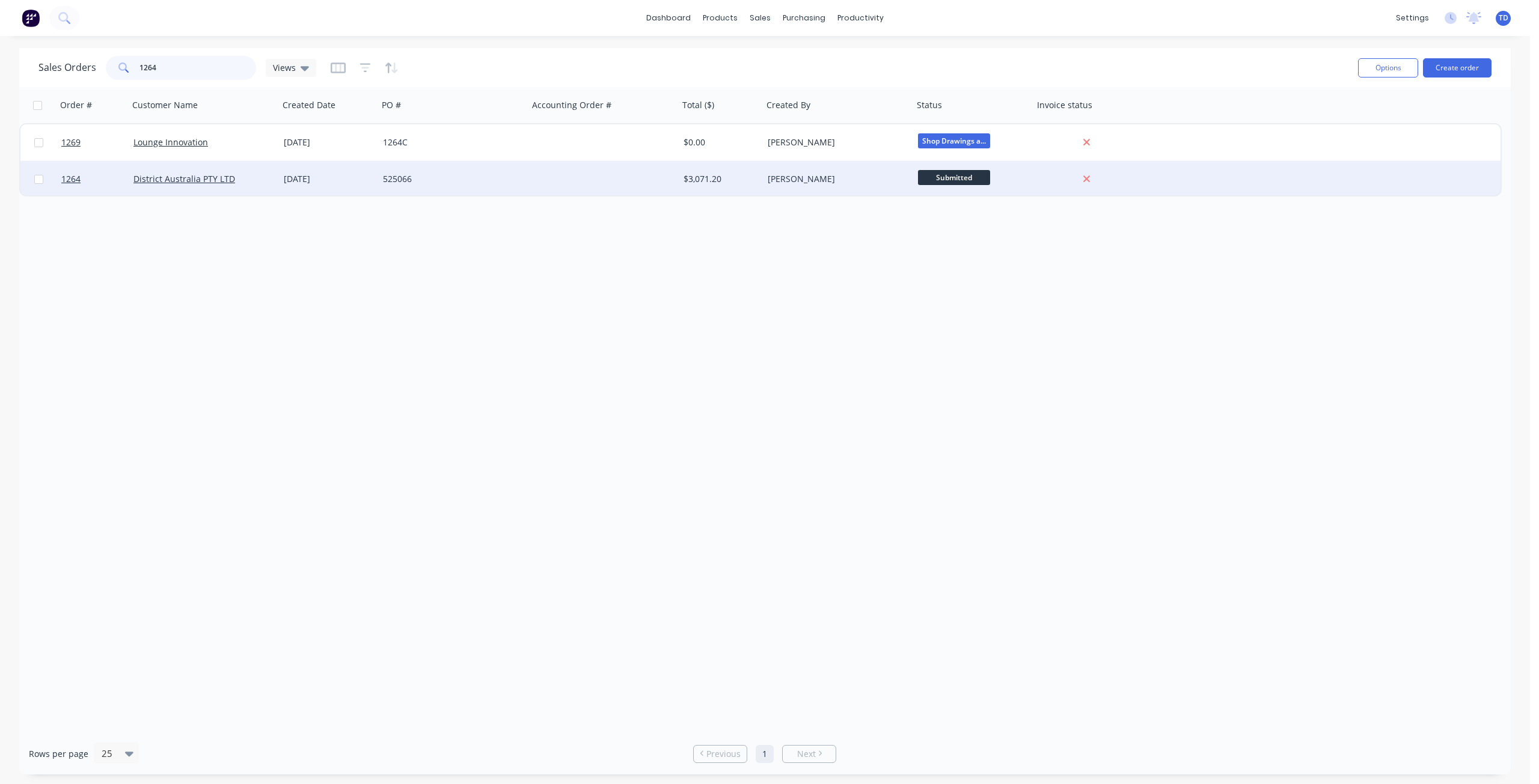
type input "1264"
click at [441, 184] on div "525066" at bounding box center [449, 179] width 133 height 12
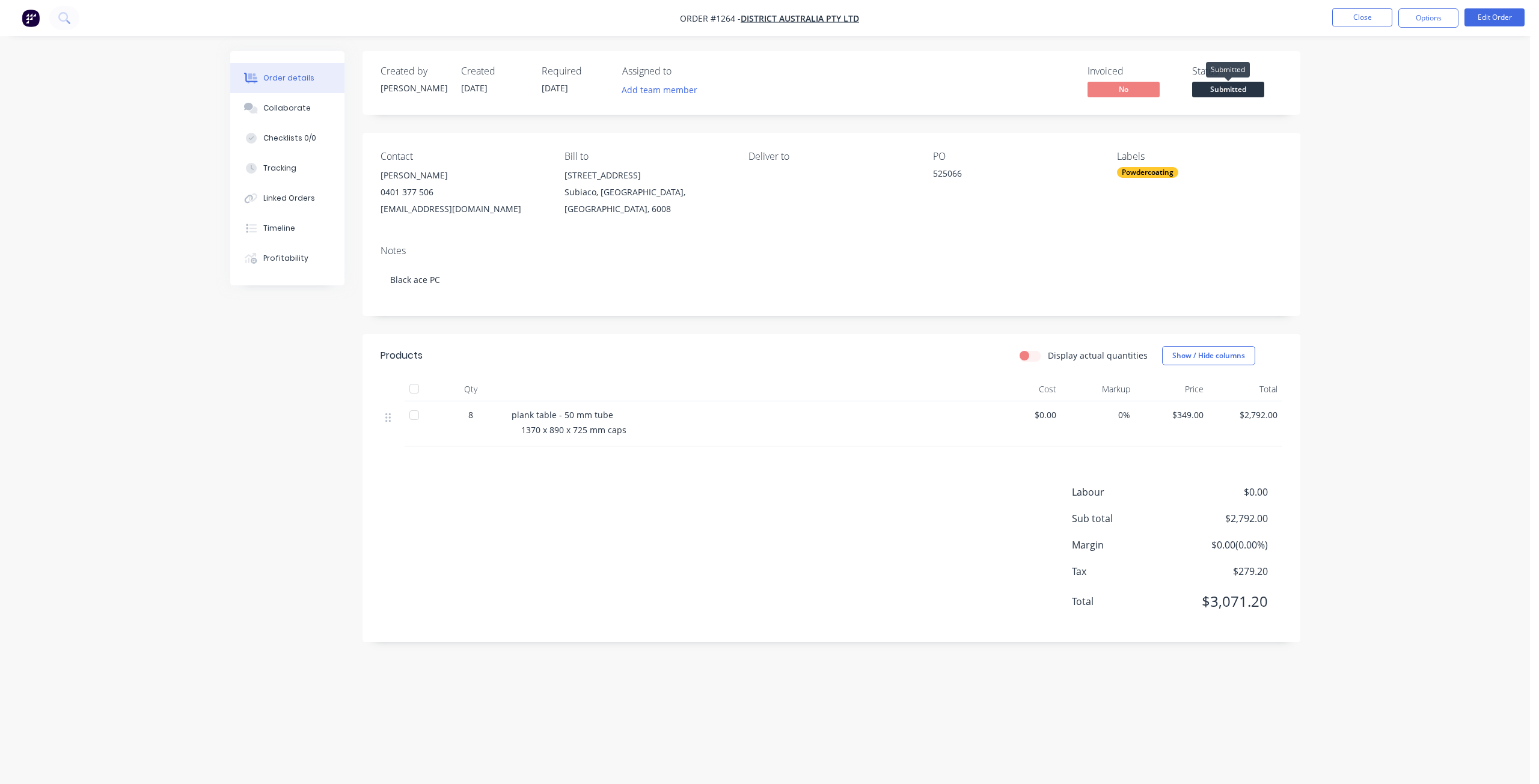
click at [1217, 89] on span "Submitted" at bounding box center [1228, 89] width 72 height 15
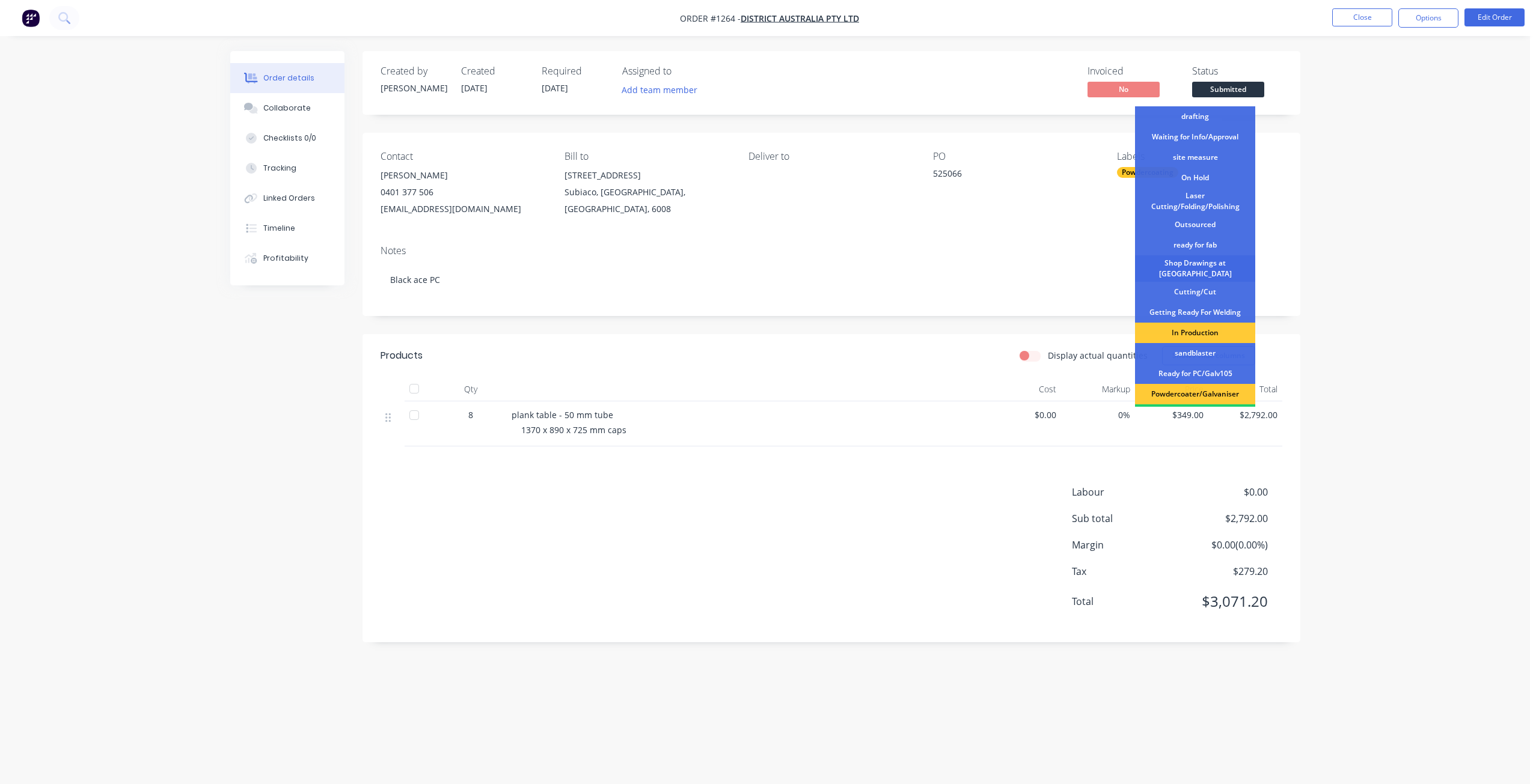
click at [1201, 264] on div "Shop Drawings at [GEOGRAPHIC_DATA]" at bounding box center [1194, 269] width 120 height 27
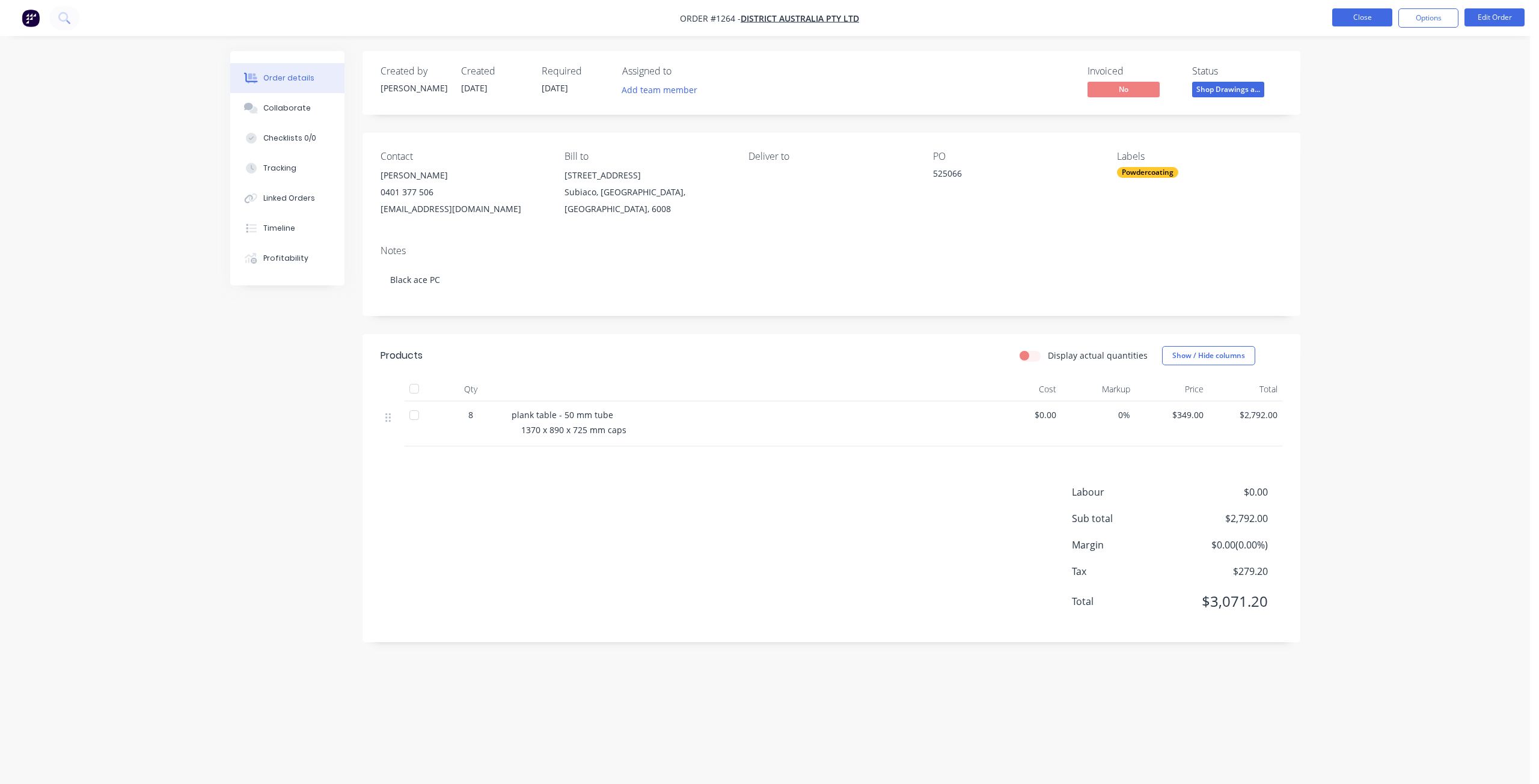
click at [1356, 19] on button "Close" at bounding box center [1362, 17] width 60 height 18
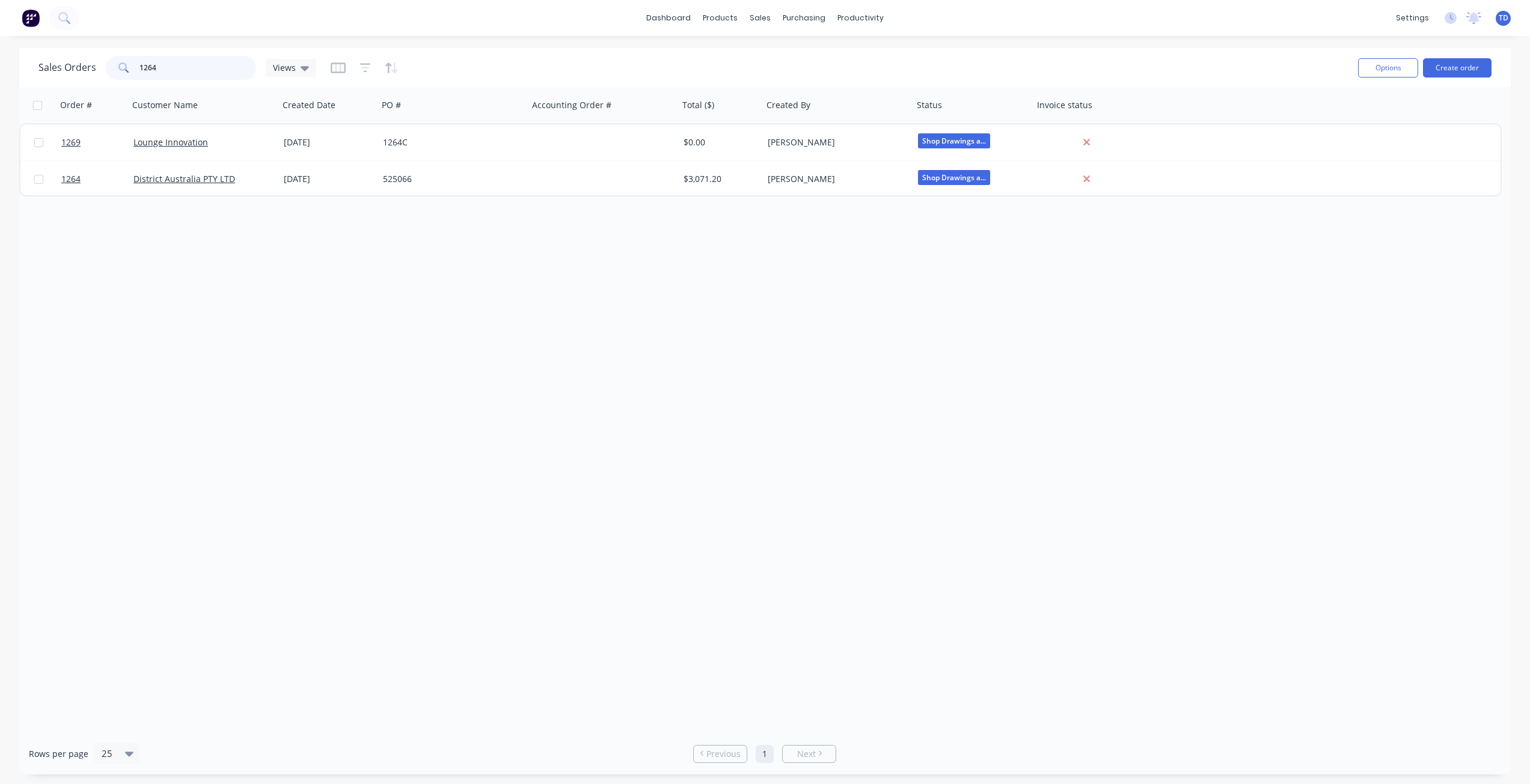
click at [168, 59] on input "1264" at bounding box center [198, 67] width 117 height 24
type input "1263"
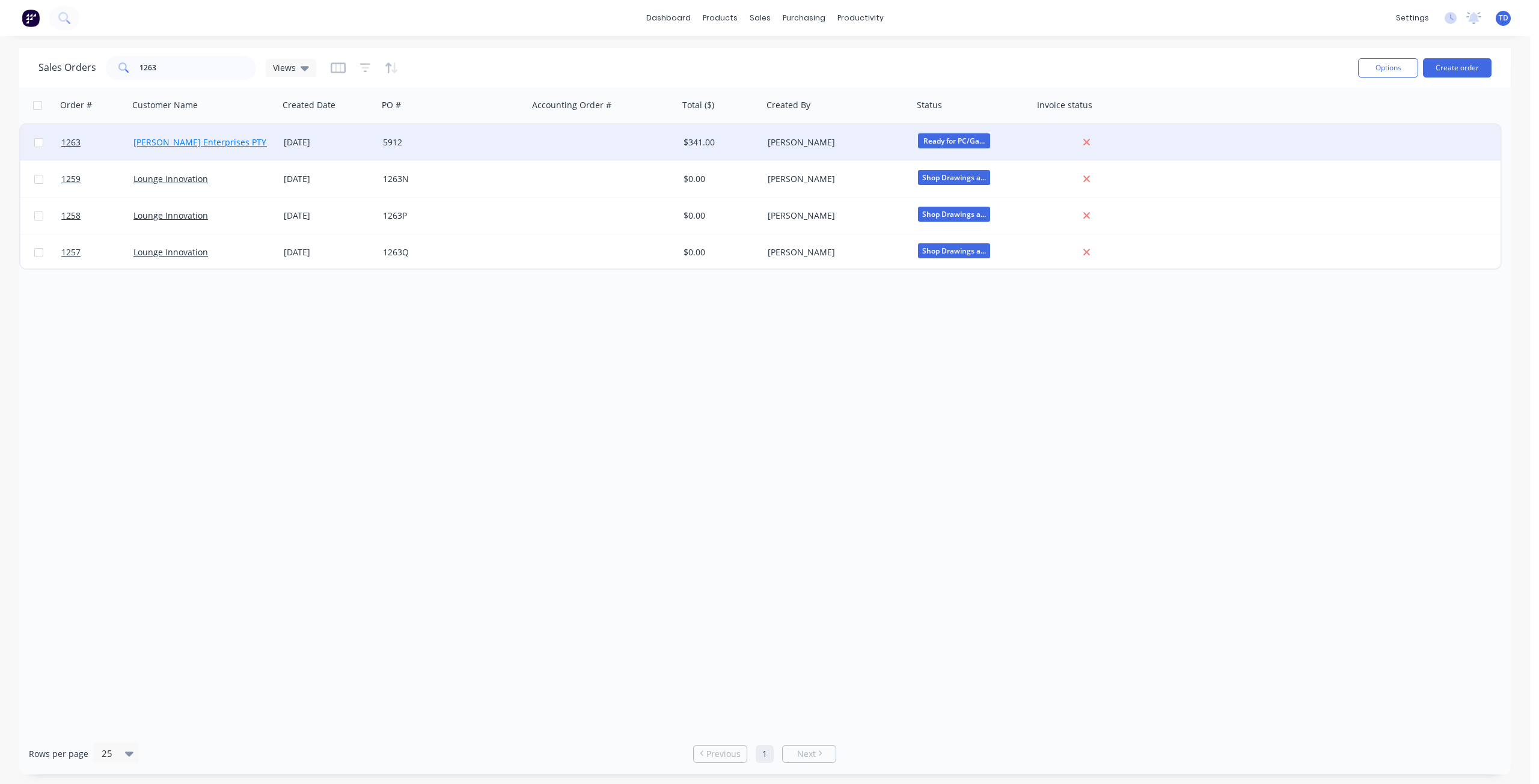
click at [197, 144] on link "[PERSON_NAME] Enterprises PTY LTD" at bounding box center [209, 142] width 151 height 12
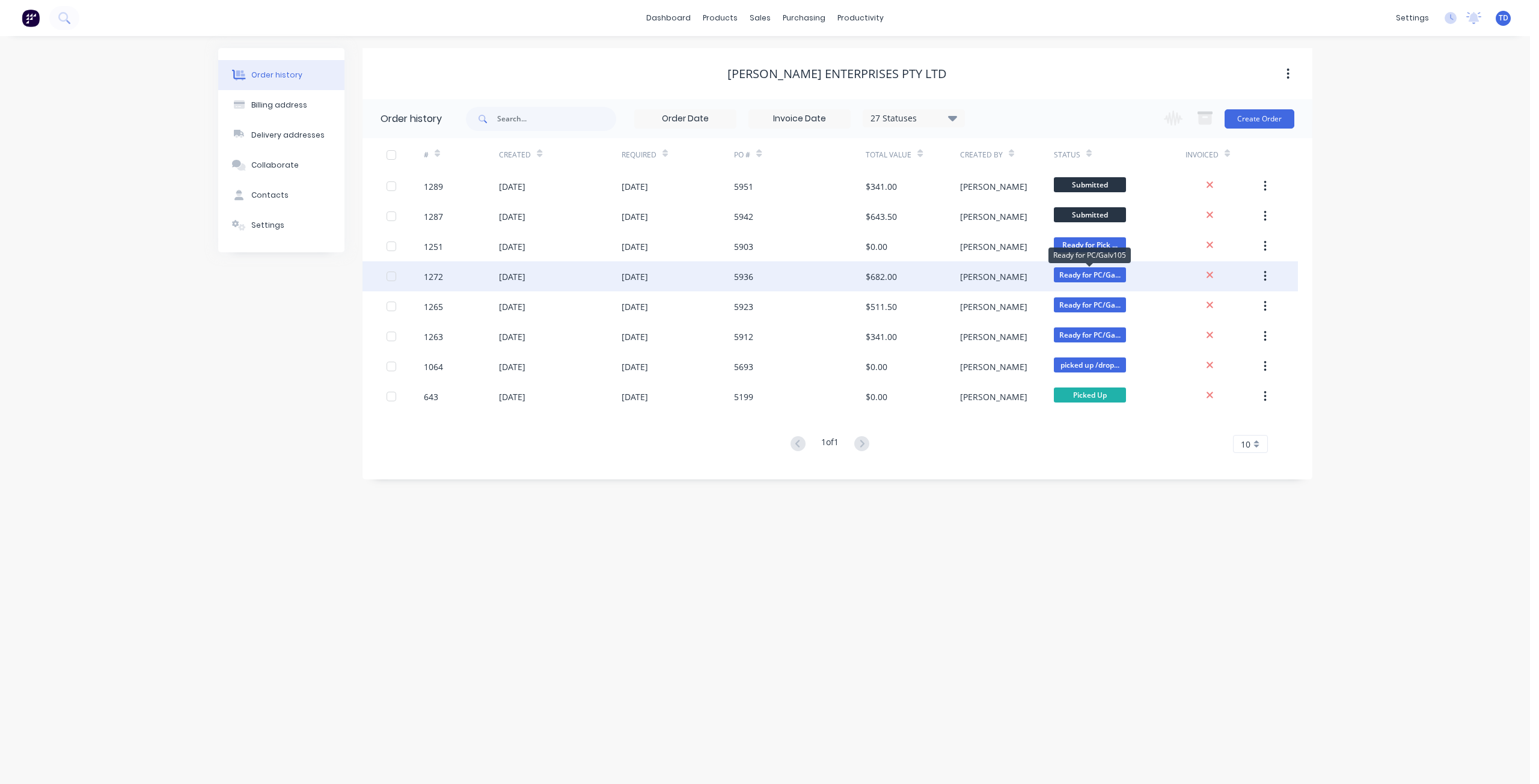
click at [1086, 278] on span "Ready for PC/Ga..." at bounding box center [1090, 274] width 72 height 15
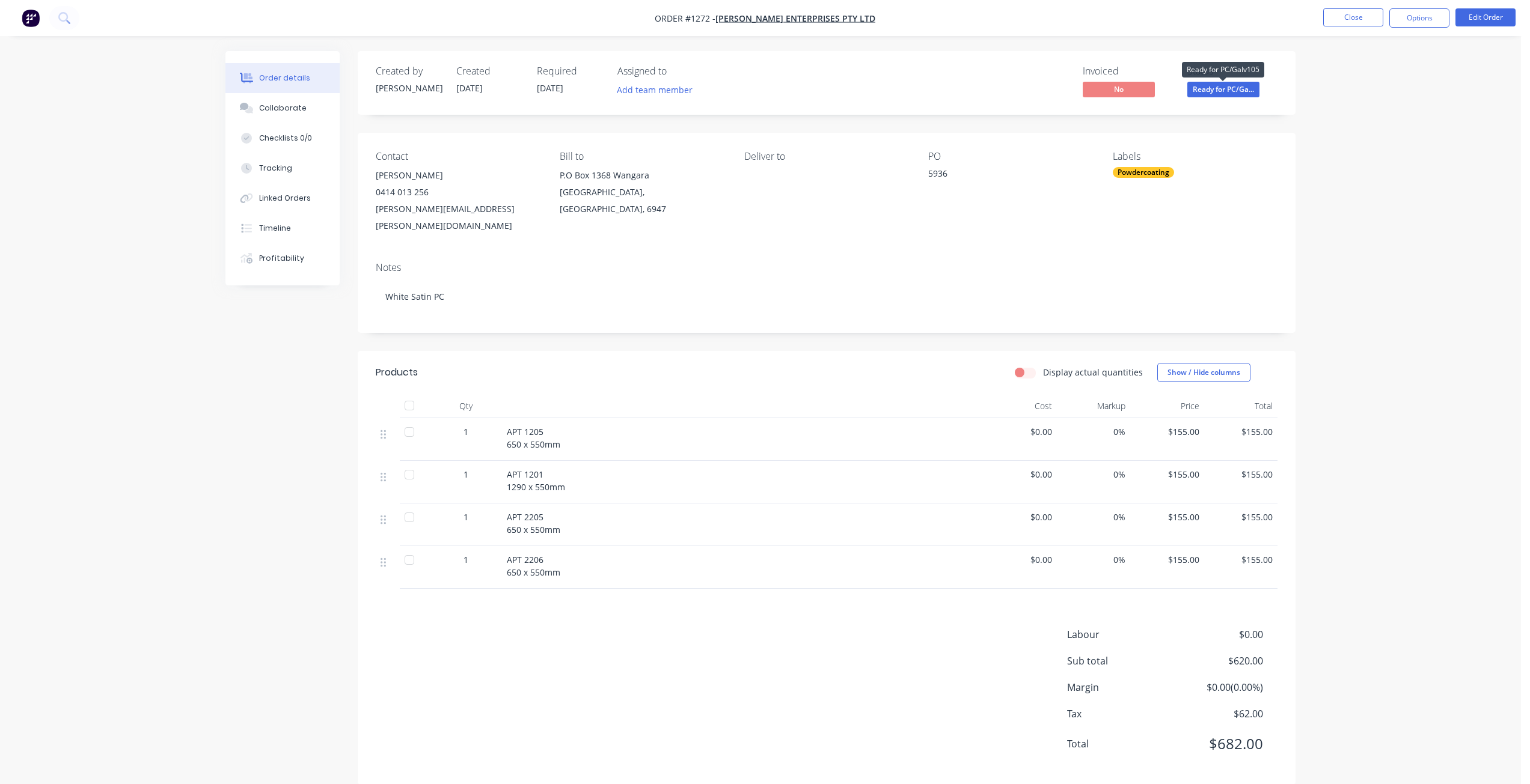
drag, startPoint x: 1227, startPoint y: 85, endPoint x: 1225, endPoint y: 96, distance: 11.2
click at [1227, 85] on span "Ready for PC/Ga..." at bounding box center [1223, 89] width 72 height 15
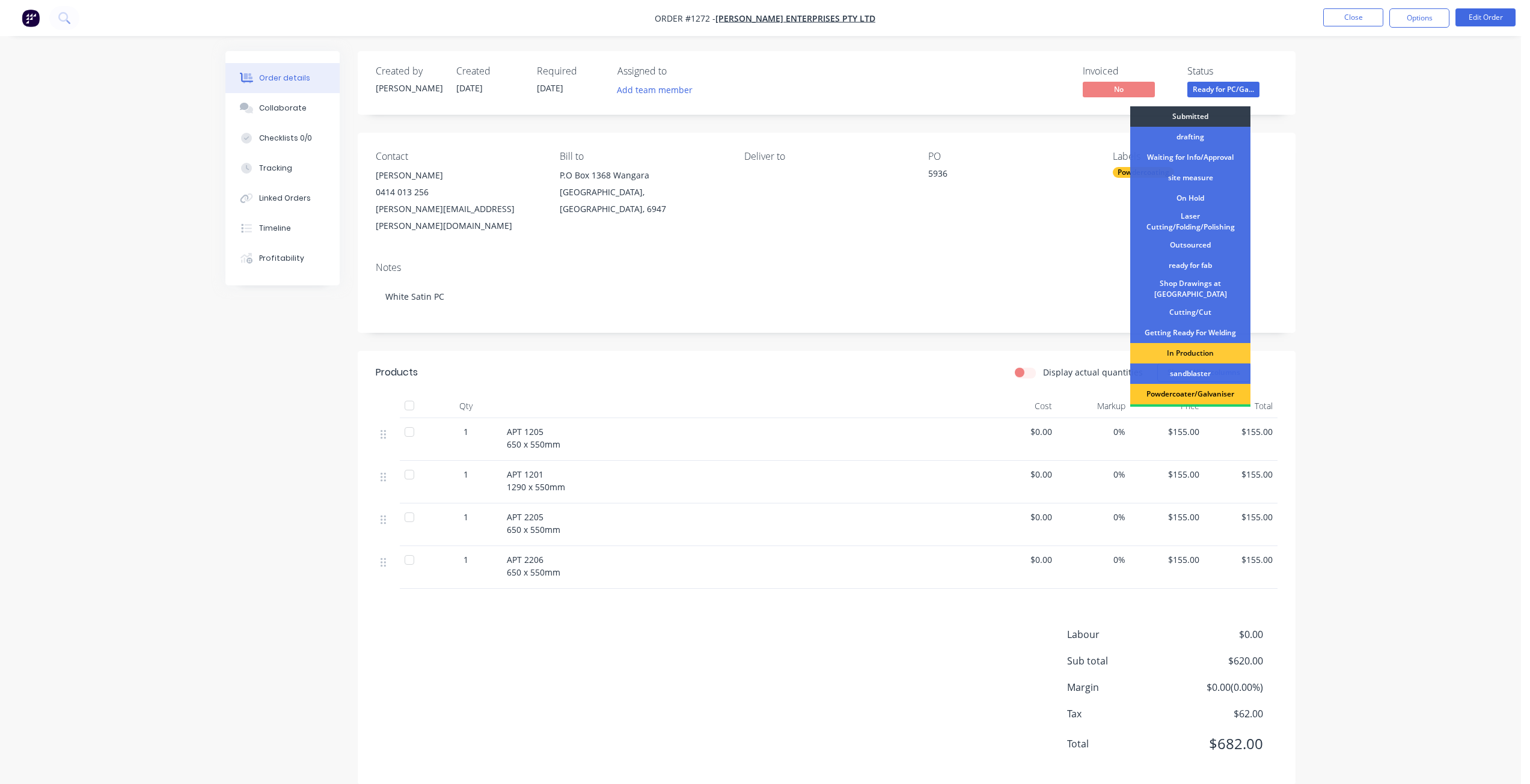
click at [1190, 387] on div "Powdercoater/Galvaniser" at bounding box center [1190, 394] width 120 height 20
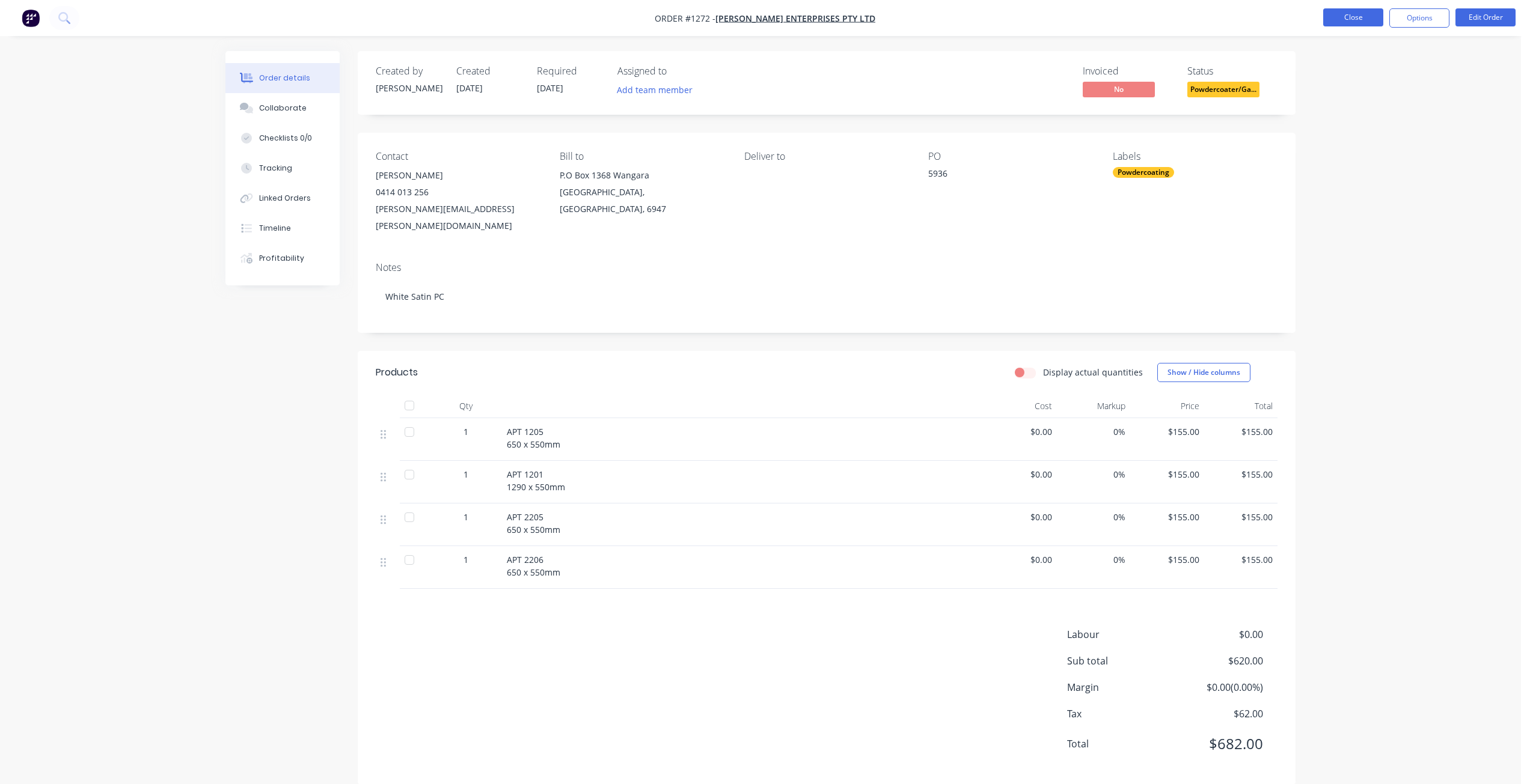
click at [1346, 16] on button "Close" at bounding box center [1353, 17] width 60 height 18
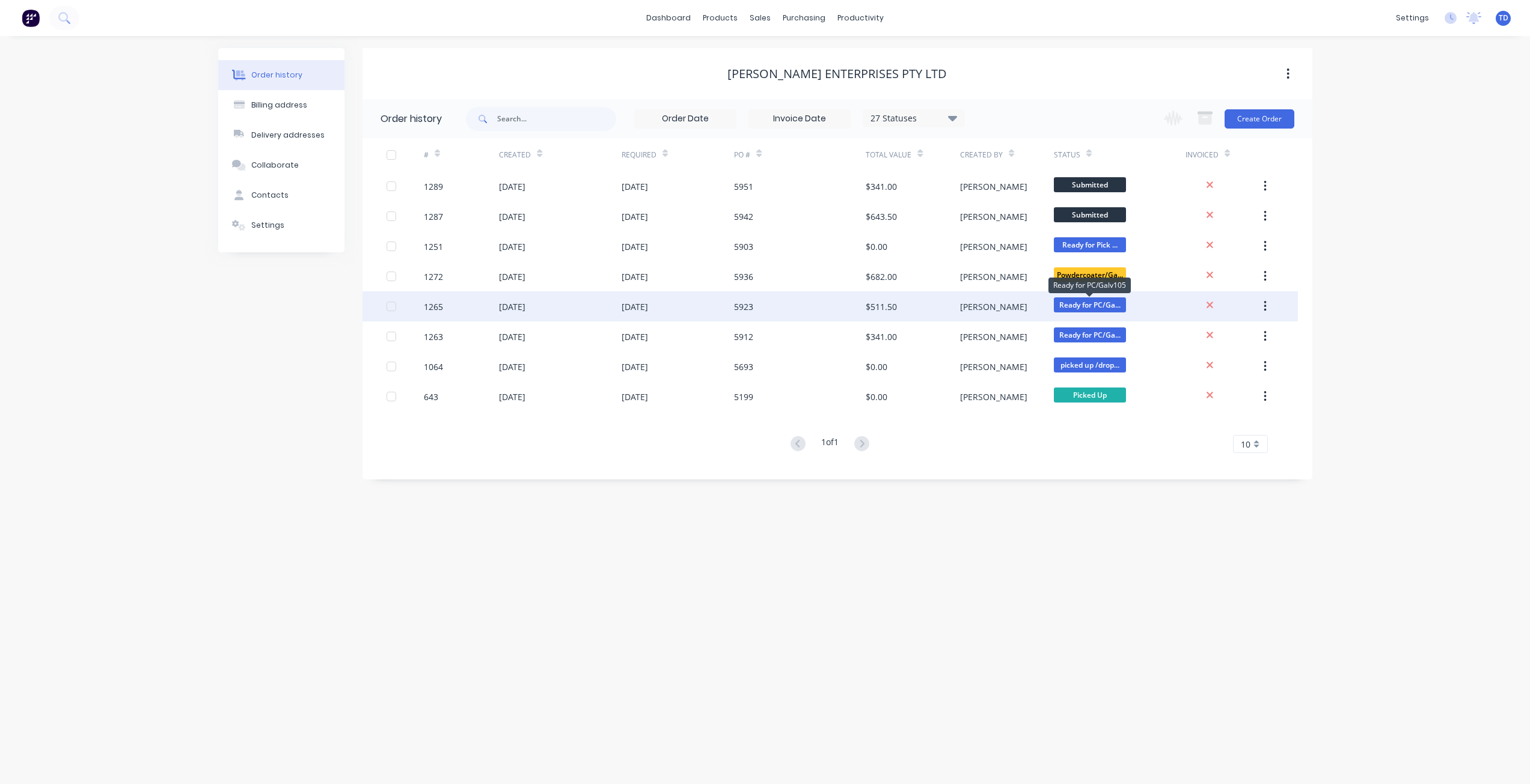
click at [1089, 305] on span "Ready for PC/Ga..." at bounding box center [1090, 304] width 72 height 15
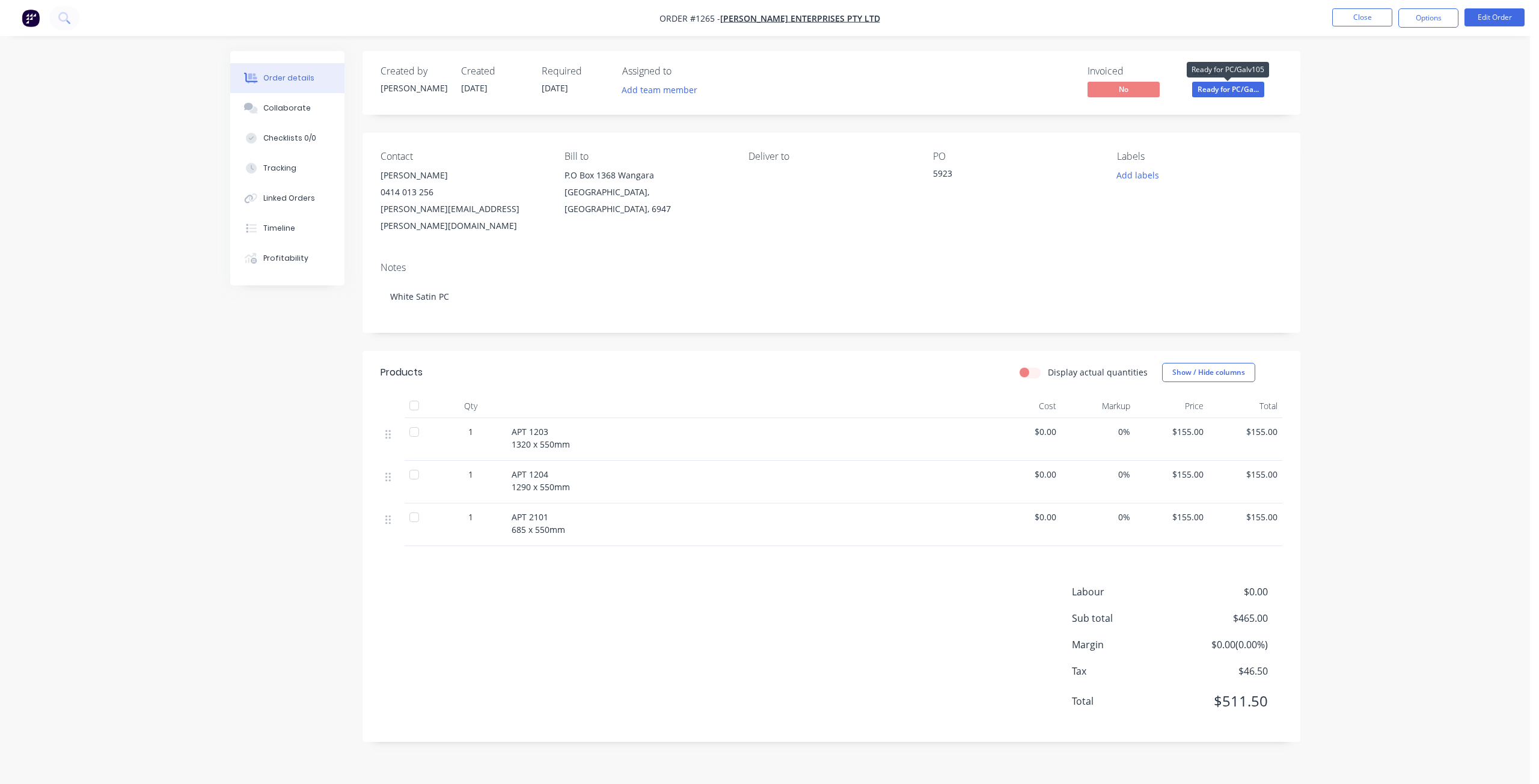
click at [1255, 89] on span "Ready for PC/Ga..." at bounding box center [1228, 89] width 72 height 15
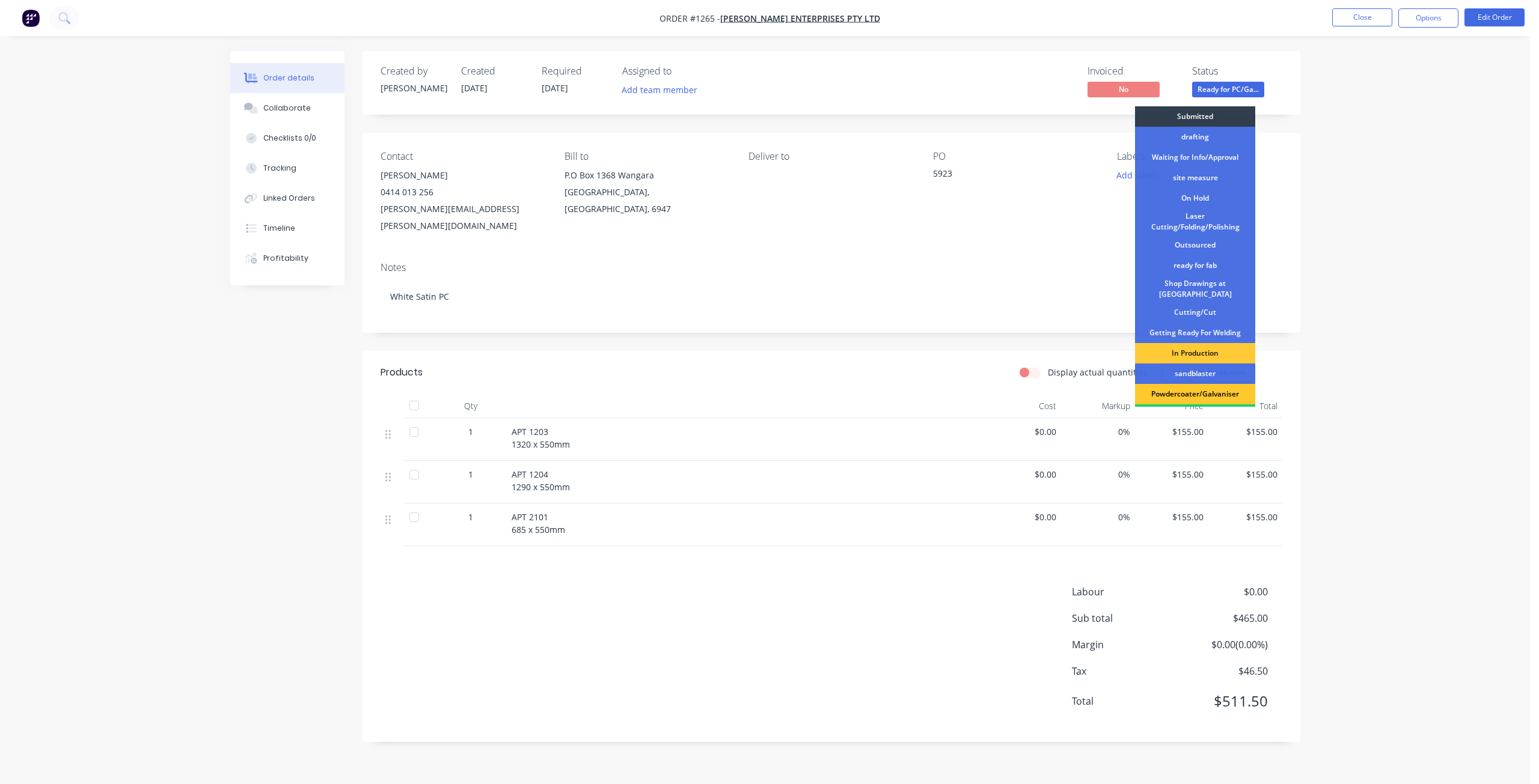
click at [1201, 391] on div "Powdercoater/Galvaniser" at bounding box center [1194, 394] width 120 height 20
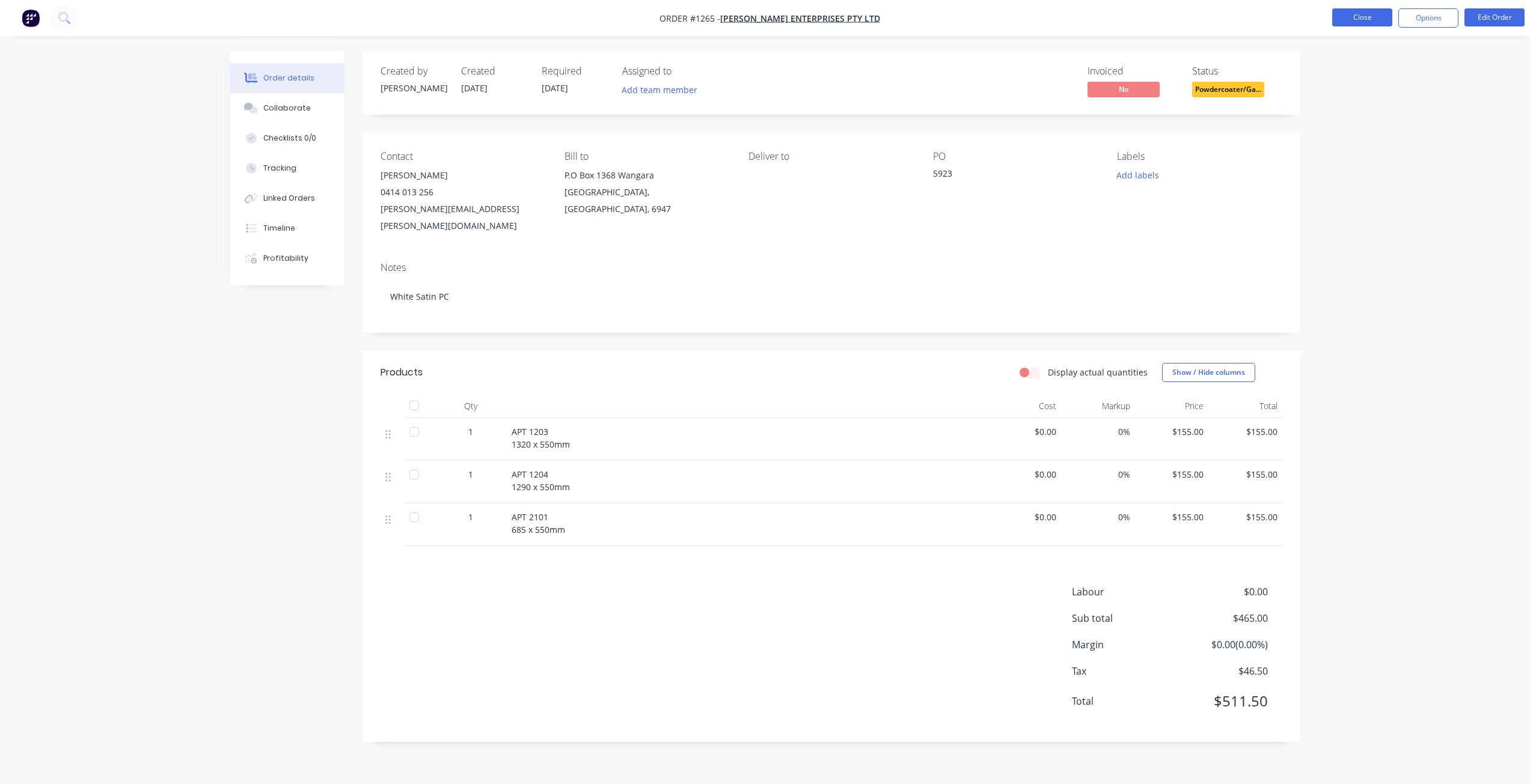
click at [1356, 19] on button "Close" at bounding box center [1362, 17] width 60 height 18
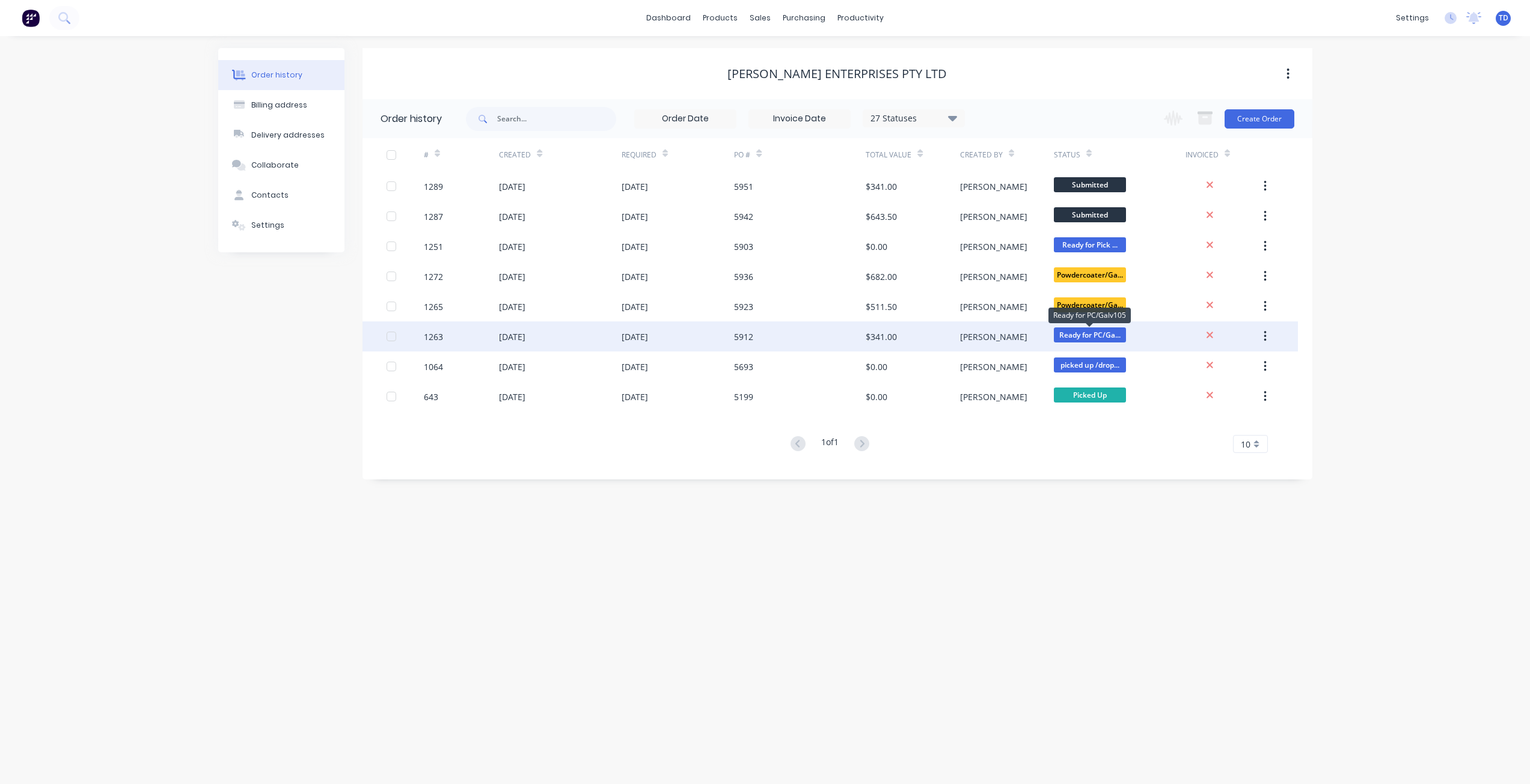
click at [1083, 338] on span "Ready for PC/Ga..." at bounding box center [1090, 335] width 72 height 15
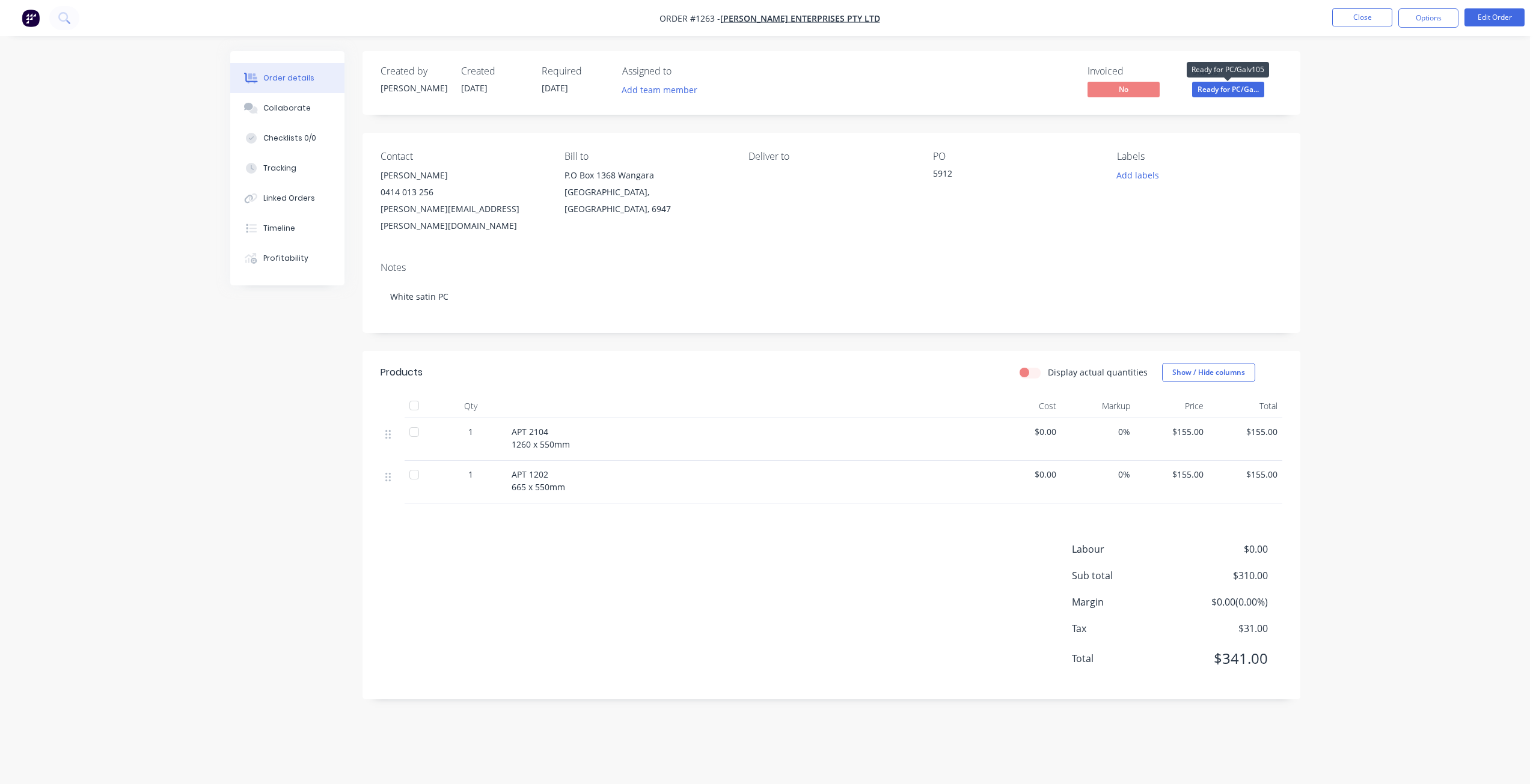
click at [1222, 89] on span "Ready for PC/Ga..." at bounding box center [1228, 89] width 72 height 15
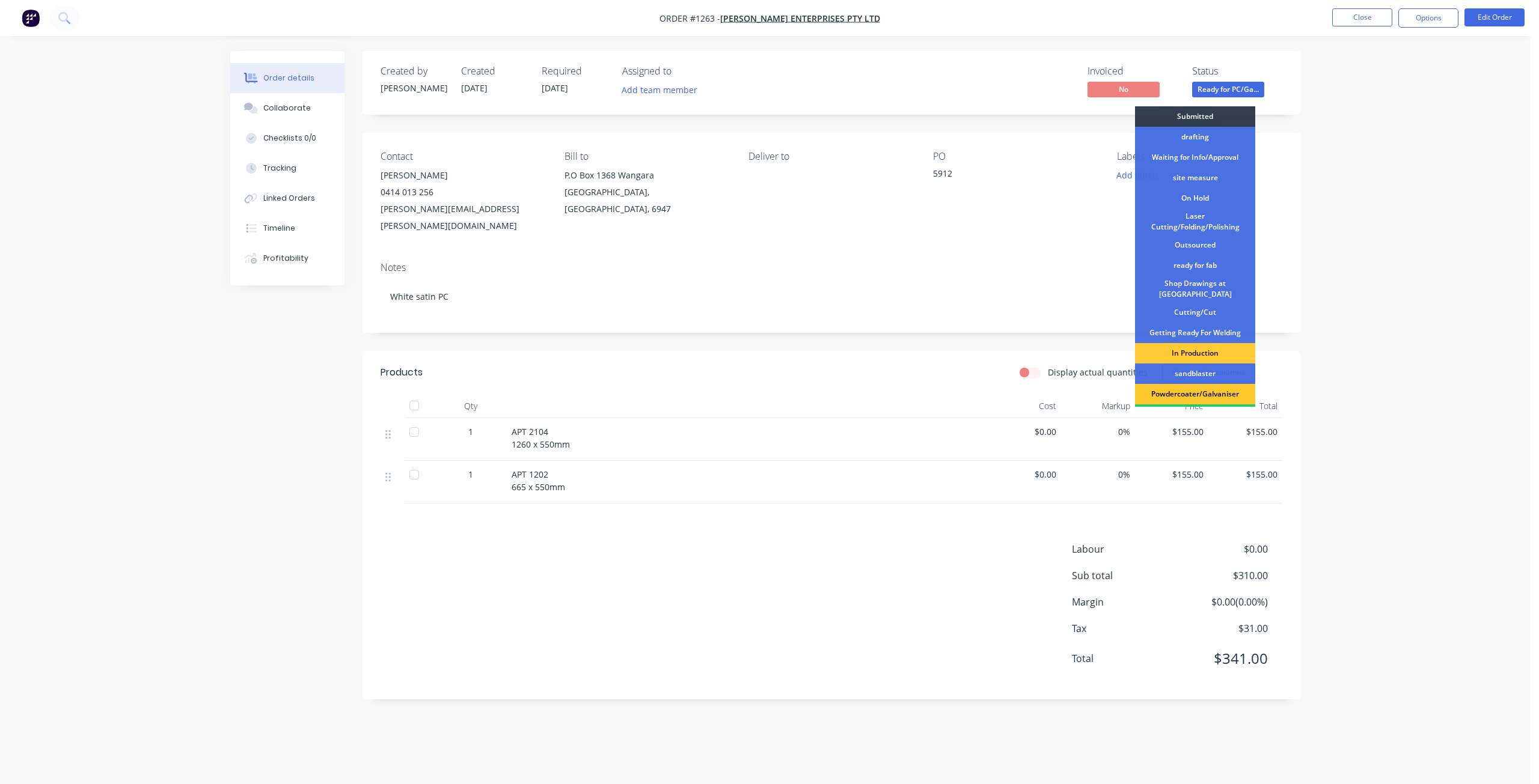
click at [1202, 393] on div "Powdercoater/Galvaniser" at bounding box center [1194, 394] width 120 height 20
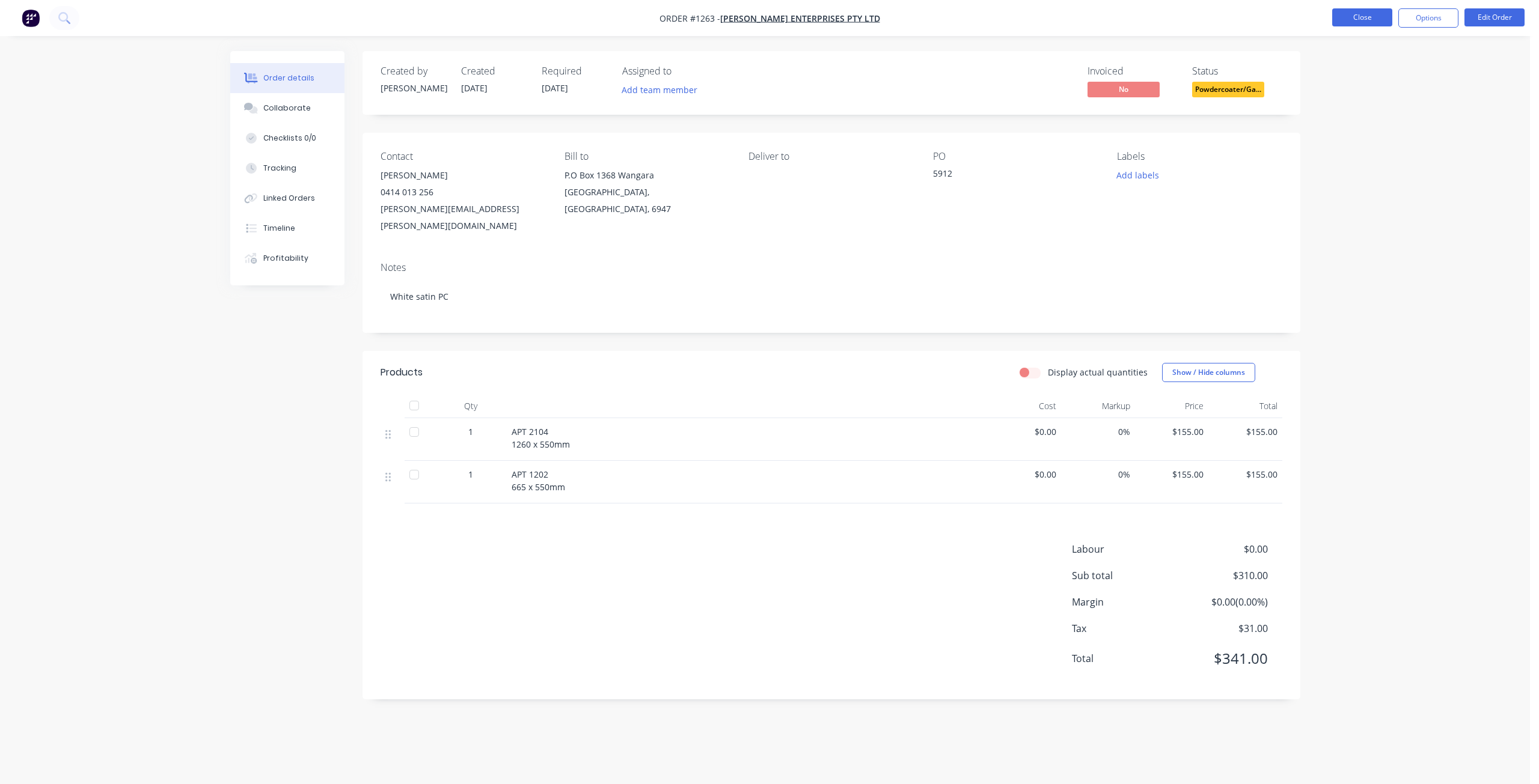
click at [1356, 23] on button "Close" at bounding box center [1362, 17] width 60 height 18
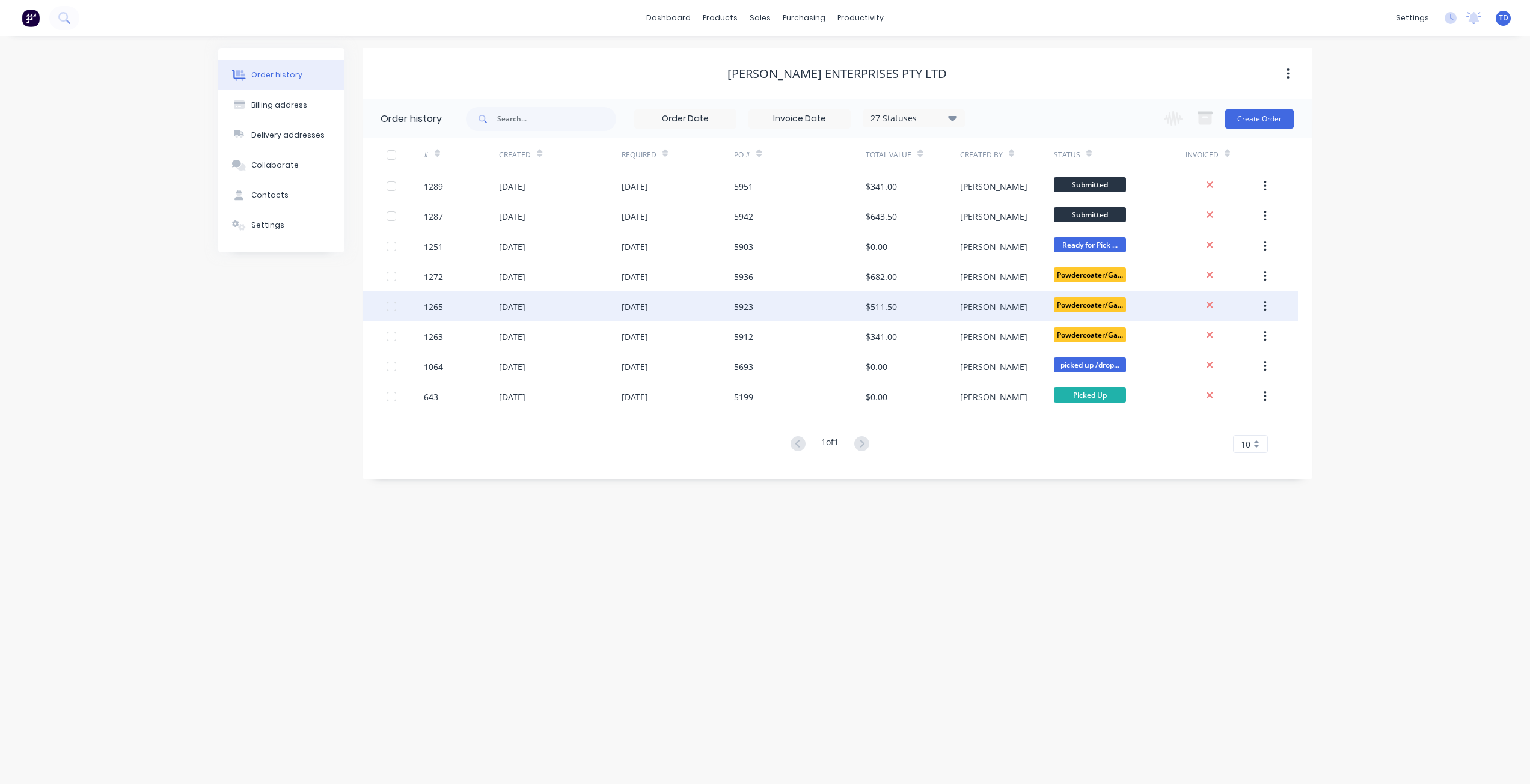
click at [804, 293] on div "5923" at bounding box center [800, 307] width 132 height 30
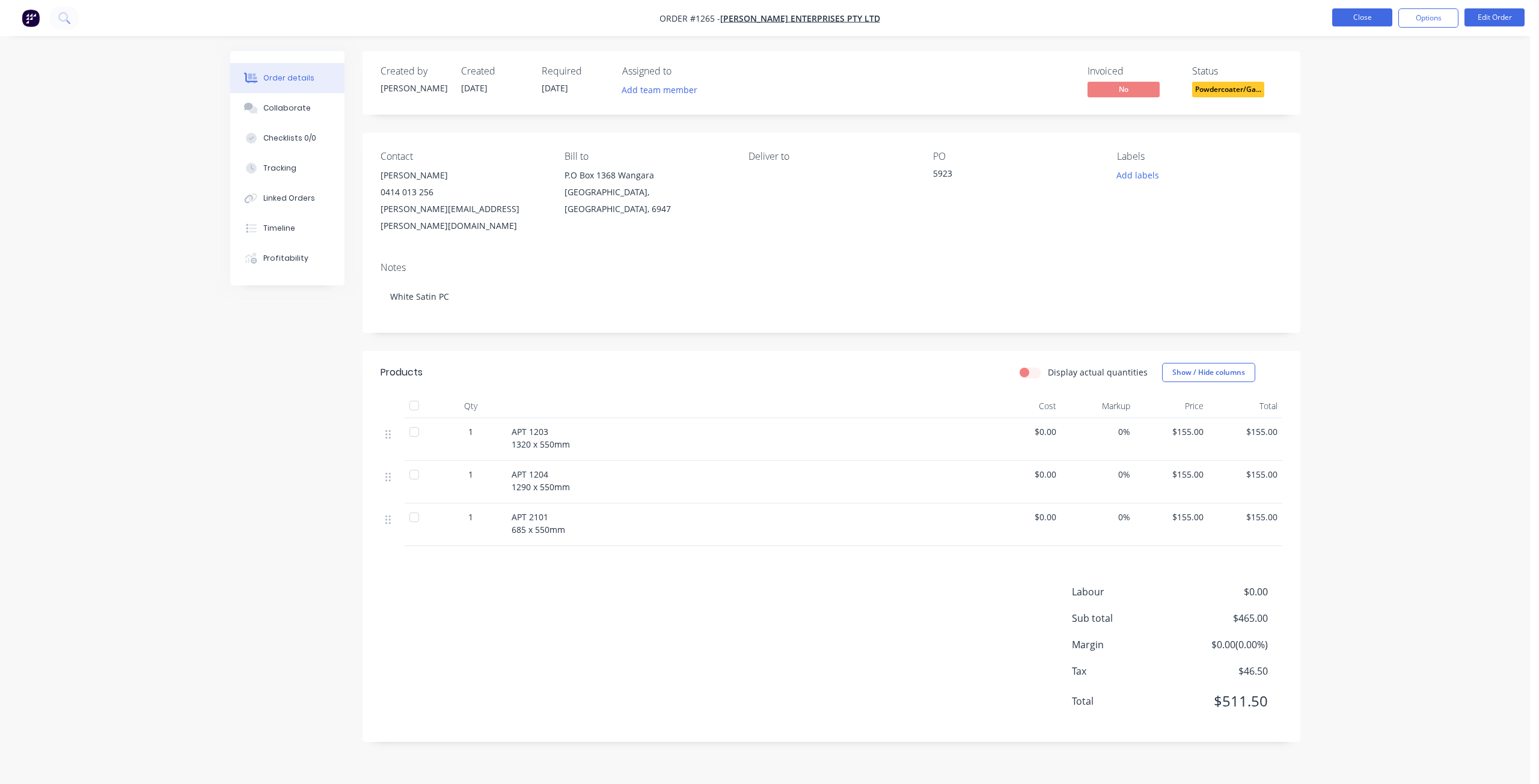
click at [1359, 14] on button "Close" at bounding box center [1362, 17] width 60 height 18
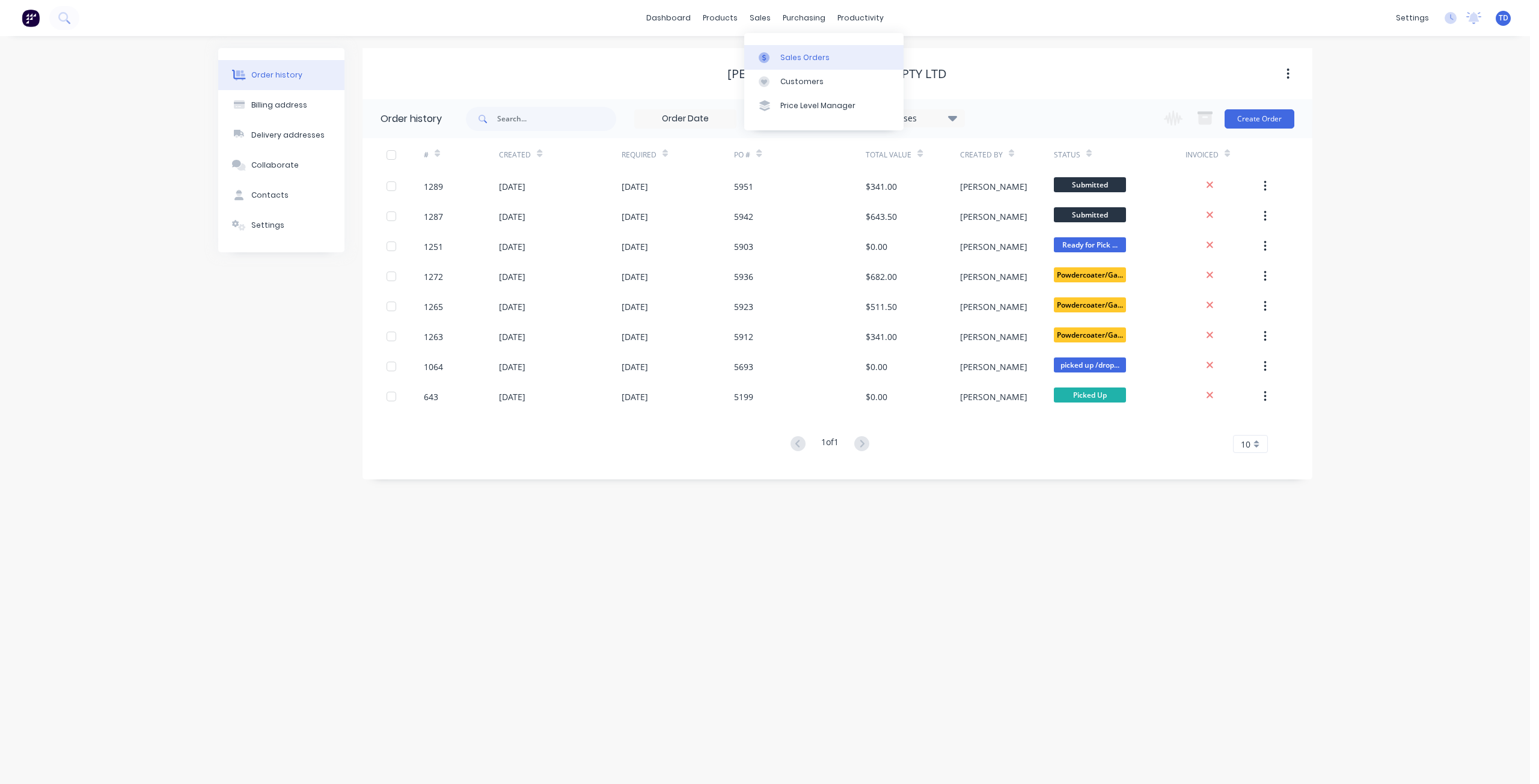
click at [789, 55] on div "Sales Orders" at bounding box center [804, 58] width 49 height 11
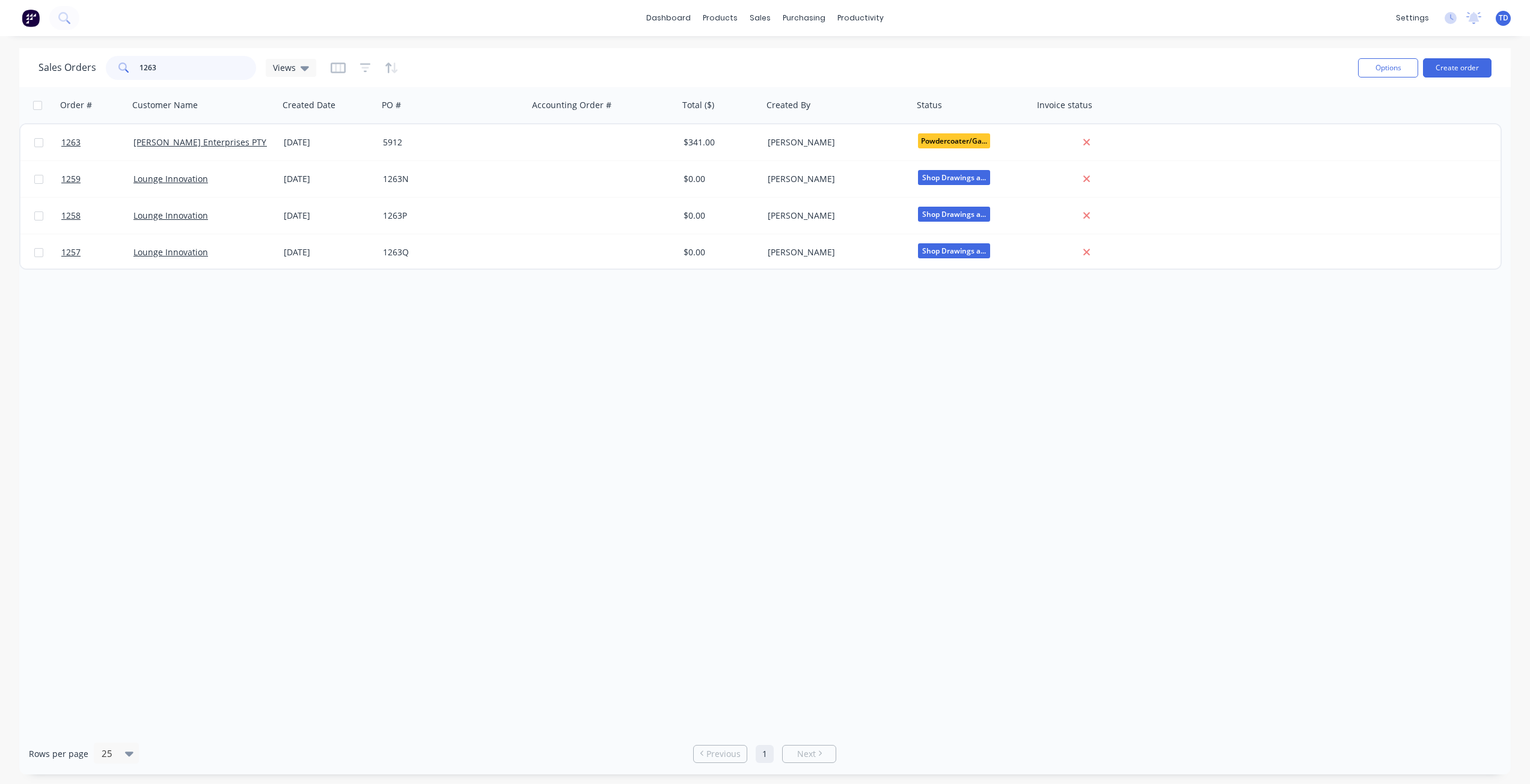
drag, startPoint x: 163, startPoint y: 63, endPoint x: 146, endPoint y: 51, distance: 20.8
click at [146, 51] on div "Sales Orders 1263 Views Options Create order" at bounding box center [765, 67] width 1491 height 39
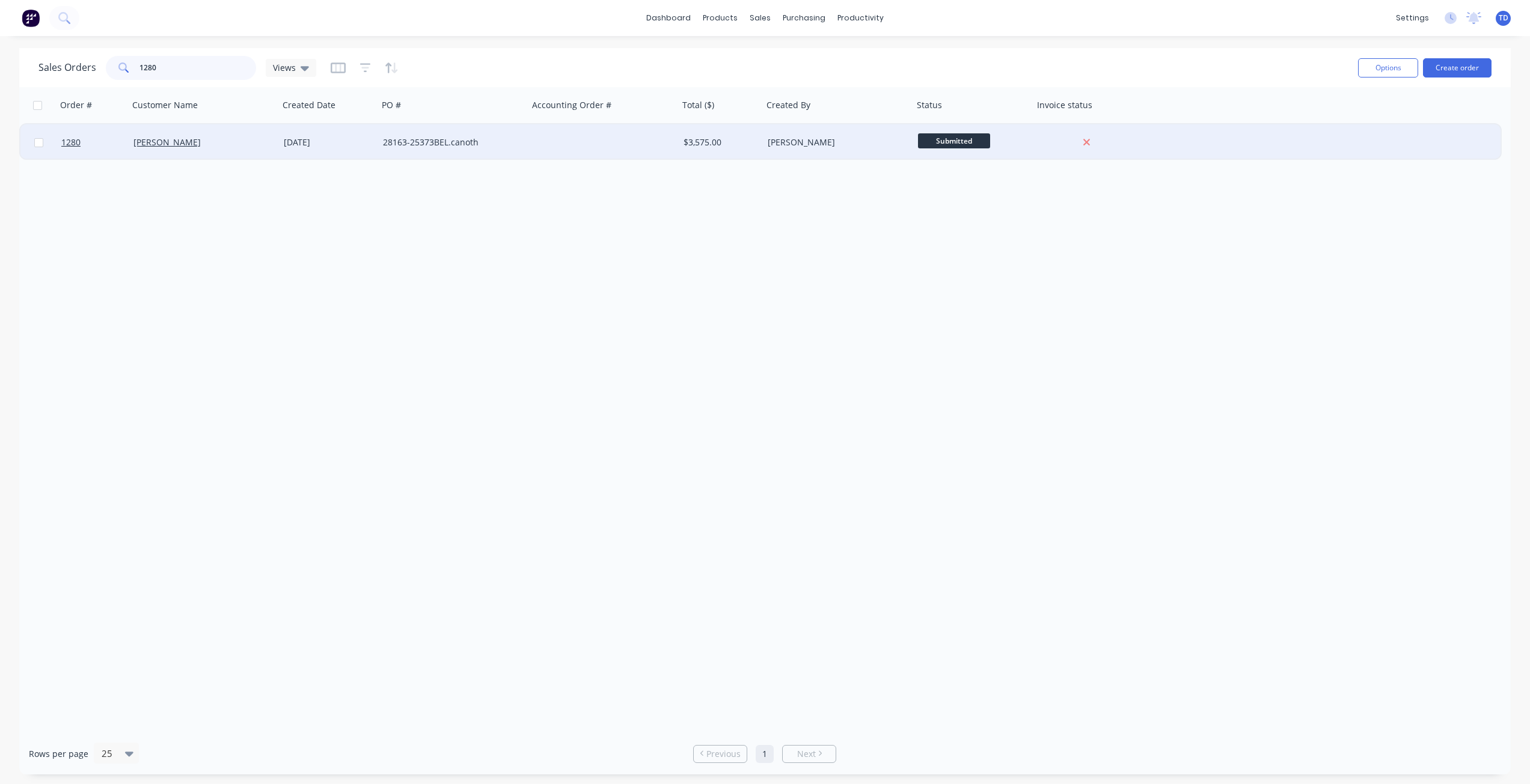
type input "1280"
click at [449, 148] on div "28163-25373BEL.canoth" at bounding box center [453, 143] width 151 height 36
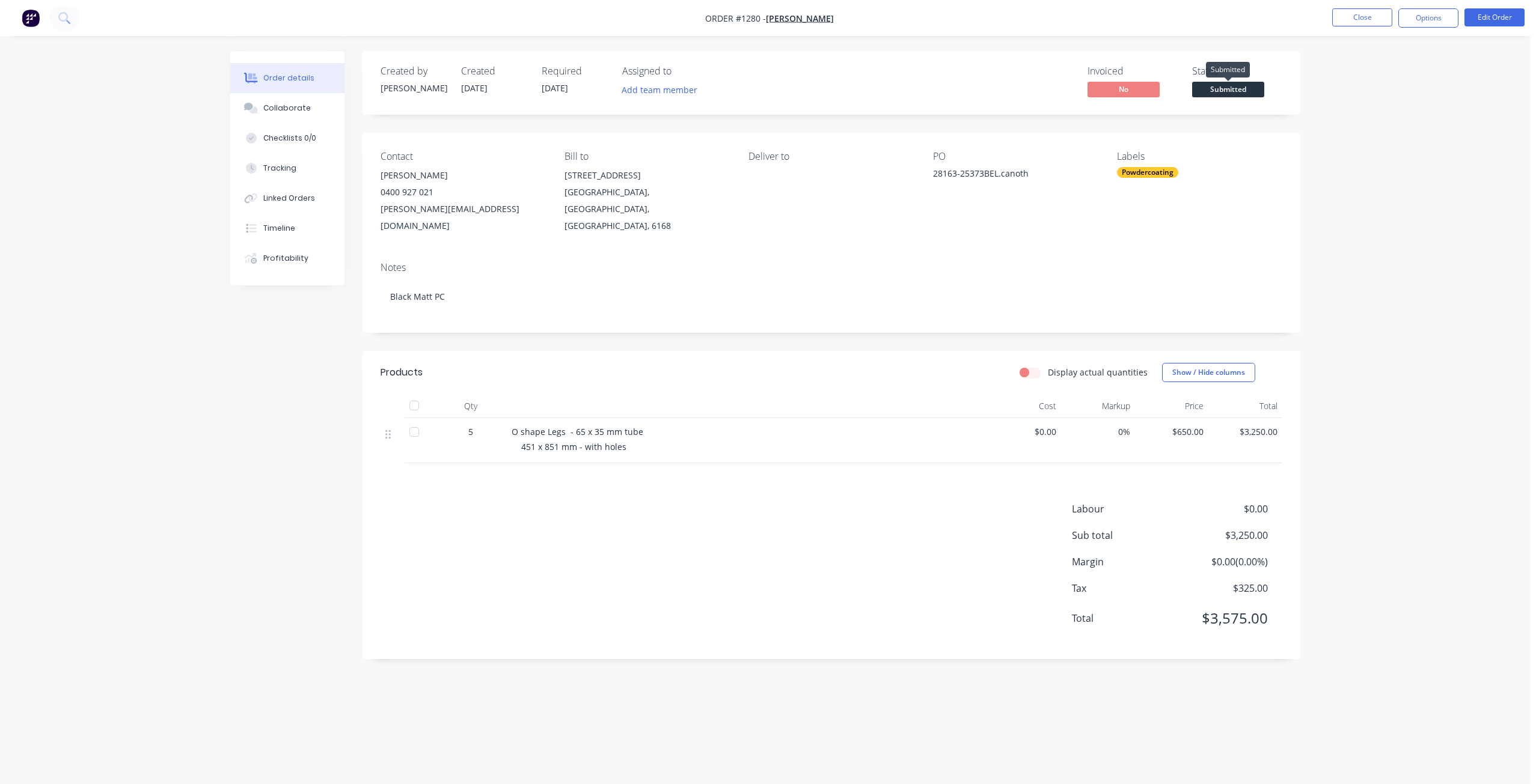
click at [1239, 86] on span "Submitted" at bounding box center [1228, 89] width 72 height 15
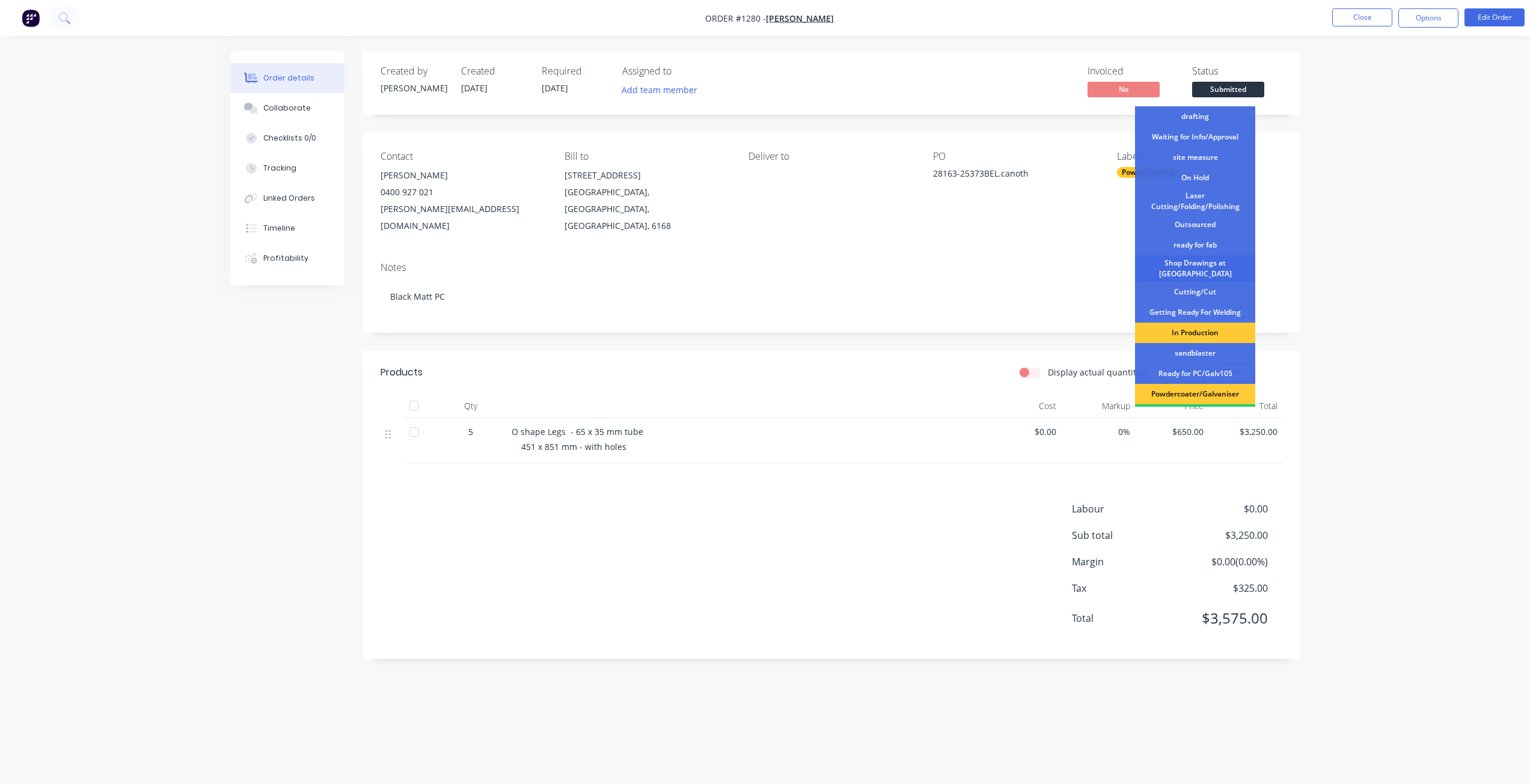
click at [1201, 269] on div "Shop Drawings at [GEOGRAPHIC_DATA]" at bounding box center [1194, 269] width 120 height 27
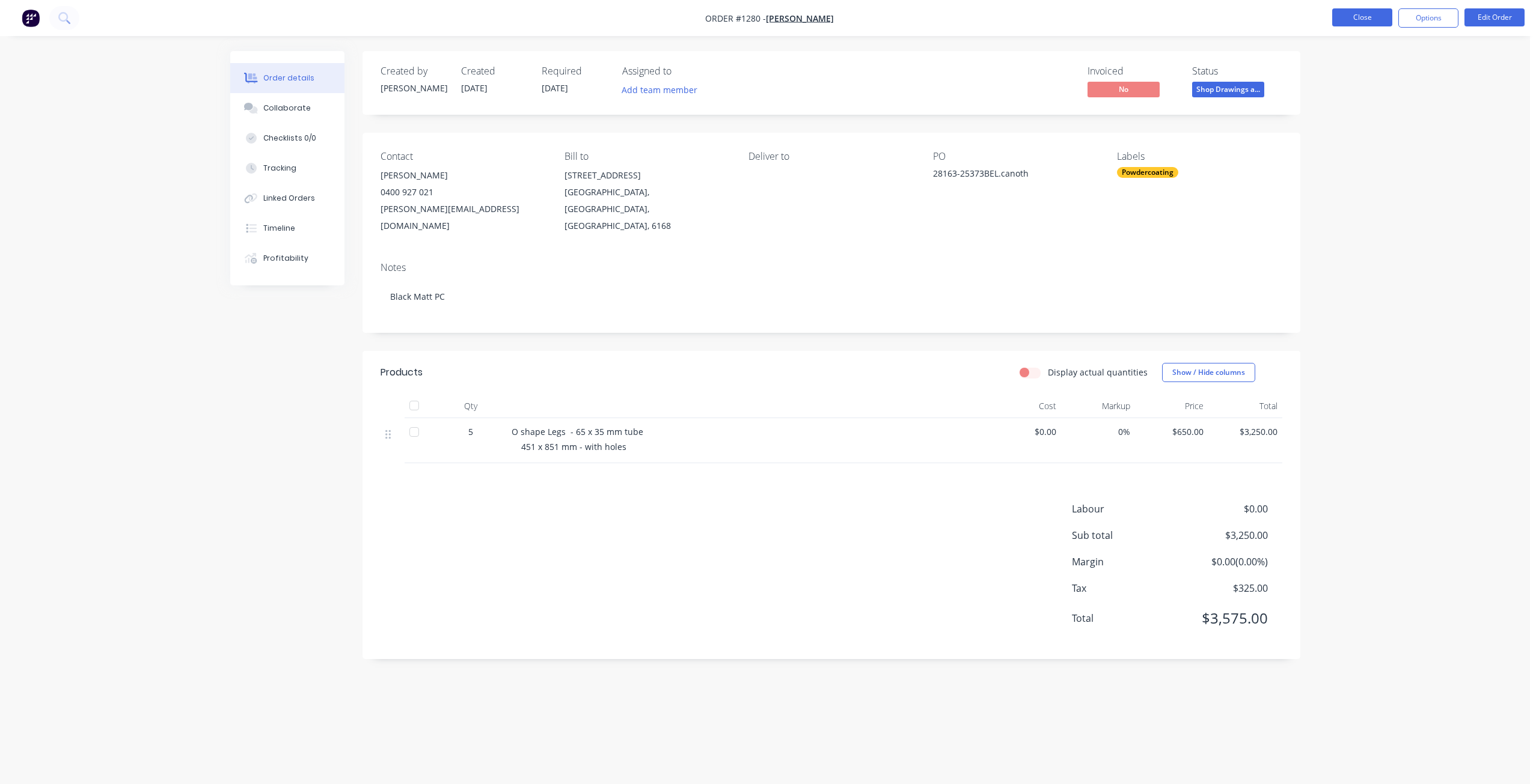
click at [1357, 16] on button "Close" at bounding box center [1362, 17] width 60 height 18
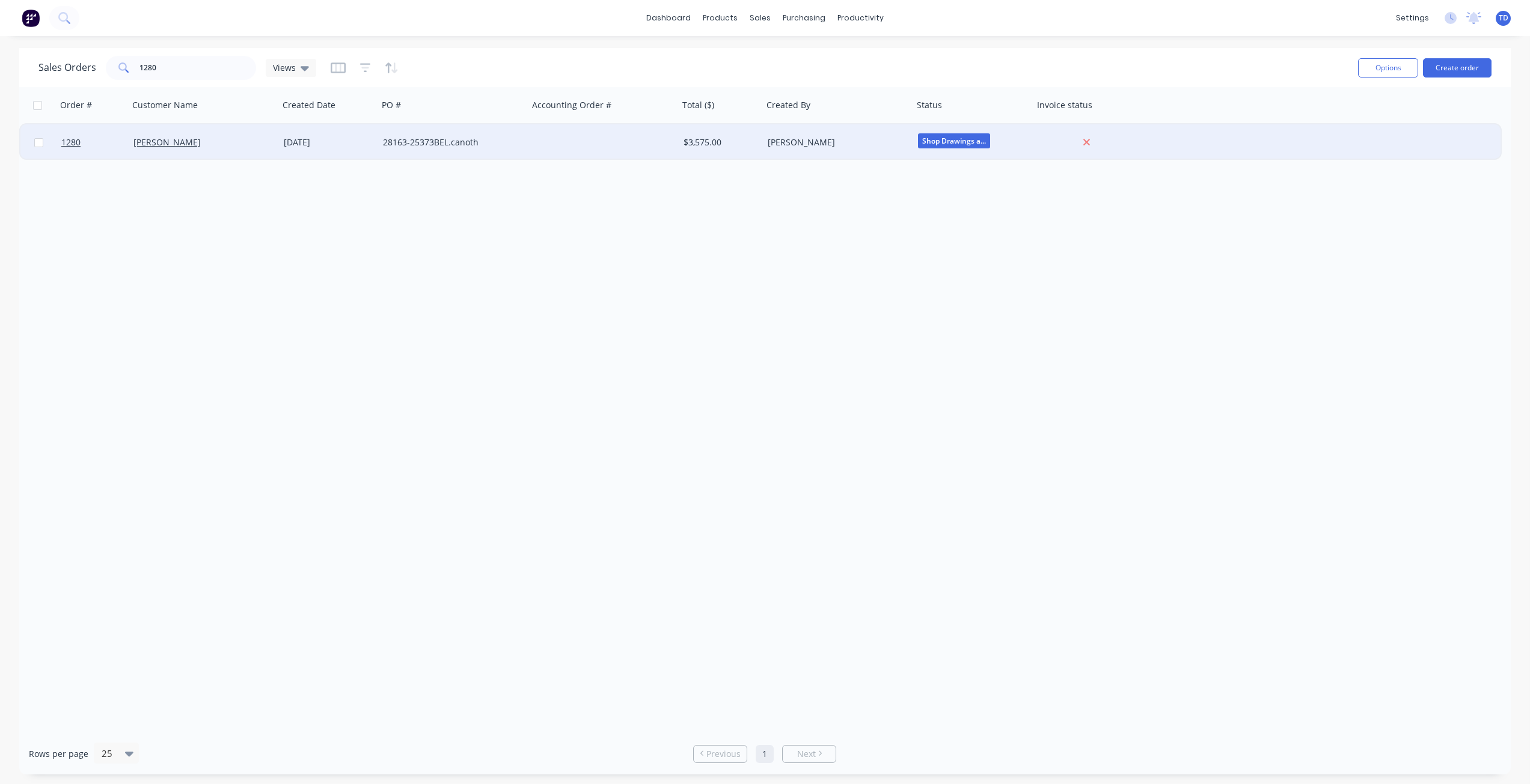
click at [290, 140] on div "[DATE]" at bounding box center [328, 142] width 89 height 12
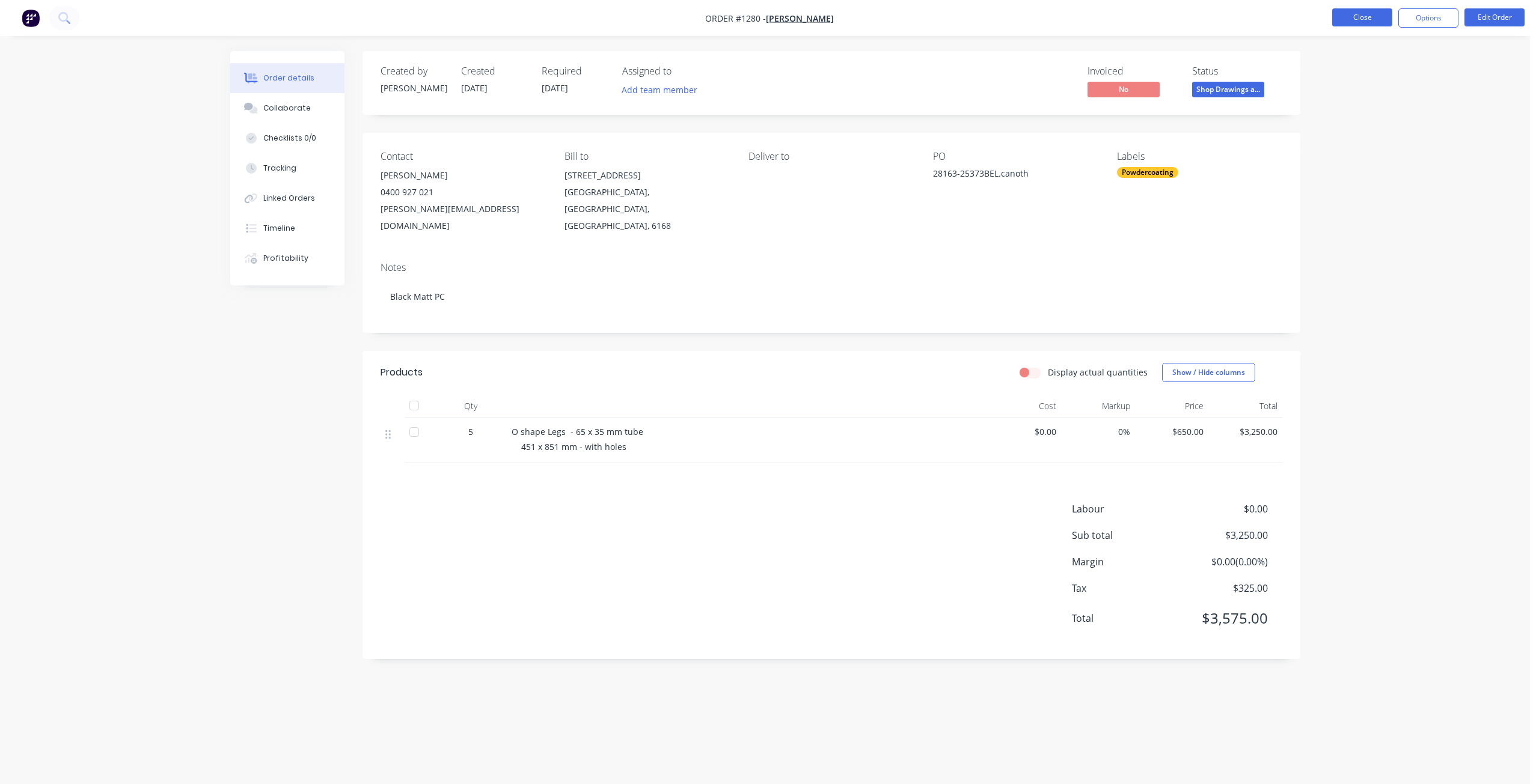
click at [1341, 24] on button "Close" at bounding box center [1362, 17] width 60 height 18
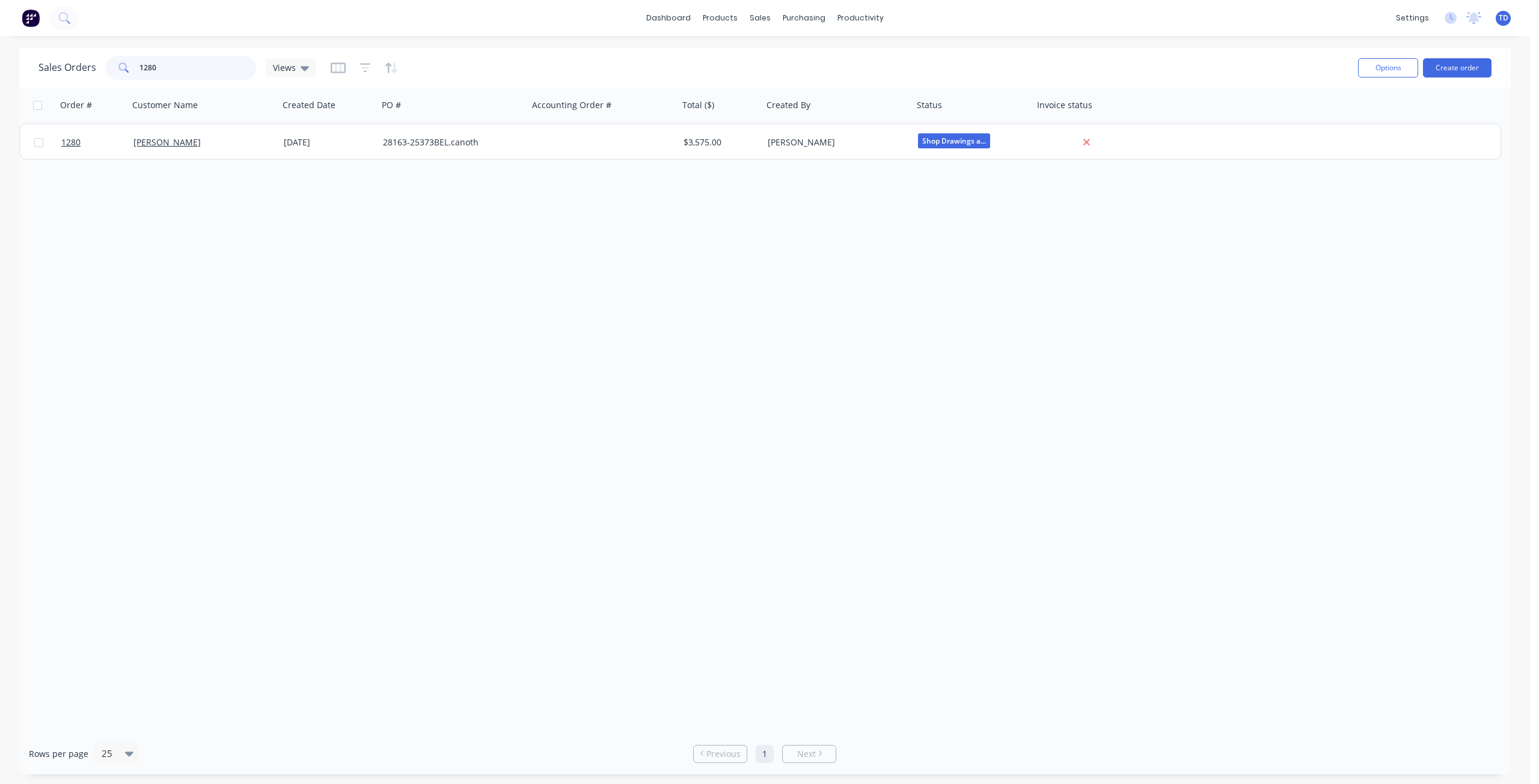
drag, startPoint x: 176, startPoint y: 66, endPoint x: 17, endPoint y: 47, distance: 160.1
click at [17, 47] on div "dashboard products sales purchasing productivity dashboard products Product Cat…" at bounding box center [764, 392] width 1530 height 784
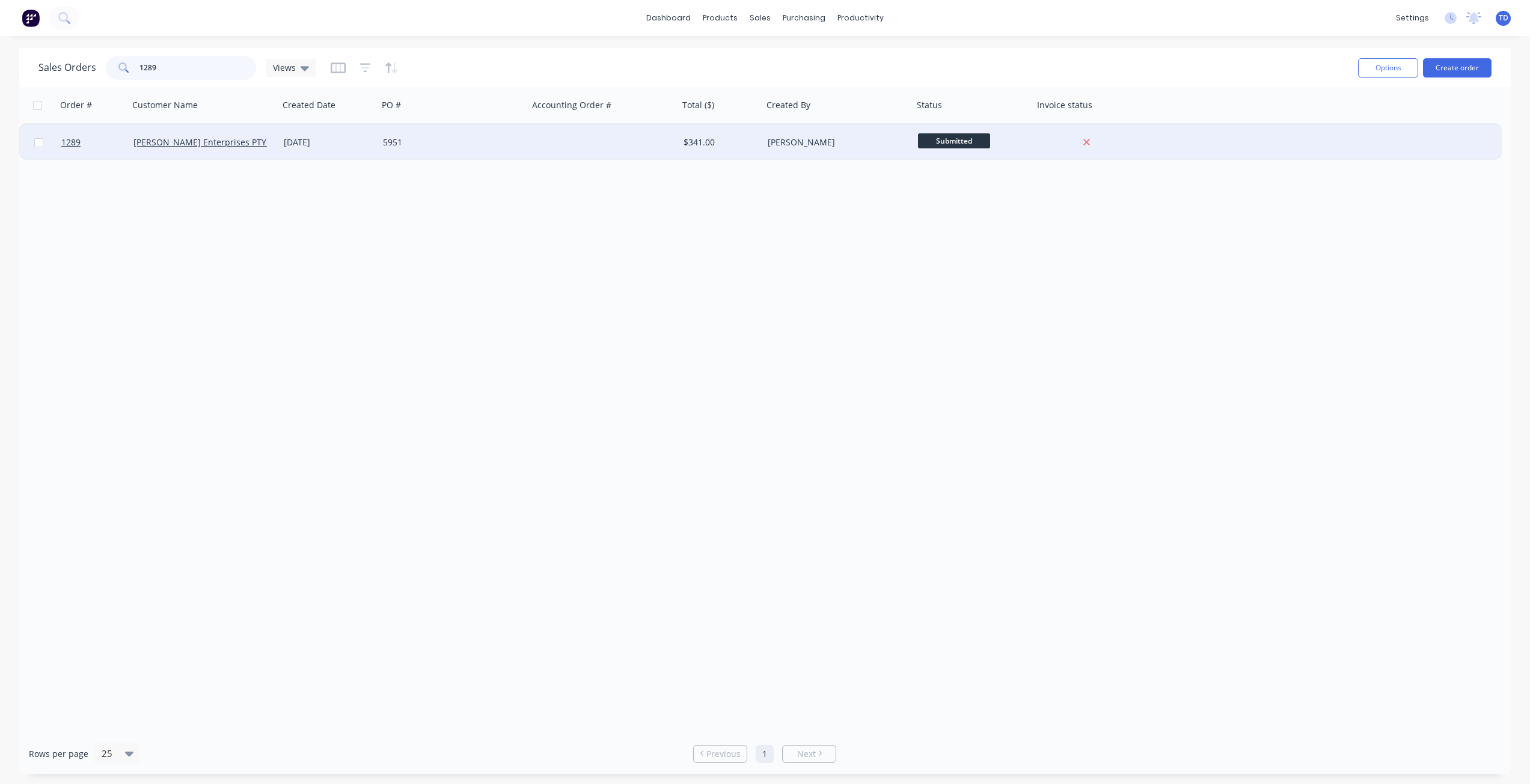
type input "1289"
click at [376, 151] on div "[DATE]" at bounding box center [328, 143] width 99 height 36
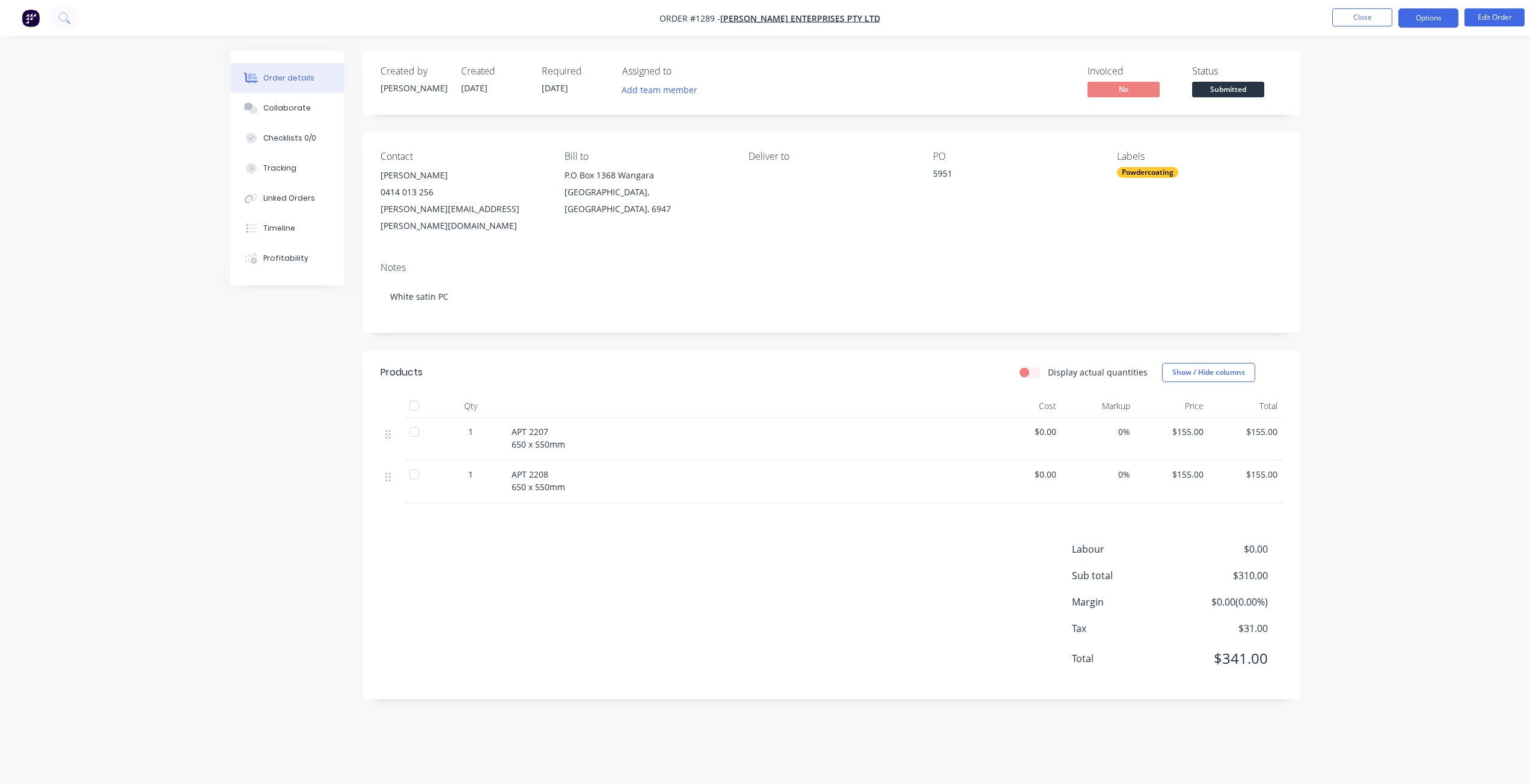
click at [1437, 21] on button "Options" at bounding box center [1428, 18] width 60 height 20
drag, startPoint x: 1287, startPoint y: 172, endPoint x: 826, endPoint y: 178, distance: 461.0
click at [1278, 173] on div "Contact [PERSON_NAME] 0414 013 256 [EMAIL_ADDRESS][PERSON_NAME][DOMAIN_NAME] Bi…" at bounding box center [831, 192] width 938 height 120
click at [1213, 96] on span "Submitted" at bounding box center [1228, 89] width 72 height 15
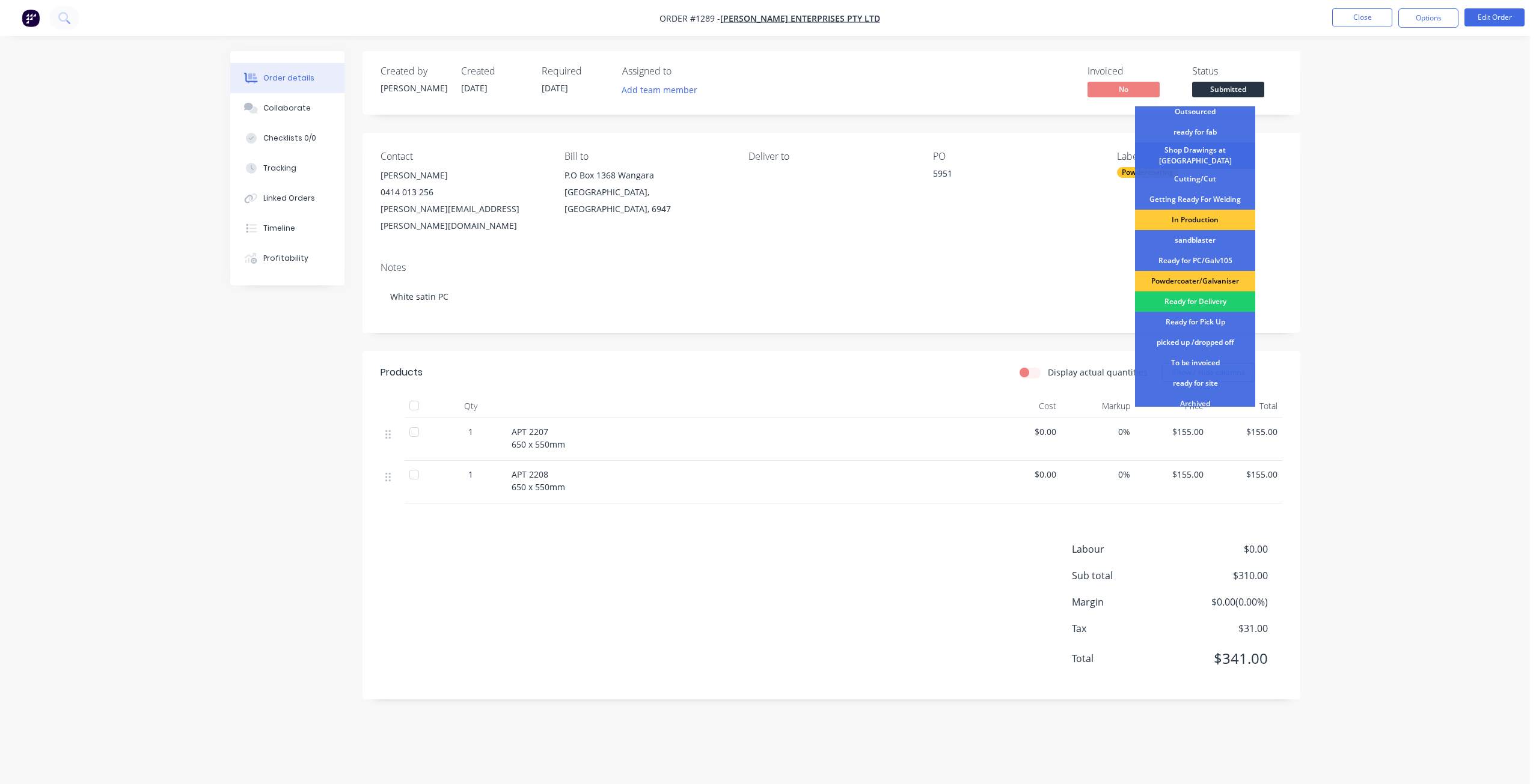
scroll to position [110, 0]
click at [1185, 159] on div "Shop Drawings at [GEOGRAPHIC_DATA]" at bounding box center [1194, 159] width 120 height 27
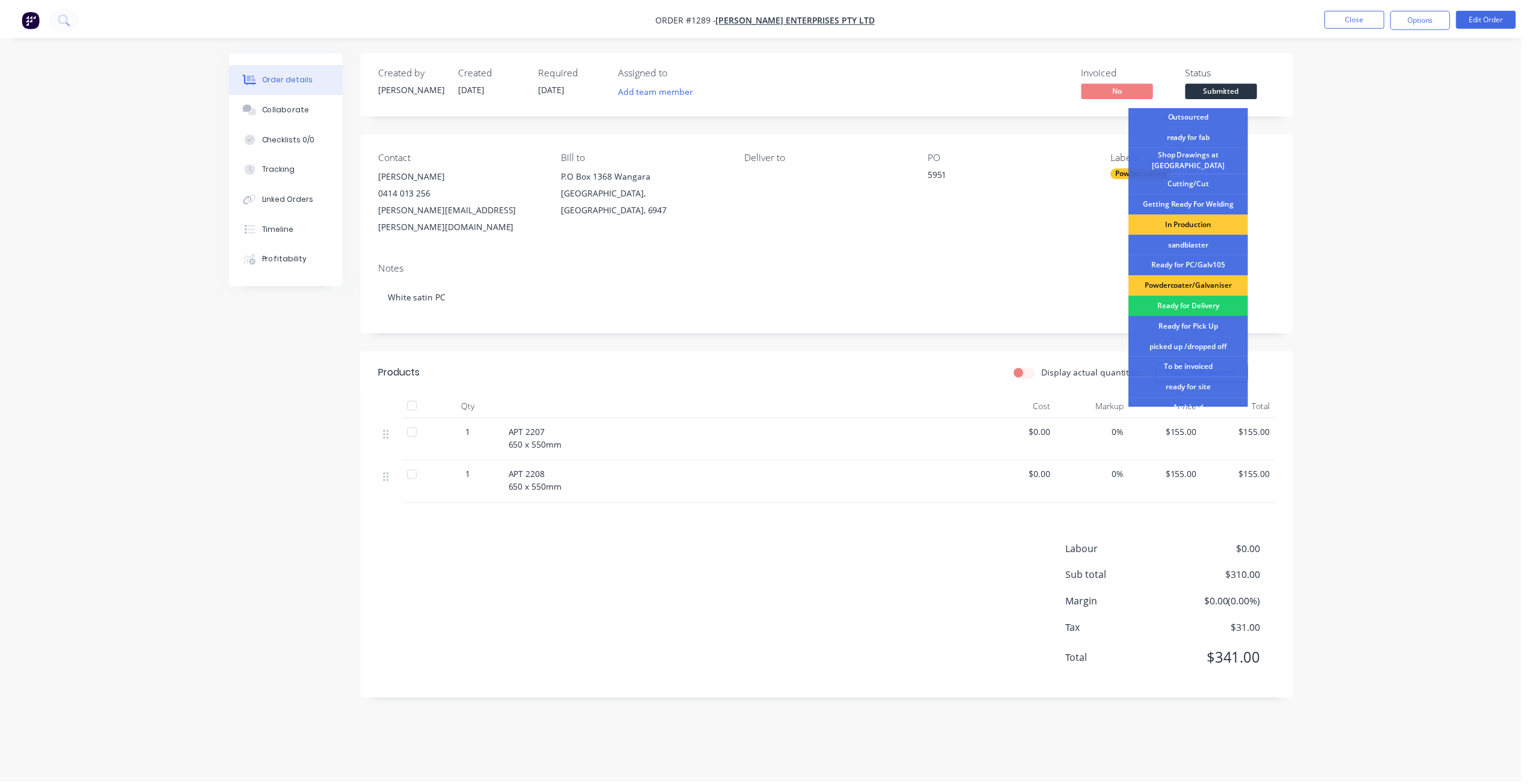
scroll to position [0, 0]
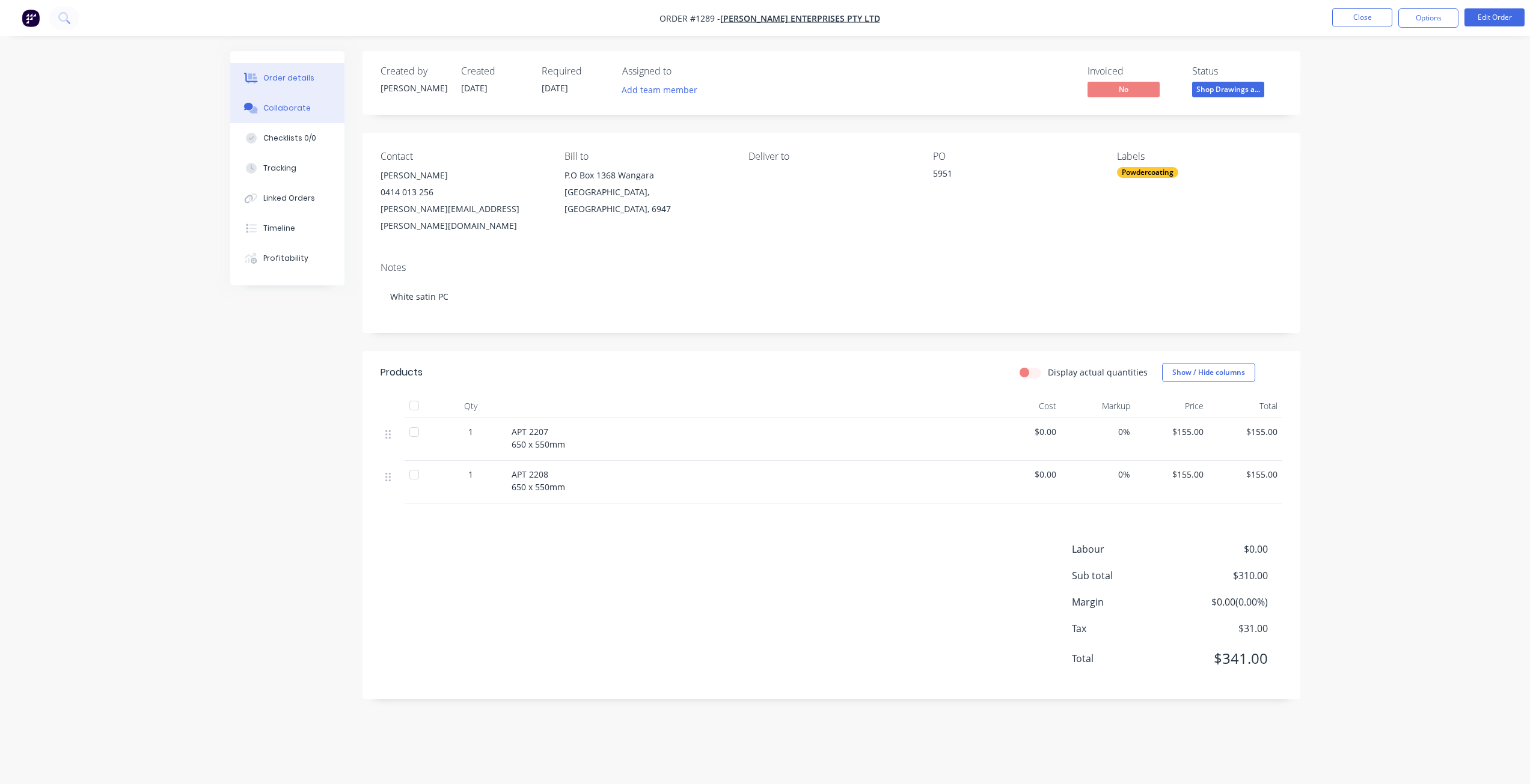
click at [296, 104] on div "Collaborate" at bounding box center [287, 108] width 48 height 11
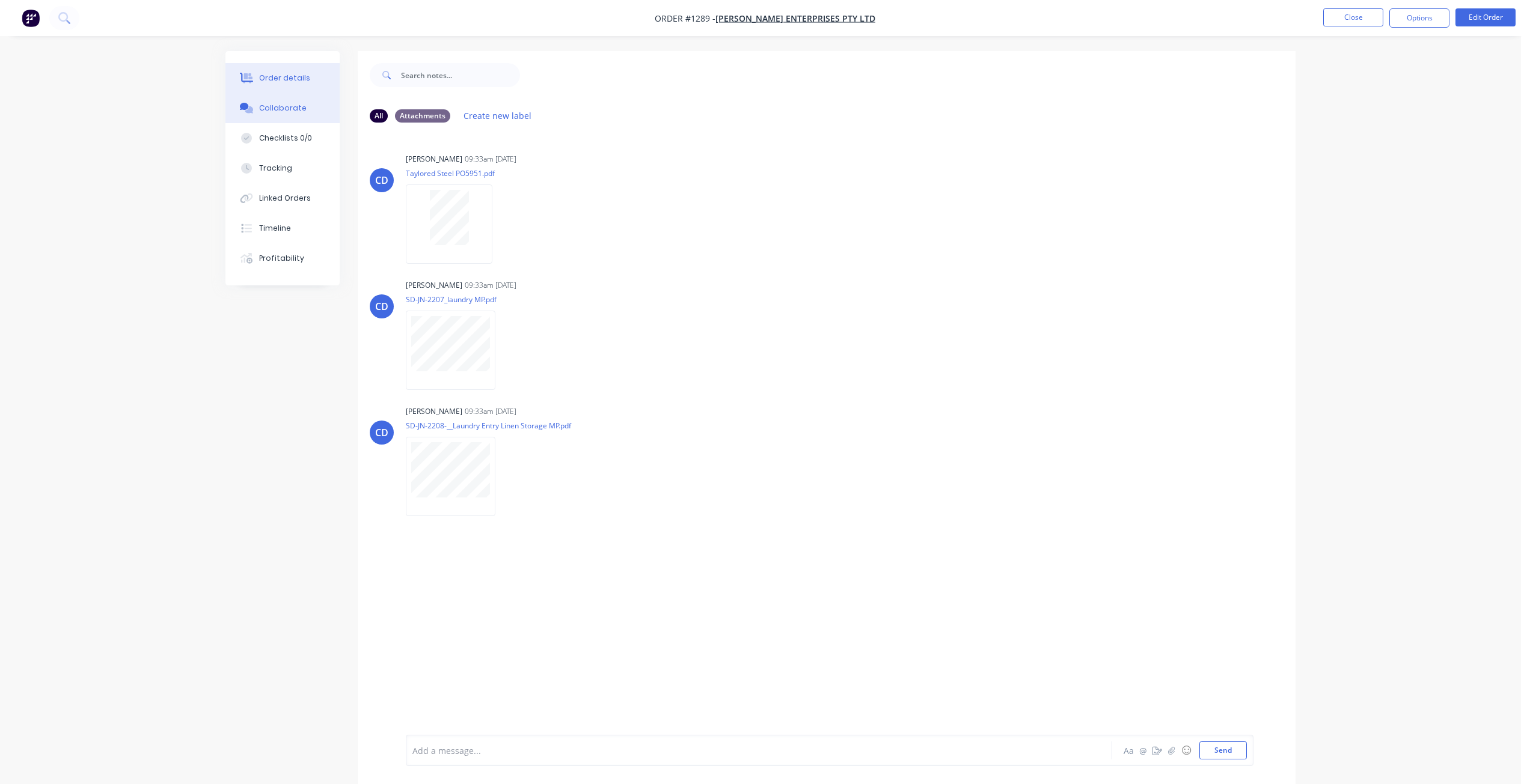
click at [307, 79] on button "Order details" at bounding box center [282, 78] width 114 height 30
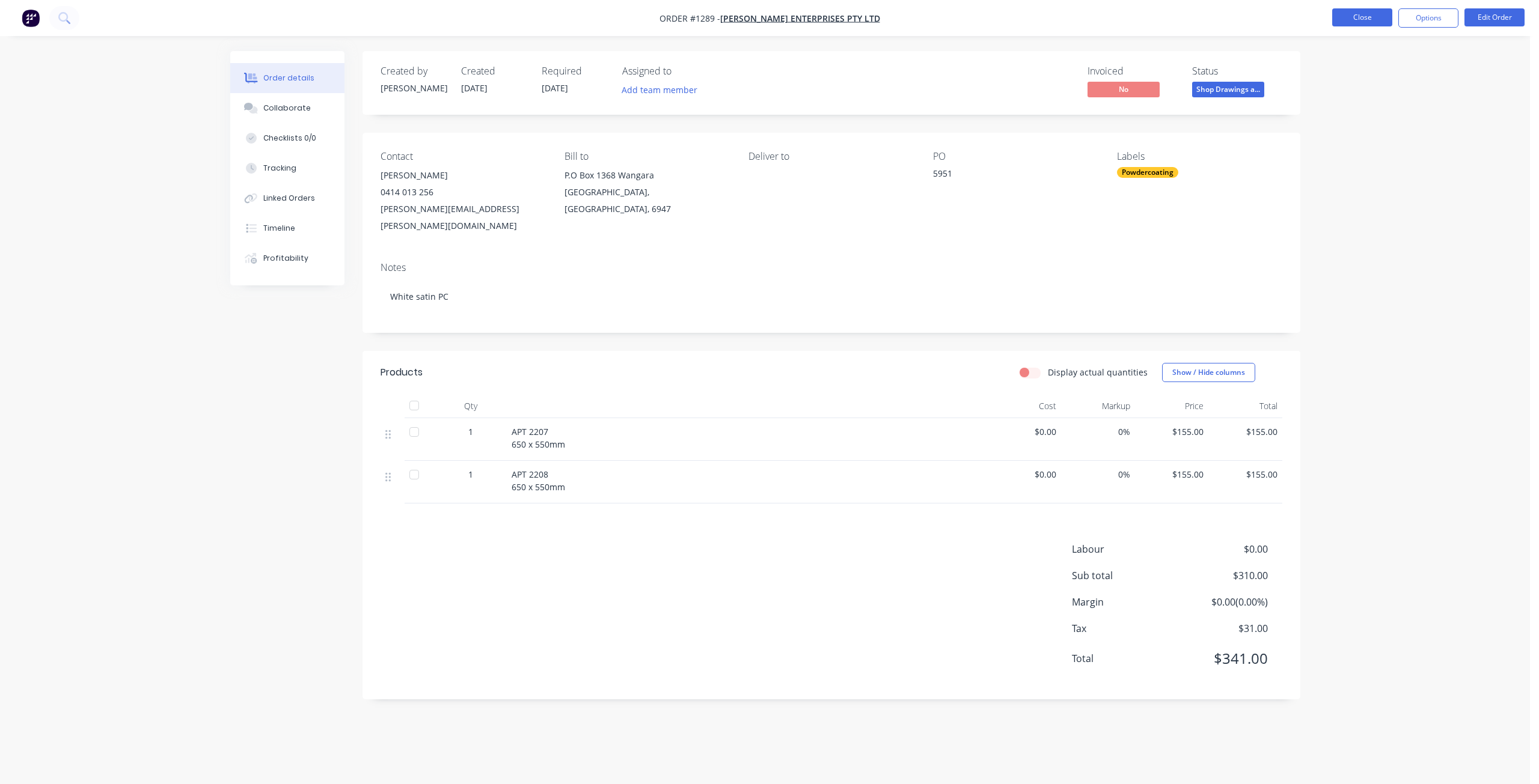
click at [1347, 18] on button "Close" at bounding box center [1362, 17] width 60 height 18
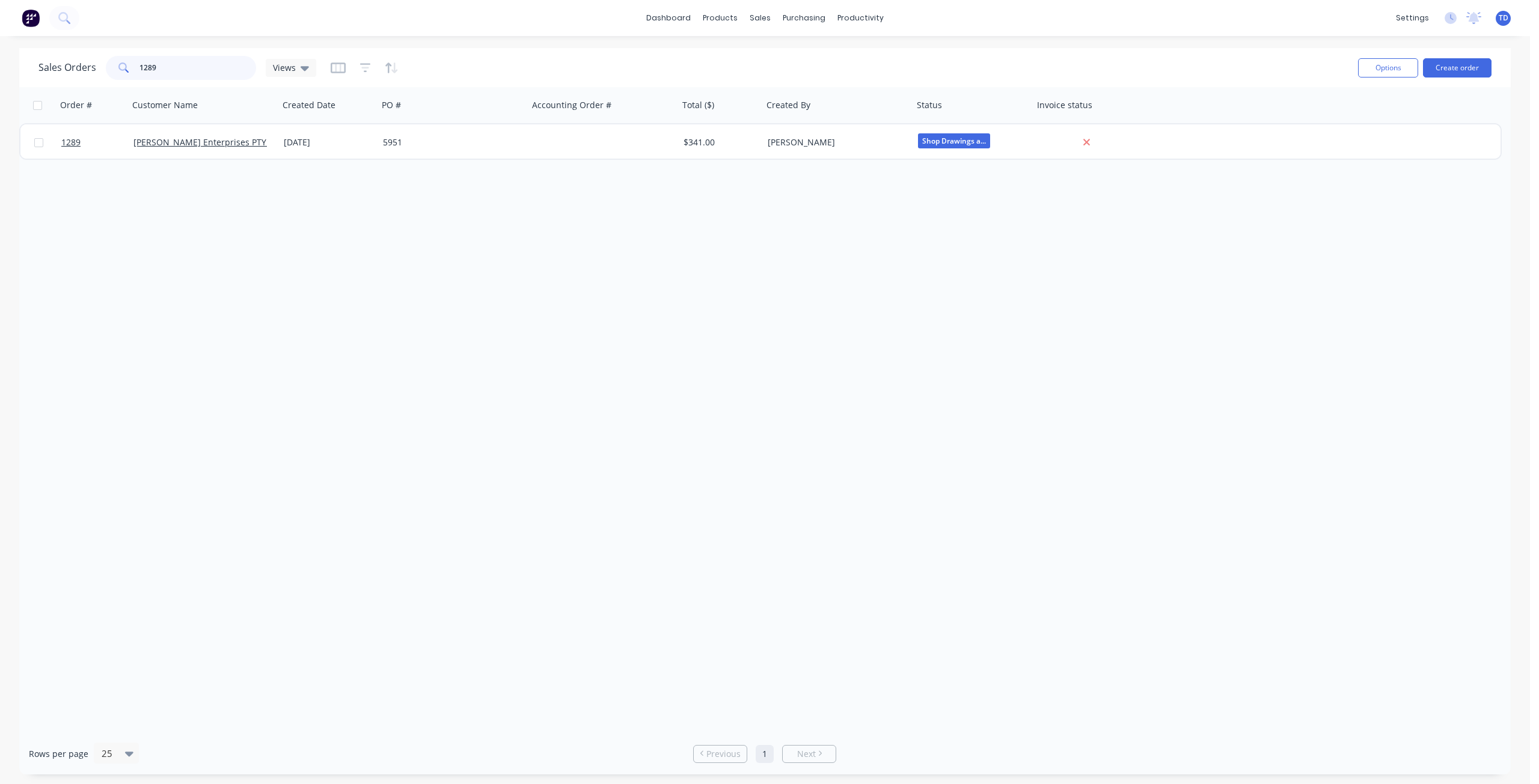
drag, startPoint x: 156, startPoint y: 66, endPoint x: 147, endPoint y: 65, distance: 9.1
click at [147, 65] on input "1289" at bounding box center [198, 67] width 117 height 24
type input "1215"
click at [792, 81] on div "Customers" at bounding box center [801, 82] width 43 height 11
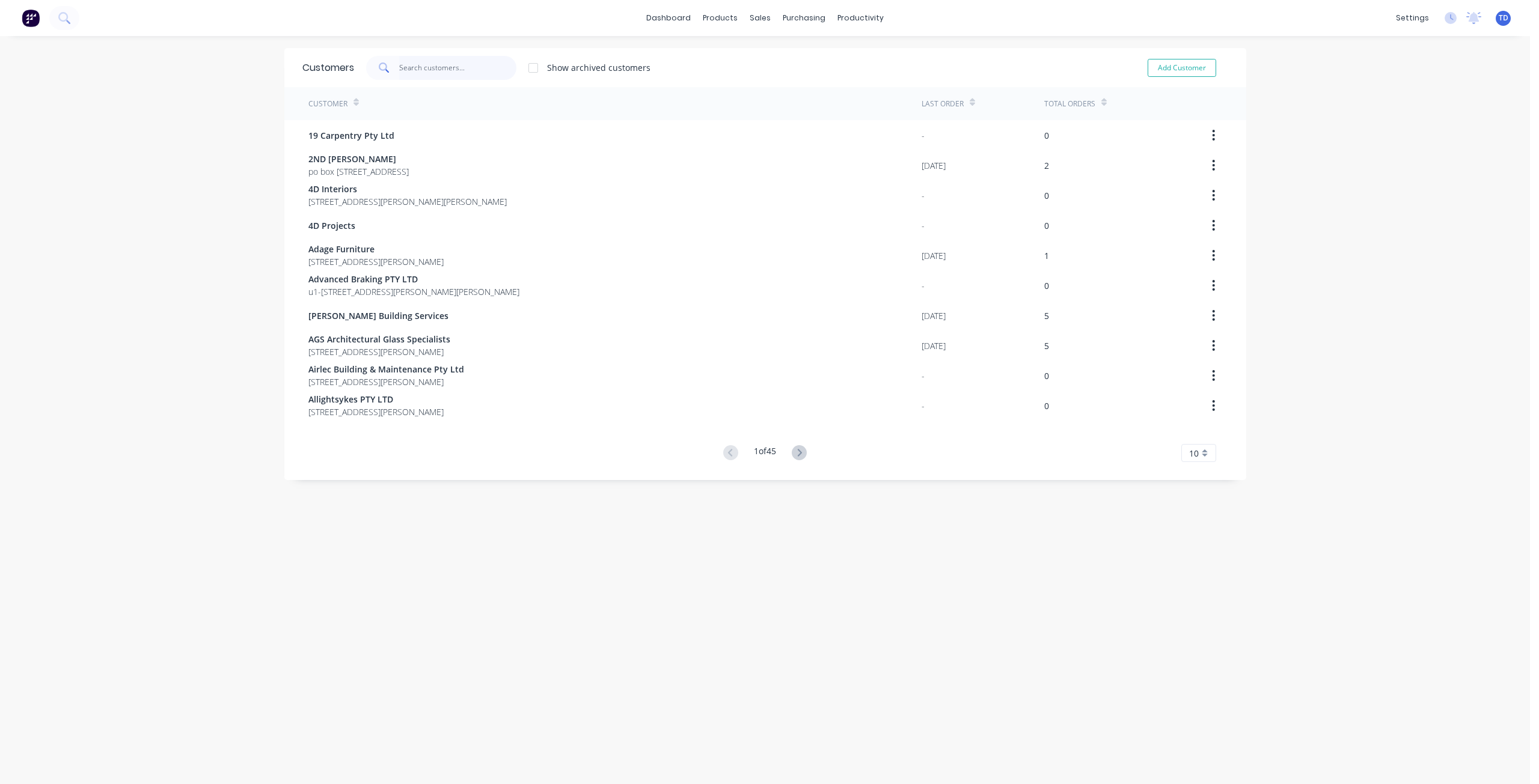
click at [443, 71] on input "text" at bounding box center [457, 67] width 117 height 24
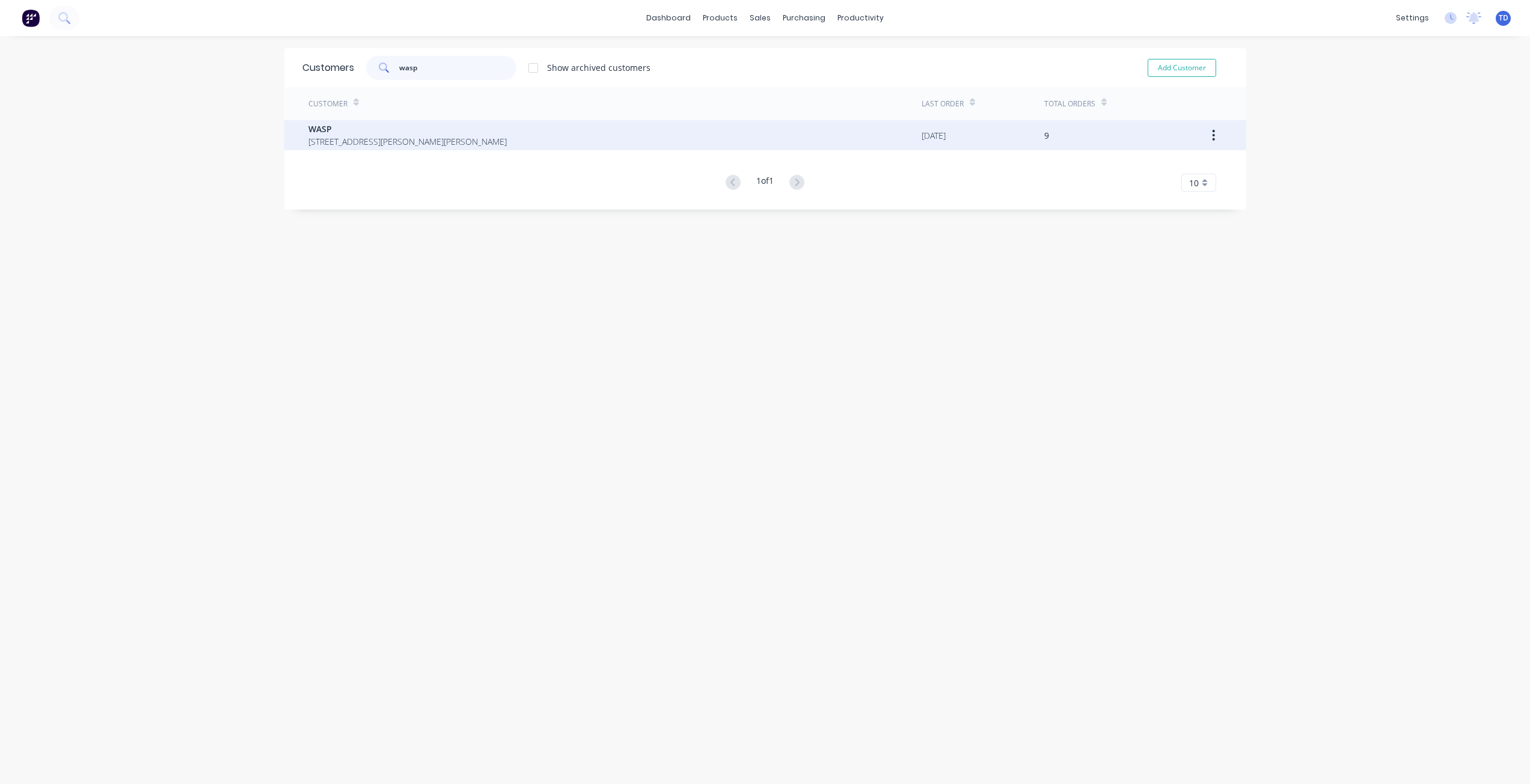
type input "wasp"
click at [385, 138] on span "[STREET_ADDRESS][PERSON_NAME][PERSON_NAME]" at bounding box center [407, 141] width 198 height 13
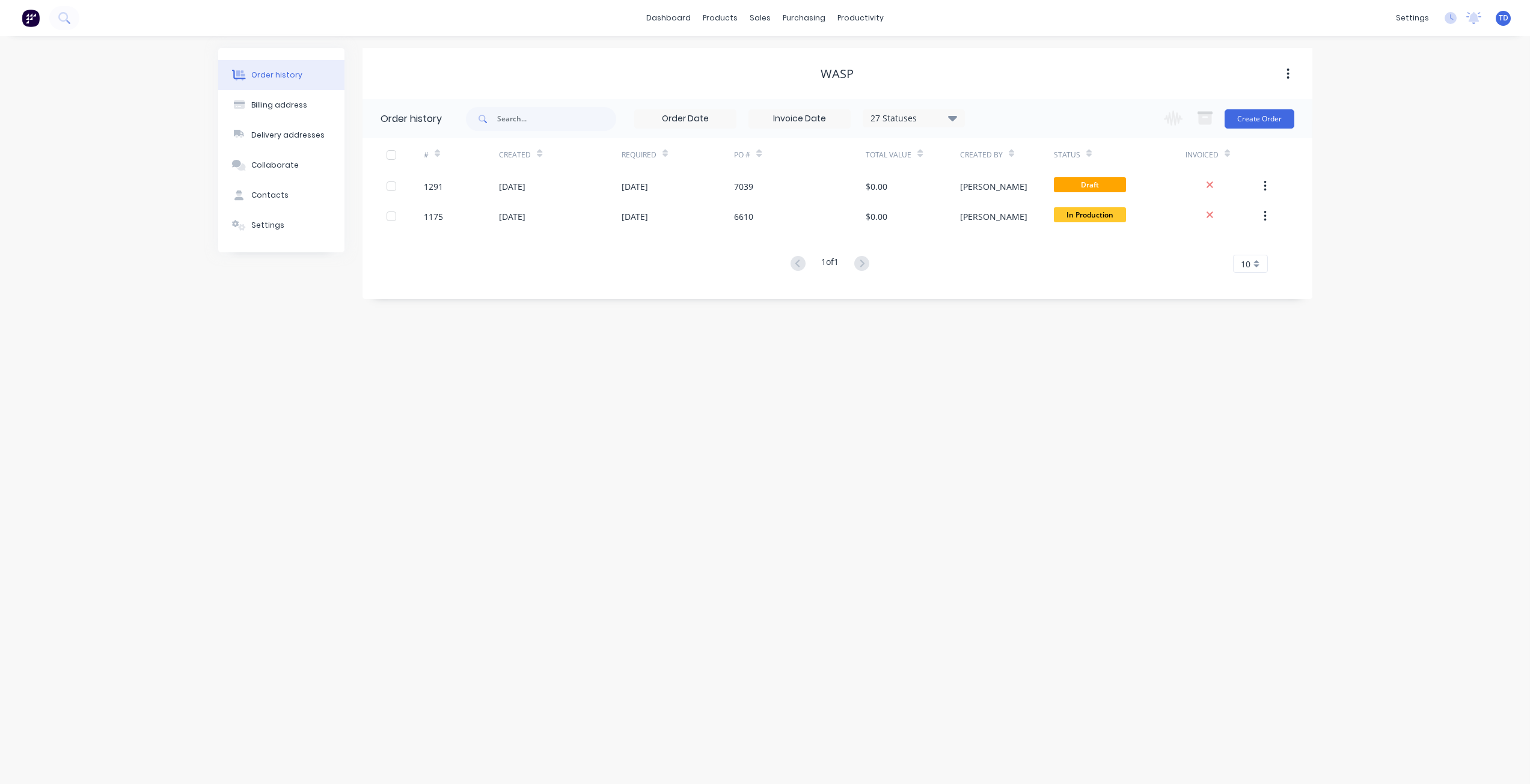
click at [954, 113] on icon at bounding box center [952, 118] width 9 height 14
click at [1013, 256] on label at bounding box center [1013, 256] width 0 height 0
click at [1013, 263] on input "checkbox" at bounding box center [1018, 262] width 9 height 12
checkbox input "true"
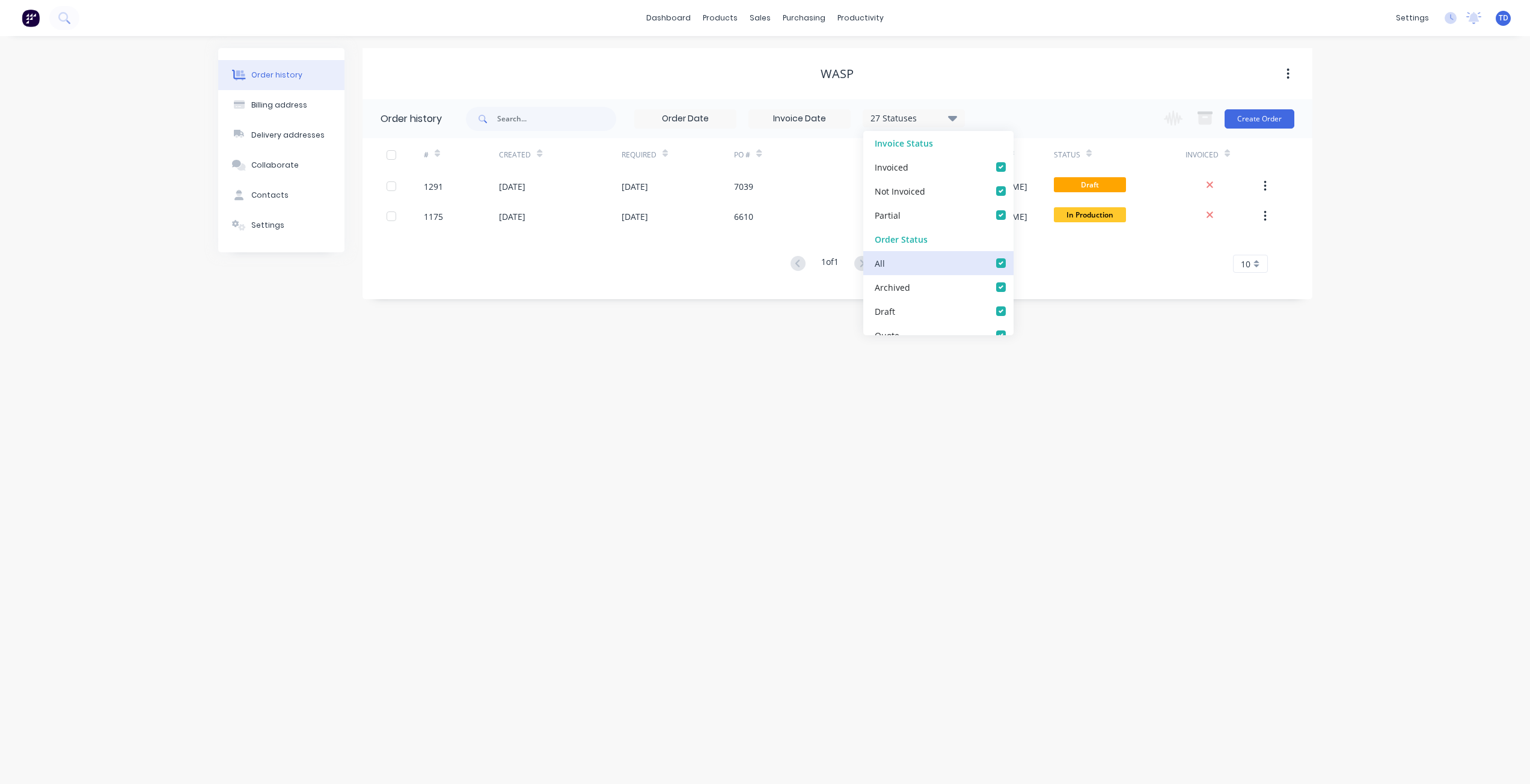
checkbox input "true"
click at [1050, 86] on div "WASP" at bounding box center [837, 73] width 949 height 51
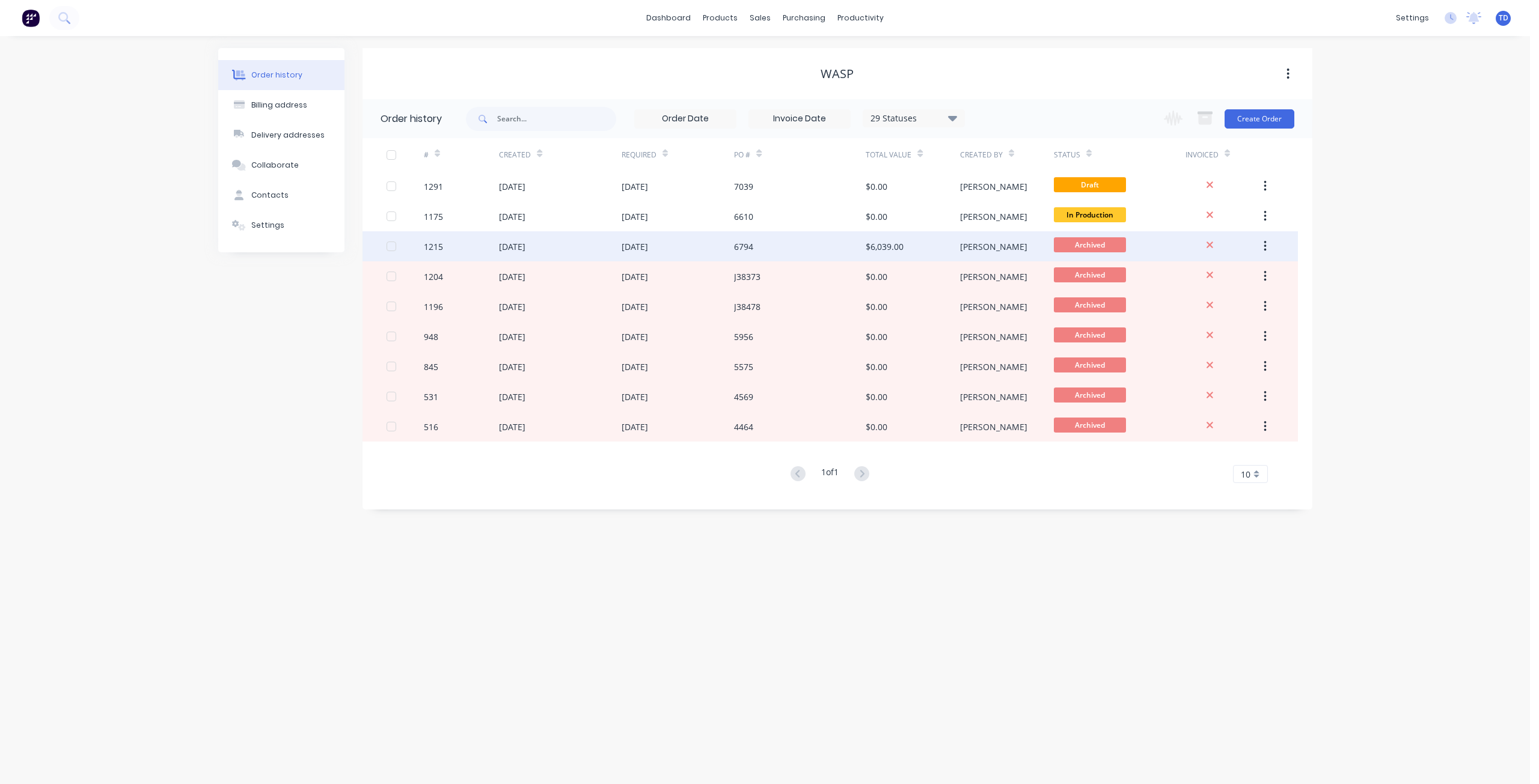
click at [592, 238] on div "[DATE]" at bounding box center [560, 246] width 122 height 30
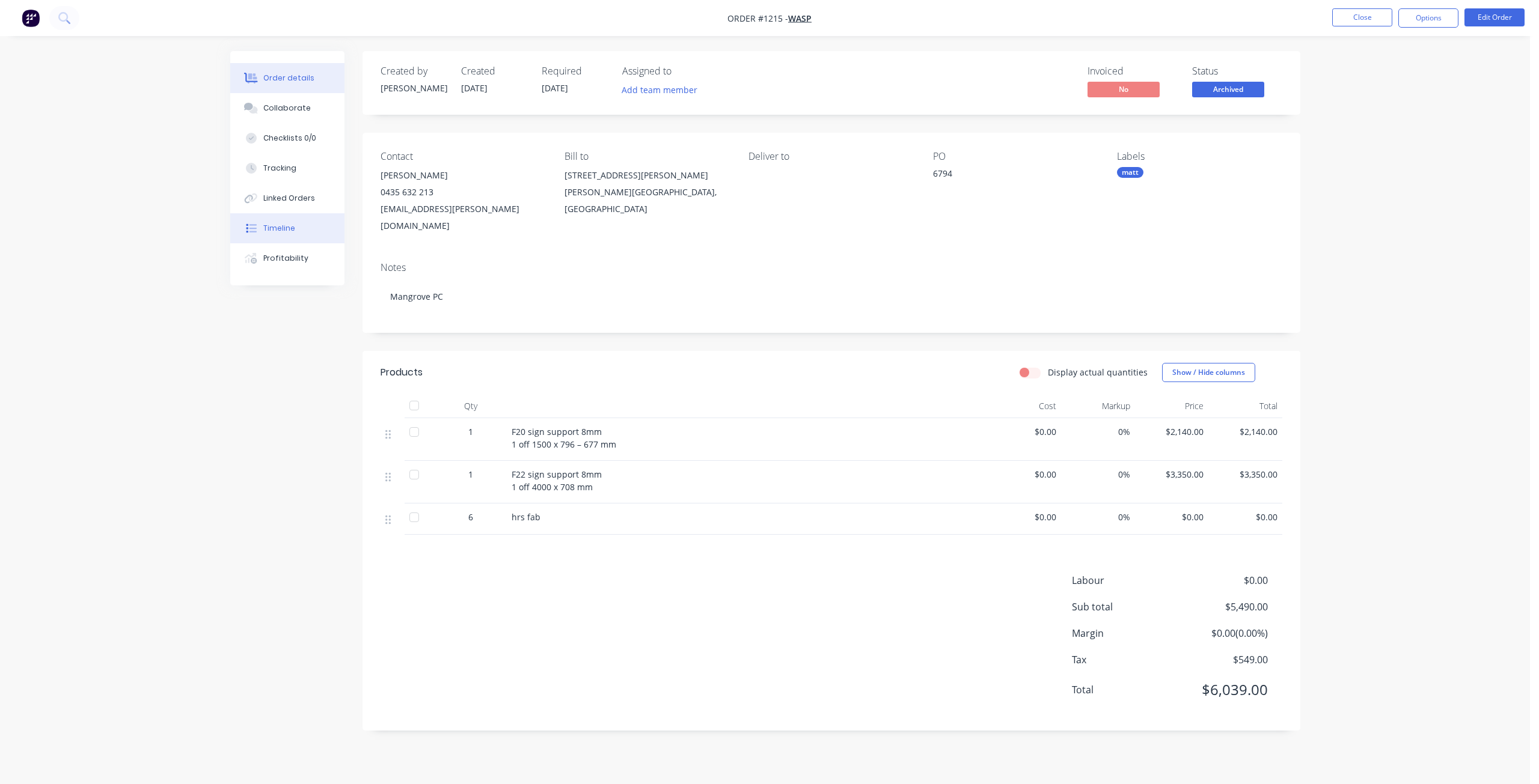
click at [282, 230] on div "Timeline" at bounding box center [279, 228] width 32 height 11
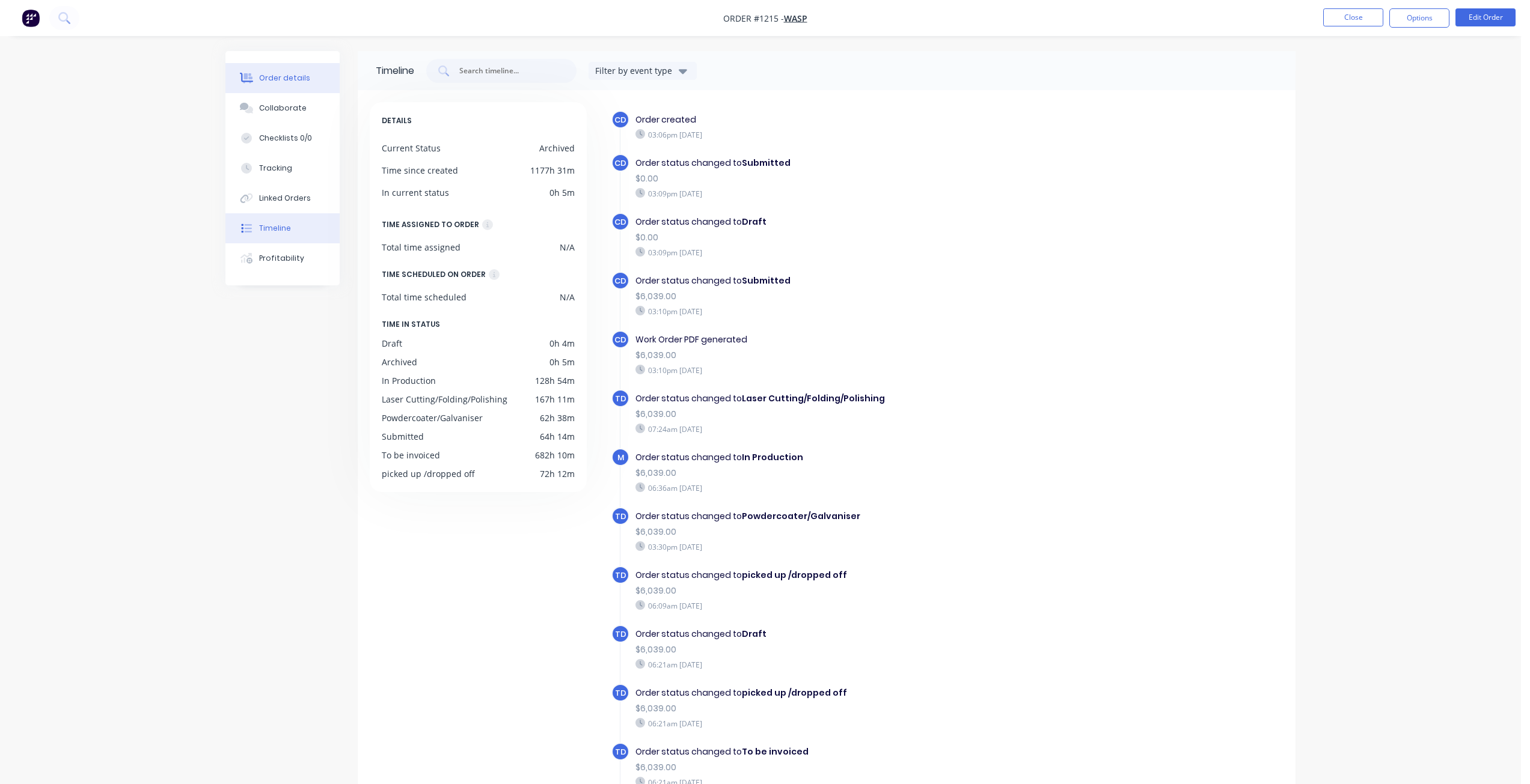
click at [299, 84] on button "Order details" at bounding box center [282, 78] width 114 height 30
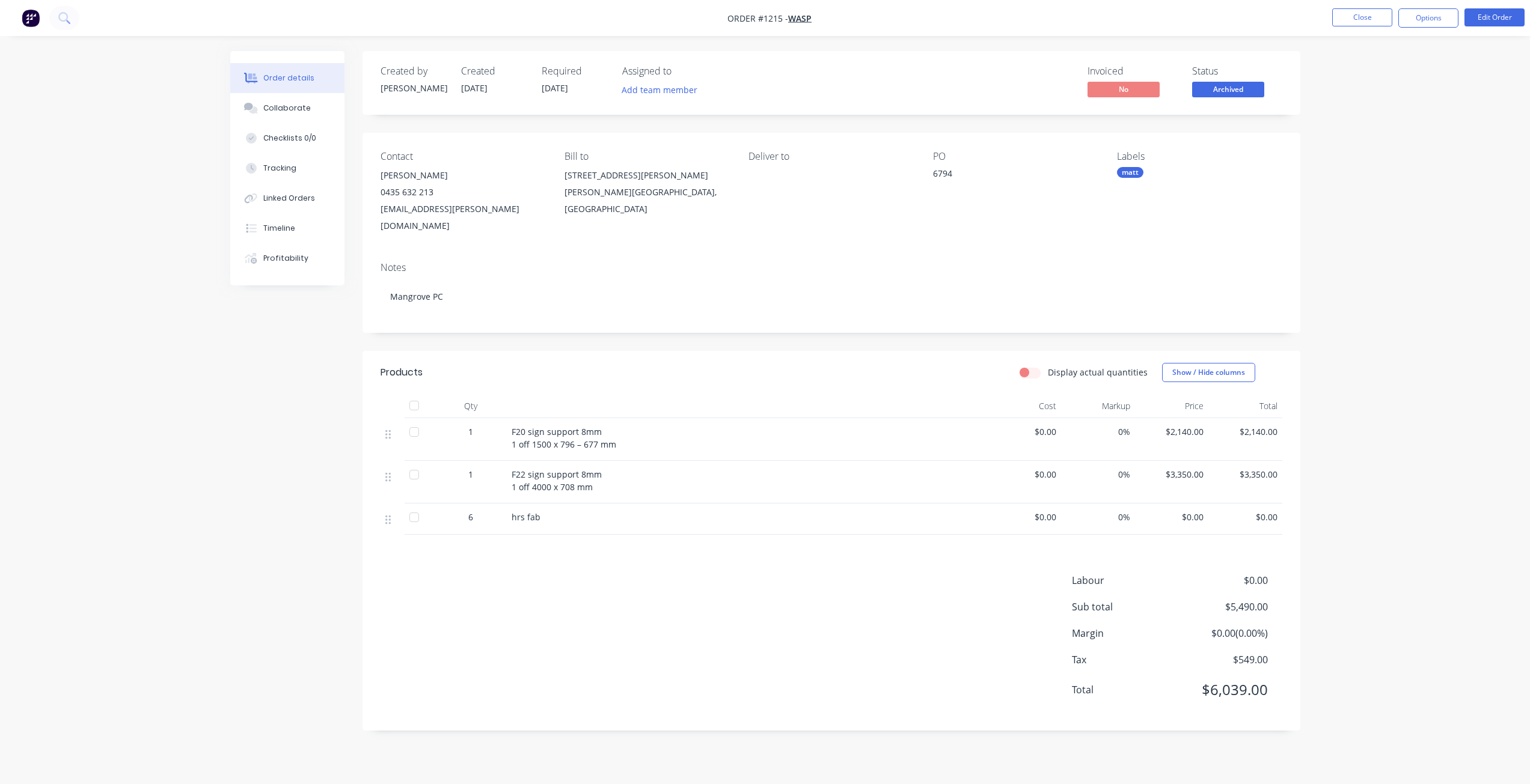
click at [1253, 92] on span "Archived" at bounding box center [1228, 89] width 72 height 15
click at [1241, 91] on span "Archived" at bounding box center [1228, 89] width 72 height 15
drag, startPoint x: 1238, startPoint y: 92, endPoint x: 1307, endPoint y: 45, distance: 83.5
click at [1295, 56] on div "Created by [PERSON_NAME] Created [DATE] Required [DATE] Assigned to Add team me…" at bounding box center [831, 82] width 938 height 64
click at [1345, 14] on button "Close" at bounding box center [1362, 17] width 60 height 18
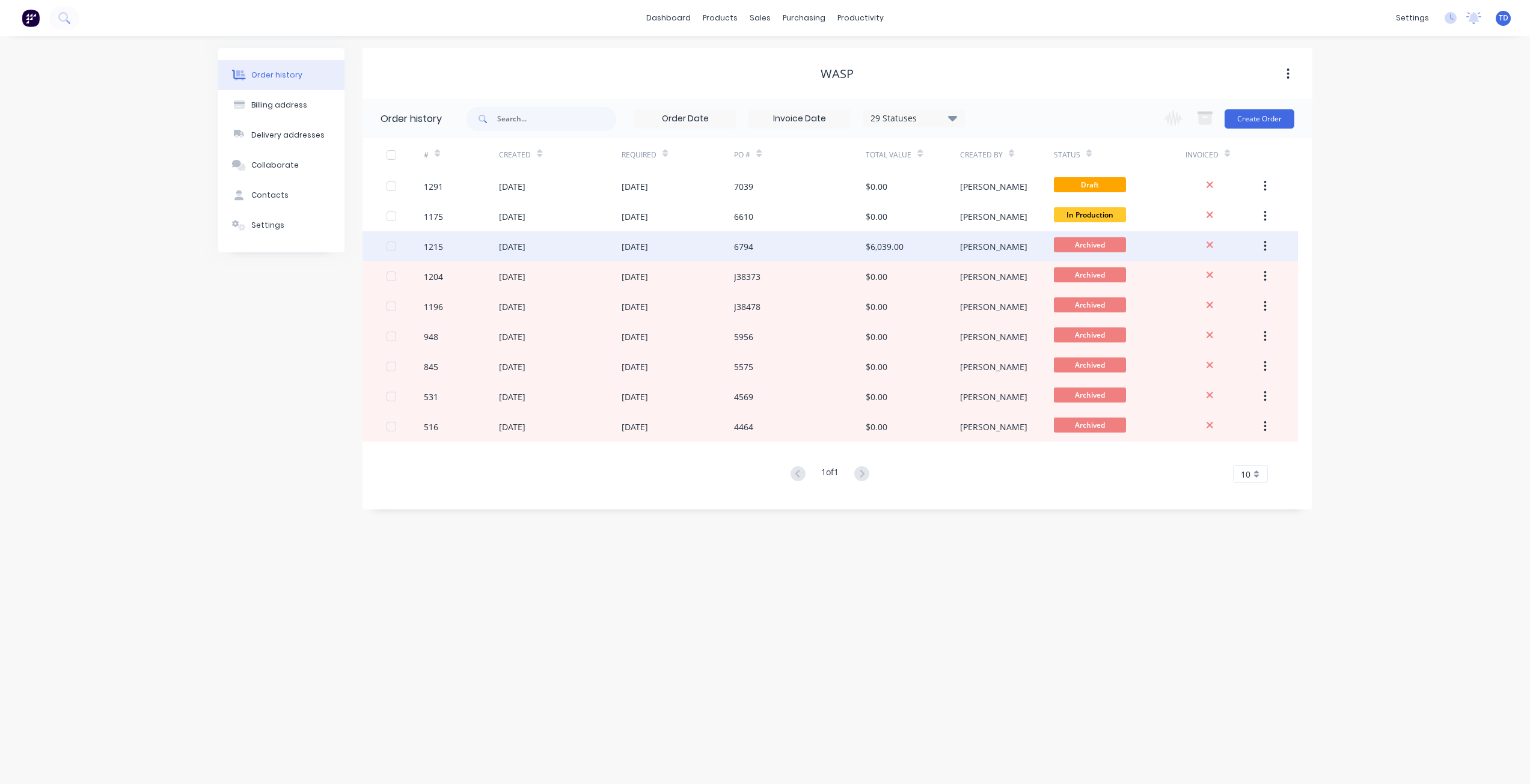
click at [1272, 245] on button "button" at bounding box center [1265, 247] width 28 height 22
click at [1235, 278] on div "Unarchive" at bounding box center [1221, 278] width 93 height 17
click at [745, 254] on div "6794" at bounding box center [800, 246] width 132 height 30
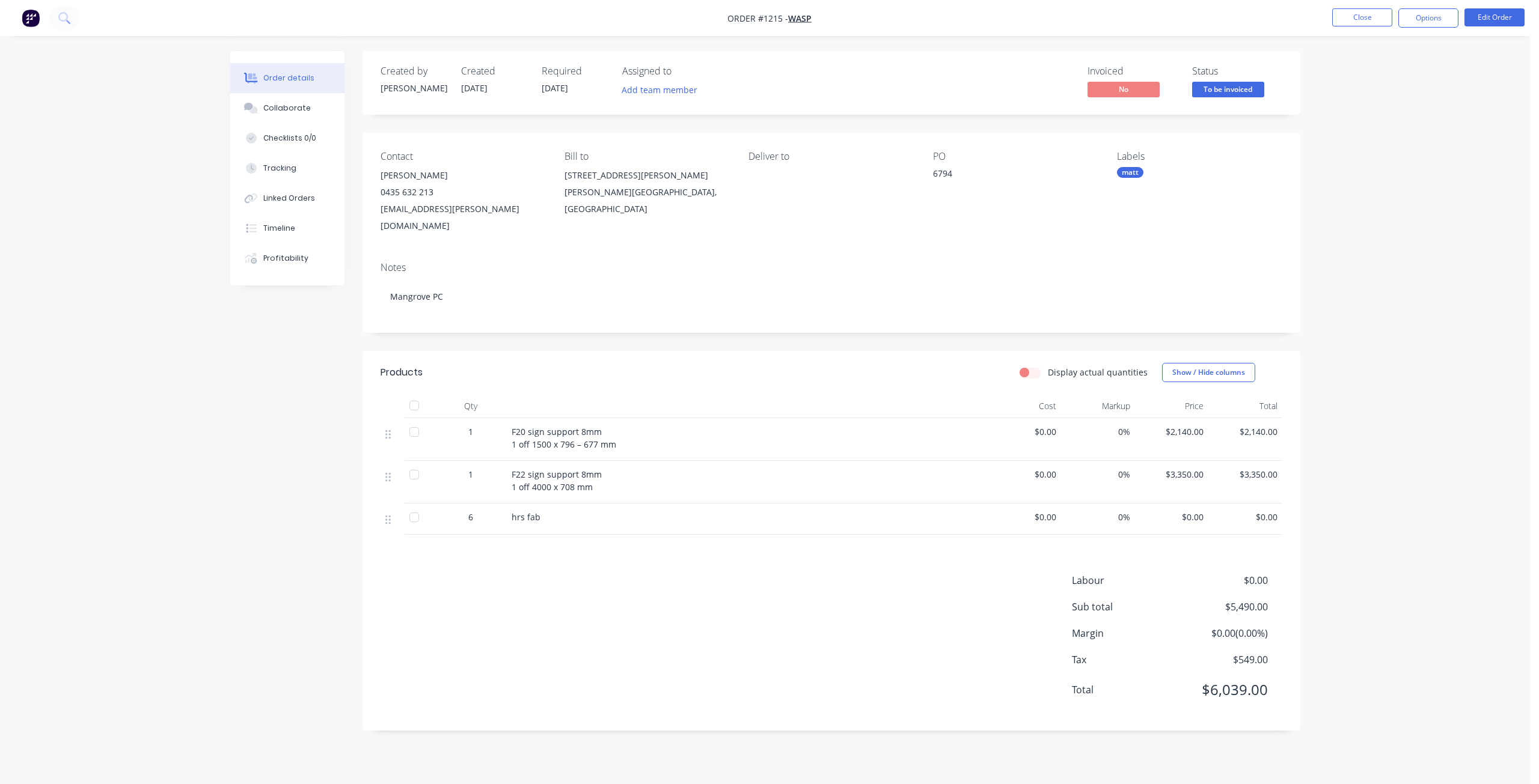
click at [1225, 93] on span "To be invoiced" at bounding box center [1228, 89] width 72 height 15
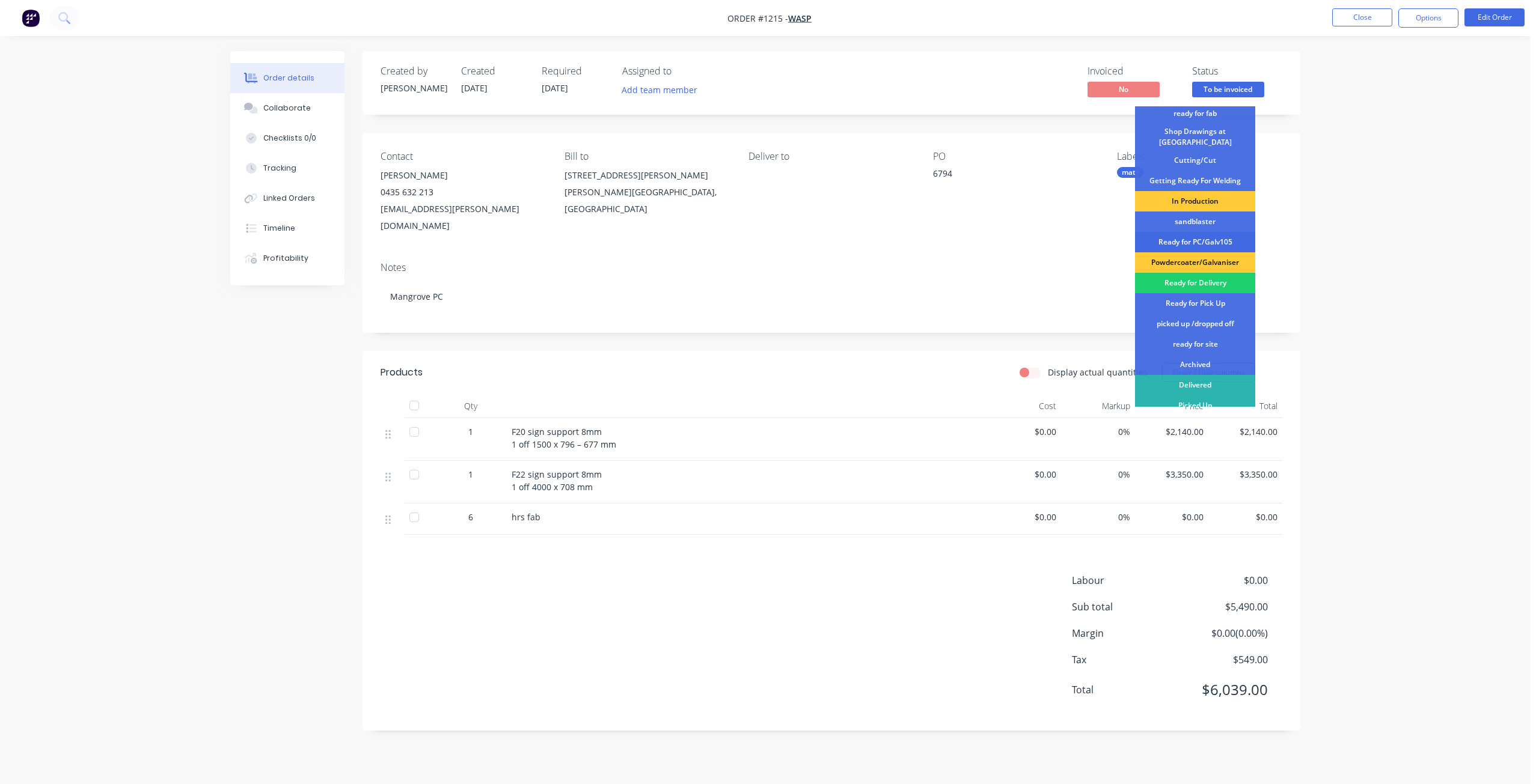
scroll to position [155, 0]
click at [1172, 254] on div "Powdercoater/Galvaniser" at bounding box center [1194, 260] width 120 height 20
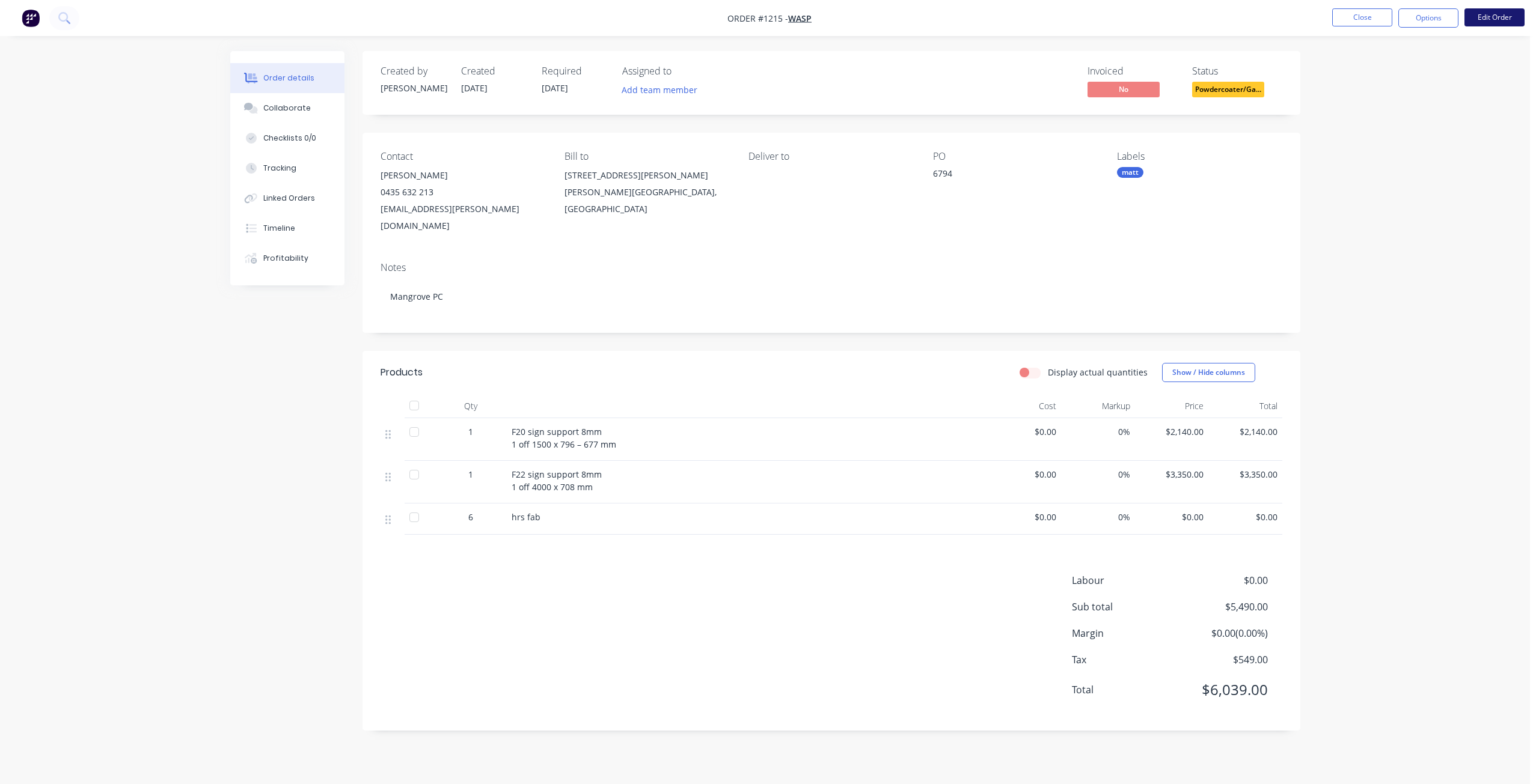
click at [1484, 17] on button "Edit Order" at bounding box center [1494, 17] width 60 height 18
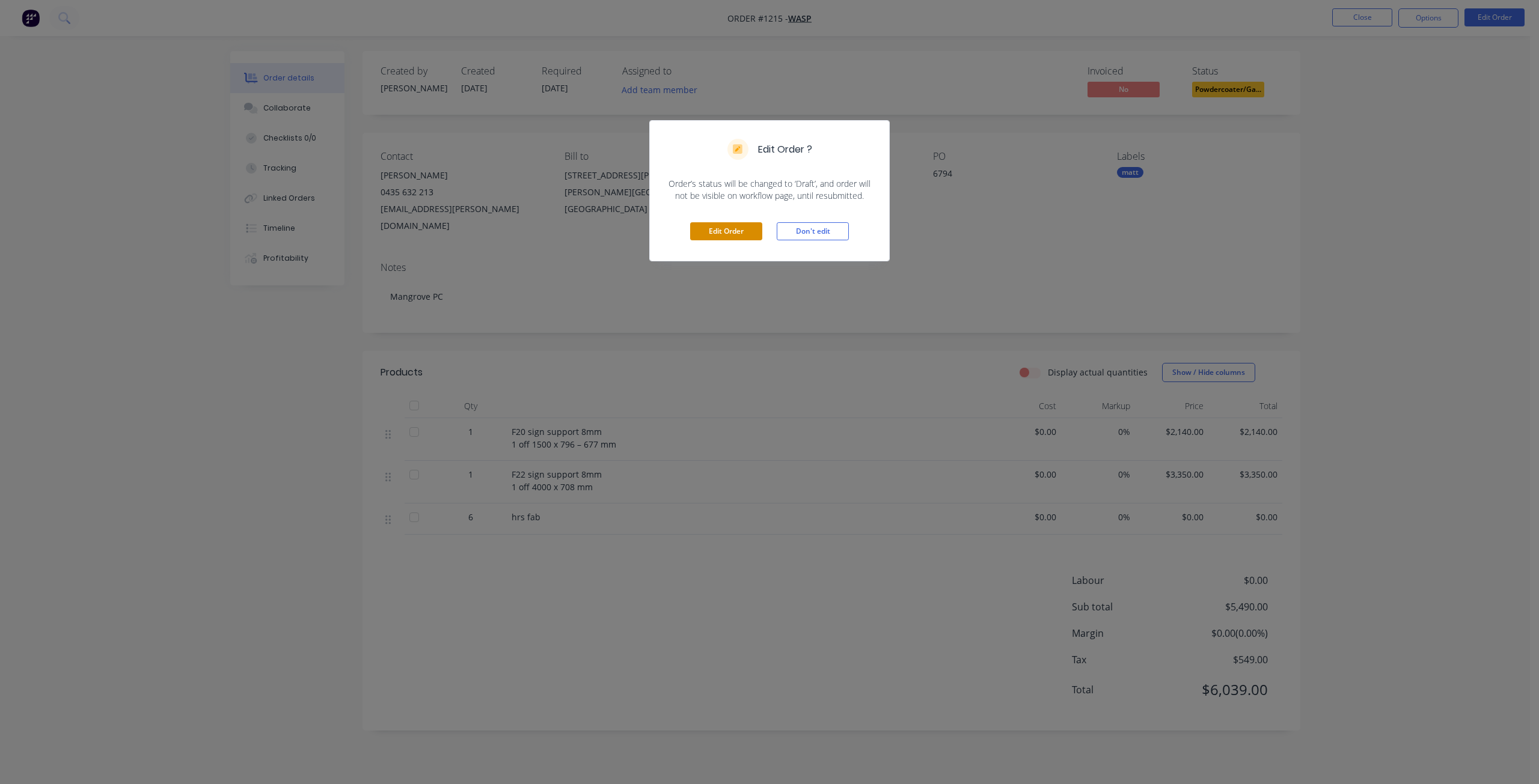
click at [738, 231] on button "Edit Order" at bounding box center [726, 231] width 72 height 18
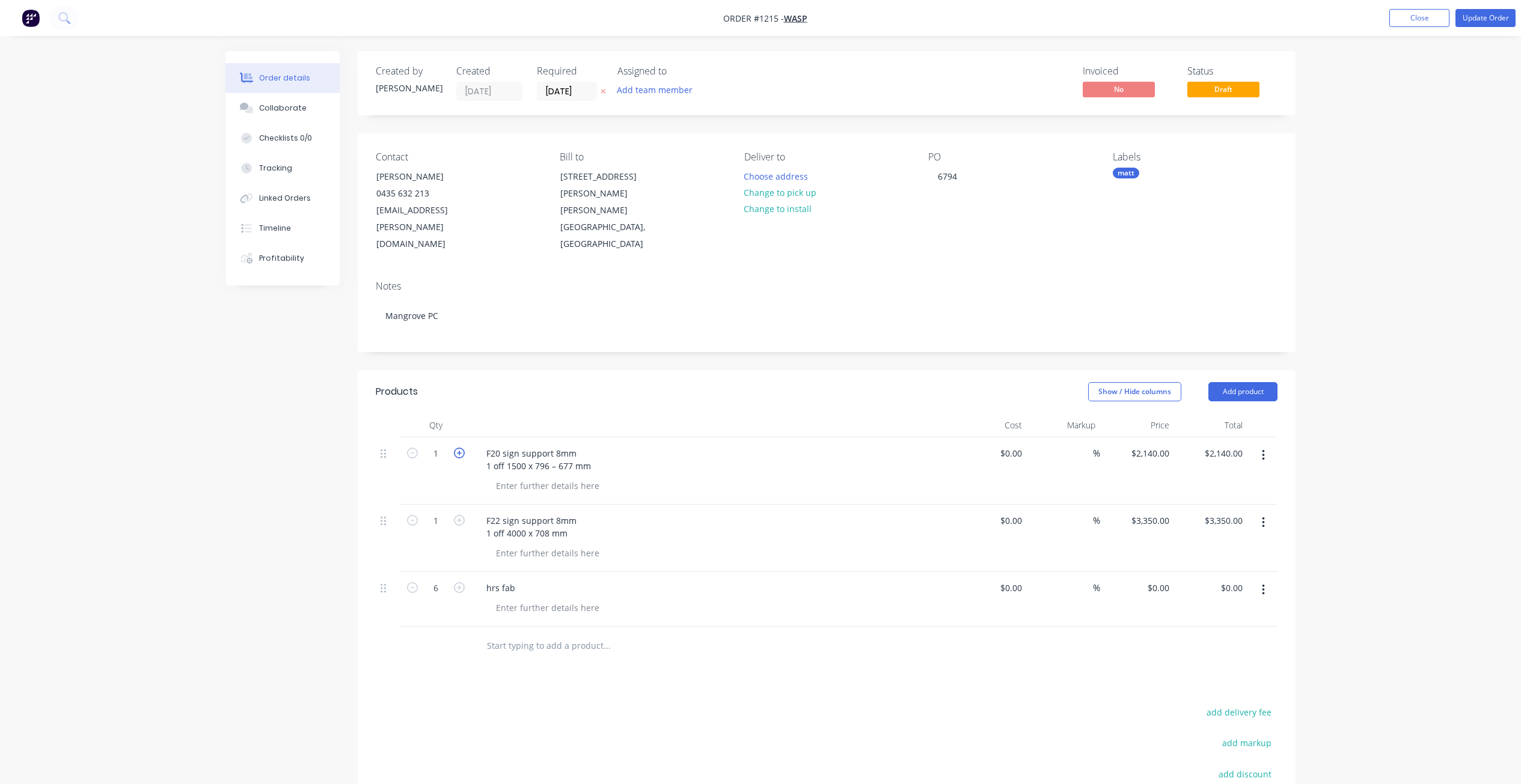
click at [462, 448] on icon "button" at bounding box center [460, 453] width 11 height 11
type input "2"
type input "$4,280.00"
click at [460, 583] on icon "button" at bounding box center [460, 588] width 11 height 11
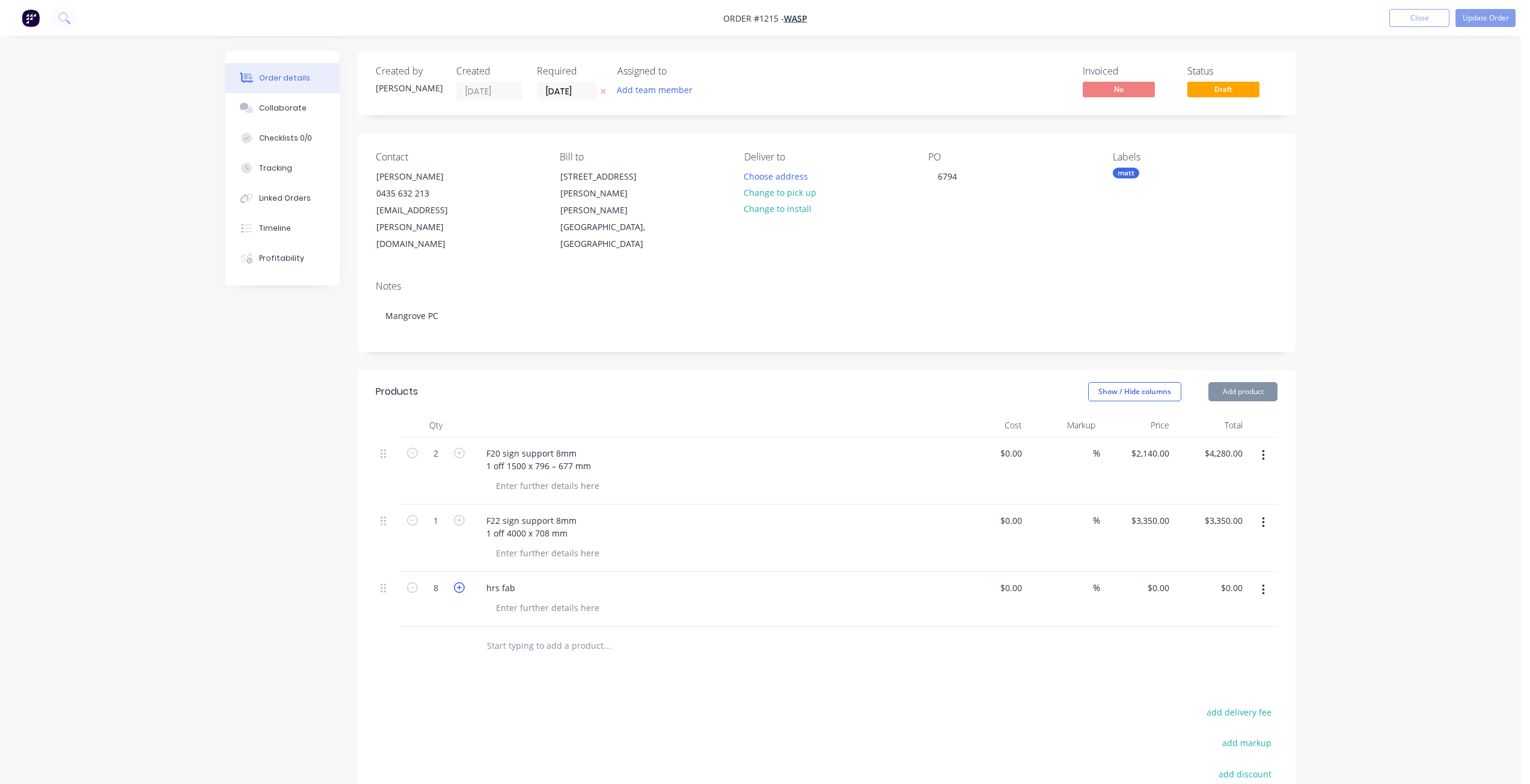
click at [460, 583] on icon "button" at bounding box center [460, 588] width 11 height 11
click at [460, 583] on icon "button" at bounding box center [460, 588] width 11 height 11
type input "12"
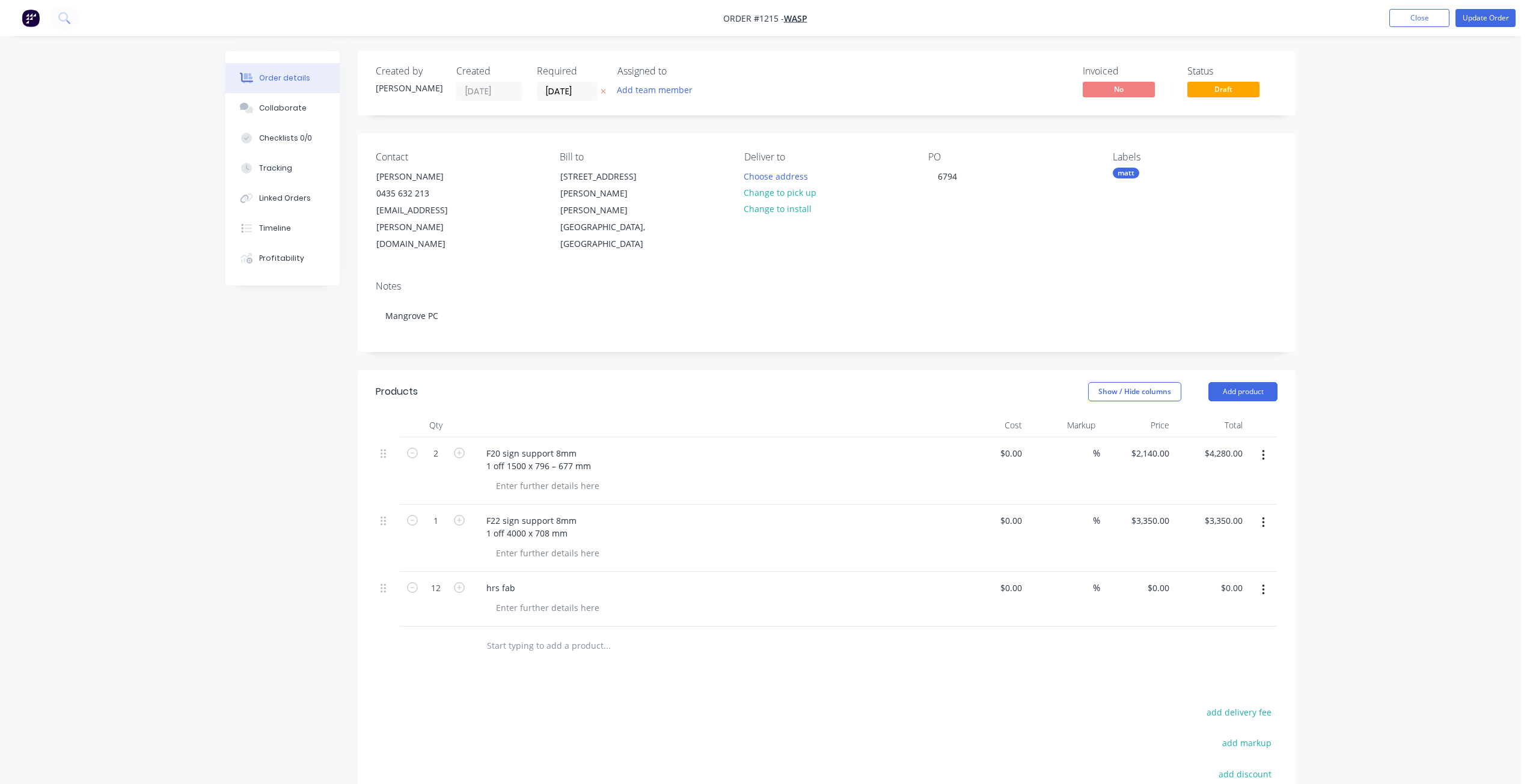
click at [1420, 237] on div "Order details Collaborate Checklists 0/0 Tracking Linked Orders Timeline Profit…" at bounding box center [761, 486] width 1521 height 972
click at [1486, 14] on button "Update Order" at bounding box center [1485, 17] width 60 height 18
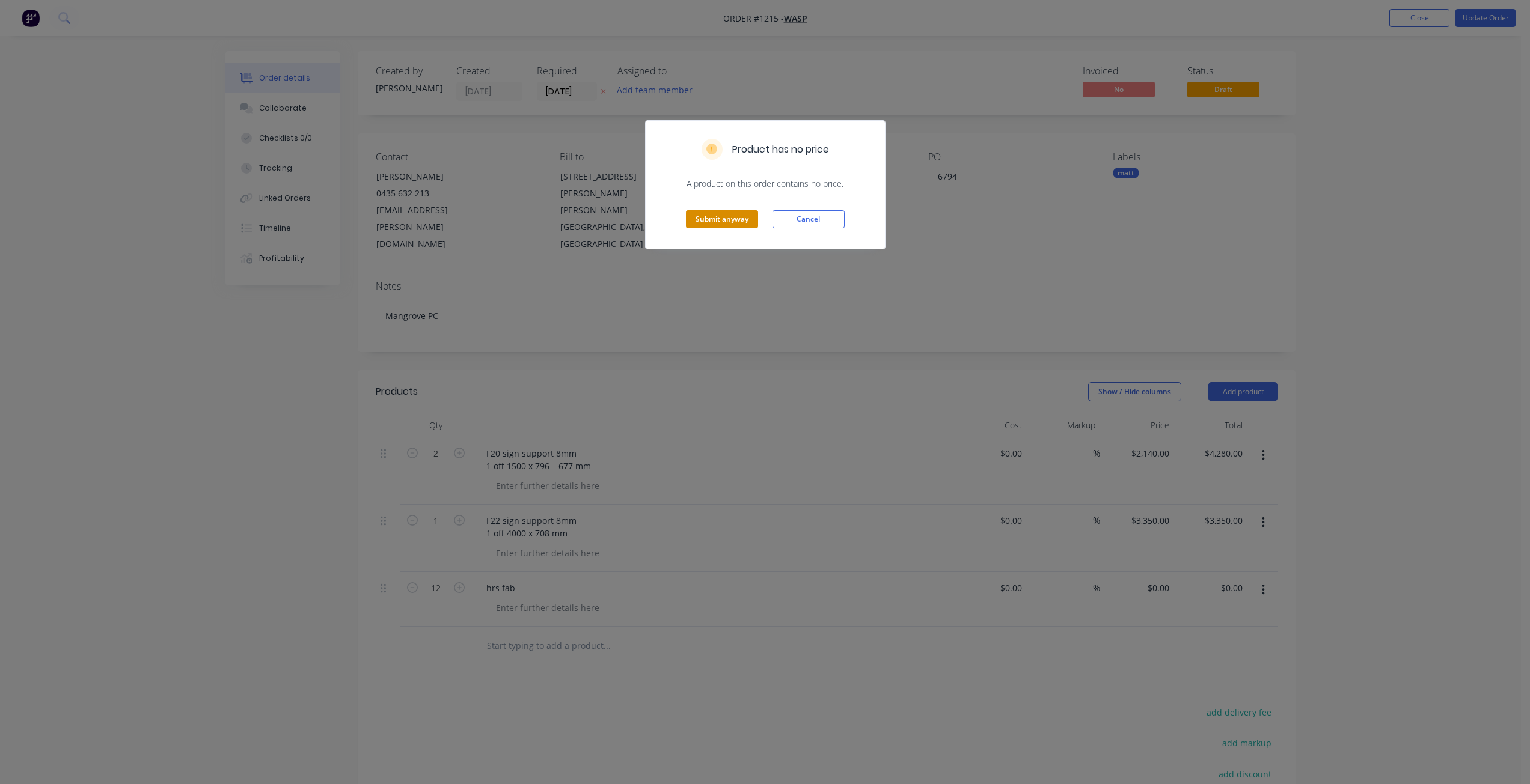
click at [739, 223] on button "Submit anyway" at bounding box center [722, 219] width 72 height 18
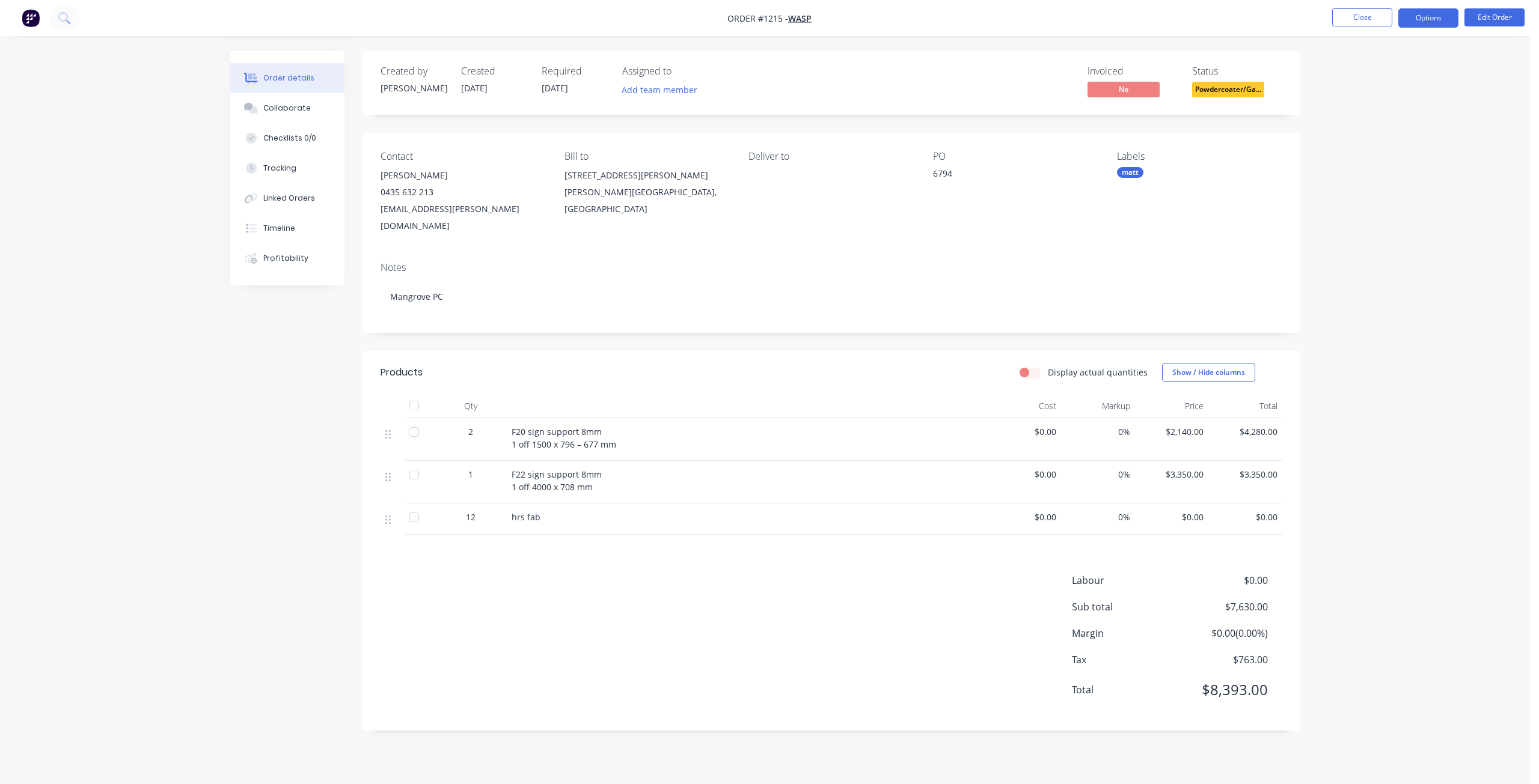
click at [1418, 20] on button "Options" at bounding box center [1428, 18] width 60 height 20
click at [1361, 151] on div "Work Order" at bounding box center [1392, 145] width 111 height 17
click at [1376, 125] on div "Without pricing" at bounding box center [1392, 121] width 111 height 17
click at [1353, 15] on button "Close" at bounding box center [1362, 17] width 60 height 18
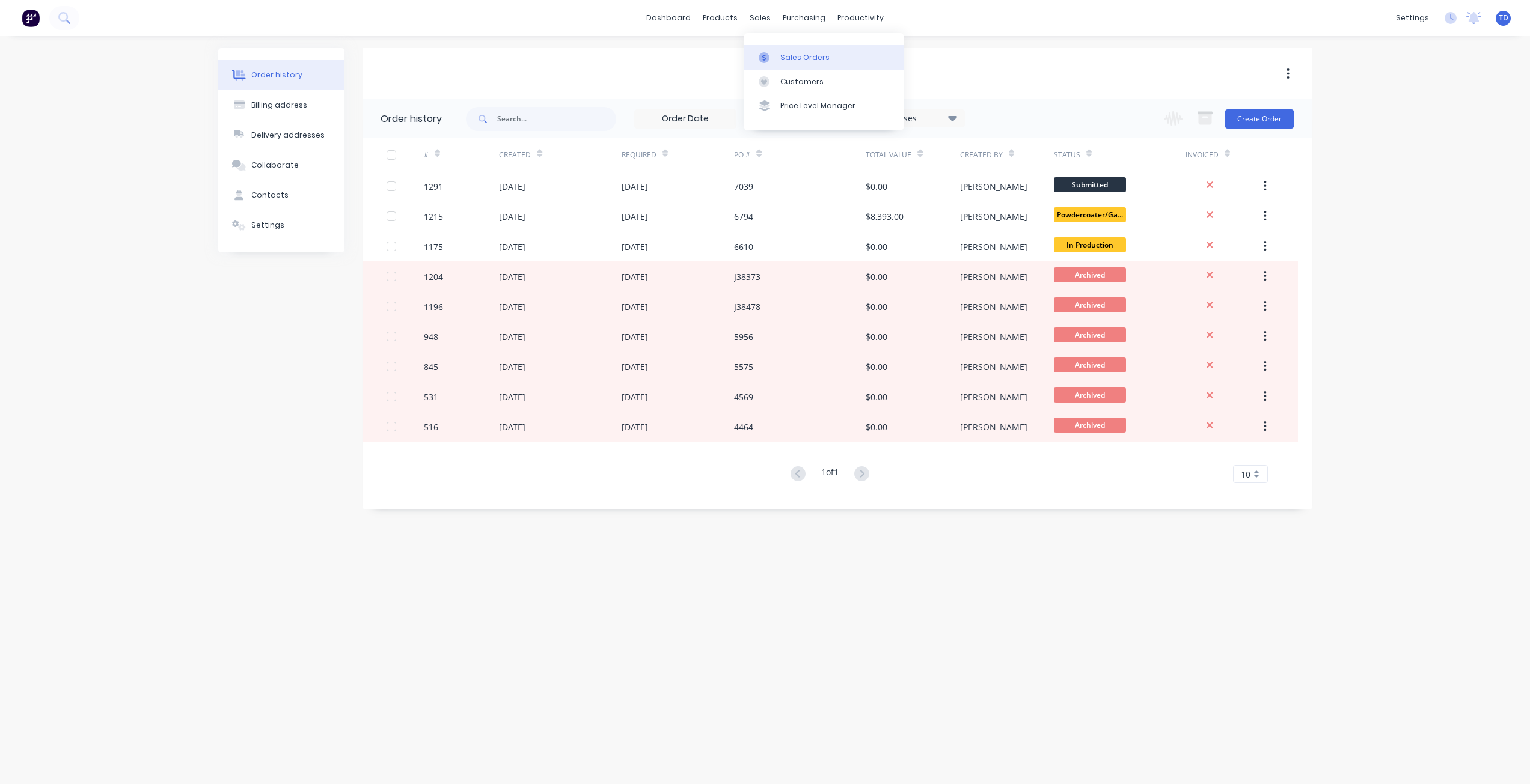
click at [792, 56] on div "Sales Orders" at bounding box center [804, 58] width 49 height 11
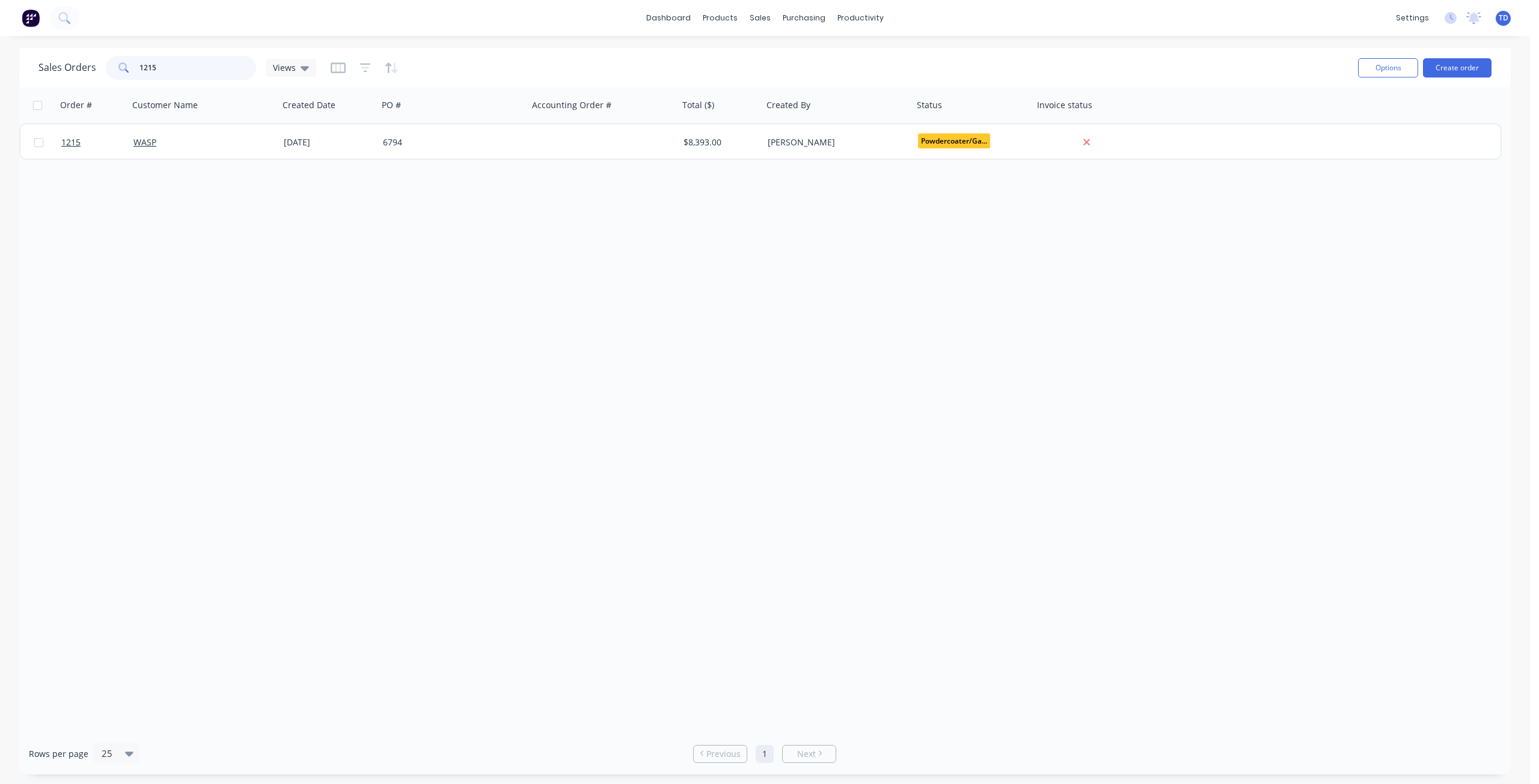
drag, startPoint x: 167, startPoint y: 69, endPoint x: 65, endPoint y: 69, distance: 102.0
click at [65, 69] on div "Sales Orders 1215 Views" at bounding box center [177, 67] width 278 height 24
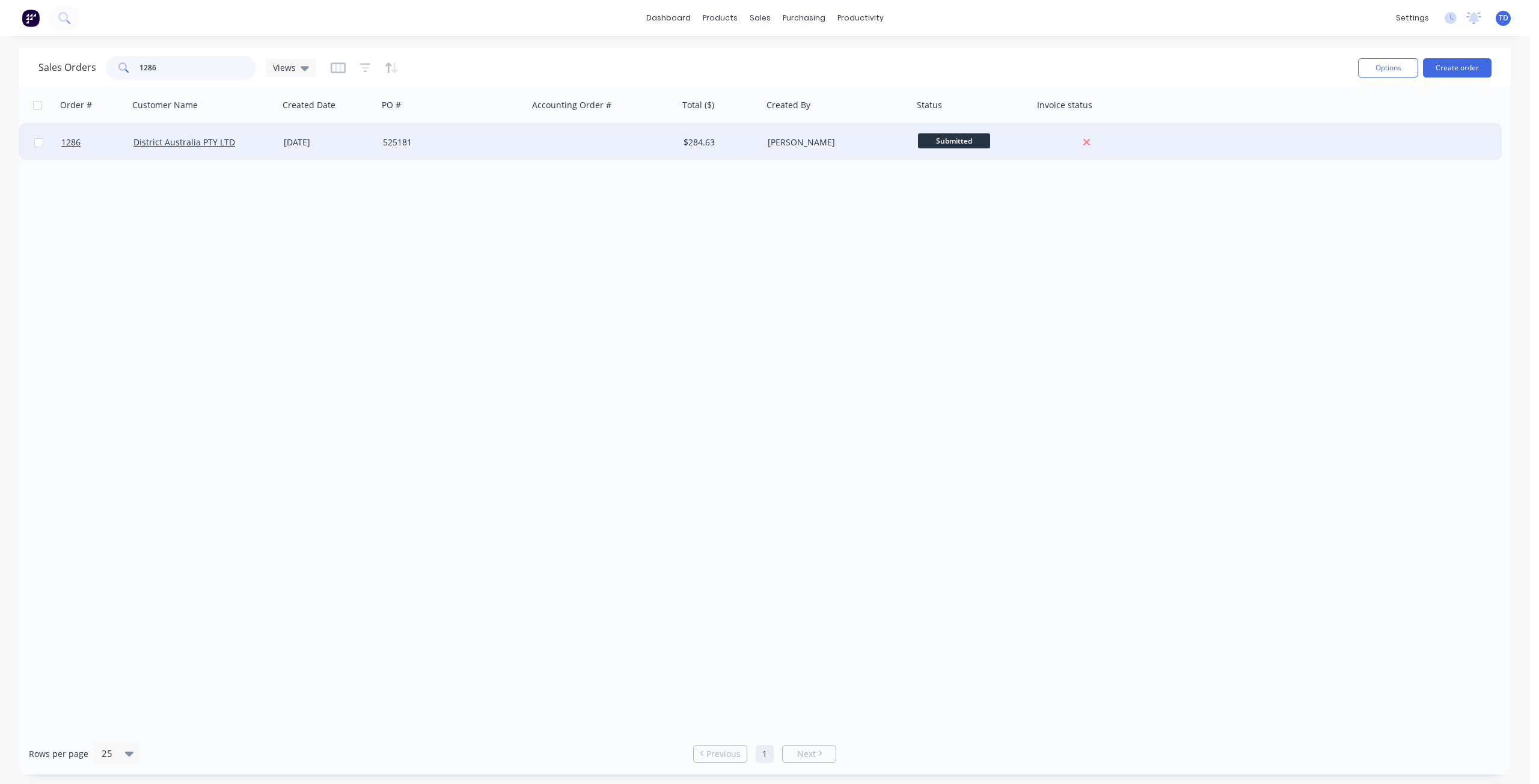
type input "1286"
click at [337, 135] on div "[DATE]" at bounding box center [328, 143] width 99 height 36
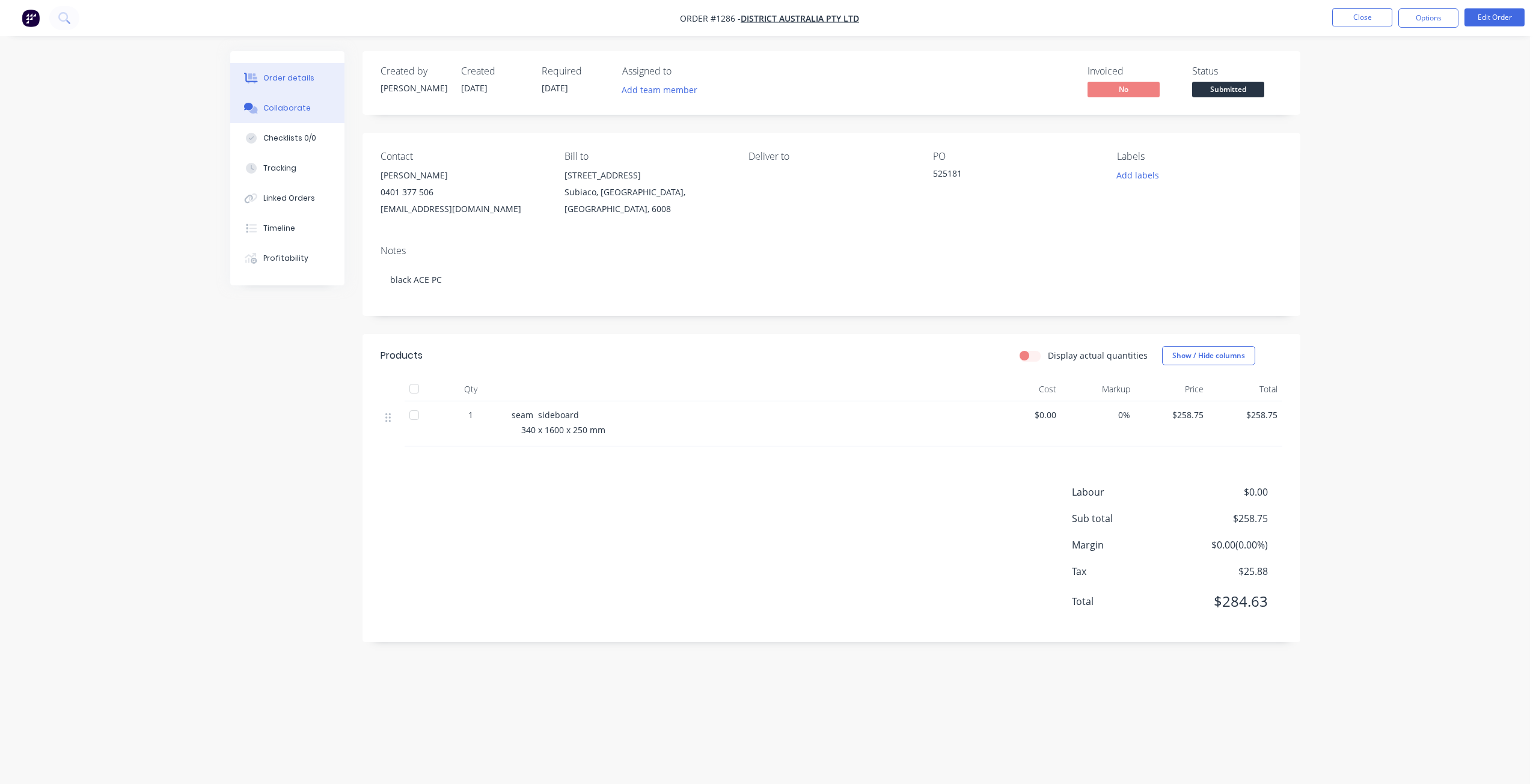
click at [284, 110] on div "Collaborate" at bounding box center [287, 108] width 48 height 11
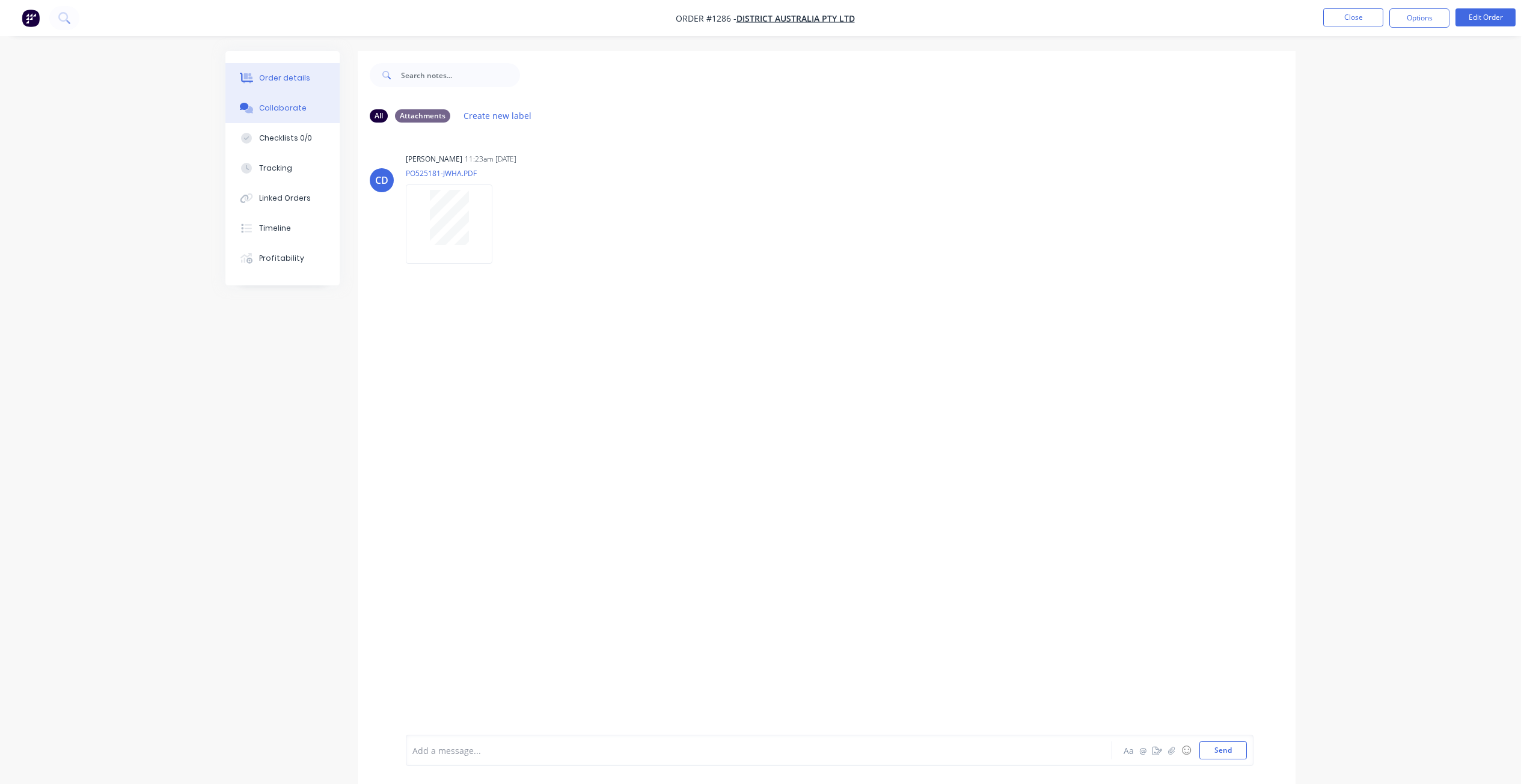
click at [287, 74] on div "Order details" at bounding box center [284, 78] width 51 height 11
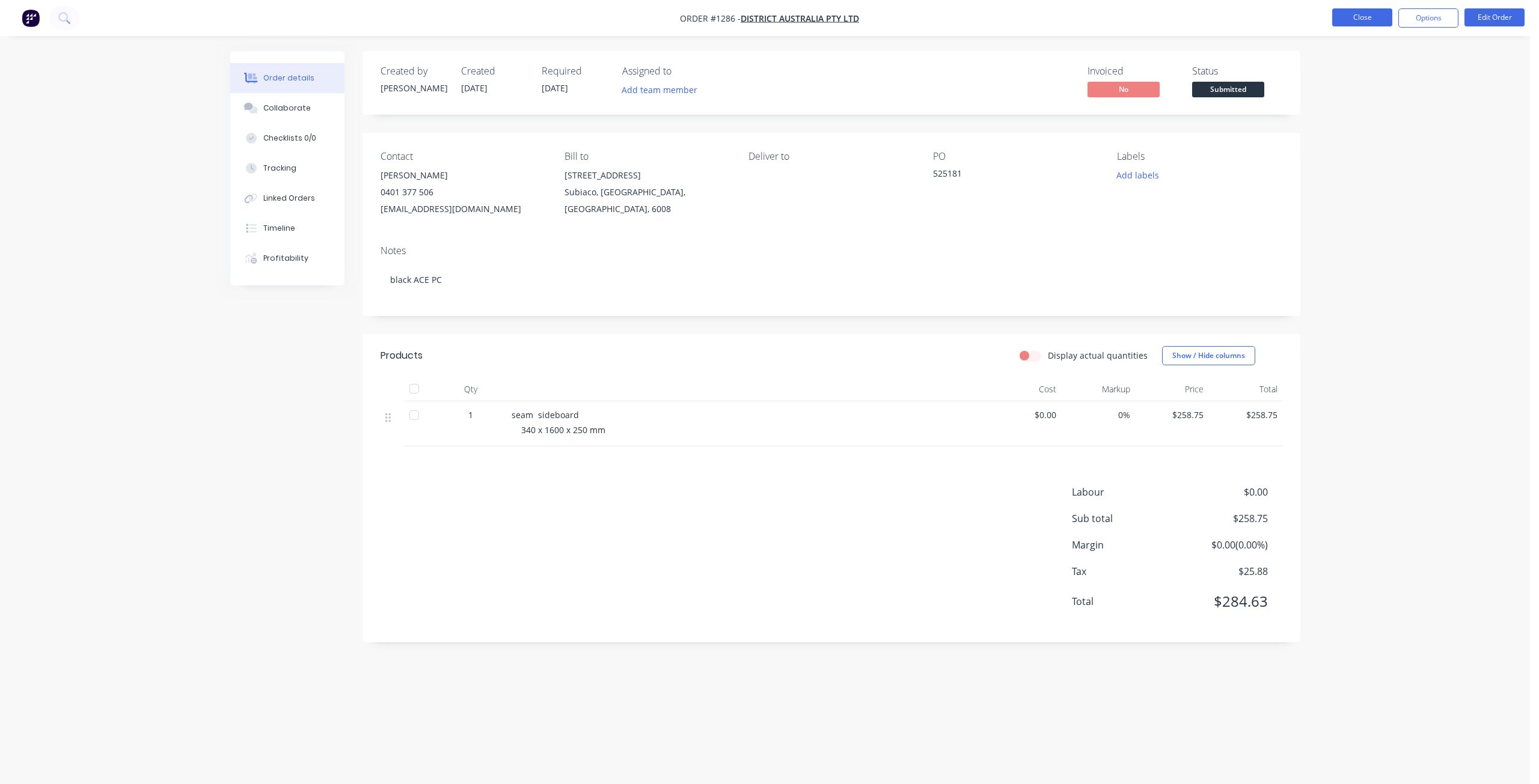
click at [1353, 22] on button "Close" at bounding box center [1362, 17] width 60 height 18
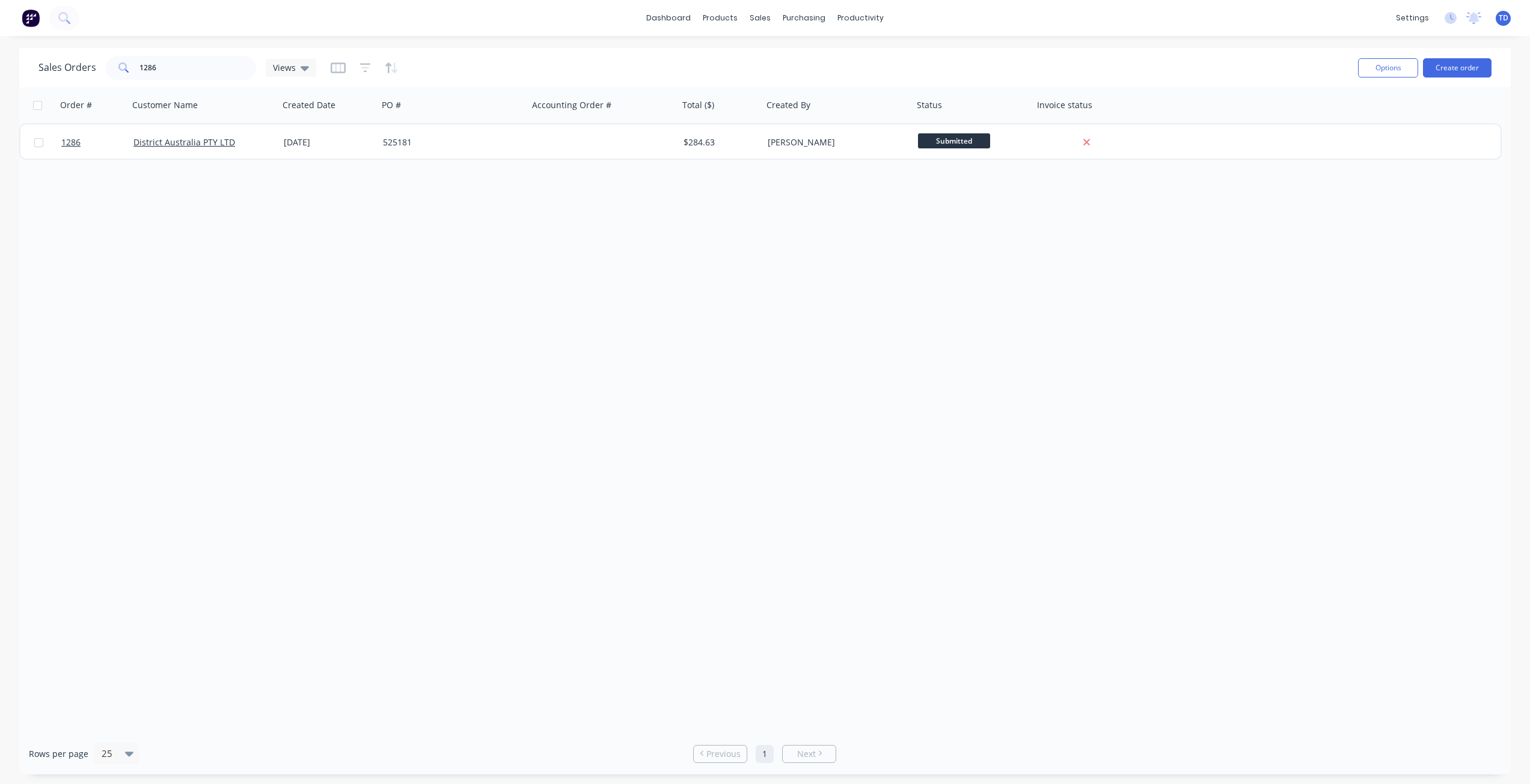
click at [426, 56] on div "Sales Orders 1286 Views" at bounding box center [693, 67] width 1309 height 30
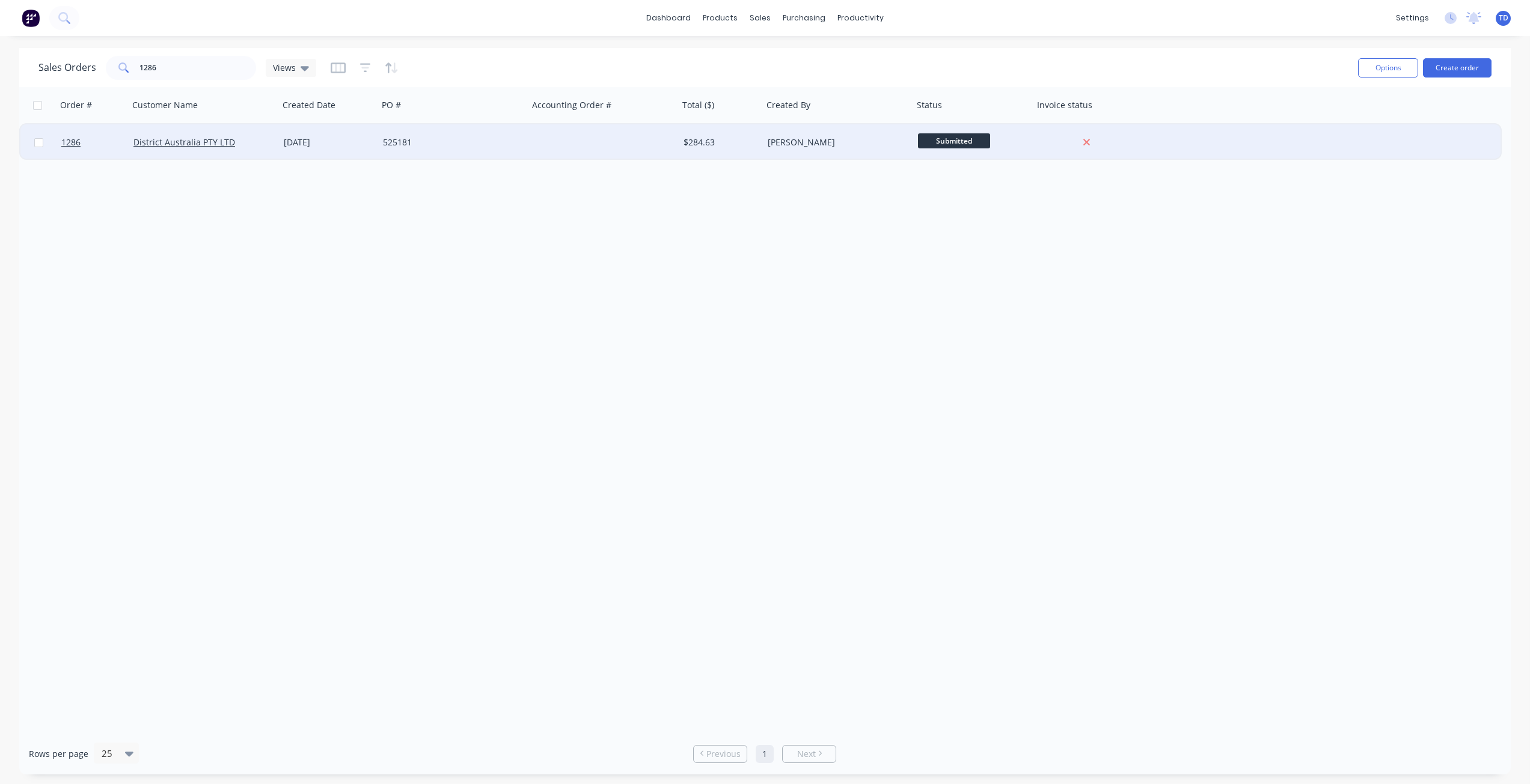
click at [495, 140] on div "525181" at bounding box center [449, 142] width 133 height 12
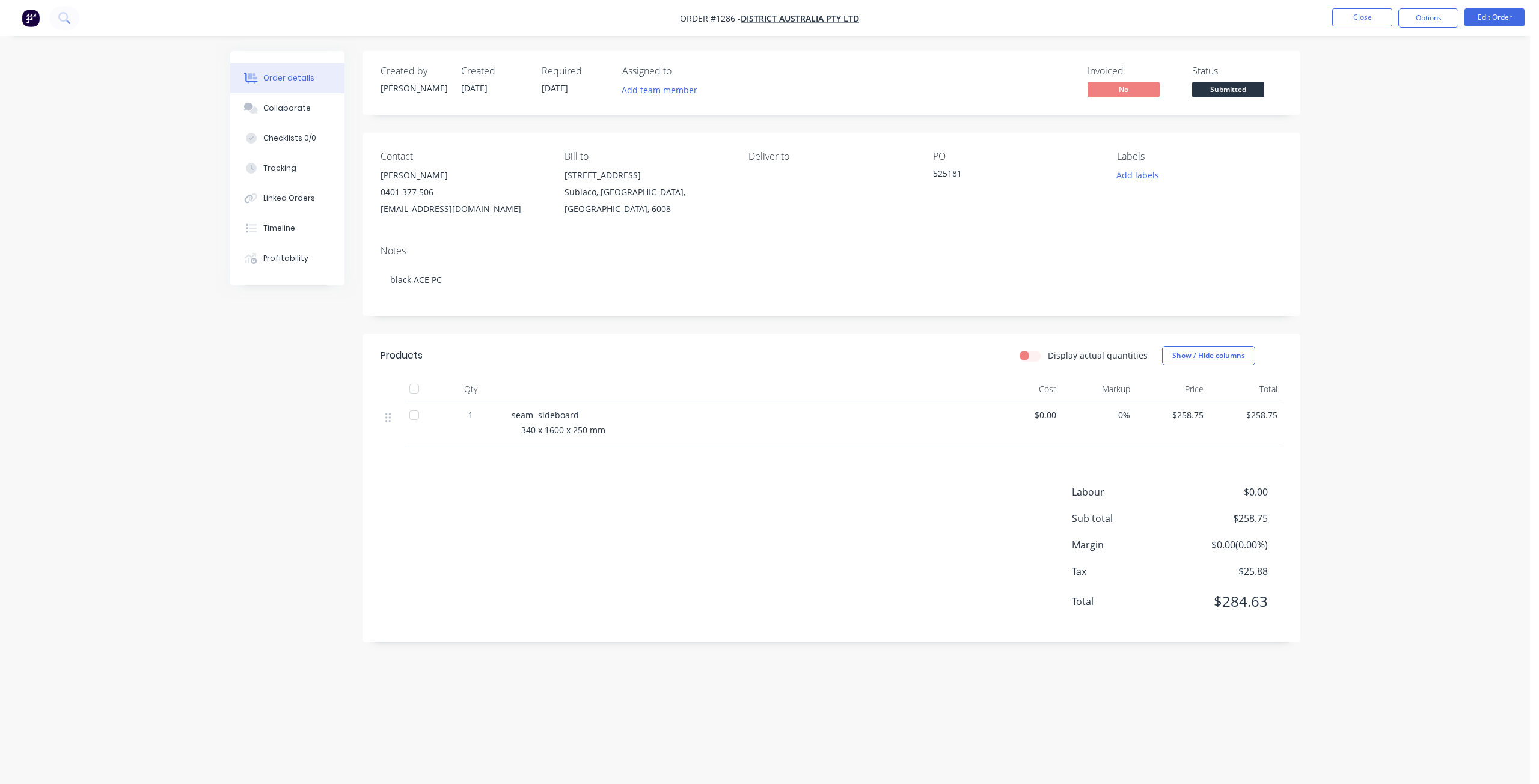
click at [1240, 92] on span "Submitted" at bounding box center [1228, 89] width 72 height 15
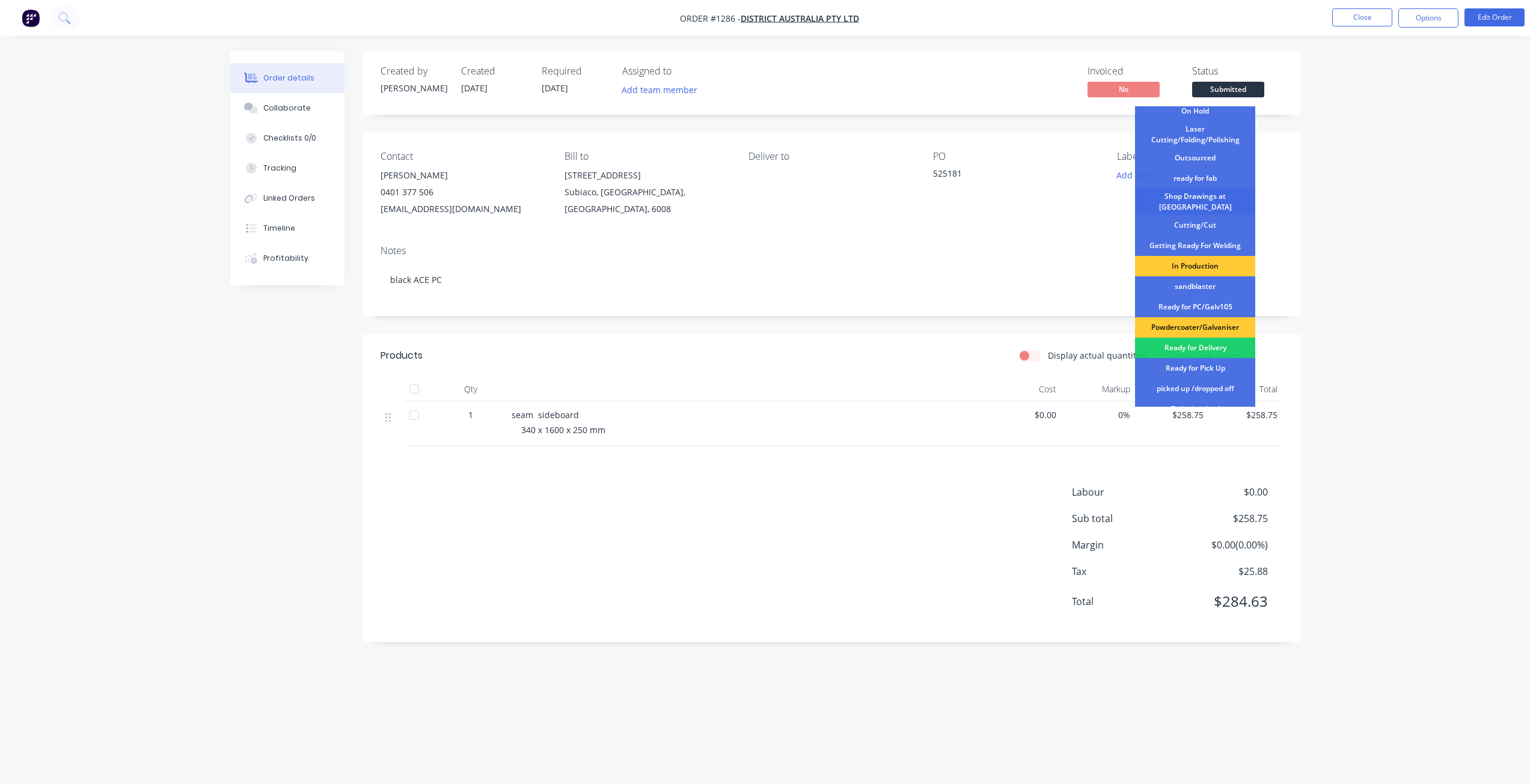
scroll to position [64, 0]
click at [1175, 199] on div "Shop Drawings at [GEOGRAPHIC_DATA]" at bounding box center [1194, 205] width 120 height 27
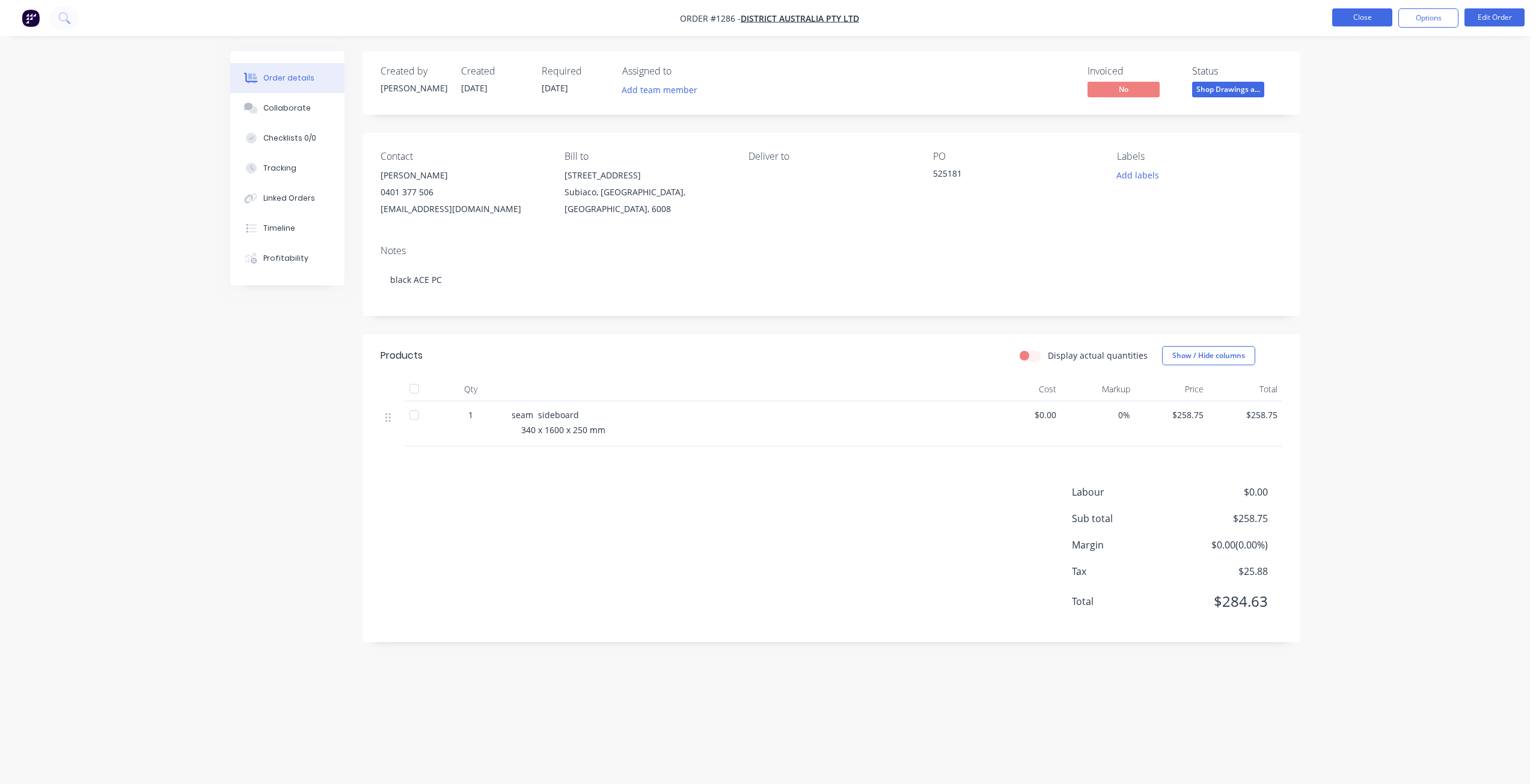
click at [1371, 16] on button "Close" at bounding box center [1362, 17] width 60 height 18
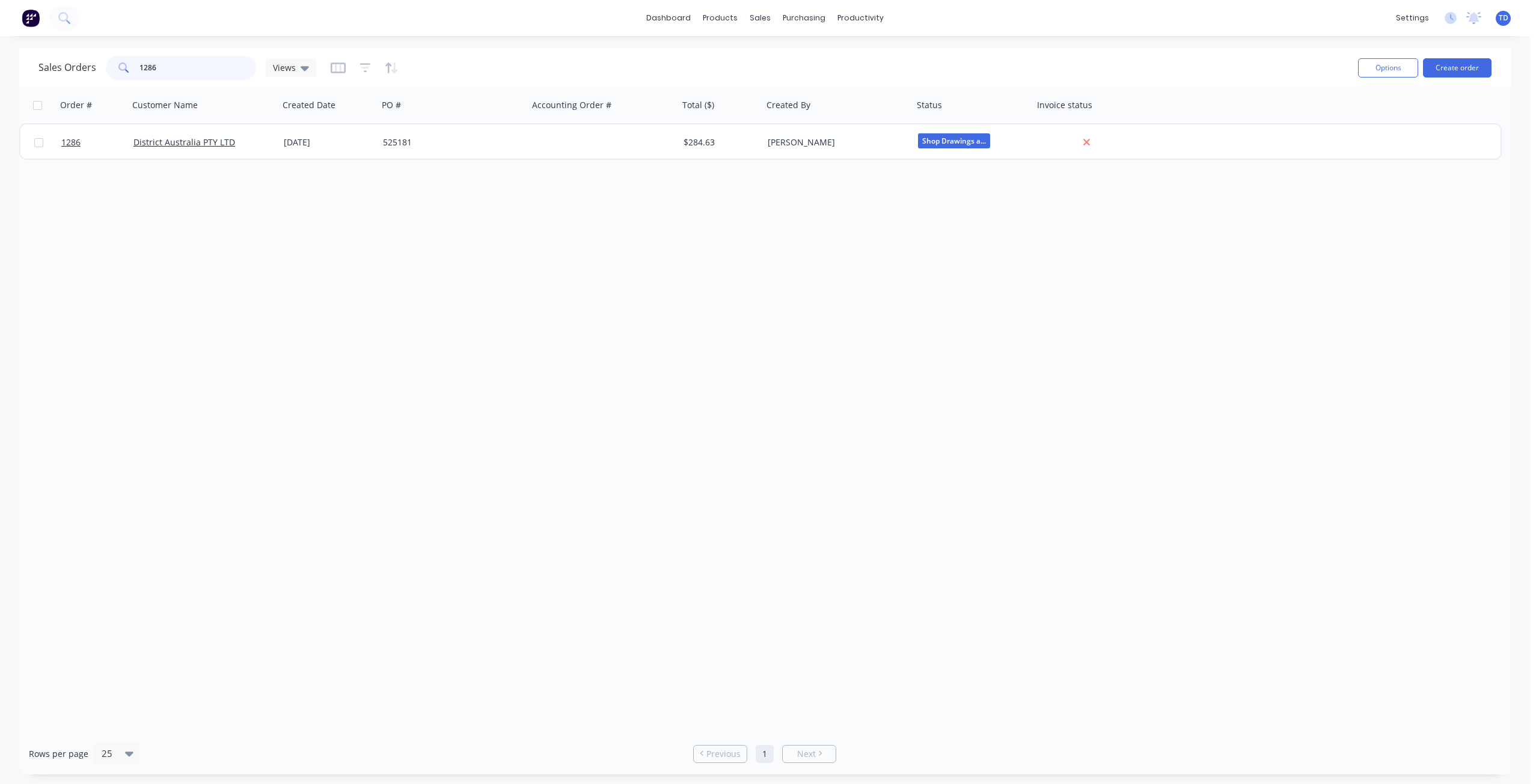
click at [173, 67] on input "1286" at bounding box center [198, 67] width 117 height 24
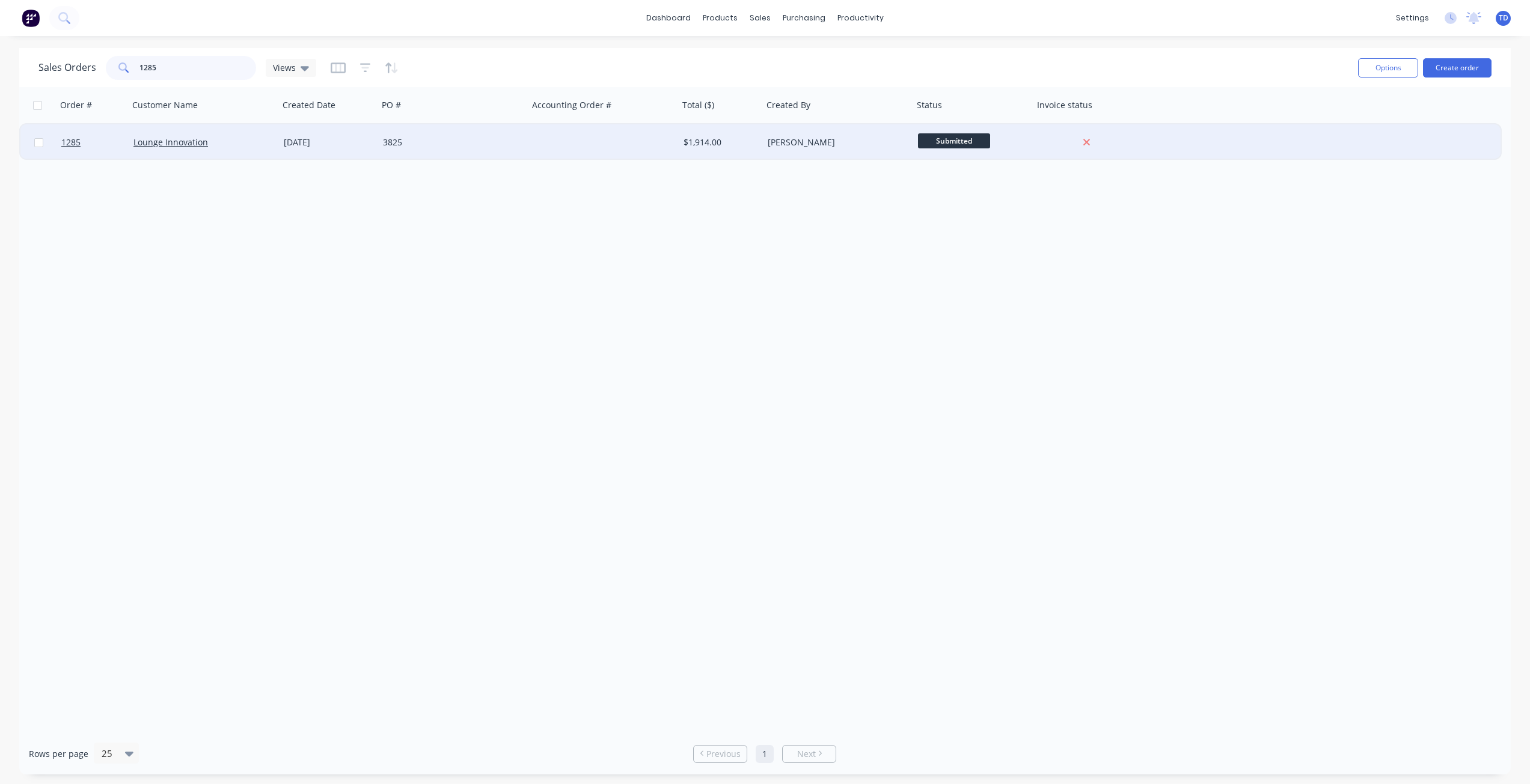
type input "1285"
click at [261, 143] on div "Lounge Innovation" at bounding box center [200, 142] width 133 height 12
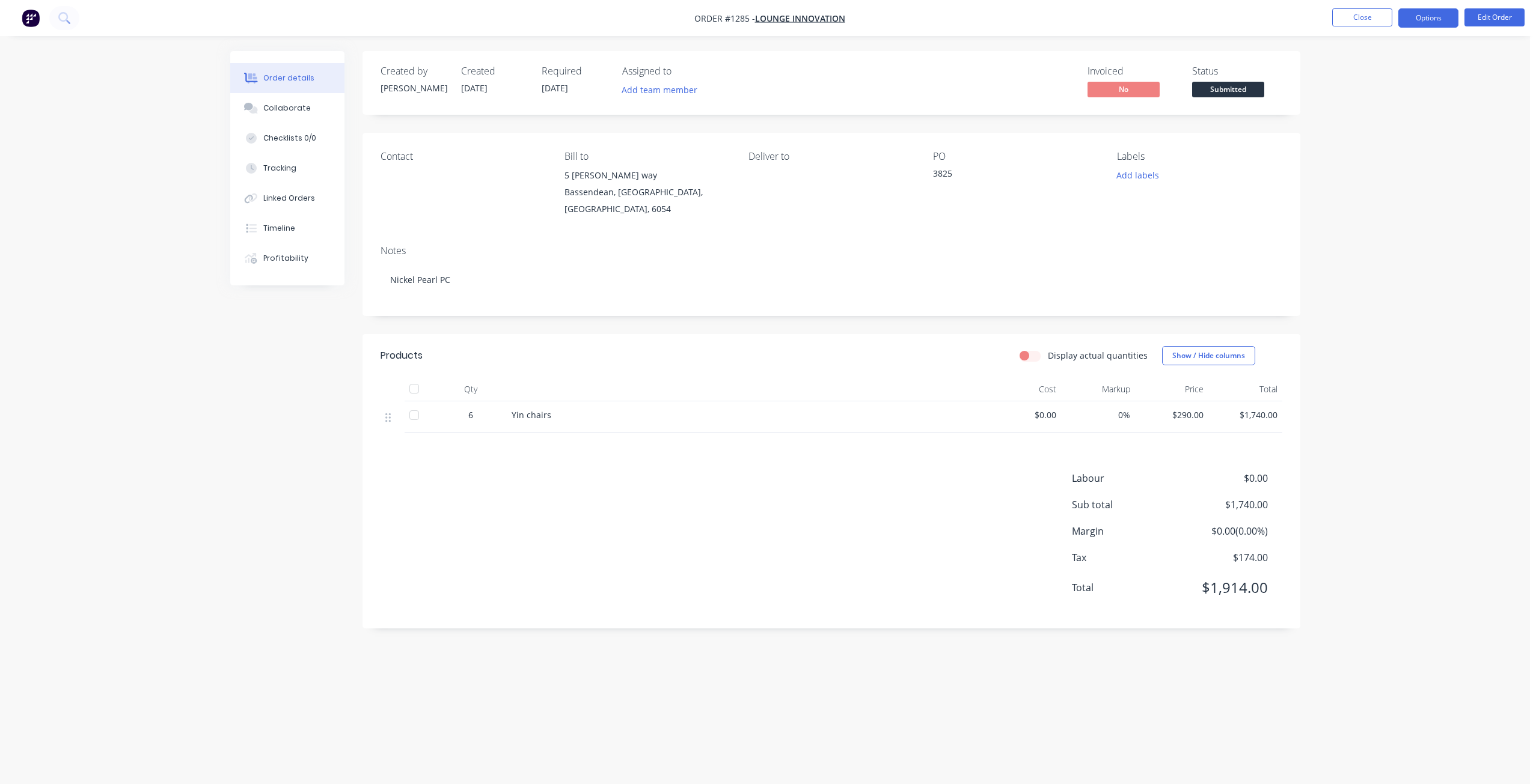
click at [1415, 24] on button "Options" at bounding box center [1428, 18] width 60 height 20
click at [1314, 89] on div "Order details Collaborate Checklists 0/0 Tracking Linked Orders Timeline Profit…" at bounding box center [764, 392] width 1530 height 784
click at [1230, 92] on span "Submitted" at bounding box center [1228, 89] width 72 height 15
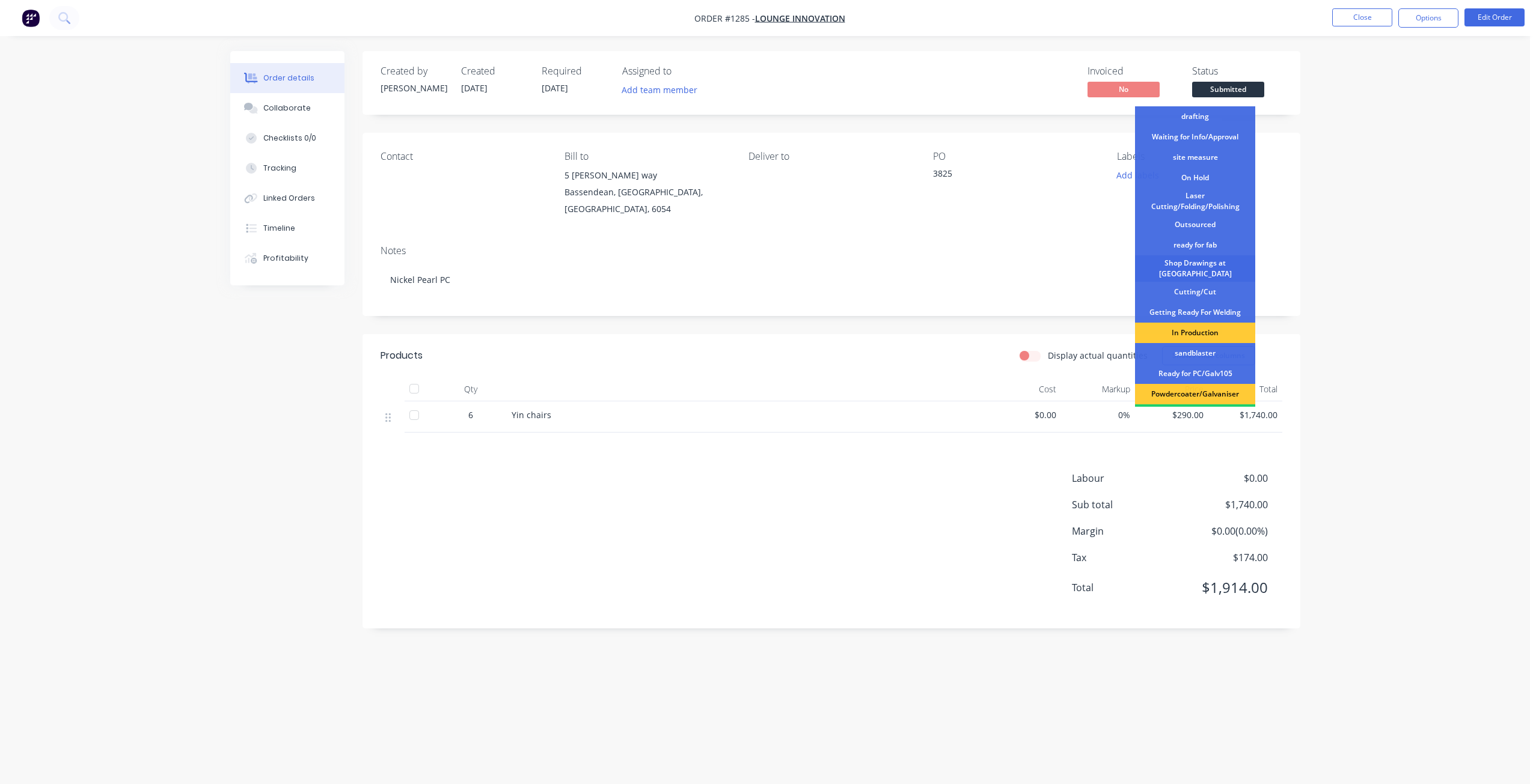
click at [1189, 269] on div "Shop Drawings at [GEOGRAPHIC_DATA]" at bounding box center [1194, 269] width 120 height 27
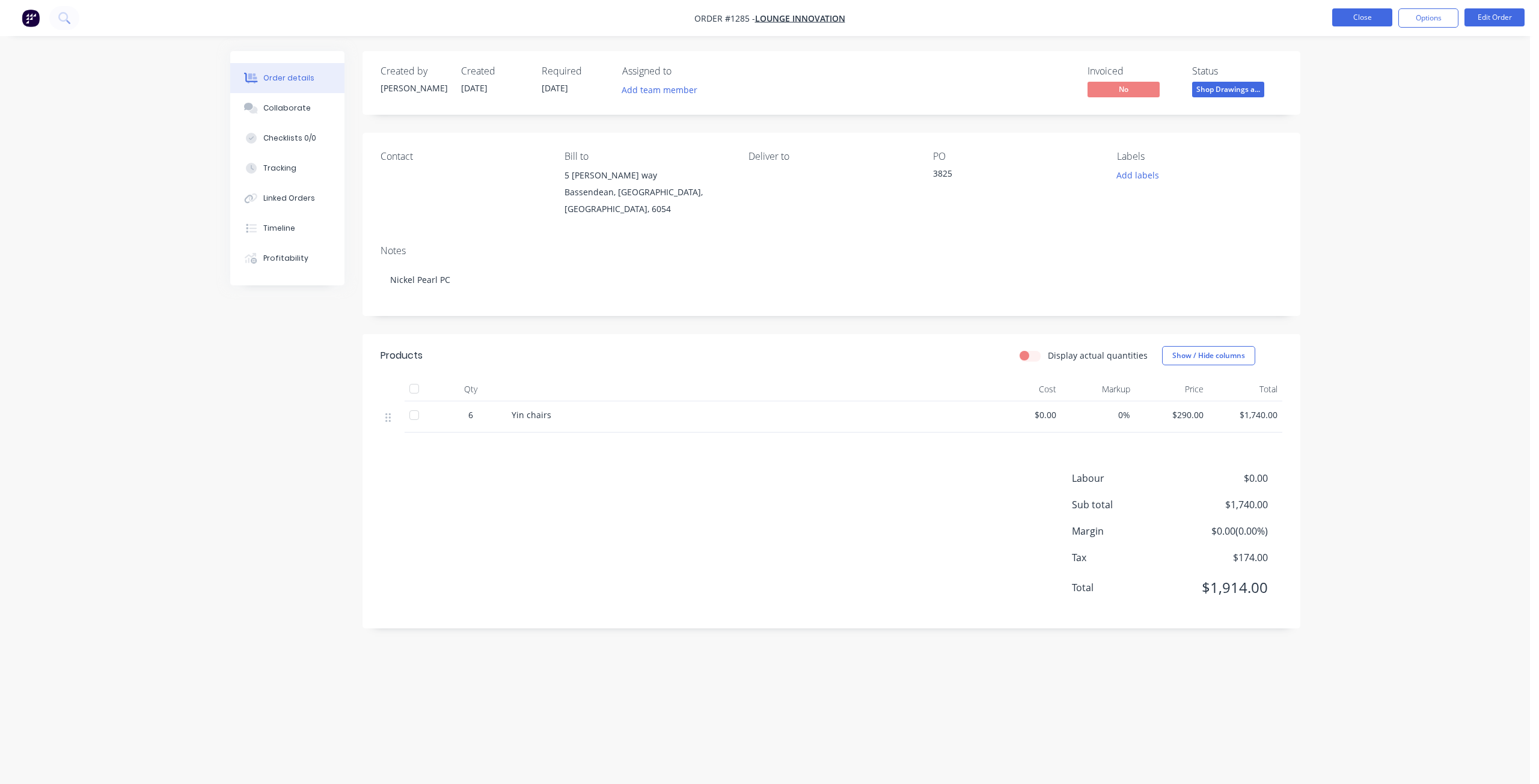
click at [1356, 15] on button "Close" at bounding box center [1362, 17] width 60 height 18
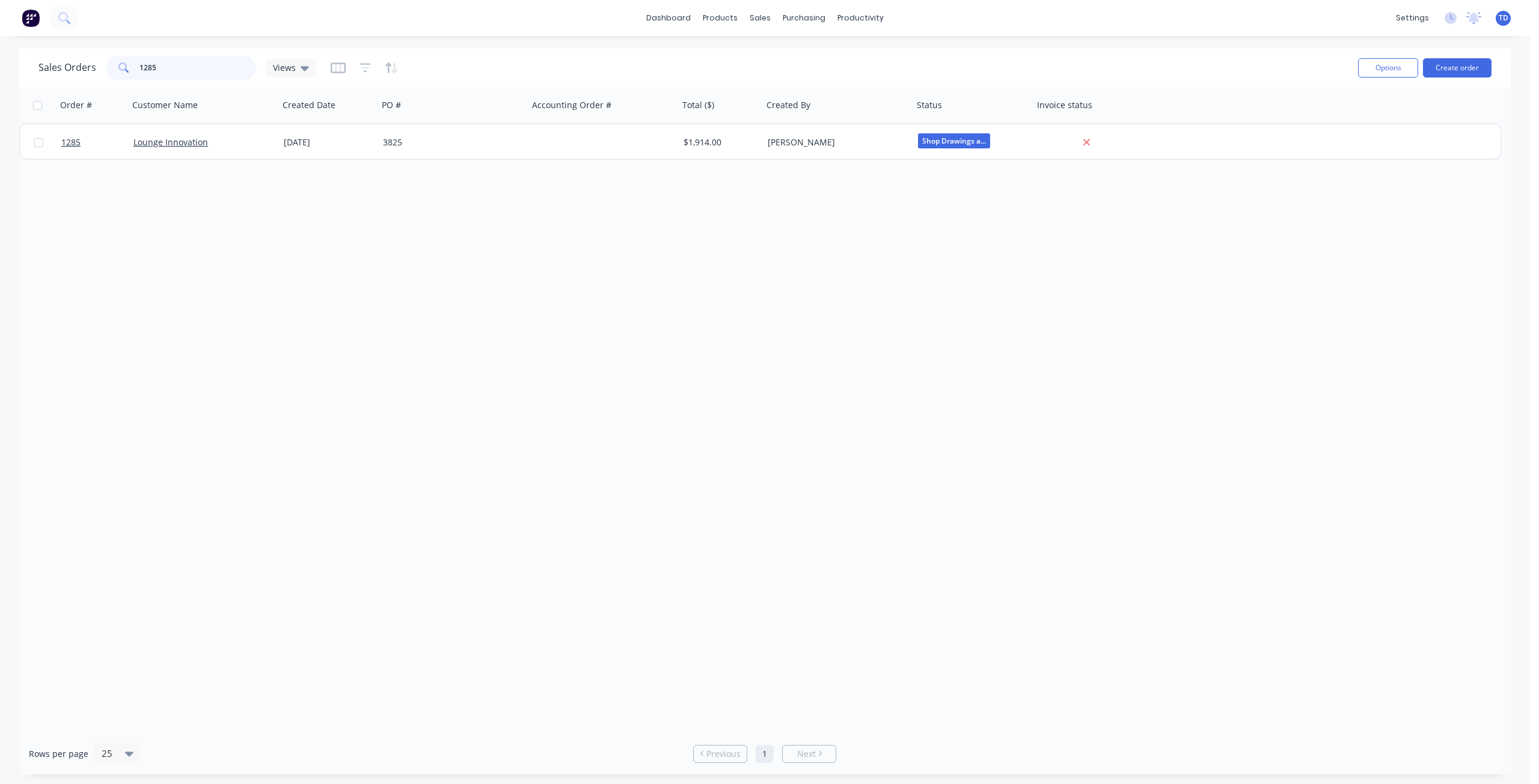
drag, startPoint x: 162, startPoint y: 69, endPoint x: 209, endPoint y: 64, distance: 47.3
click at [209, 64] on input "1285" at bounding box center [198, 67] width 117 height 24
drag, startPoint x: 157, startPoint y: 67, endPoint x: 146, endPoint y: 60, distance: 13.0
click at [146, 60] on input "1285" at bounding box center [198, 67] width 117 height 24
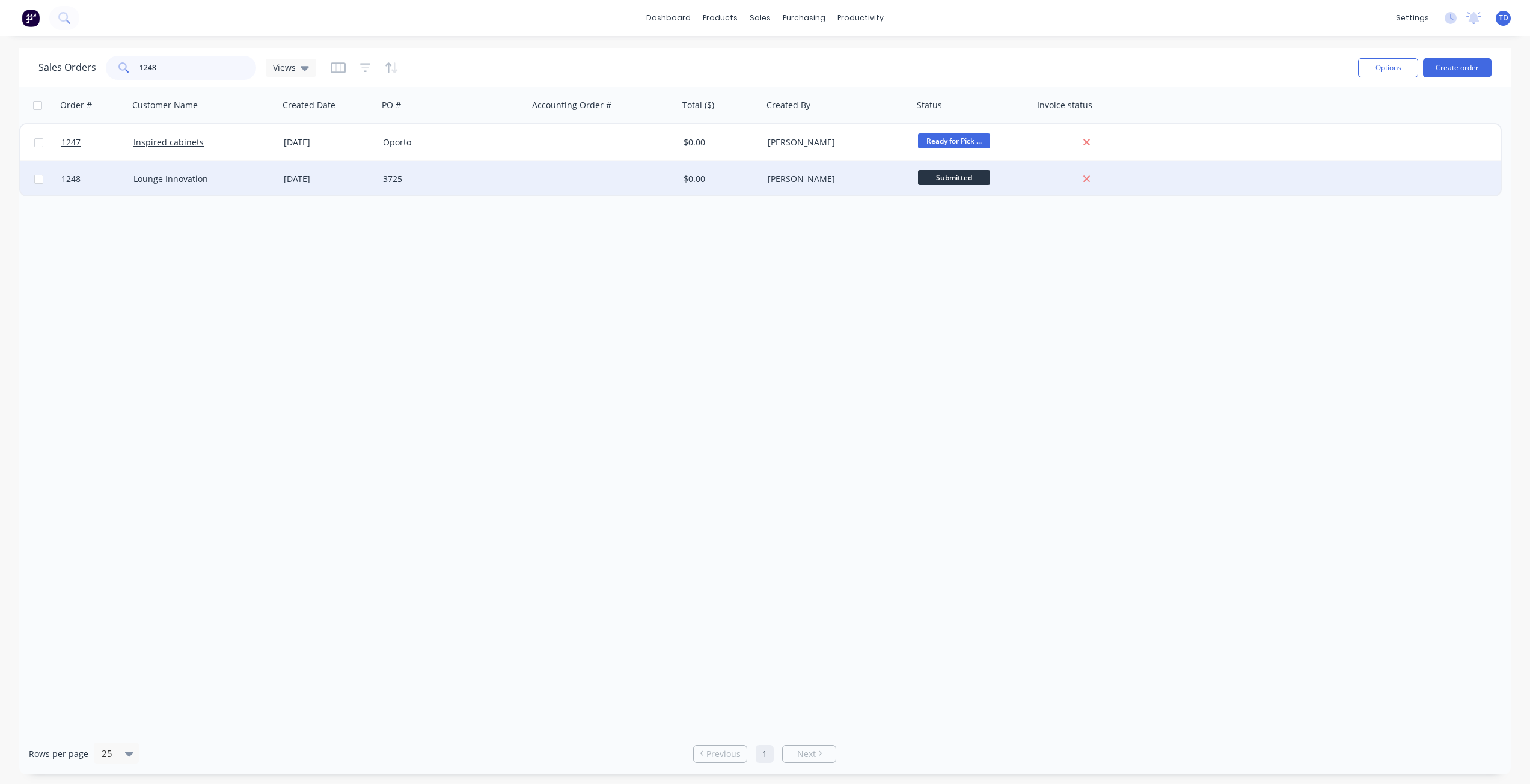
type input "1248"
click at [405, 177] on div "3725" at bounding box center [449, 179] width 133 height 12
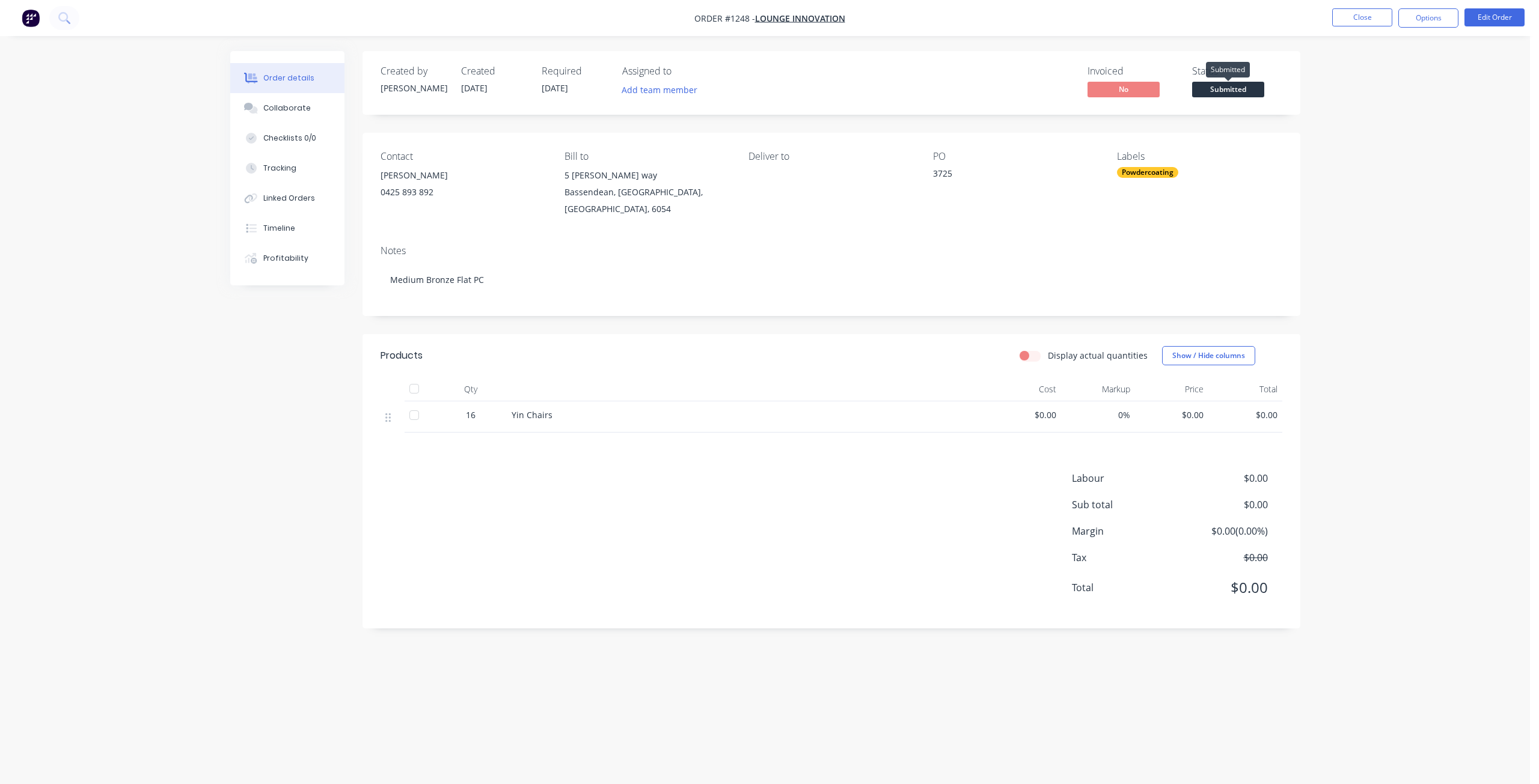
click at [1225, 89] on span "Submitted" at bounding box center [1228, 89] width 72 height 15
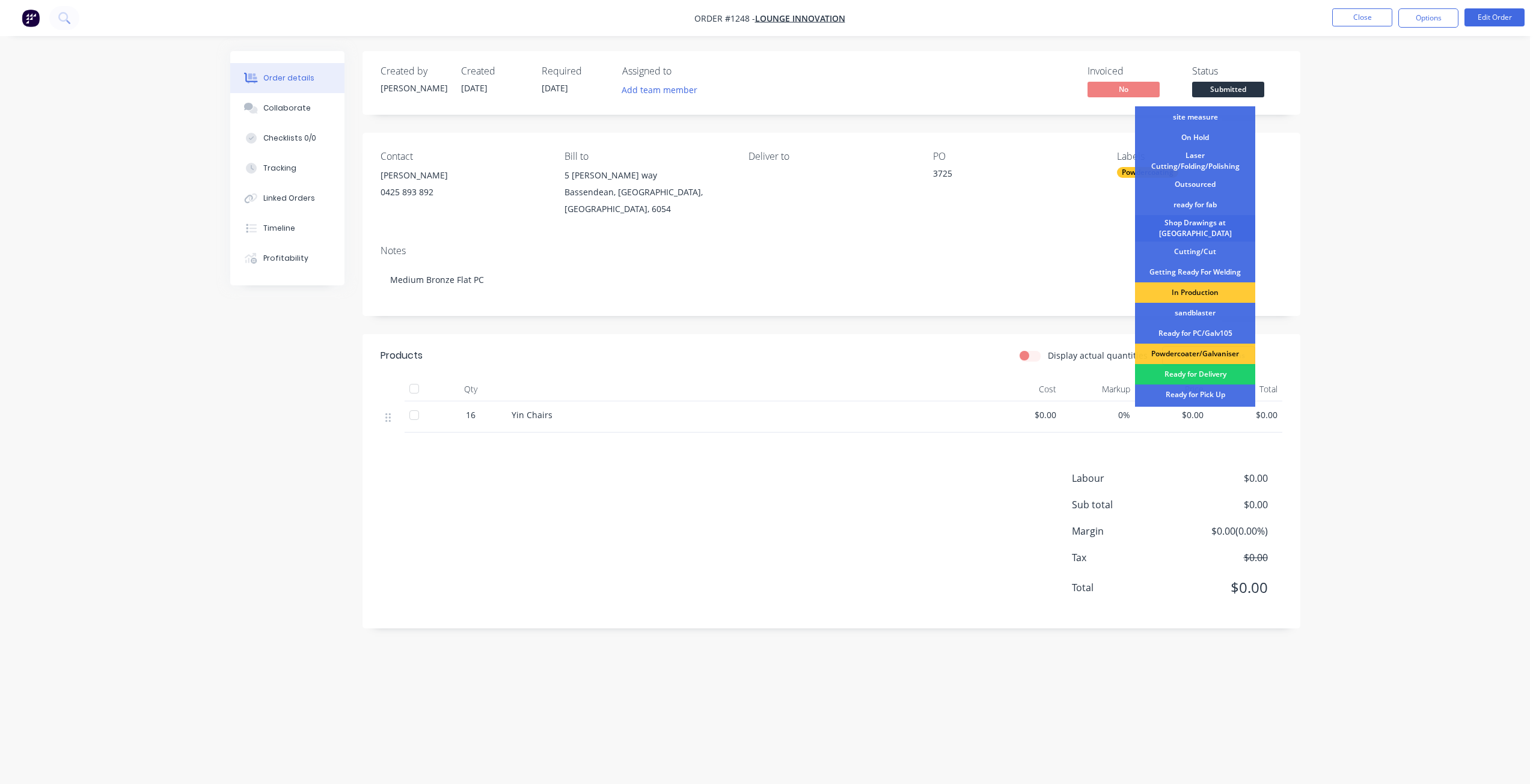
scroll to position [38, 0]
click at [1193, 228] on div "Shop Drawings at [GEOGRAPHIC_DATA]" at bounding box center [1194, 230] width 120 height 27
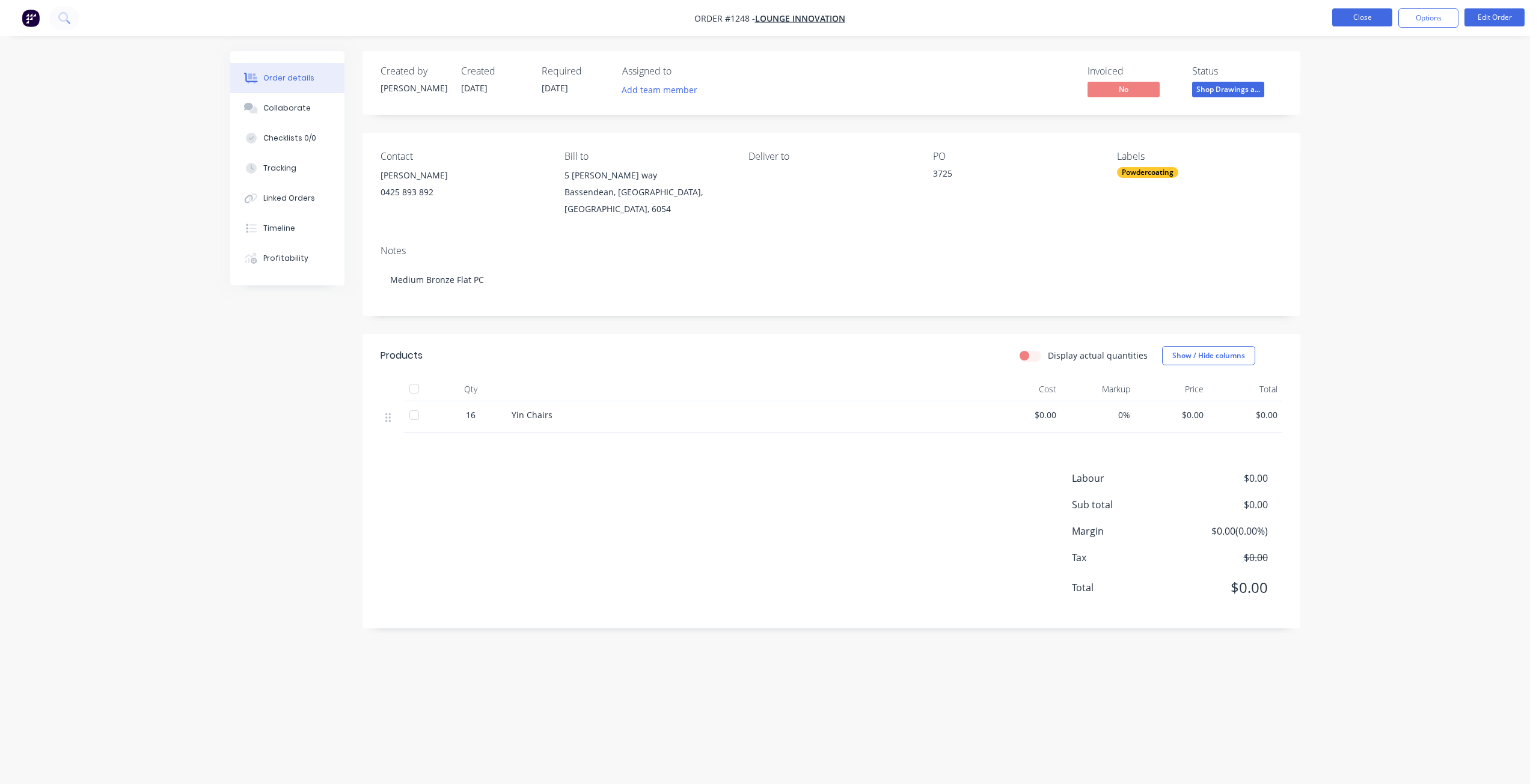
click at [1353, 22] on button "Close" at bounding box center [1362, 17] width 60 height 18
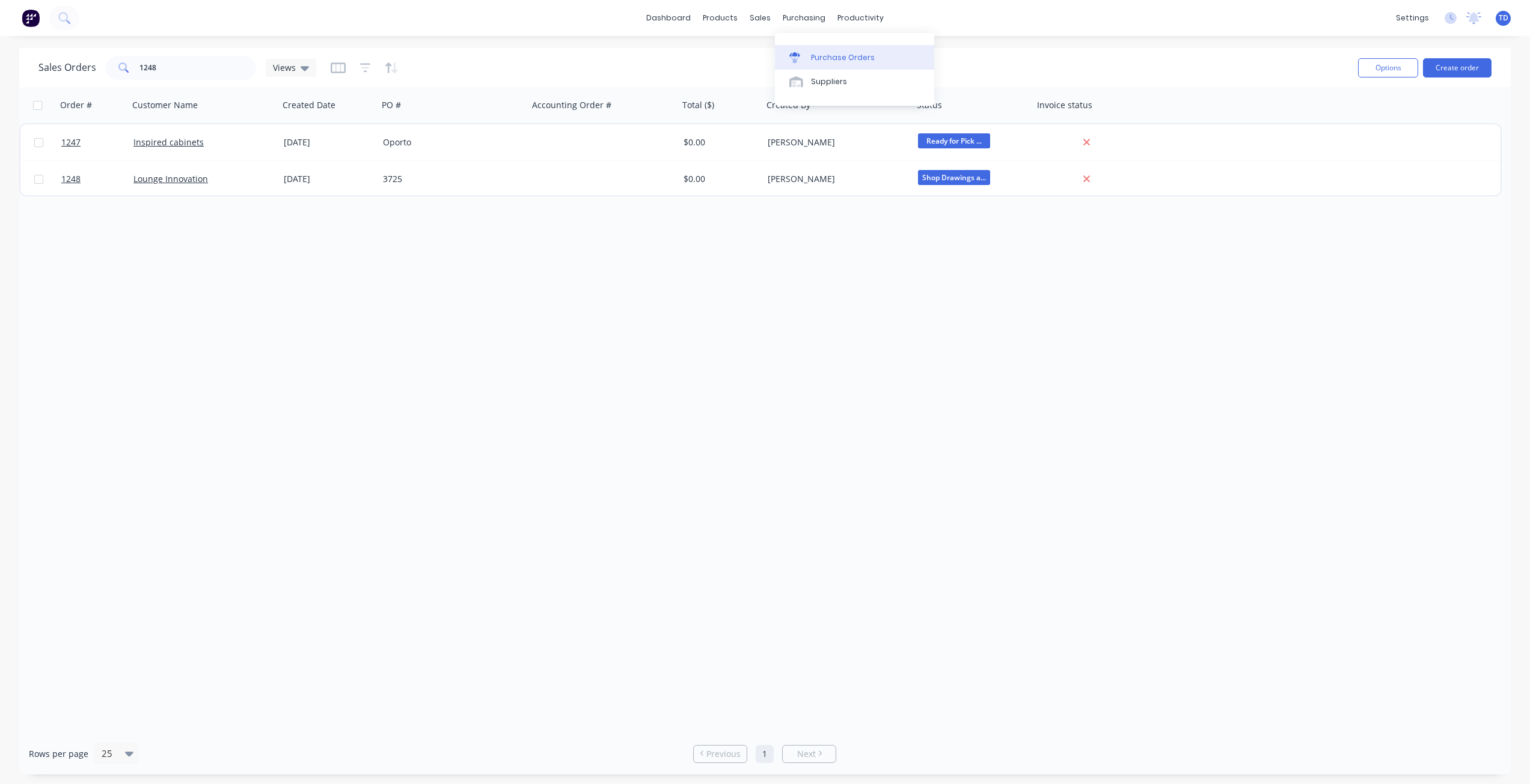
click at [811, 63] on div "Purchase Orders" at bounding box center [842, 58] width 64 height 11
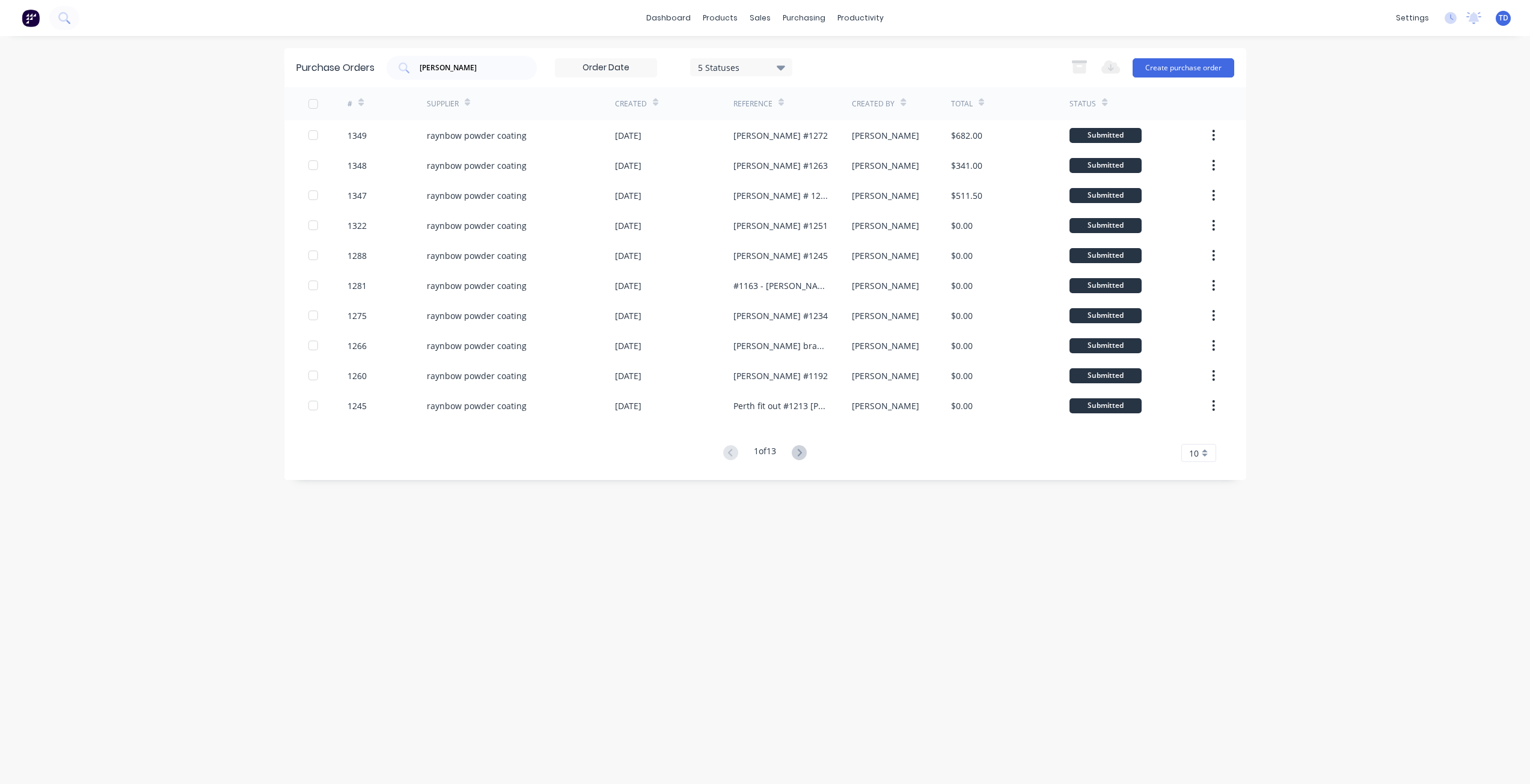
drag, startPoint x: 451, startPoint y: 63, endPoint x: 339, endPoint y: 69, distance: 112.2
click at [339, 69] on div "Purchase Orders [PERSON_NAME] 5 Statuses 5 Statuses Export to Excel (XLSX) Crea…" at bounding box center [765, 67] width 962 height 39
type input "h"
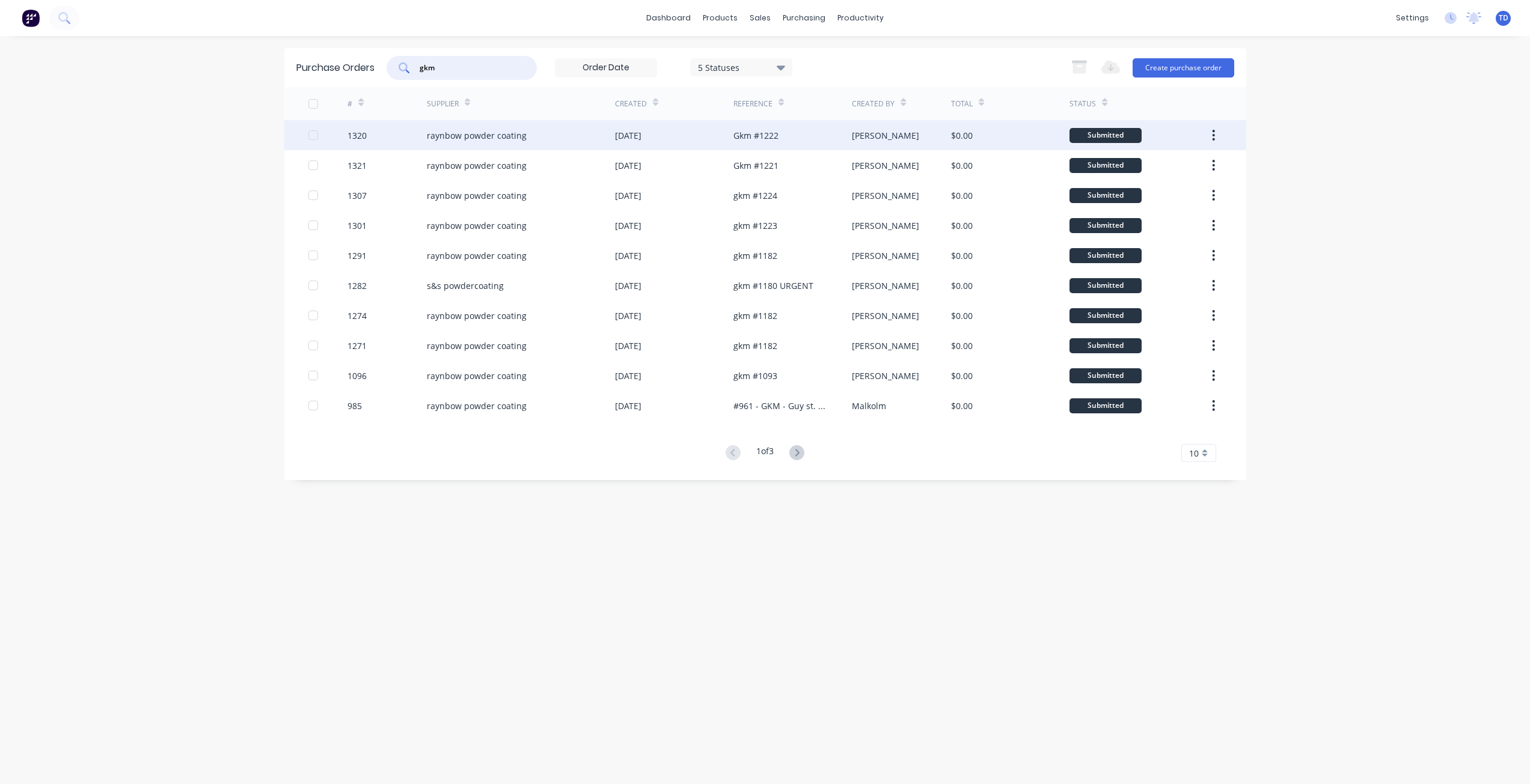
type input "gkm"
click at [758, 130] on div "Gkm #1222" at bounding box center [755, 136] width 45 height 13
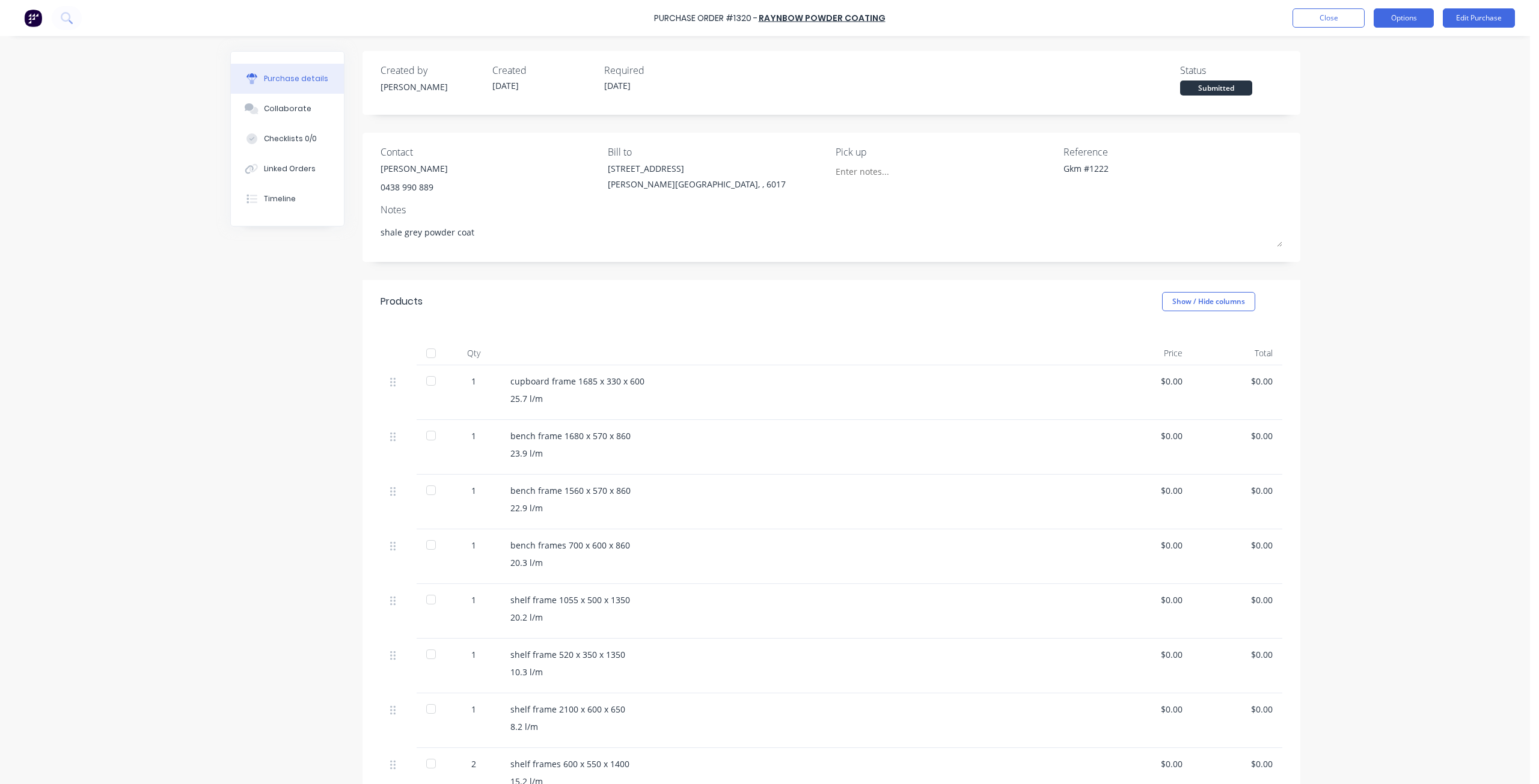
click at [1419, 14] on button "Options" at bounding box center [1403, 18] width 60 height 20
click at [1363, 45] on div "Print / Email" at bounding box center [1376, 49] width 93 height 17
click at [1353, 99] on div "Without pricing" at bounding box center [1376, 97] width 93 height 17
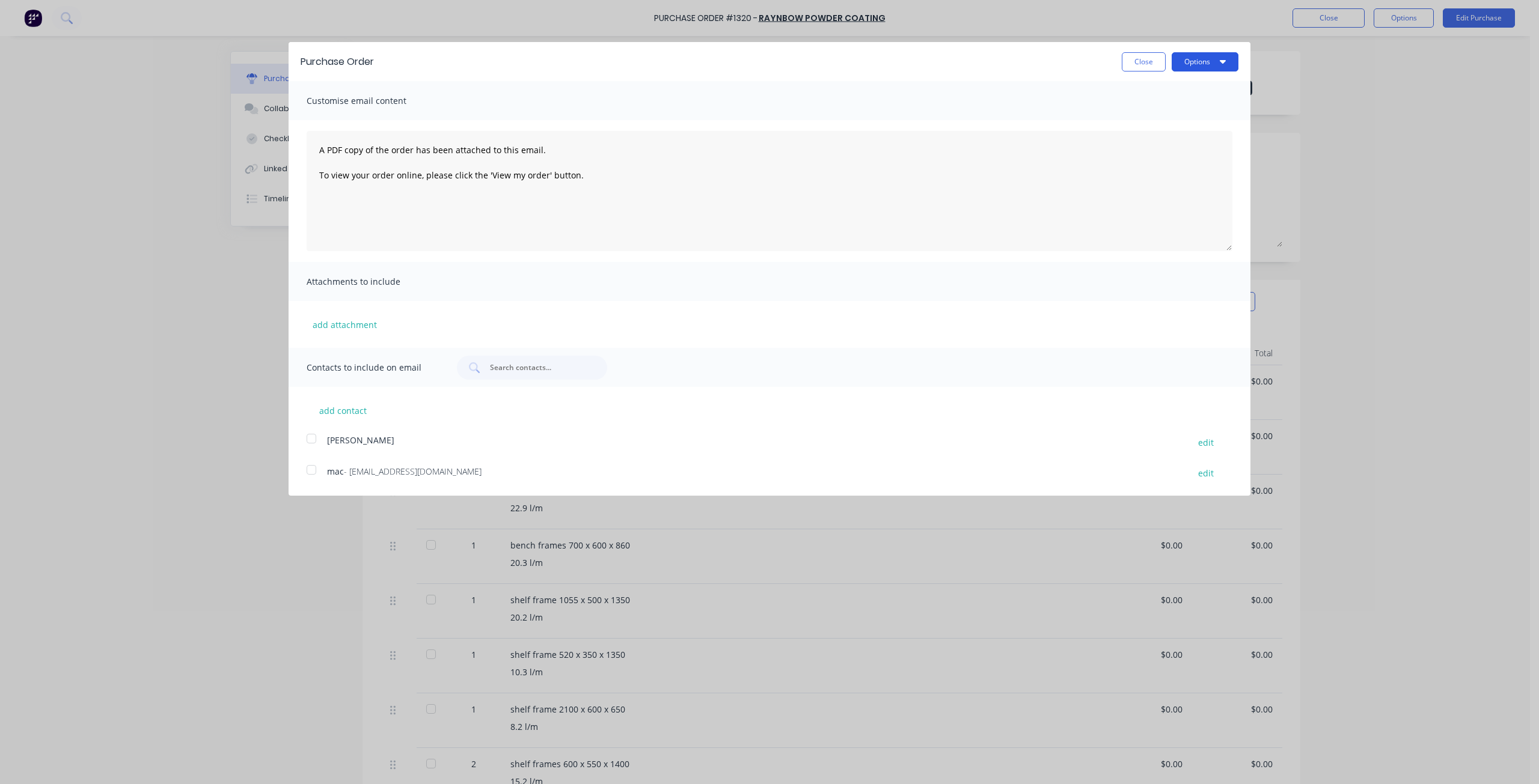
click at [1219, 54] on button "Options" at bounding box center [1204, 62] width 67 height 20
click at [1144, 96] on div "Print" at bounding box center [1181, 93] width 93 height 17
click at [1142, 58] on button "Close" at bounding box center [1143, 62] width 44 height 20
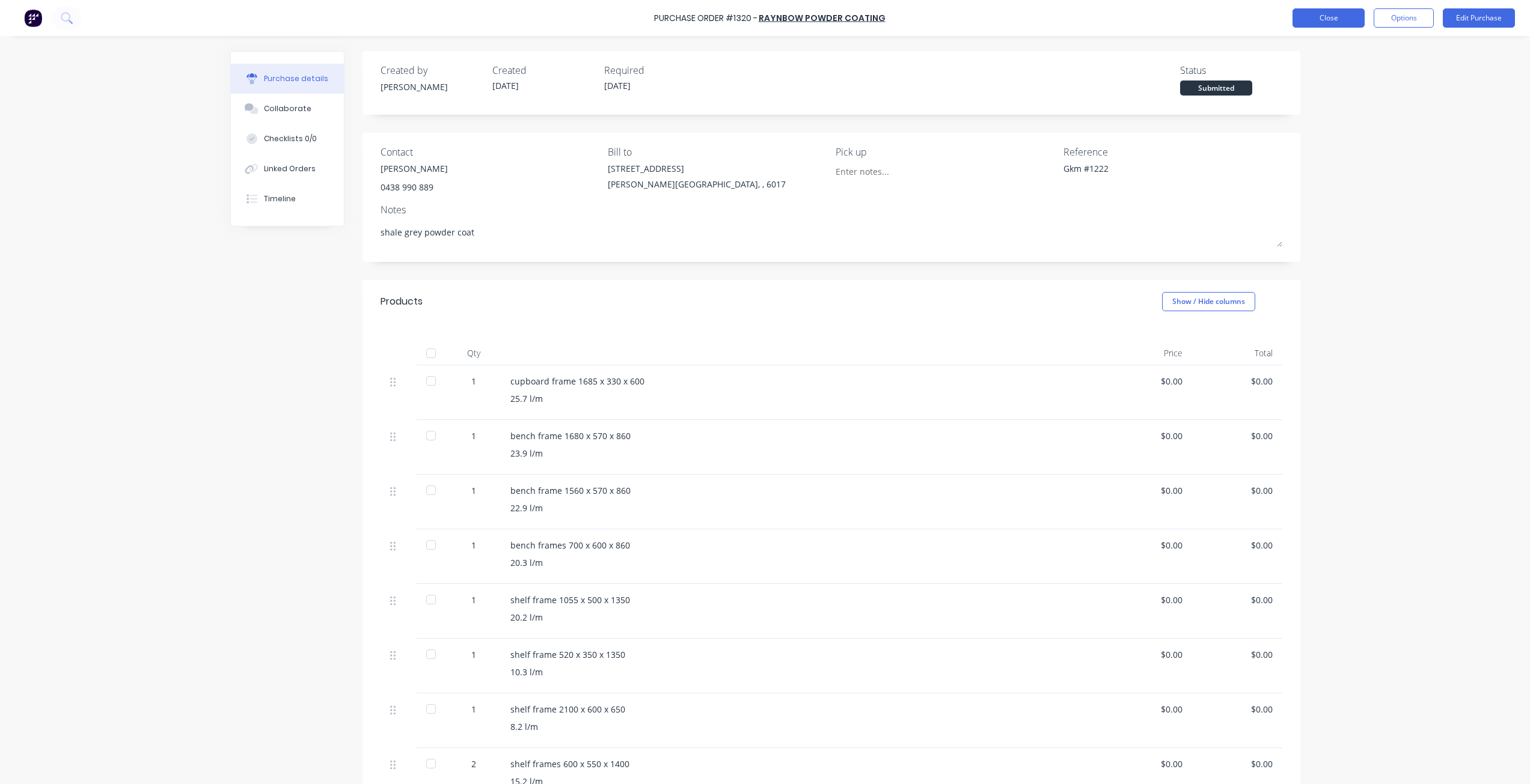
click at [1330, 14] on button "Close" at bounding box center [1328, 18] width 72 height 20
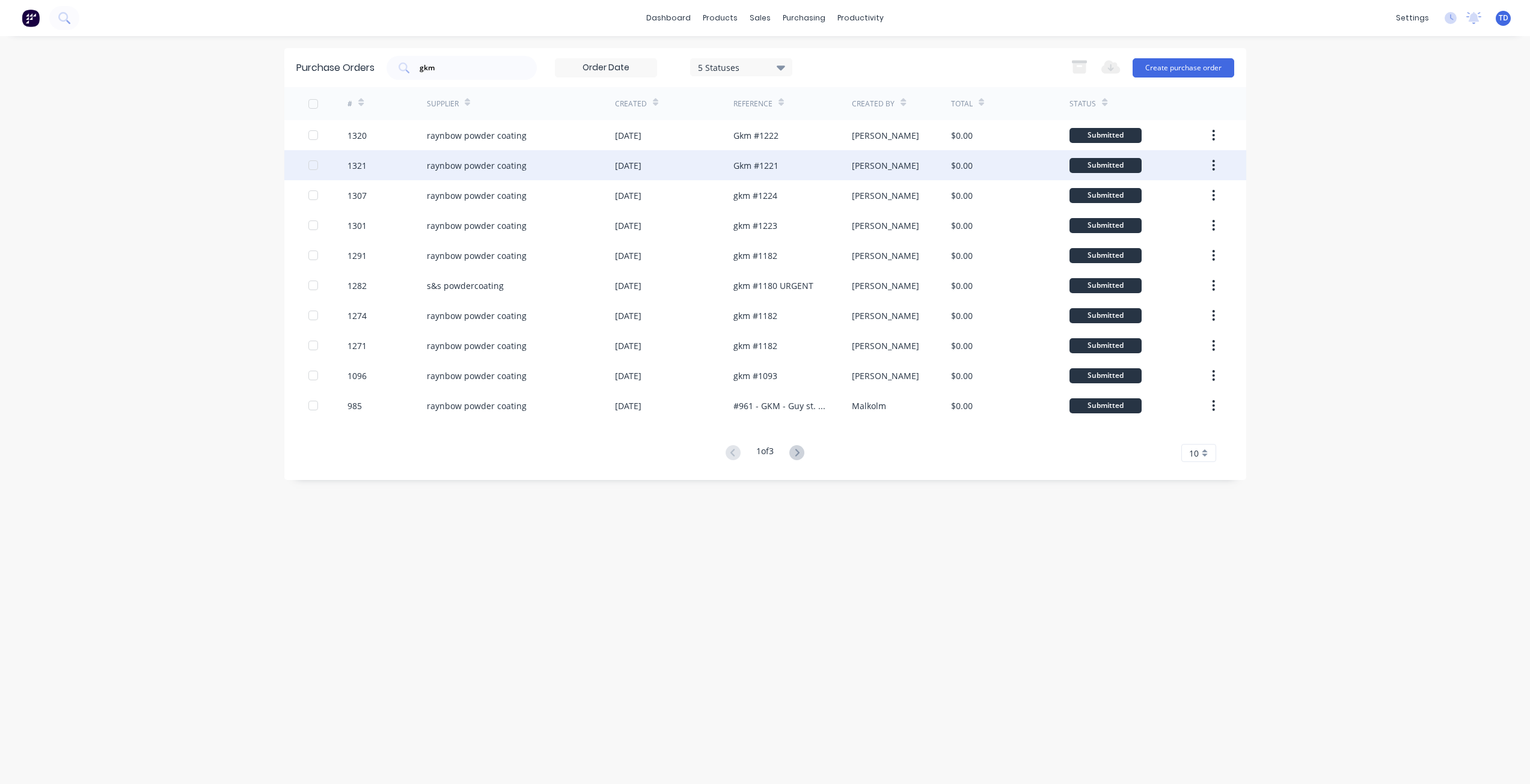
click at [771, 171] on div "Gkm #1221" at bounding box center [755, 165] width 45 height 13
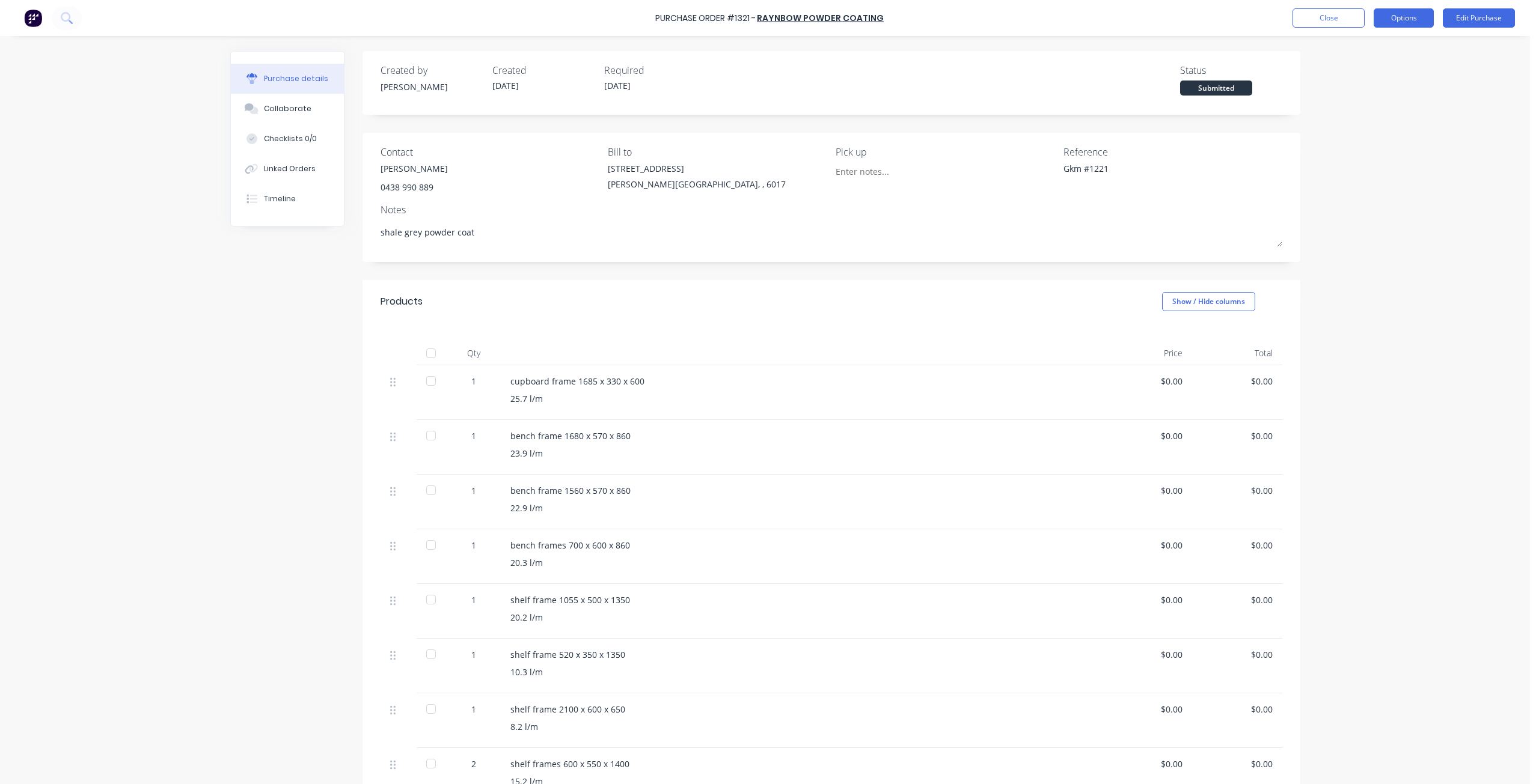
click at [1390, 20] on button "Options" at bounding box center [1403, 18] width 60 height 20
click at [1367, 55] on div "Print / Email" at bounding box center [1376, 49] width 93 height 17
click at [1348, 101] on div "Without pricing" at bounding box center [1376, 97] width 93 height 17
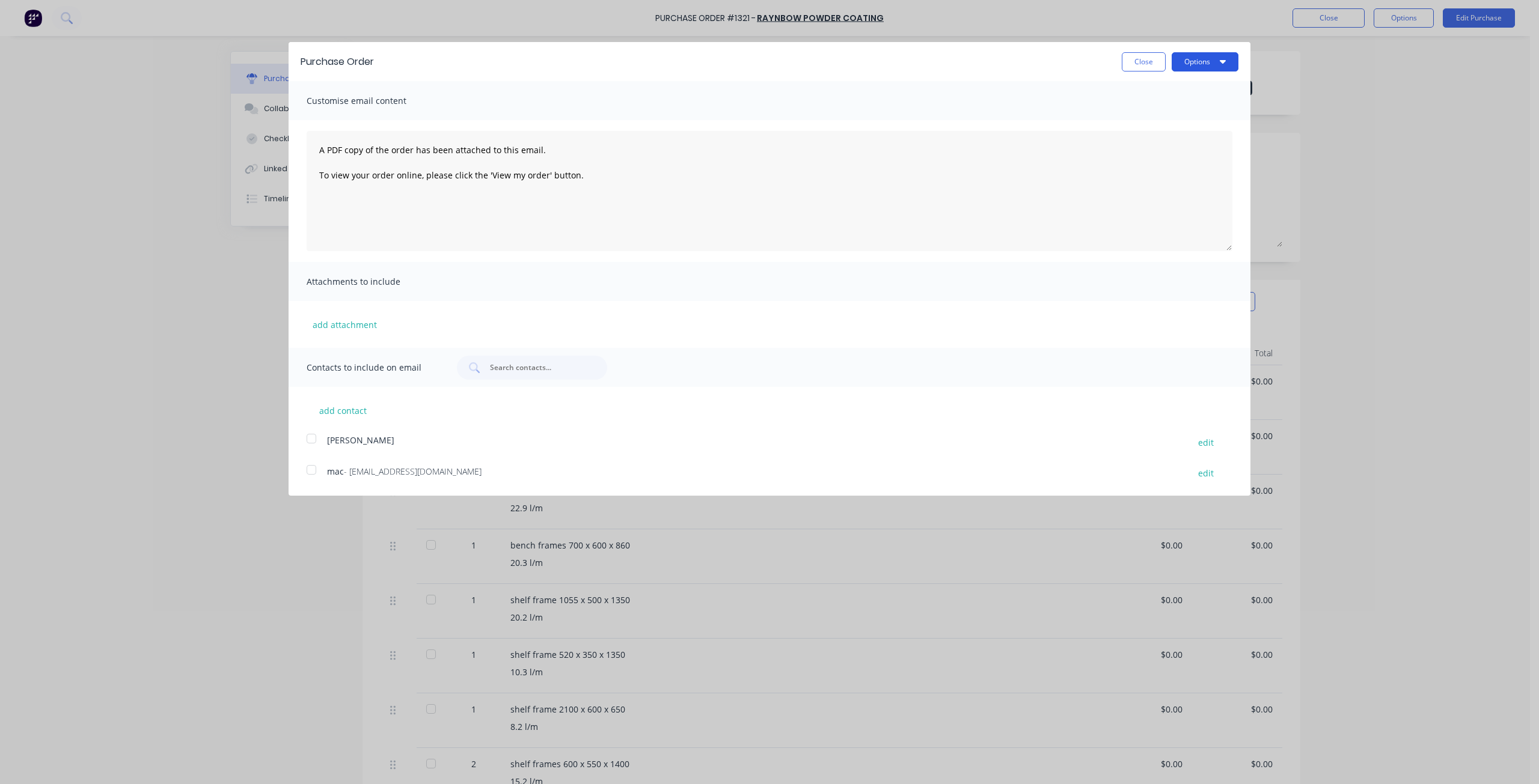
click at [1218, 61] on button "Options" at bounding box center [1204, 62] width 67 height 20
click at [1178, 100] on div "Print" at bounding box center [1181, 93] width 93 height 17
type textarea "x"
